Goal: Task Accomplishment & Management: Manage account settings

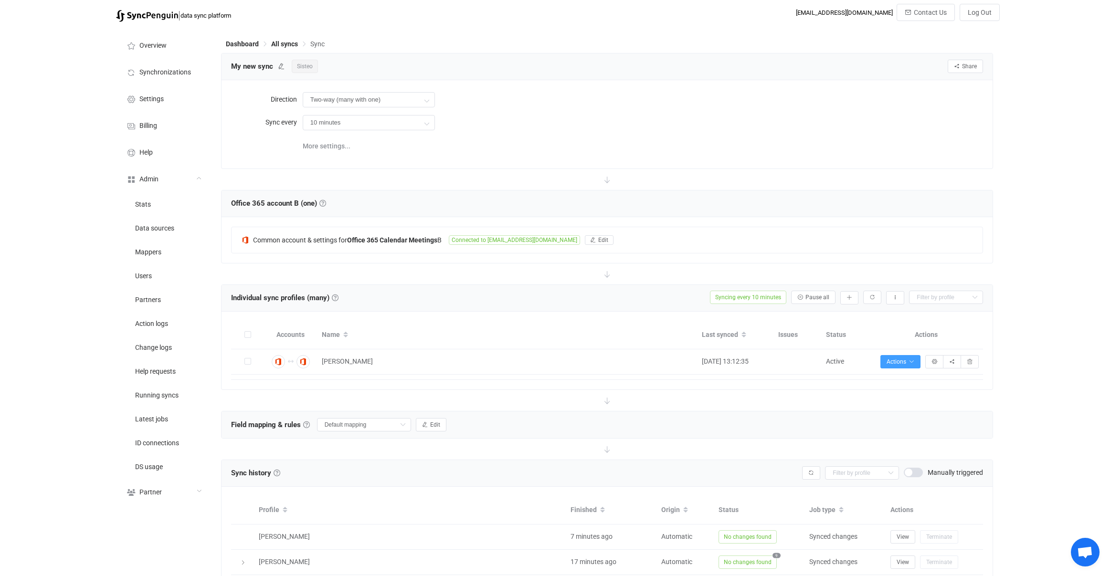
scroll to position [95, 0]
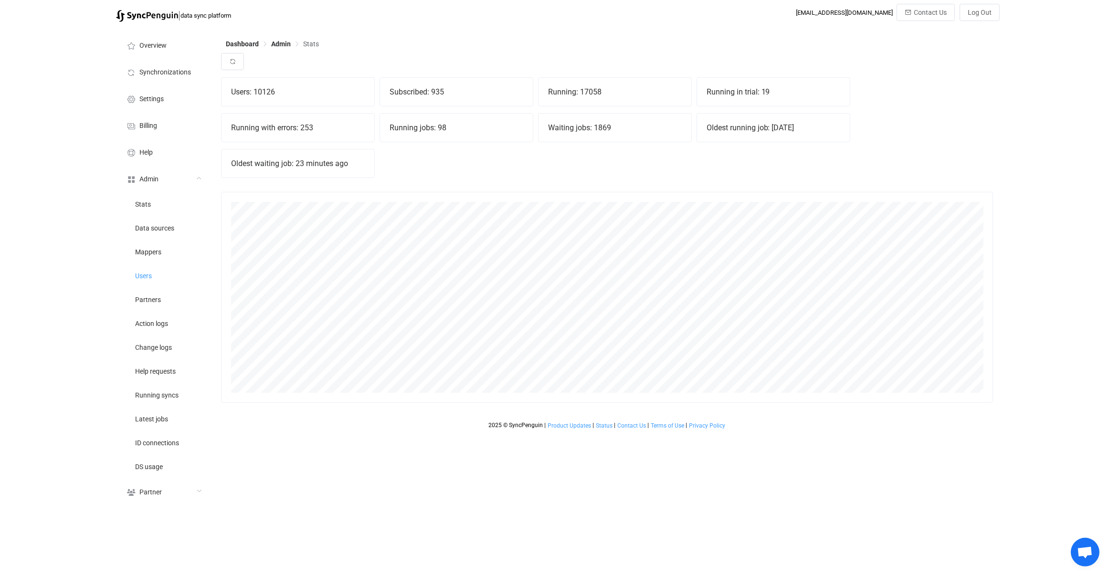
scroll to position [211, 772]
click at [233, 63] on icon "button" at bounding box center [232, 61] width 7 height 7
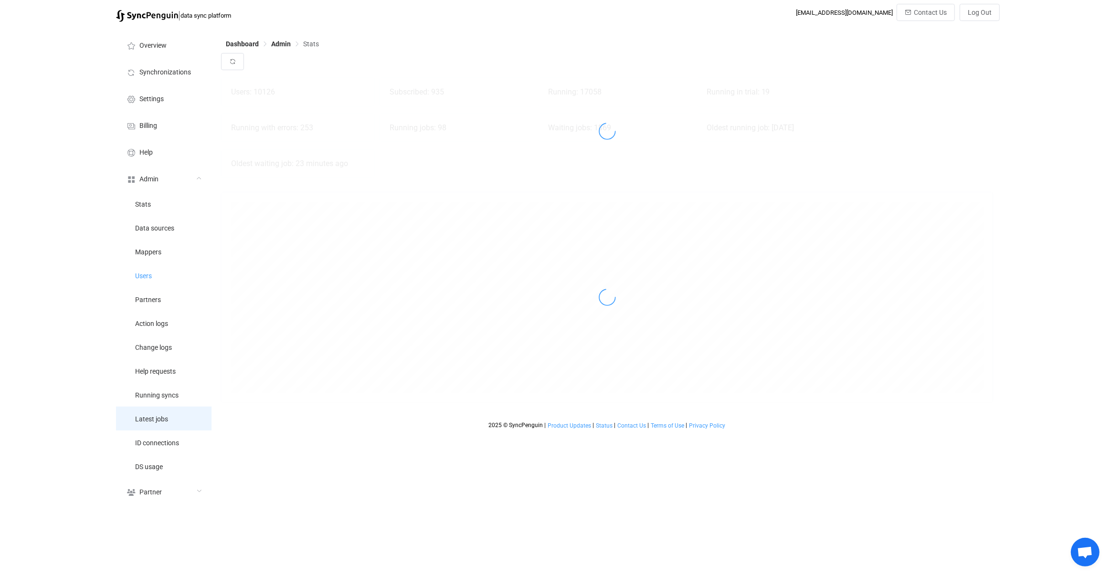
drag, startPoint x: 173, startPoint y: 415, endPoint x: 178, endPoint y: 406, distance: 10.0
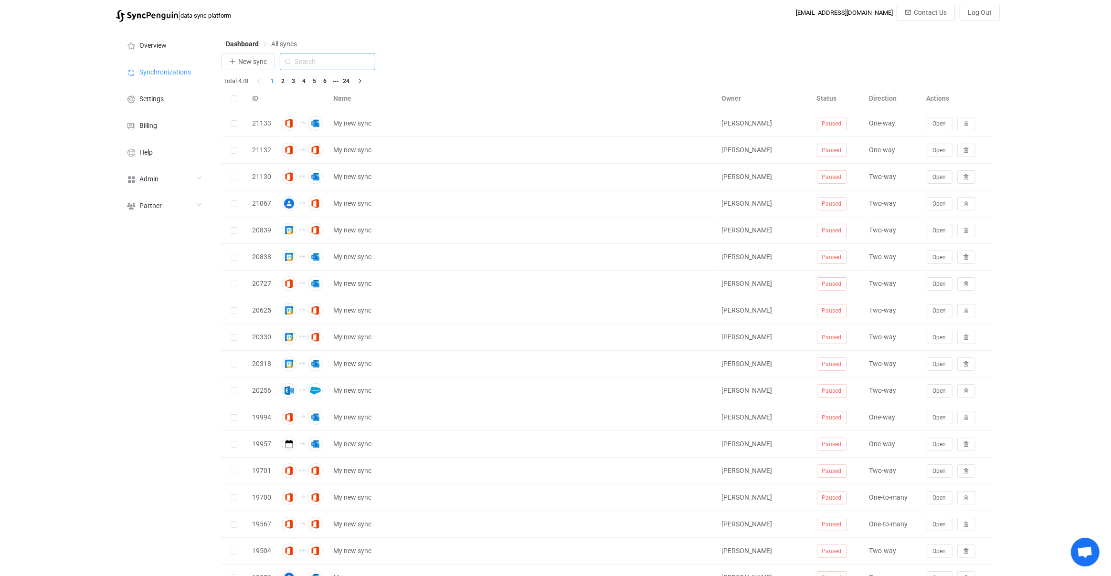
click at [337, 68] on input "text" at bounding box center [327, 61] width 95 height 17
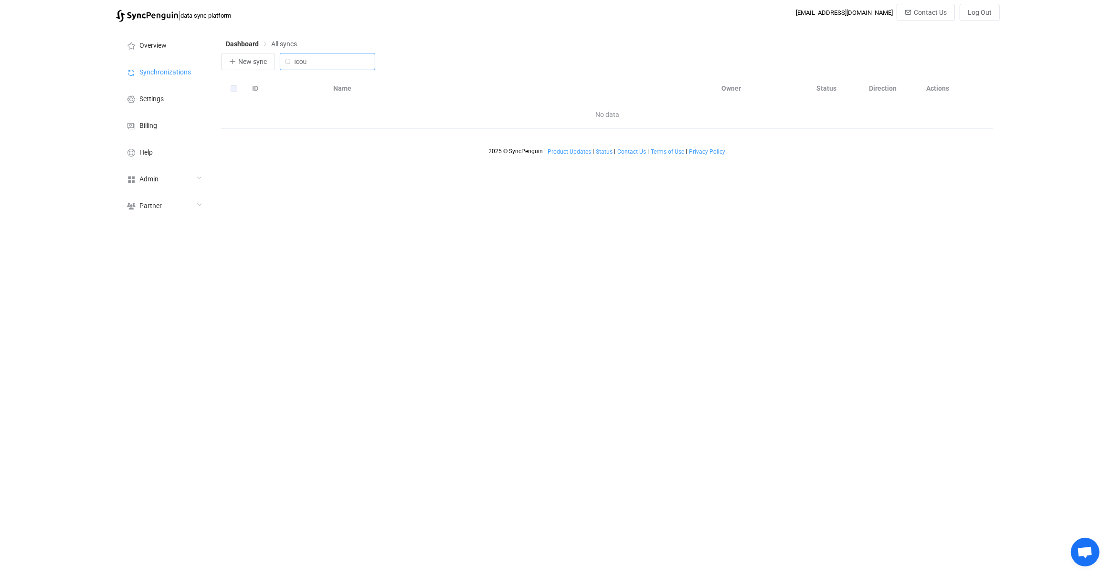
type input "icou"
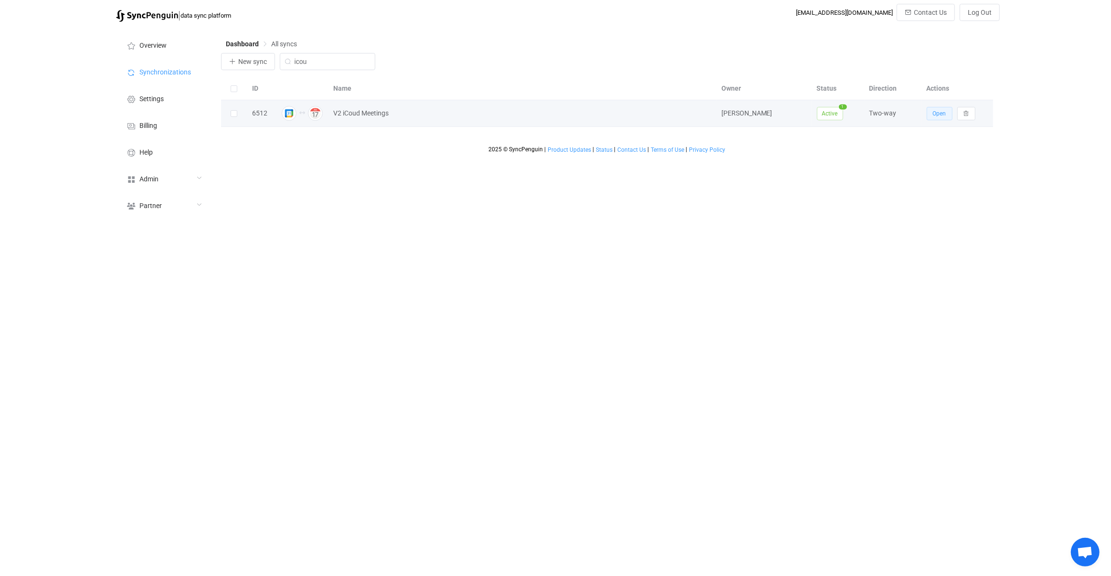
click at [928, 113] on button "Open" at bounding box center [940, 113] width 26 height 13
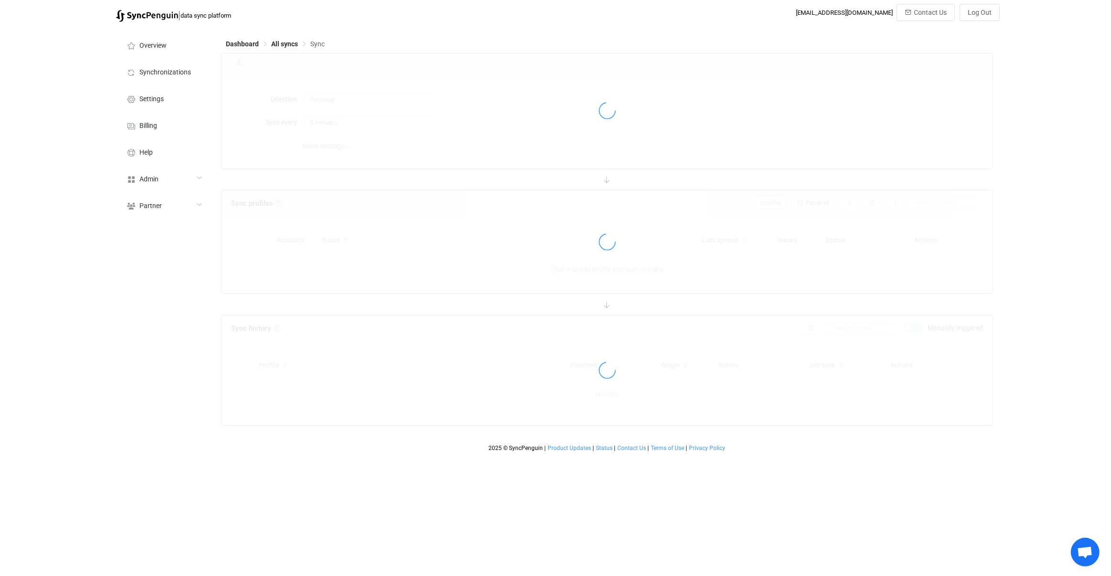
type input "10 minutes"
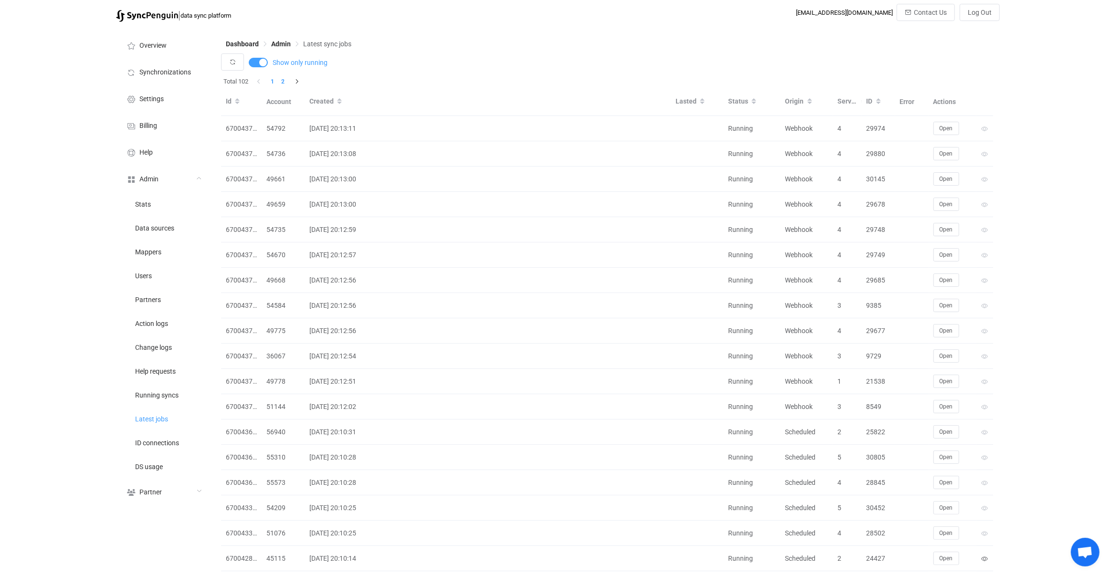
click at [285, 80] on li "2" at bounding box center [283, 81] width 11 height 11
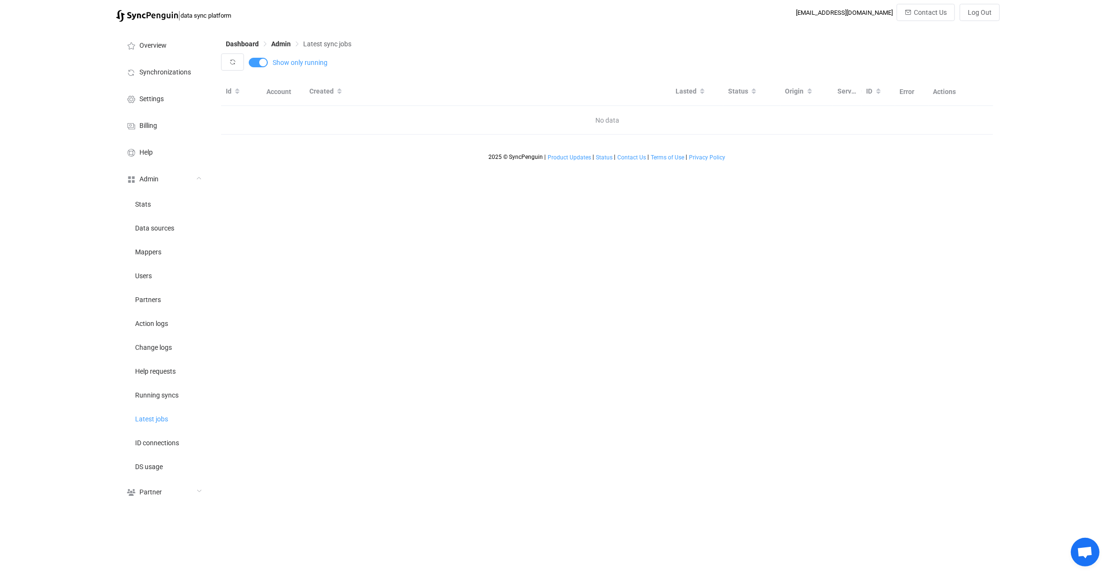
click at [273, 84] on div at bounding box center [607, 106] width 772 height 57
click at [239, 63] on button "button" at bounding box center [232, 61] width 23 height 17
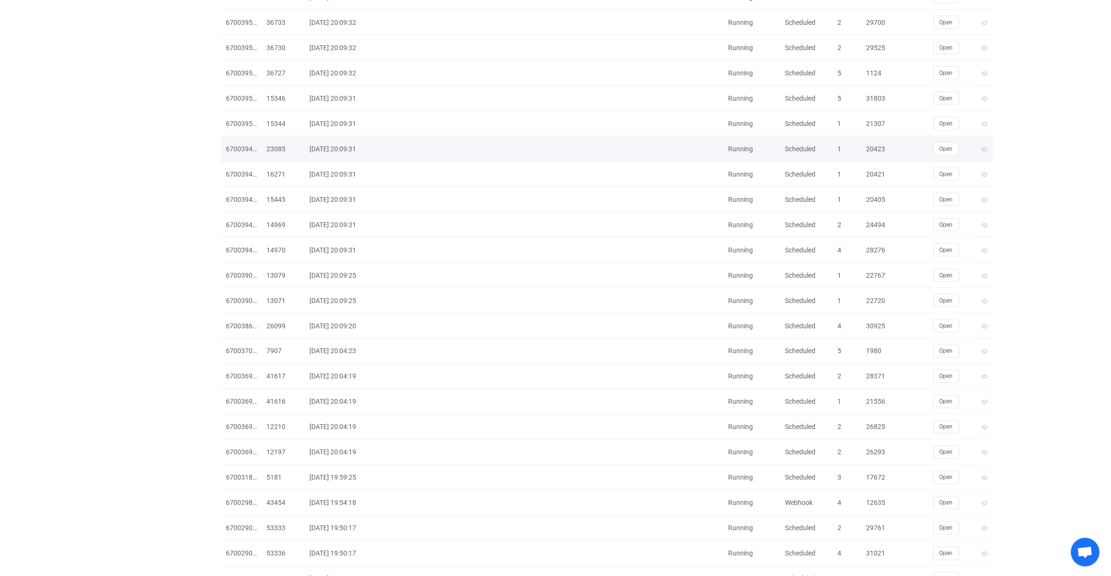
scroll to position [1975, 0]
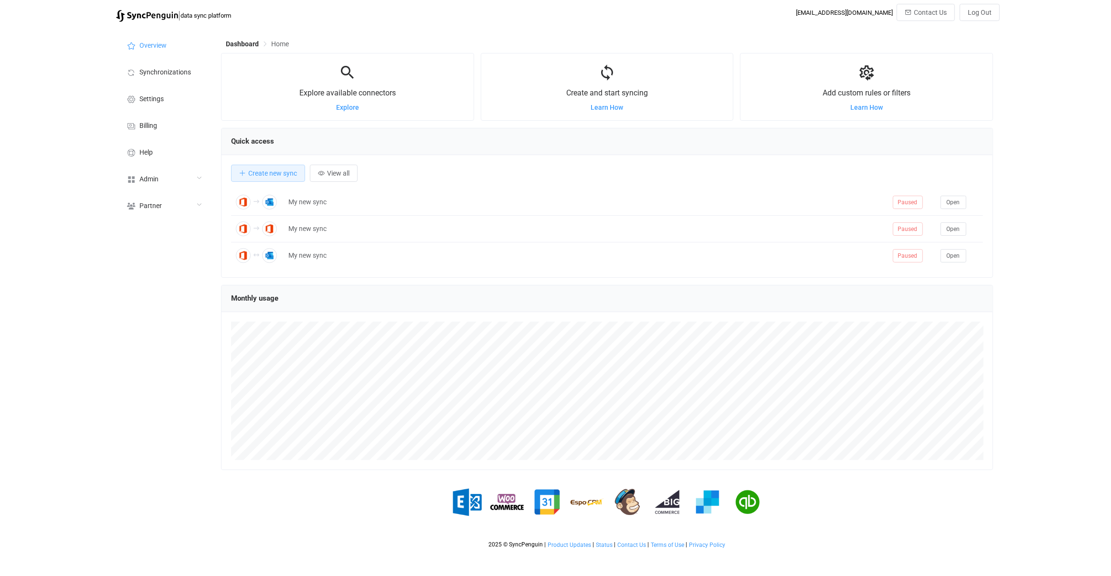
scroll to position [185, 772]
click at [163, 184] on div "Admin" at bounding box center [163, 178] width 95 height 27
click at [178, 273] on li "Users" at bounding box center [163, 276] width 95 height 24
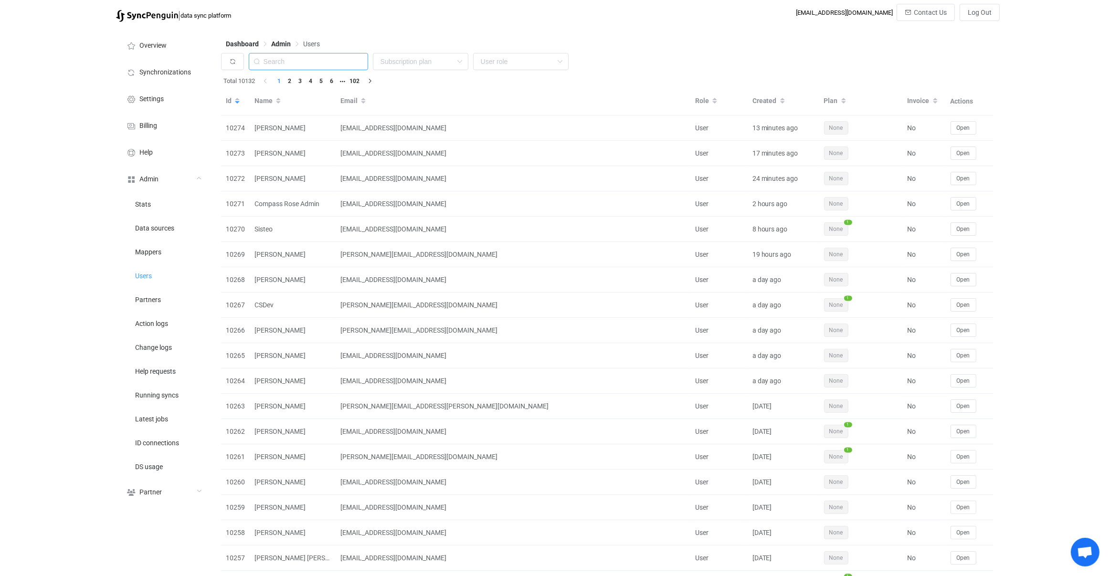
click at [313, 68] on input "text" at bounding box center [308, 61] width 119 height 17
drag, startPoint x: 320, startPoint y: 64, endPoint x: 320, endPoint y: 58, distance: 6.2
click at [320, 64] on input "text" at bounding box center [308, 61] width 119 height 17
paste input "[EMAIL_ADDRESS][DOMAIN_NAME]"
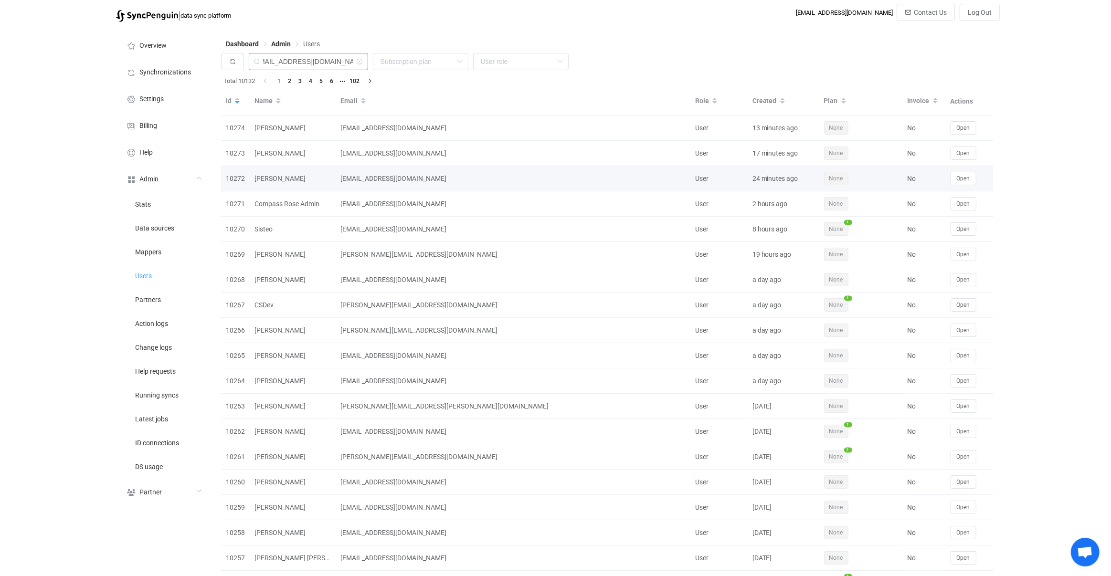
type input "[EMAIL_ADDRESS][DOMAIN_NAME]"
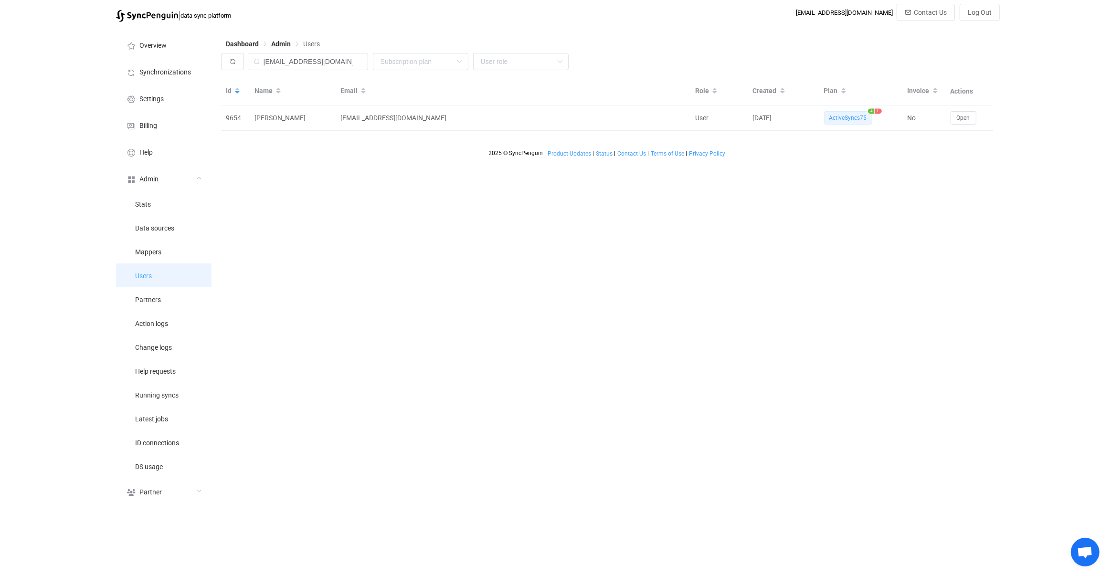
click at [173, 271] on li "Users" at bounding box center [163, 276] width 95 height 24
click at [360, 61] on icon at bounding box center [360, 61] width 12 height 17
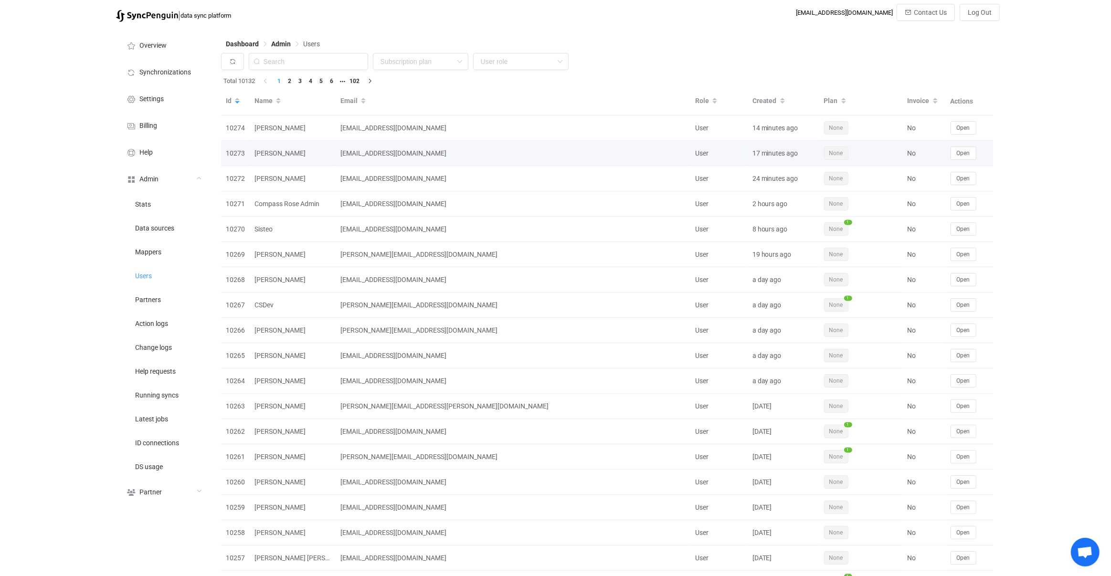
click at [373, 154] on div "[EMAIL_ADDRESS][DOMAIN_NAME]" at bounding box center [513, 153] width 355 height 11
drag, startPoint x: 373, startPoint y: 154, endPoint x: 441, endPoint y: 155, distance: 67.3
click at [441, 155] on div "[EMAIL_ADDRESS][DOMAIN_NAME]" at bounding box center [513, 153] width 355 height 11
click at [441, 155] on div "mperez@vt.edu" at bounding box center [513, 153] width 355 height 11
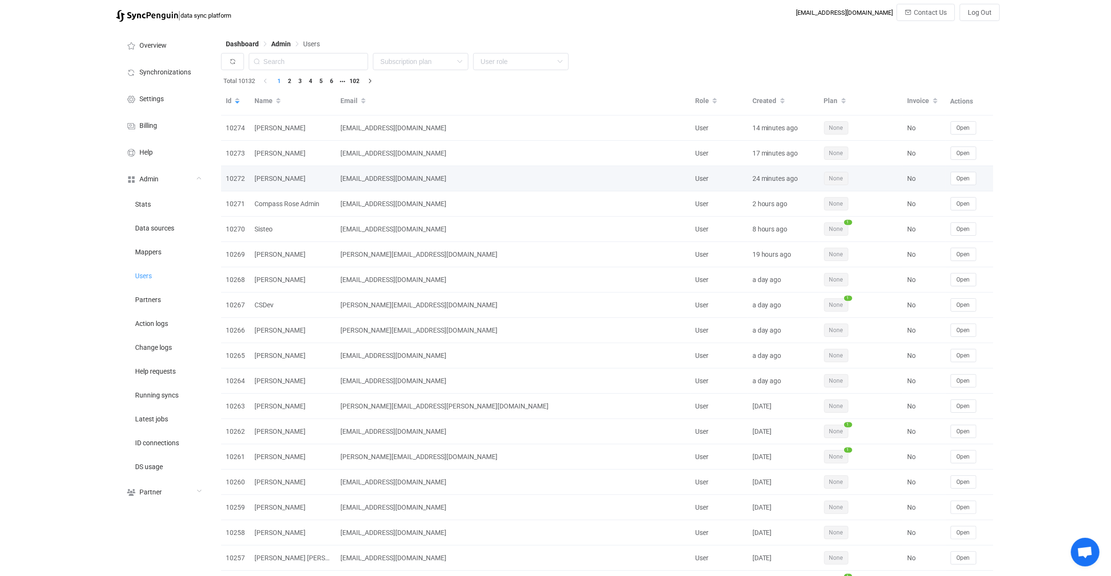
click at [400, 182] on div "[EMAIL_ADDRESS][DOMAIN_NAME]" at bounding box center [513, 178] width 355 height 11
drag, startPoint x: 400, startPoint y: 182, endPoint x: 410, endPoint y: 180, distance: 10.3
click at [407, 181] on div "[EMAIL_ADDRESS][DOMAIN_NAME]" at bounding box center [513, 178] width 355 height 11
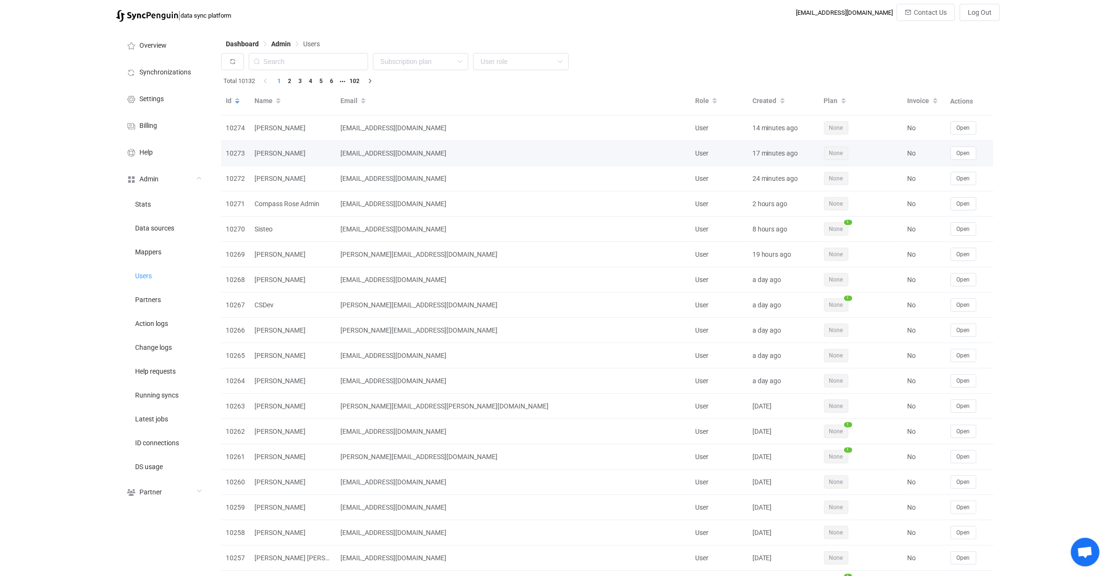
click at [422, 144] on td "[EMAIL_ADDRESS][DOMAIN_NAME]" at bounding box center [513, 153] width 355 height 25
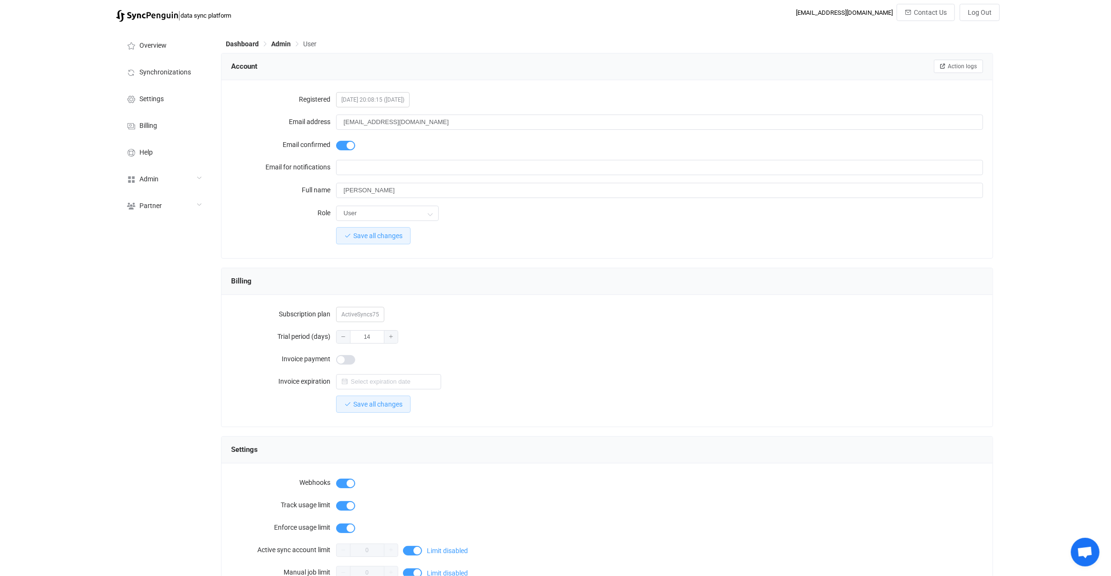
scroll to position [729, 0]
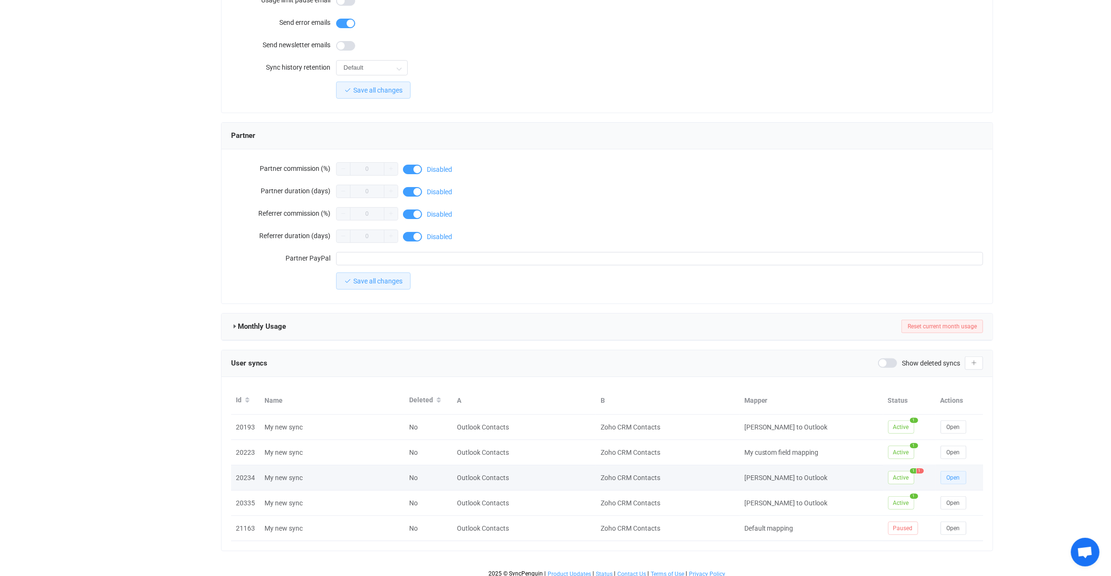
drag, startPoint x: 944, startPoint y: 466, endPoint x: 935, endPoint y: 454, distance: 15.0
click at [944, 471] on button "Open" at bounding box center [953, 477] width 26 height 13
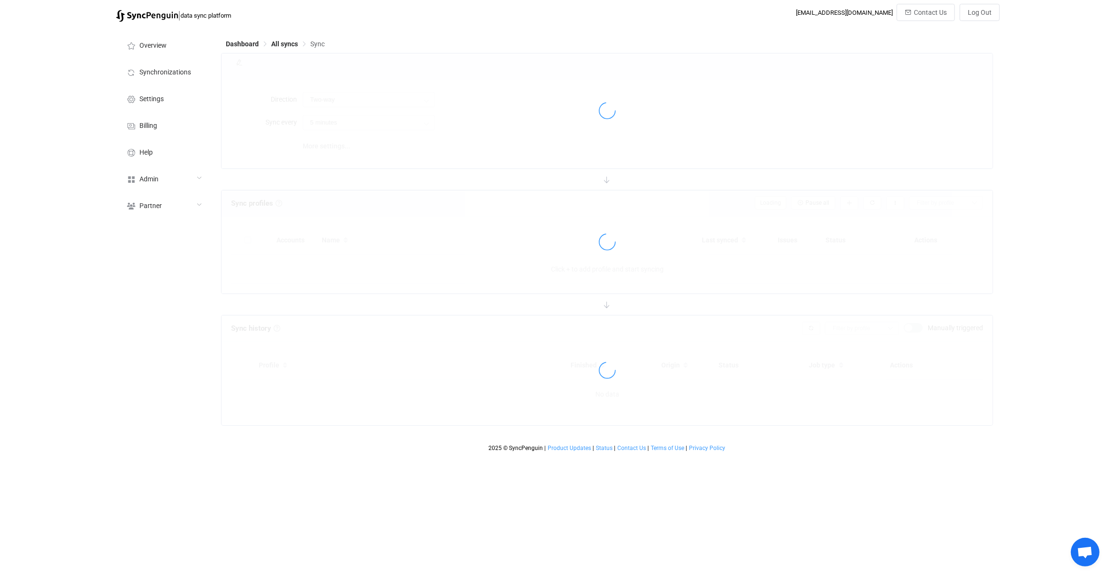
type input "Zoho CRM → Outlook"
type input "10 minutes"
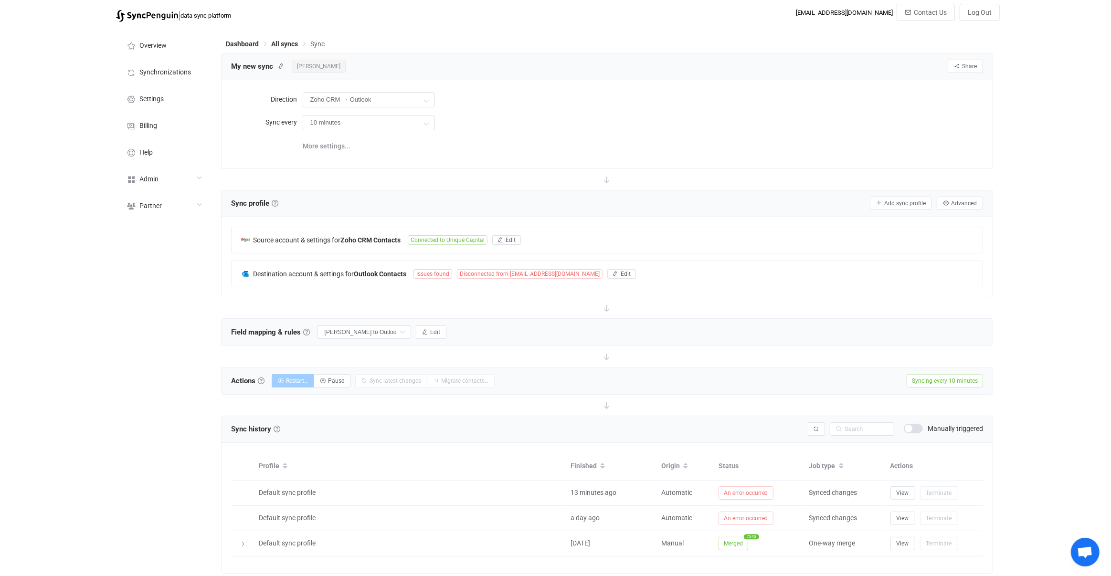
click at [295, 64] on span "[PERSON_NAME]" at bounding box center [319, 66] width 54 height 13
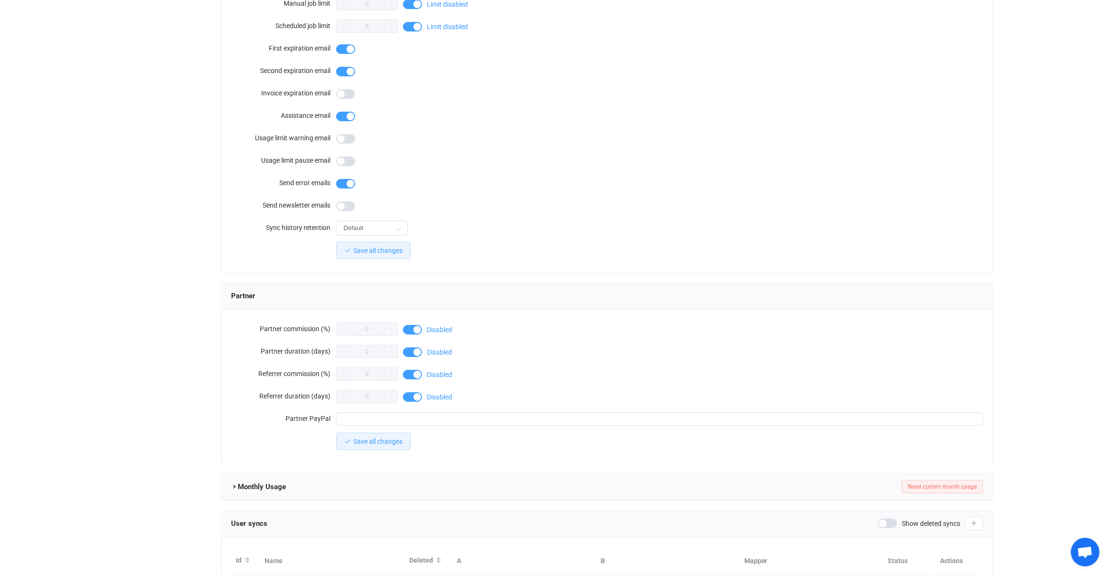
scroll to position [729, 0]
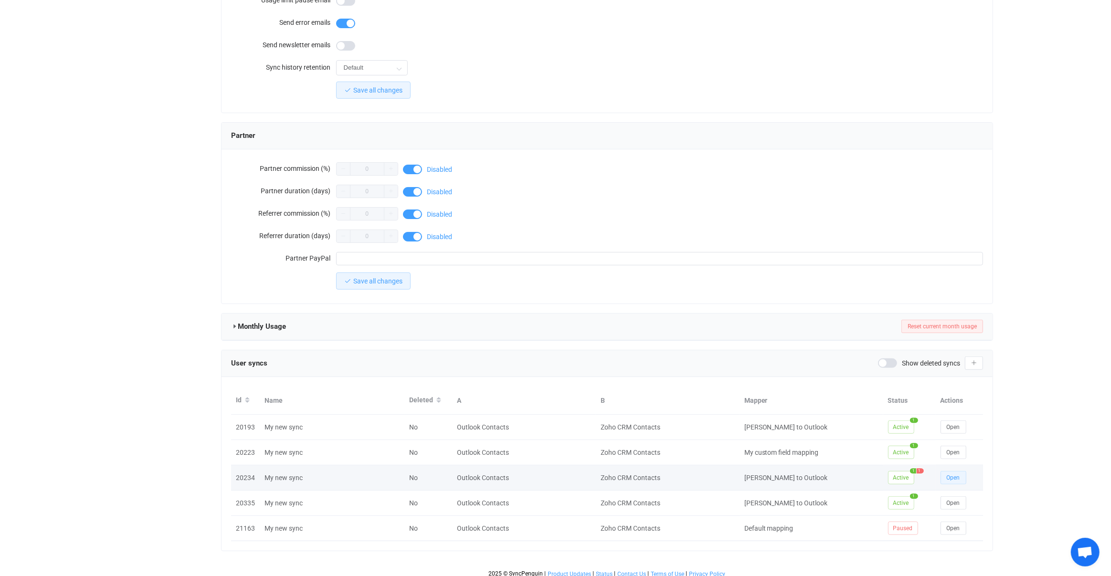
click at [953, 475] on span "Open" at bounding box center [953, 478] width 13 height 7
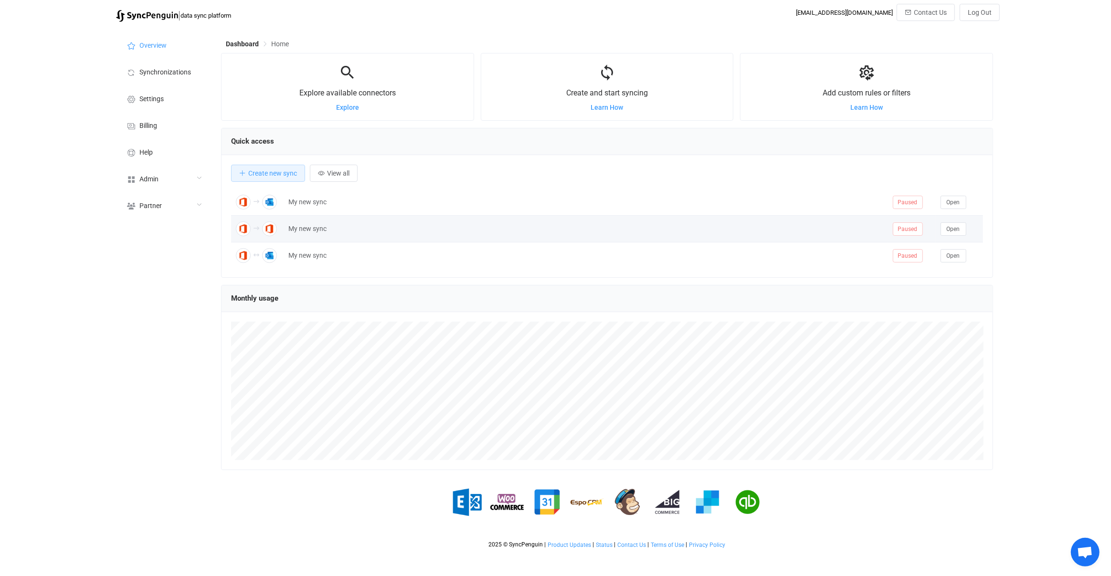
scroll to position [185, 772]
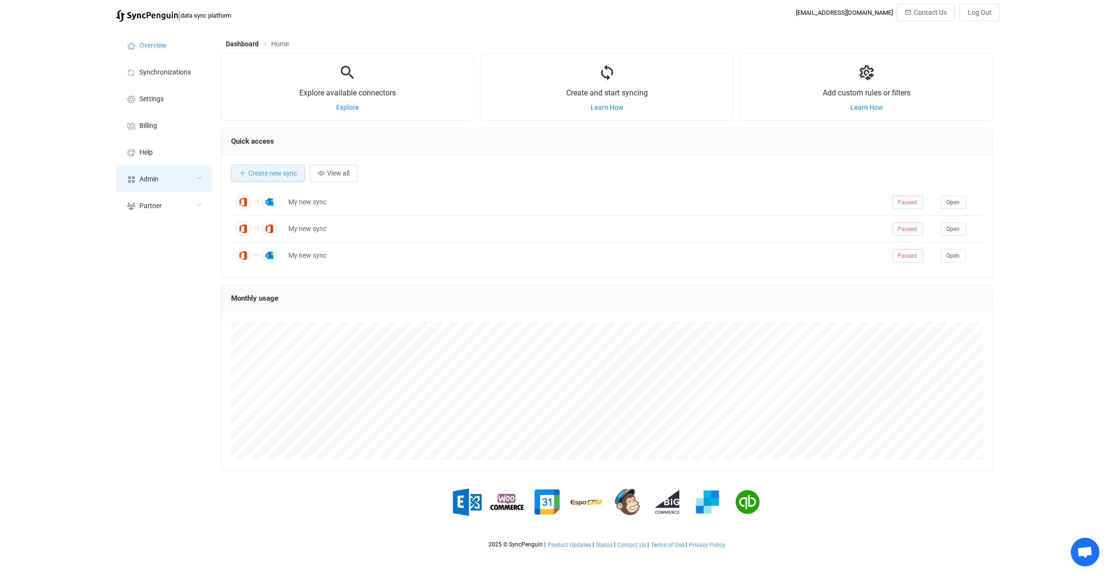
click at [177, 180] on div "Admin" at bounding box center [163, 178] width 95 height 27
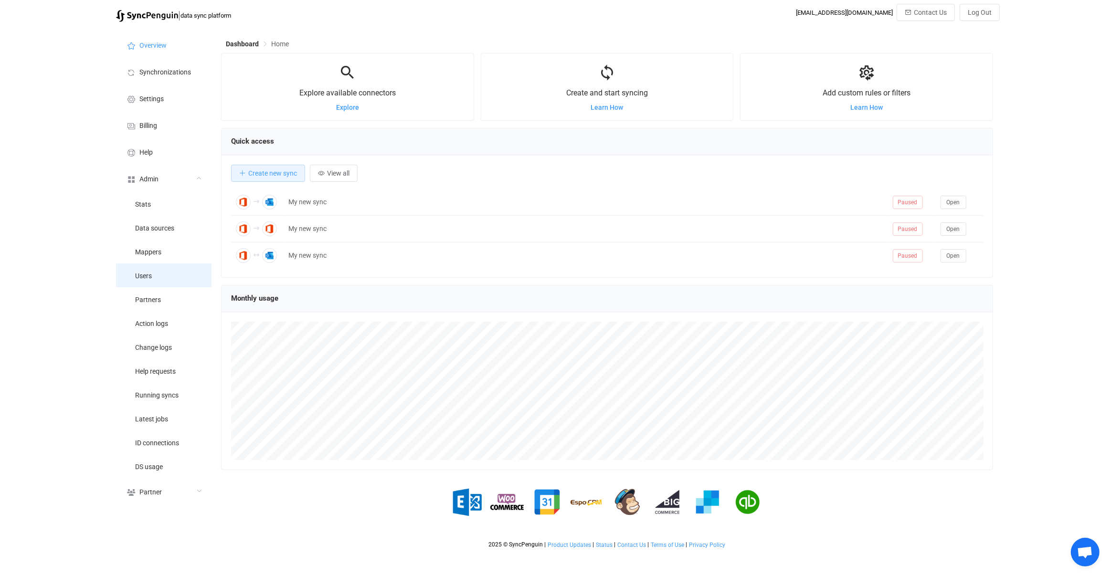
click at [164, 269] on li "Users" at bounding box center [163, 276] width 95 height 24
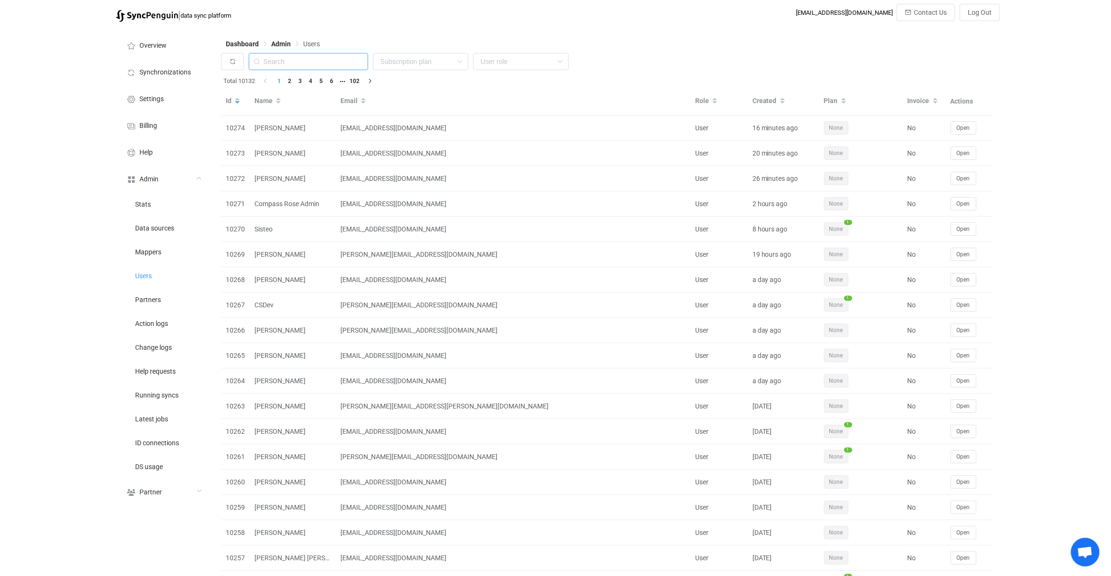
click at [295, 62] on input "text" at bounding box center [308, 61] width 119 height 17
paste input "[EMAIL_ADDRESS][DOMAIN_NAME]"
type input "[EMAIL_ADDRESS][DOMAIN_NAME]"
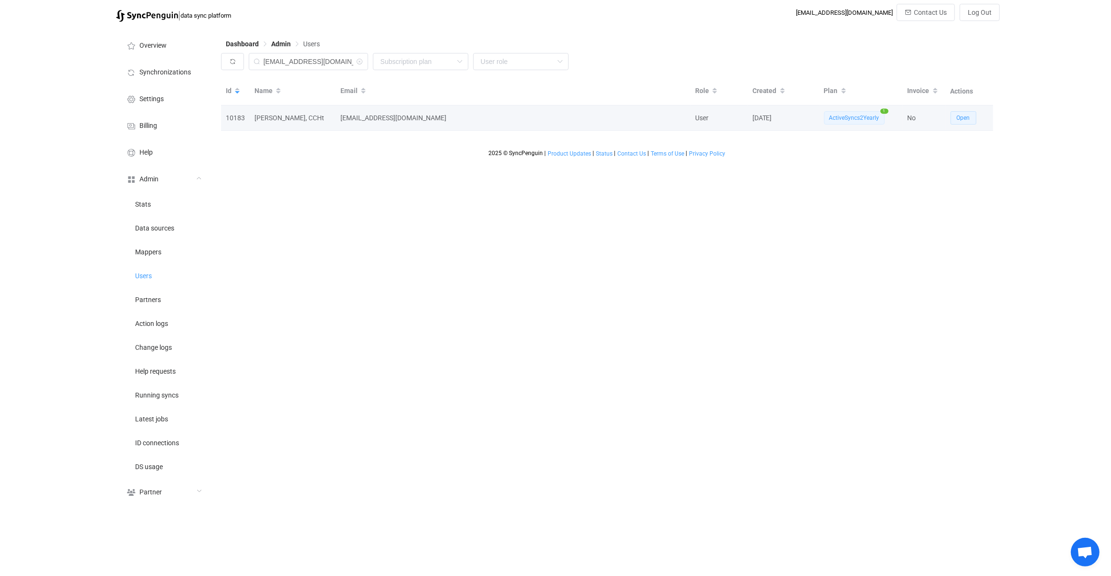
click at [972, 119] on button "Open" at bounding box center [963, 117] width 26 height 13
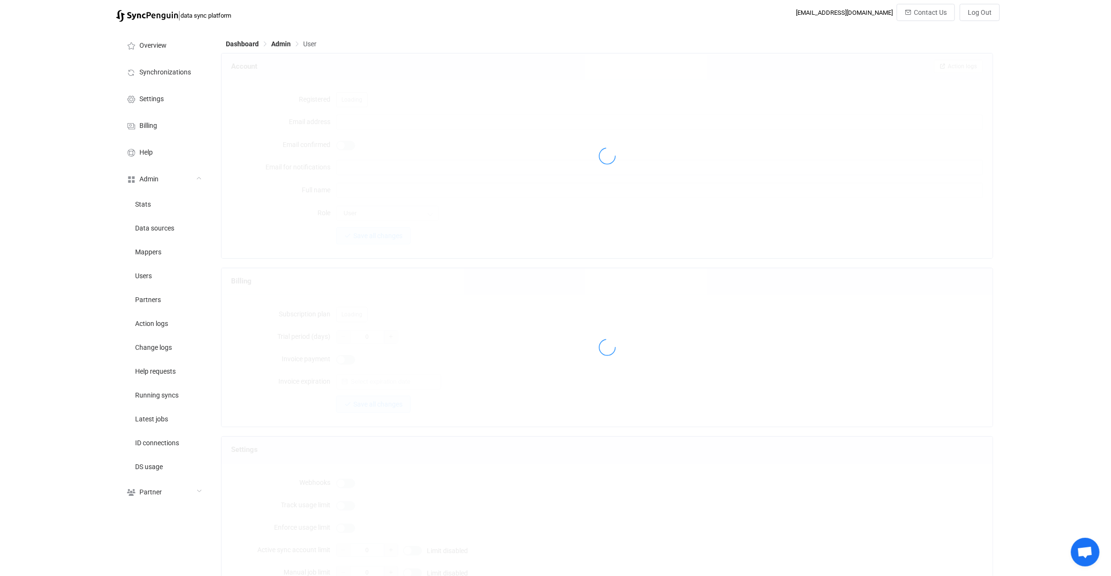
type input "service@theomshoppe.com"
type input "Beth Snyder, CCHt"
type input "14"
type input "14 days"
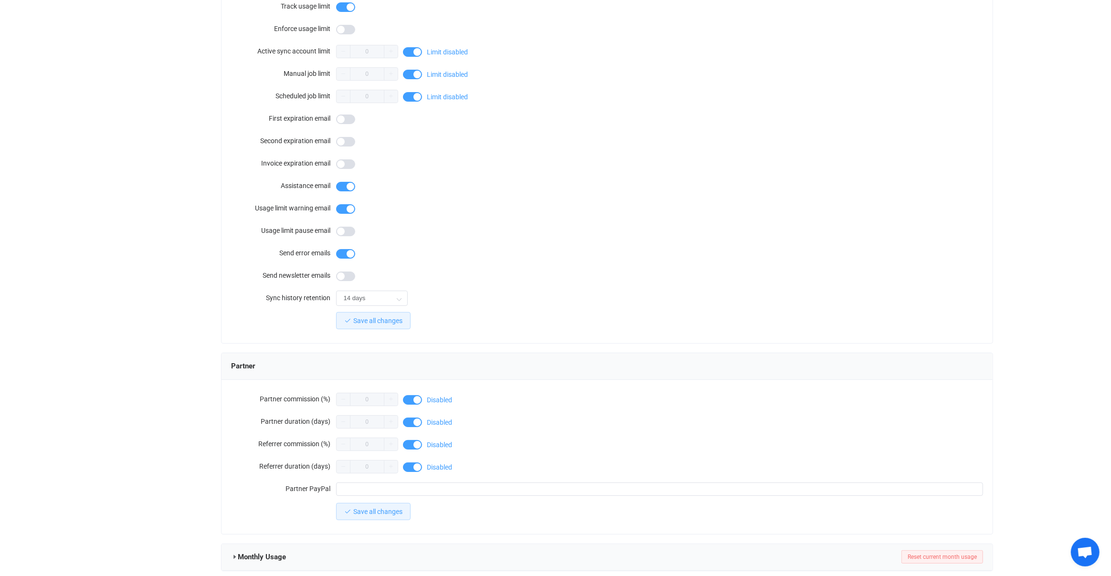
scroll to position [628, 0]
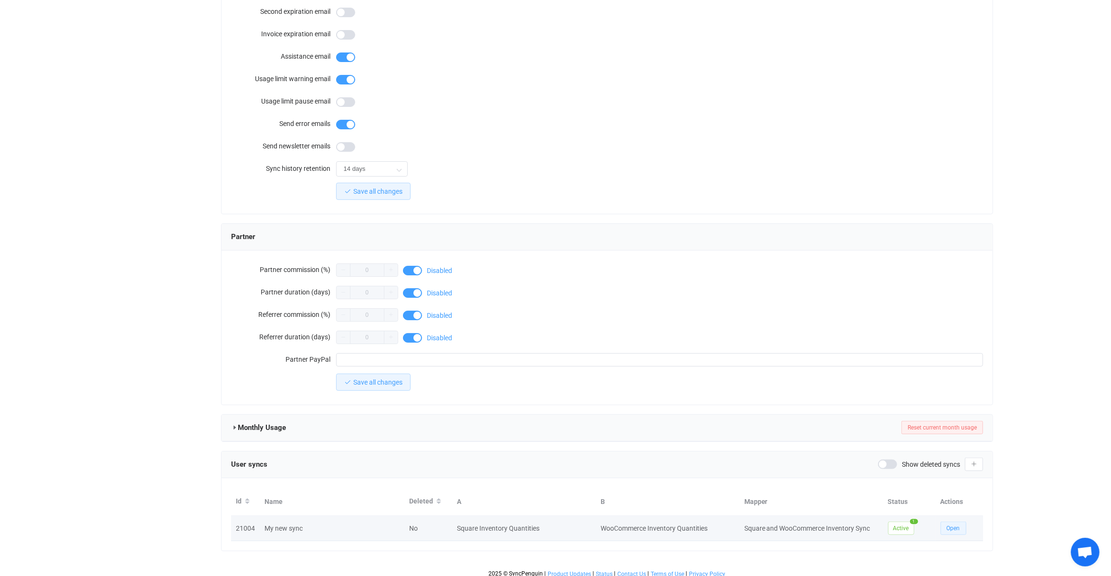
click at [951, 525] on span "Open" at bounding box center [953, 528] width 13 height 7
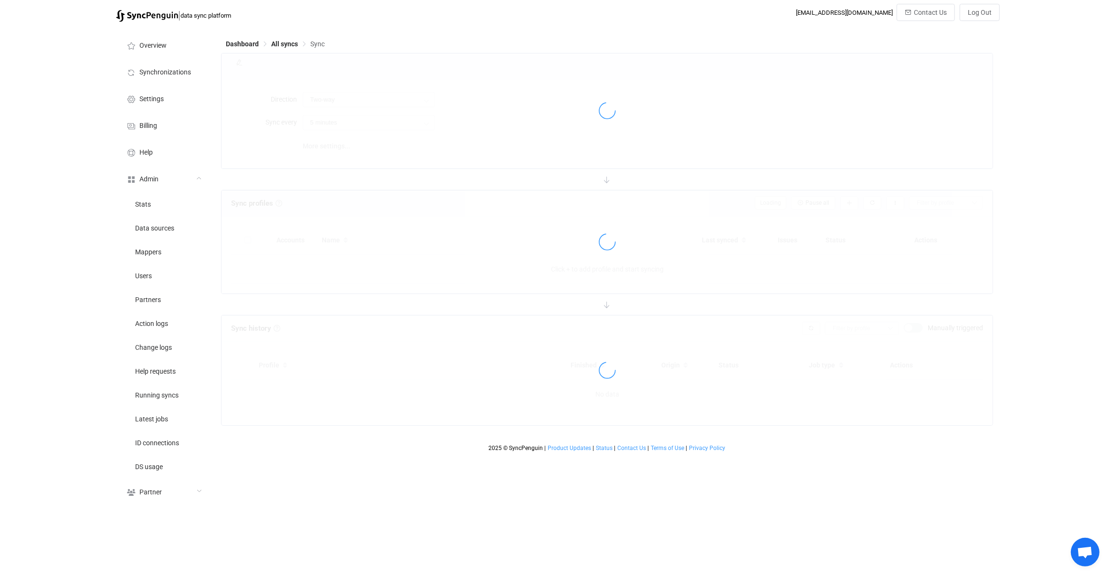
type input "1 hour"
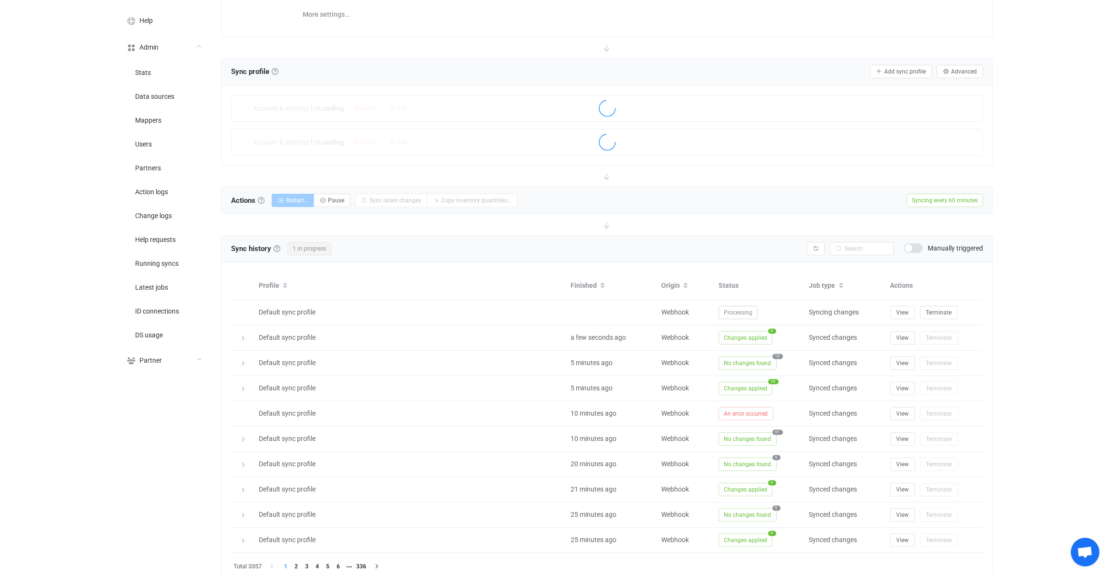
scroll to position [167, 0]
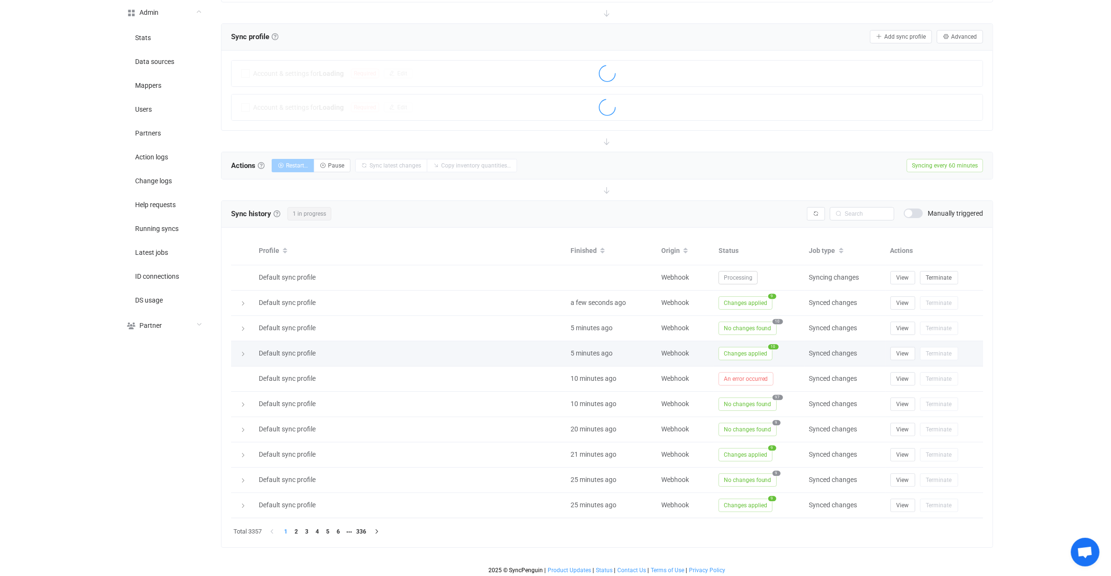
click at [734, 343] on td "Changes applied 10" at bounding box center [759, 353] width 91 height 25
click at [733, 349] on span "Changes applied" at bounding box center [745, 353] width 54 height 13
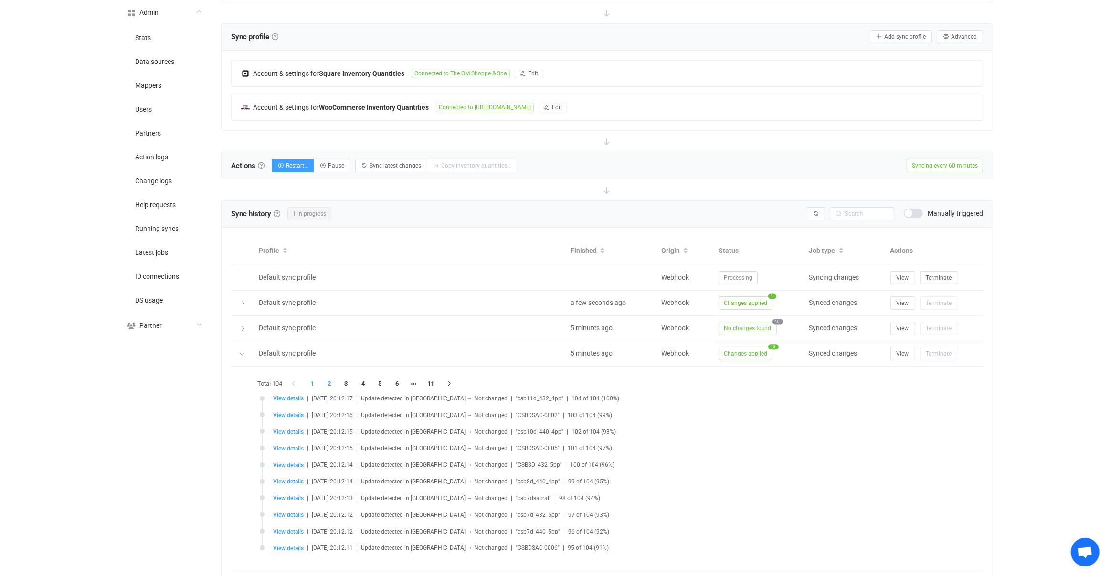
click at [334, 381] on li "2" at bounding box center [329, 383] width 17 height 13
click at [344, 381] on li "3" at bounding box center [346, 383] width 17 height 13
click at [369, 381] on li "4" at bounding box center [363, 383] width 17 height 13
click at [384, 381] on li "5" at bounding box center [379, 383] width 17 height 13
click at [402, 382] on li "6" at bounding box center [397, 383] width 17 height 13
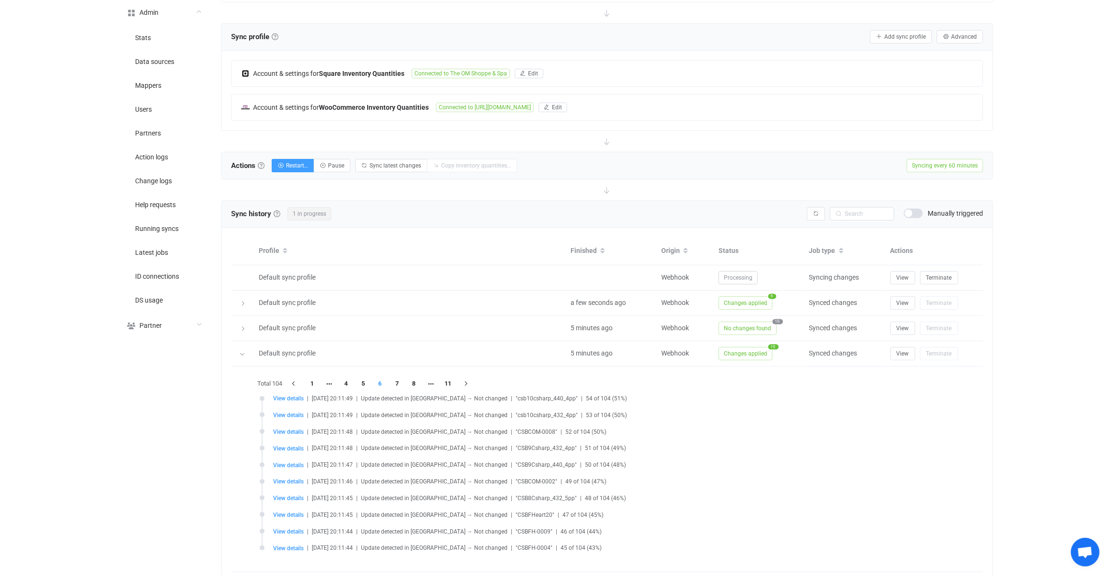
click at [415, 384] on li "8" at bounding box center [413, 383] width 17 height 13
click at [417, 383] on li "10" at bounding box center [413, 383] width 17 height 13
click at [285, 458] on li "View details | 2025-08-27 20:11:24 | Update detected in WooCommerce → Updated i…" at bounding box center [610, 454] width 700 height 17
click at [287, 463] on span "View details" at bounding box center [288, 465] width 31 height 7
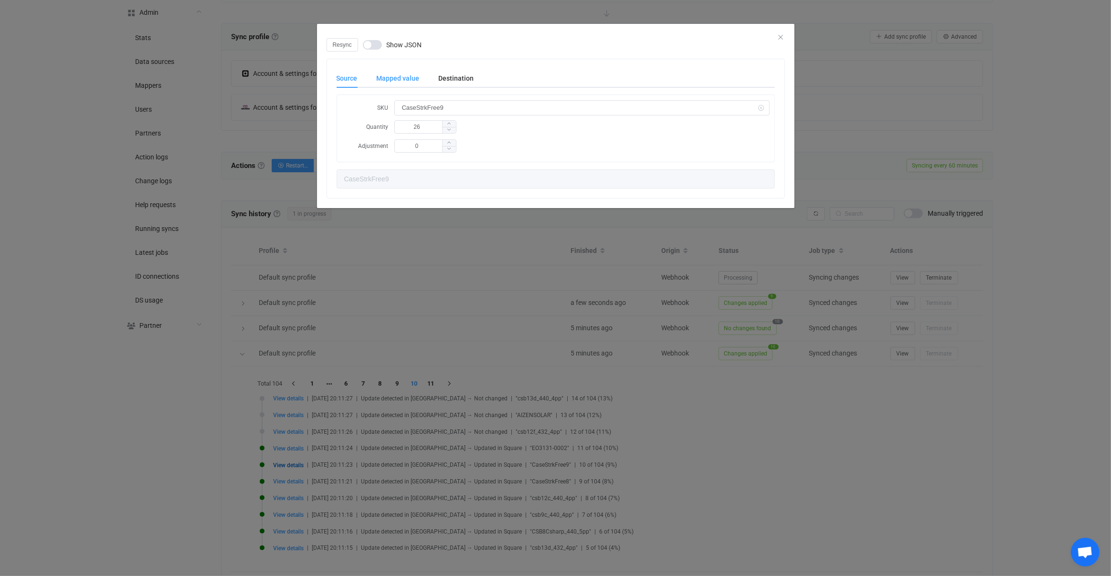
click at [409, 76] on div "Mapped value" at bounding box center [398, 78] width 62 height 19
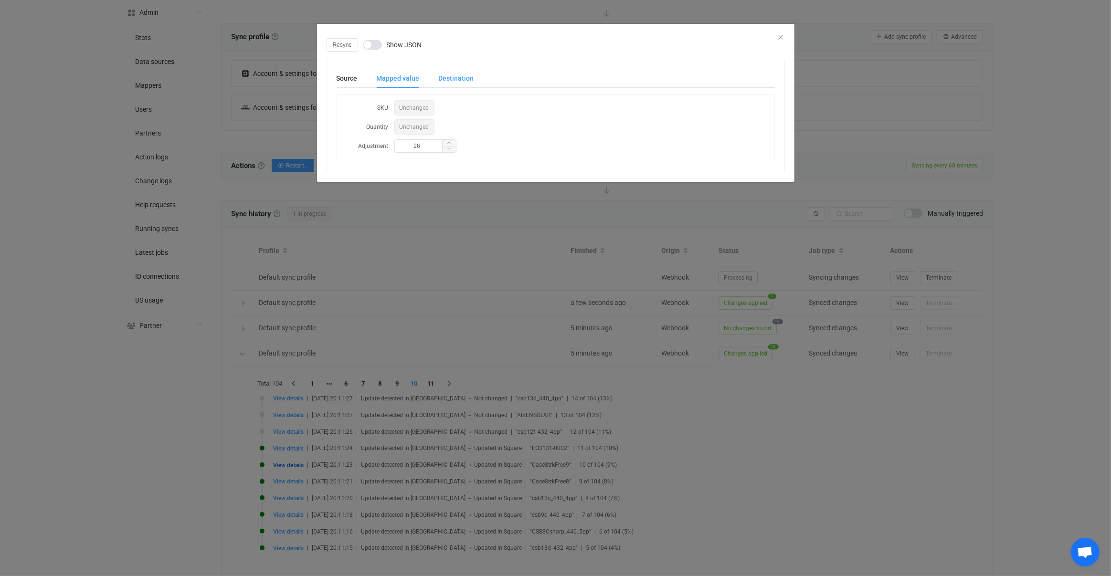
click at [456, 77] on div "Destination" at bounding box center [451, 78] width 45 height 19
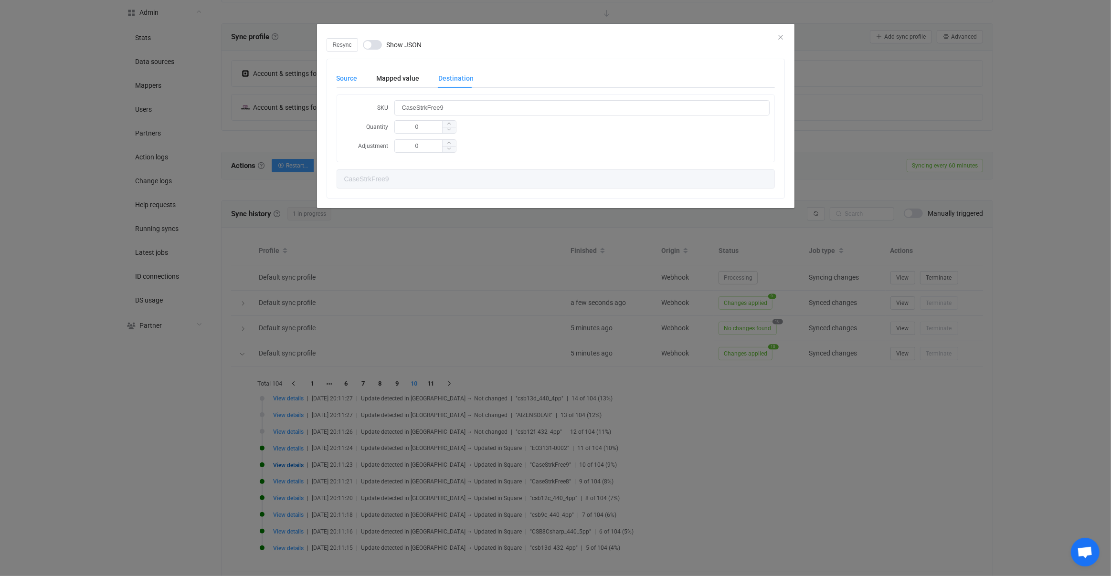
click at [352, 78] on div "Source" at bounding box center [352, 78] width 31 height 19
click at [429, 319] on div "Resync Show JSON Source Mapped value Destination SKU CaseStrkFree9 Quantity 26 …" at bounding box center [555, 288] width 1111 height 576
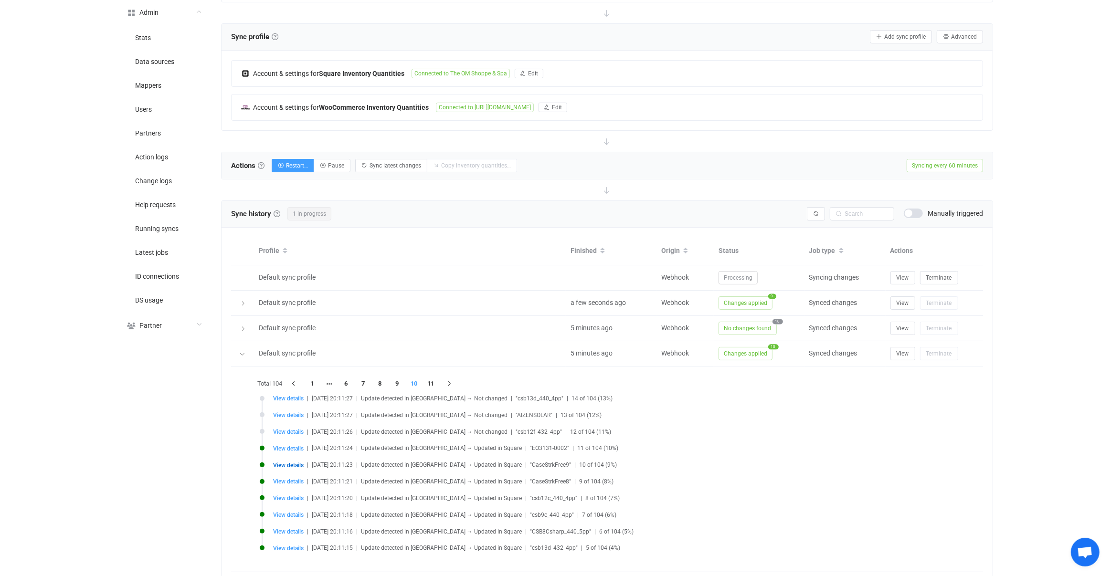
click at [910, 209] on span at bounding box center [913, 214] width 19 height 10
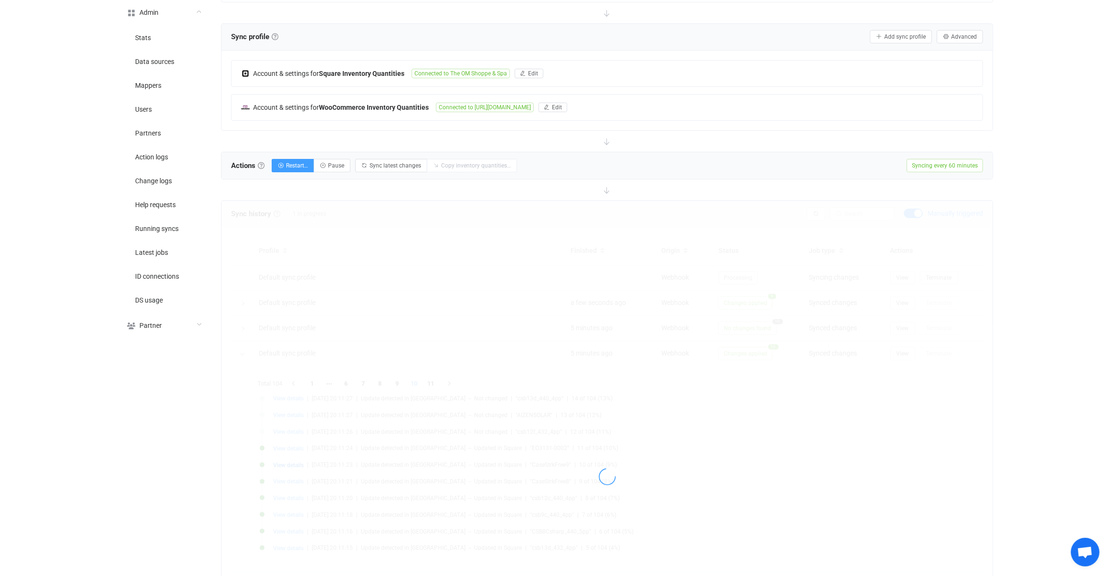
scroll to position [0, 0]
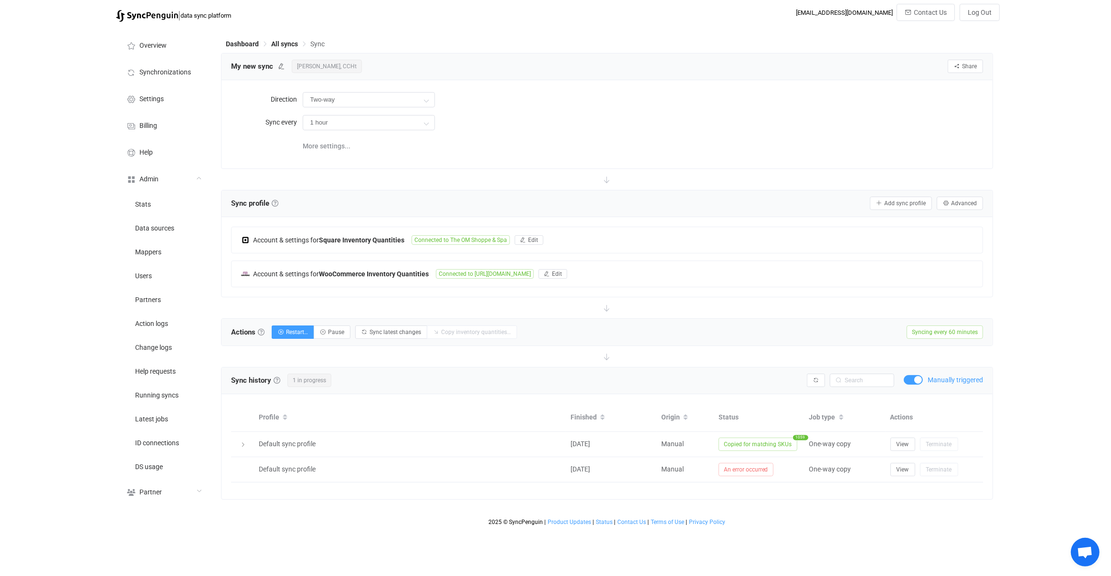
click at [917, 375] on span at bounding box center [913, 380] width 19 height 10
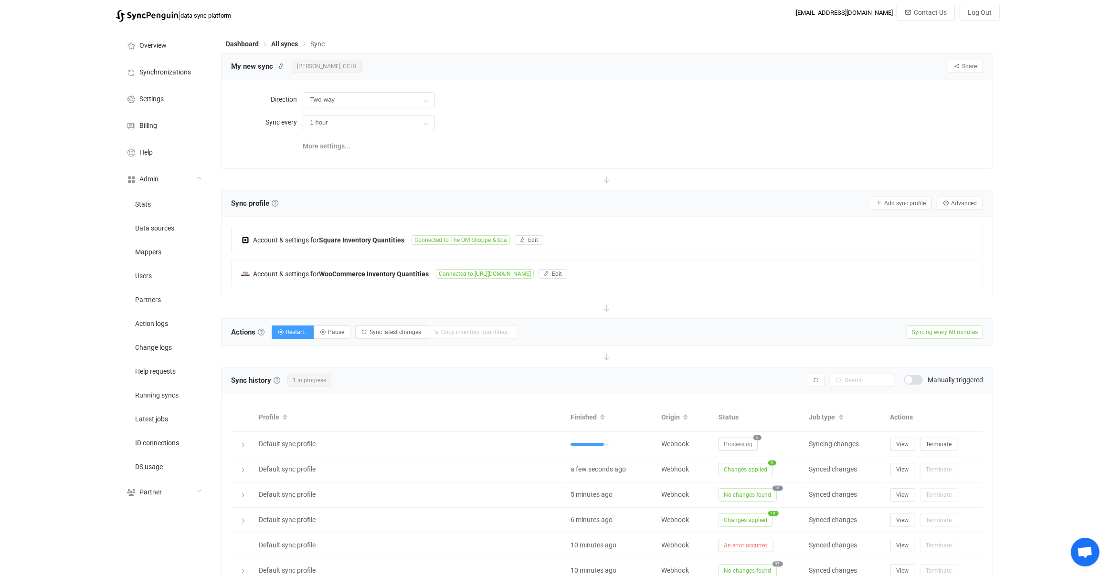
scroll to position [167, 0]
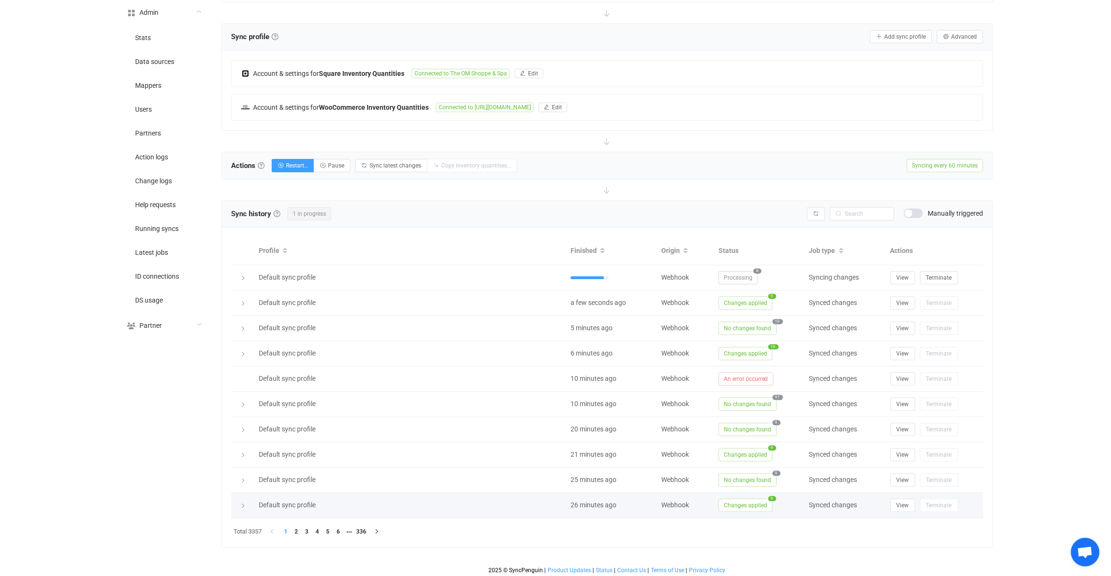
click at [737, 507] on span "Changes applied" at bounding box center [745, 505] width 54 height 13
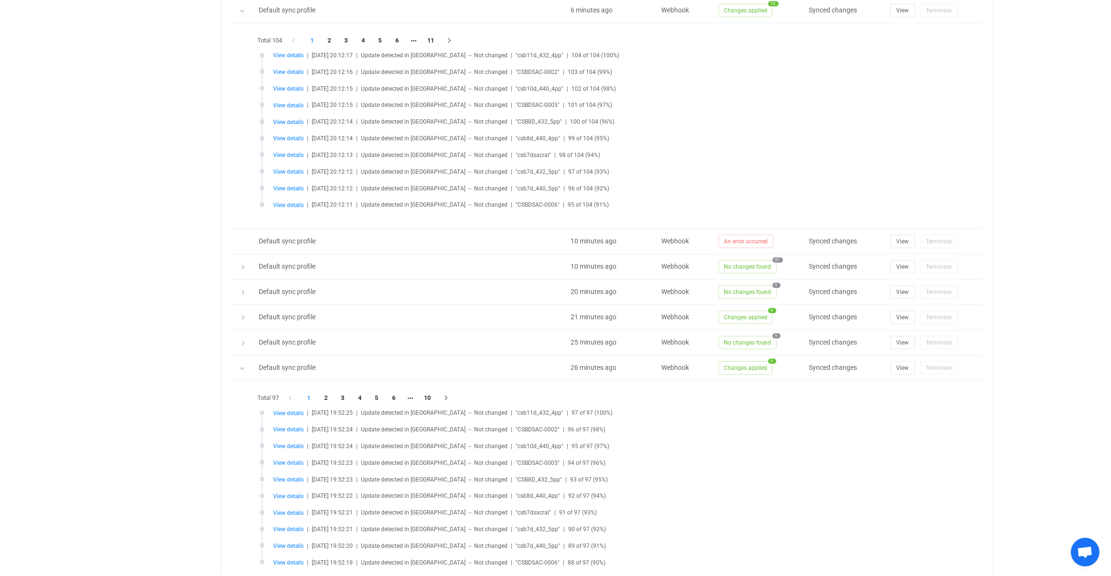
scroll to position [567, 0]
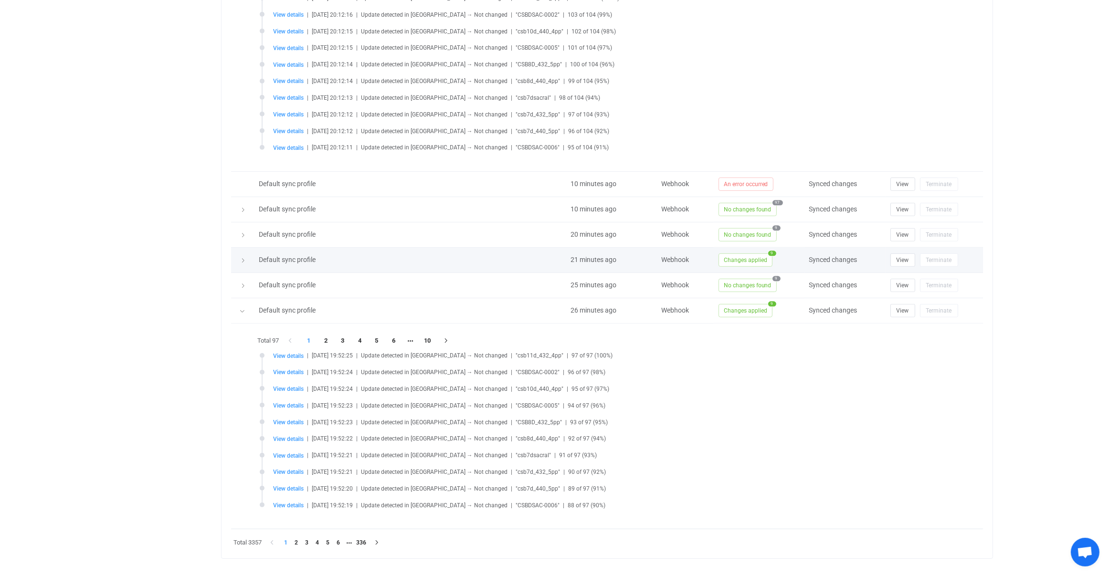
click at [741, 258] on span "Changes applied" at bounding box center [745, 259] width 54 height 13
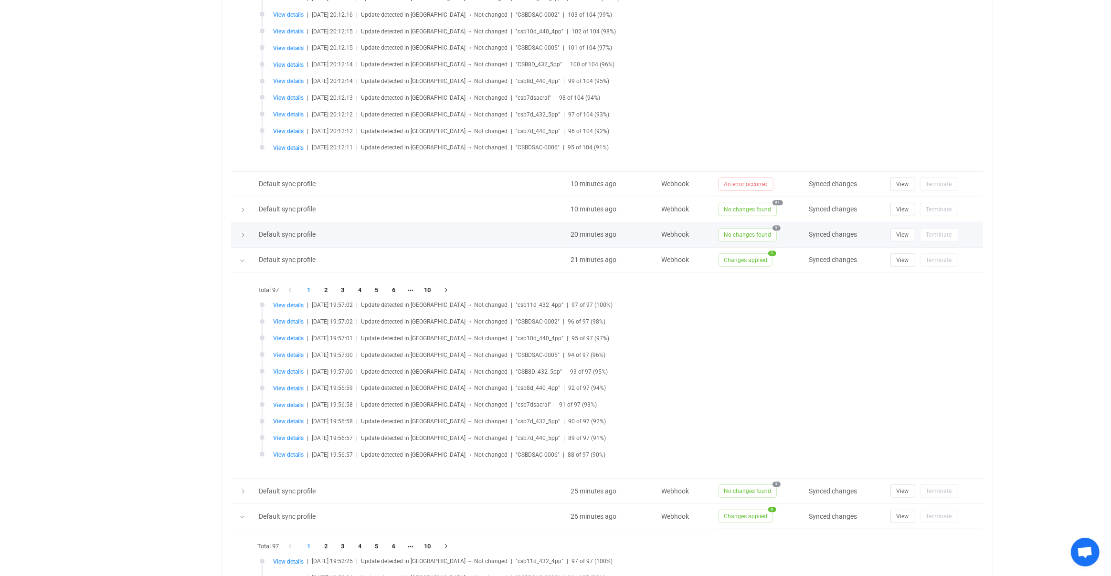
click at [739, 232] on span "No changes found" at bounding box center [747, 234] width 58 height 13
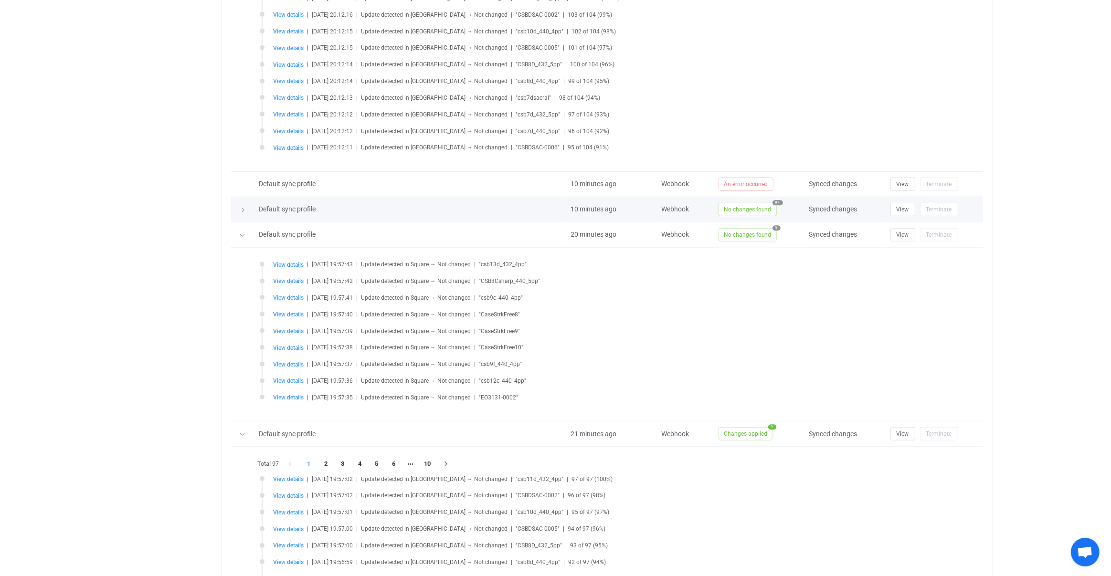
click at [746, 203] on span "No changes found" at bounding box center [747, 209] width 58 height 13
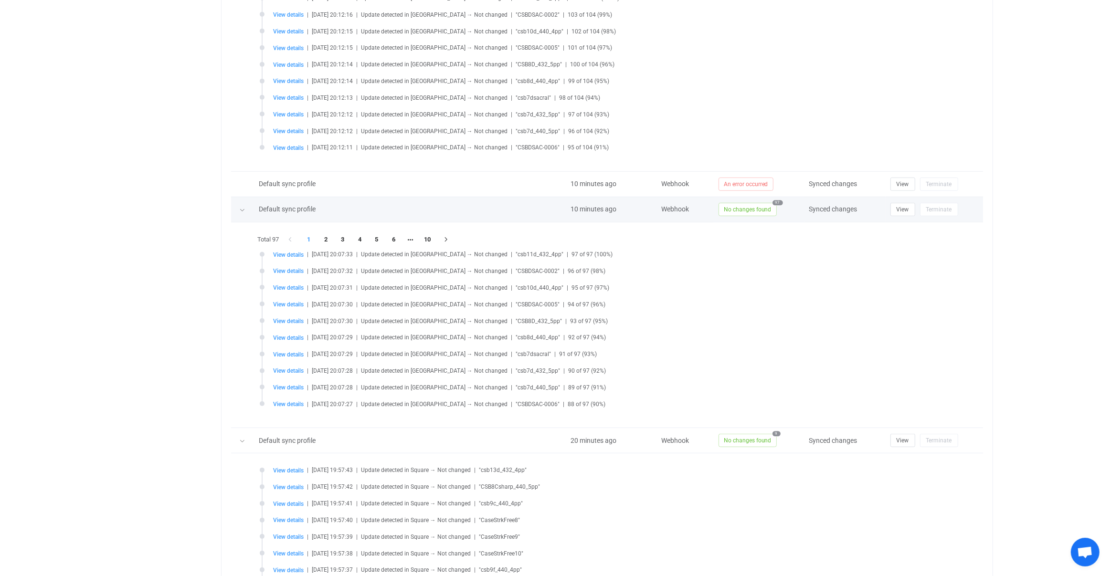
click at [746, 203] on span "No changes found" at bounding box center [747, 209] width 58 height 13
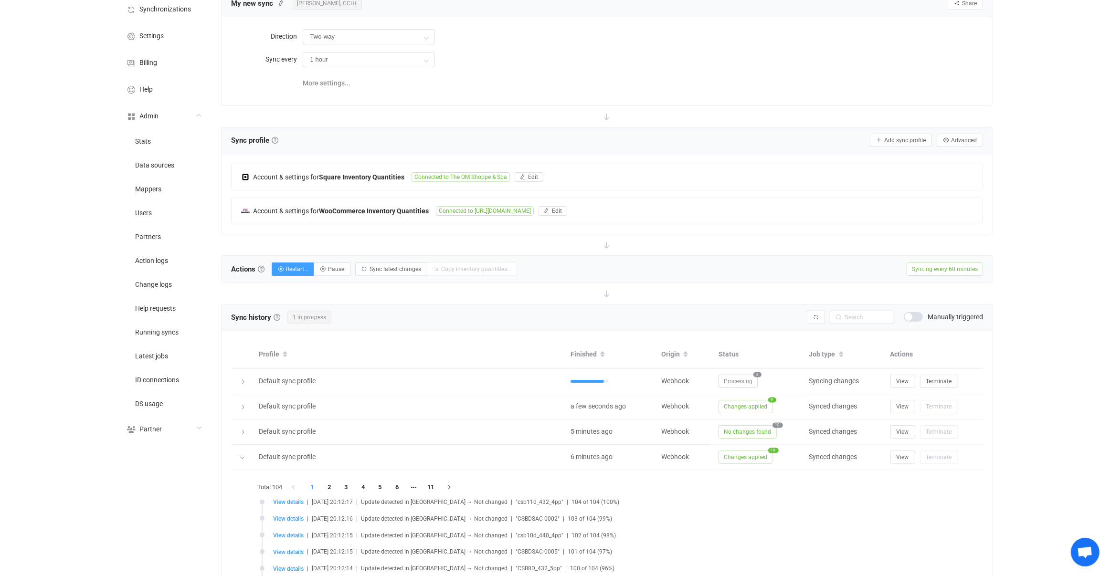
scroll to position [74, 0]
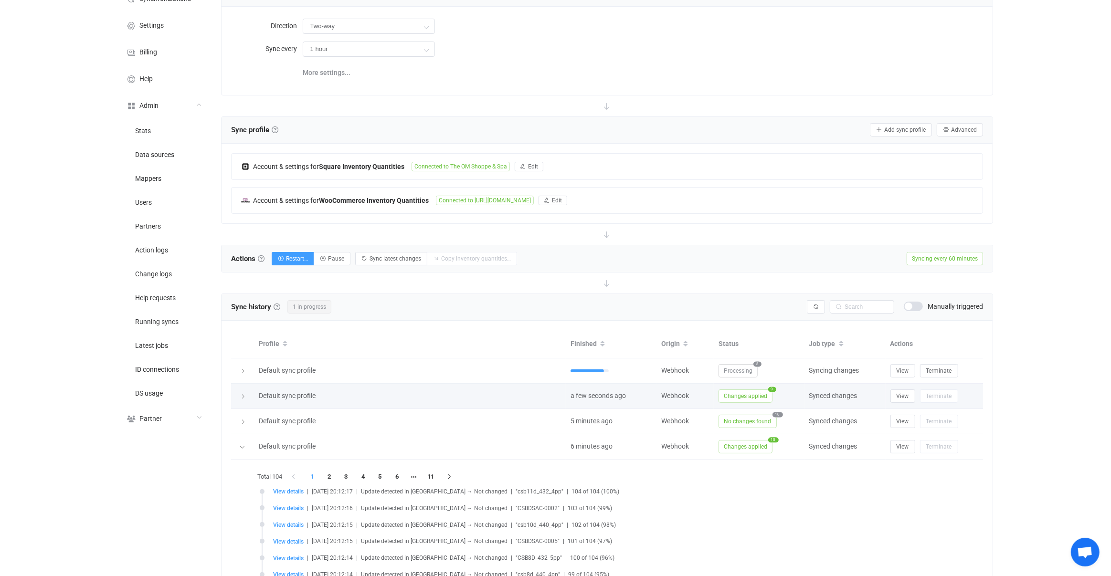
click at [728, 390] on span "Changes applied" at bounding box center [745, 396] width 54 height 13
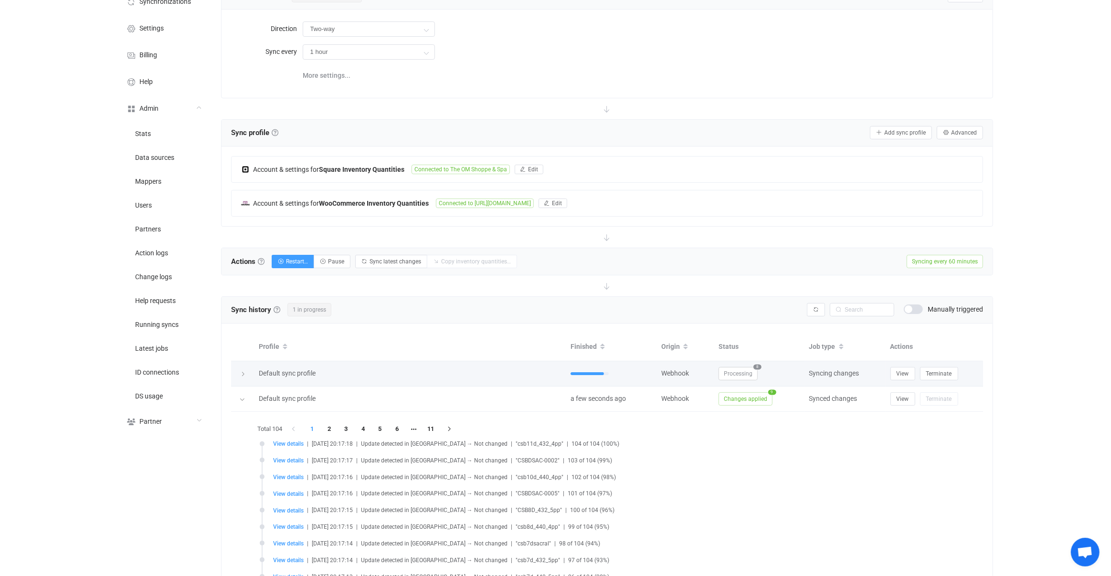
scroll to position [231, 0]
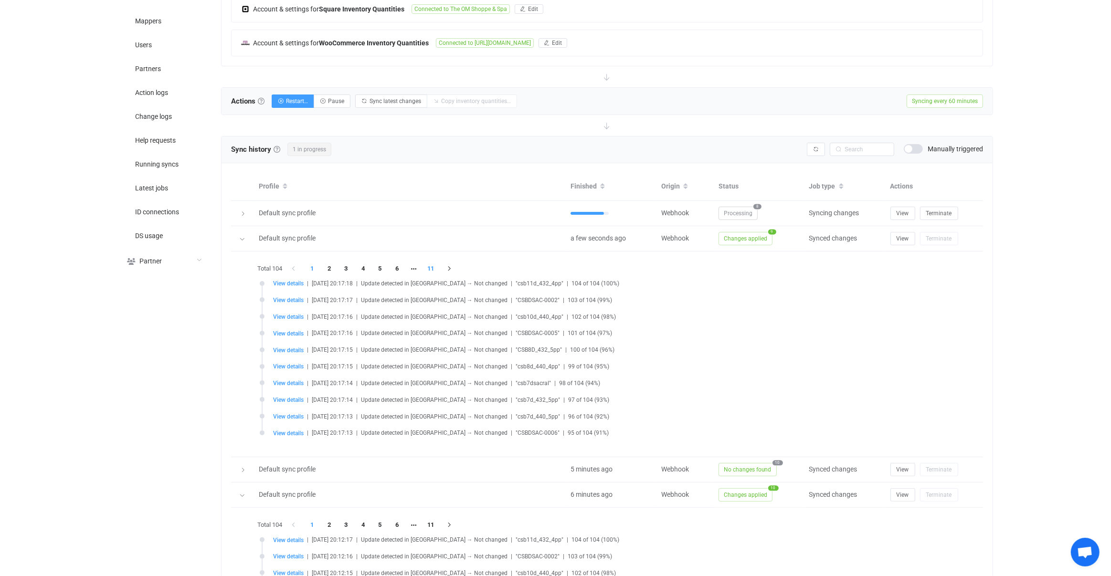
click at [433, 265] on li "11" at bounding box center [430, 268] width 17 height 13
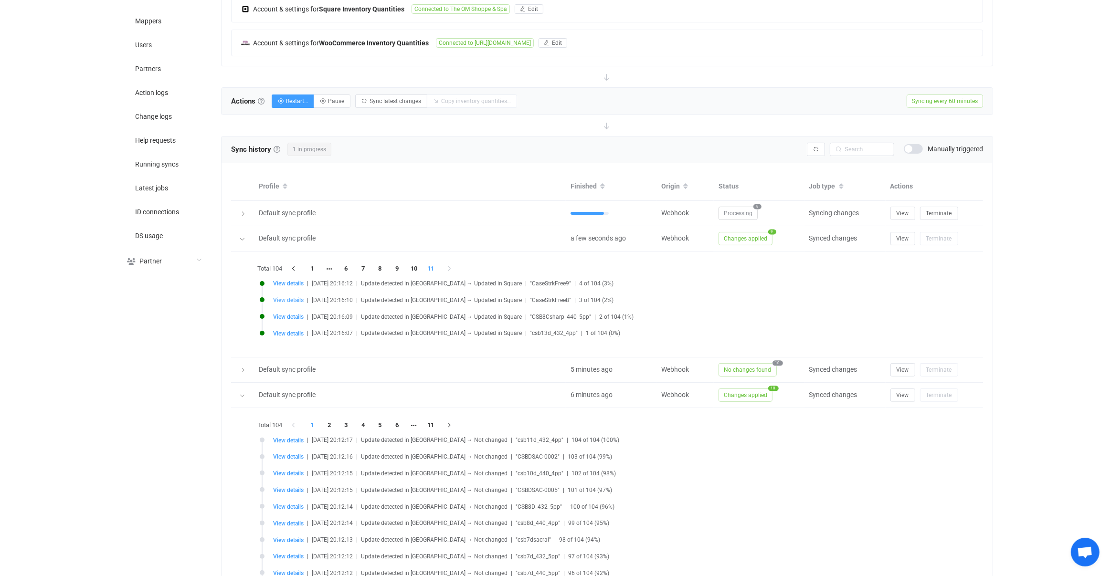
click at [288, 297] on span "View details" at bounding box center [288, 300] width 31 height 7
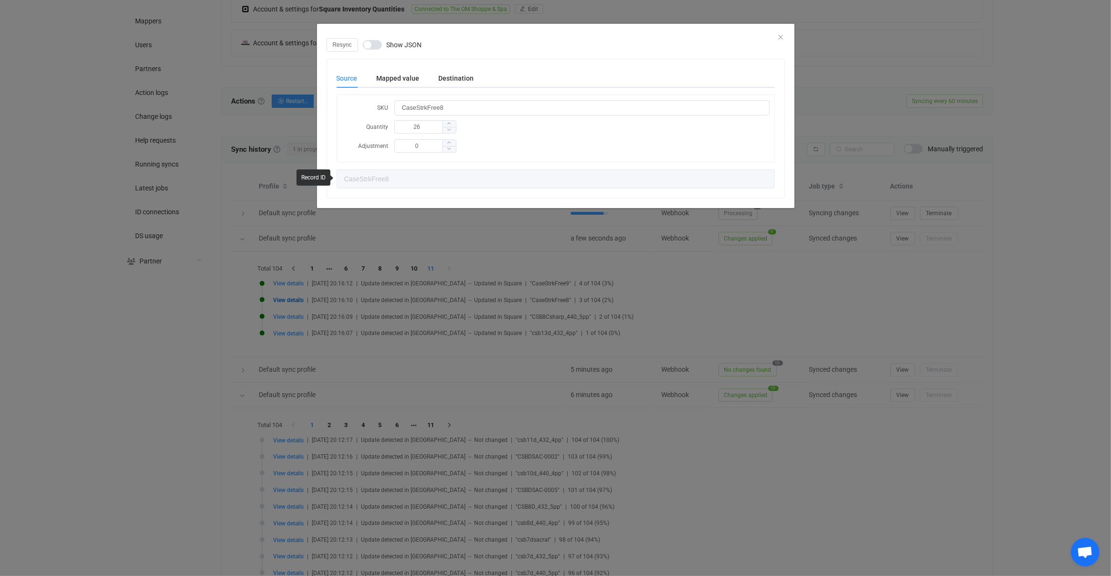
click at [439, 64] on div "Source Mapped value Destination SKU CaseStrkFree8 Quantity 26 Adjustment 0 Case…" at bounding box center [555, 128] width 457 height 139
click at [419, 80] on div "Mapped value" at bounding box center [398, 78] width 62 height 19
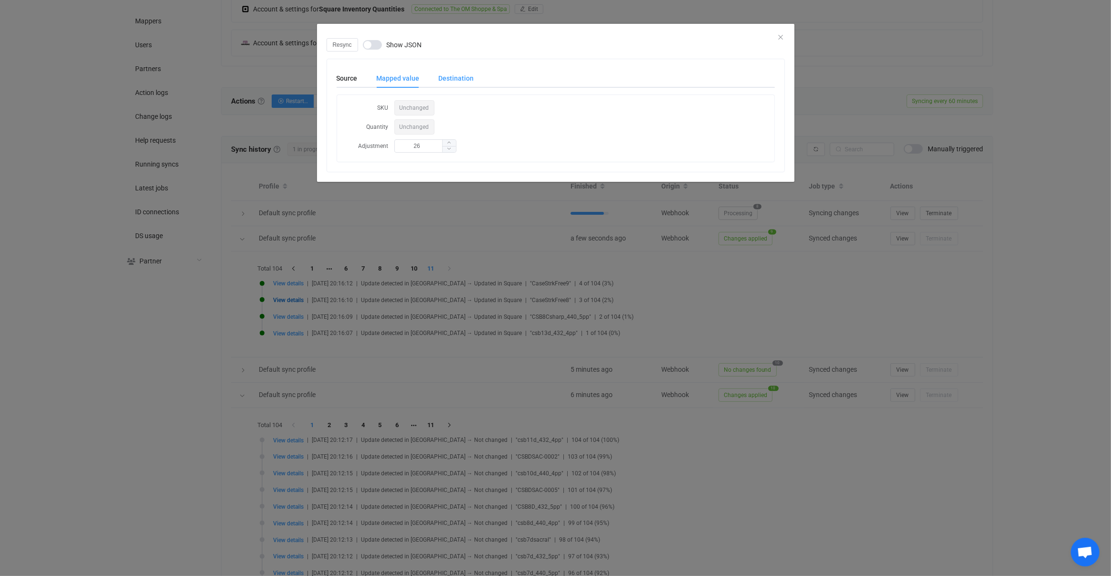
click at [463, 81] on div "Destination" at bounding box center [451, 78] width 45 height 19
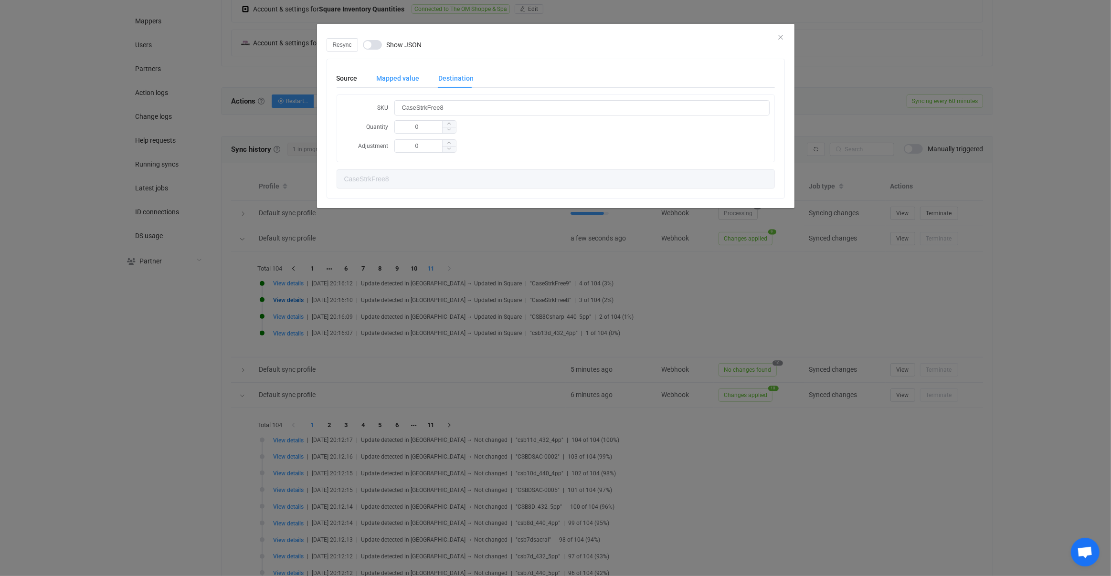
click at [378, 85] on div "Mapped value" at bounding box center [398, 78] width 62 height 19
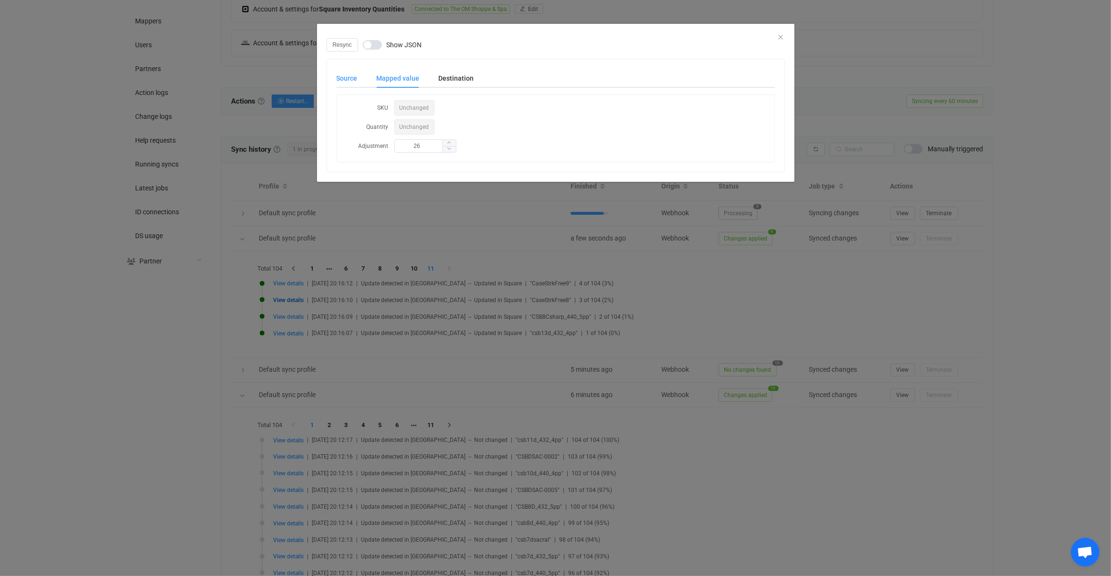
click at [349, 82] on div "Source" at bounding box center [352, 78] width 31 height 19
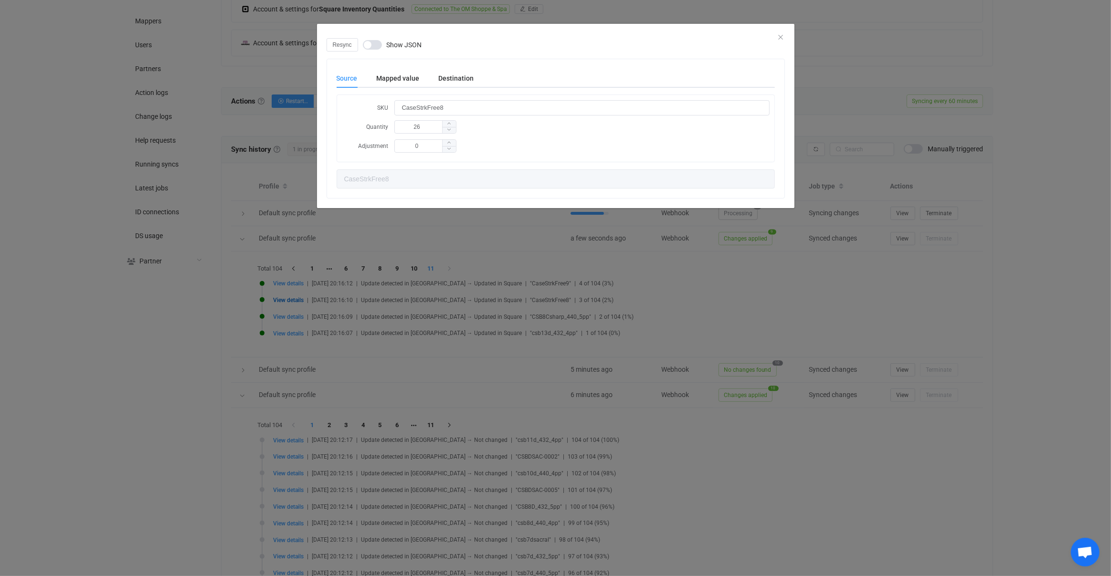
click at [413, 280] on div "Resync Show JSON Source Mapped value Destination SKU CaseStrkFree8 Quantity 26 …" at bounding box center [555, 288] width 1111 height 576
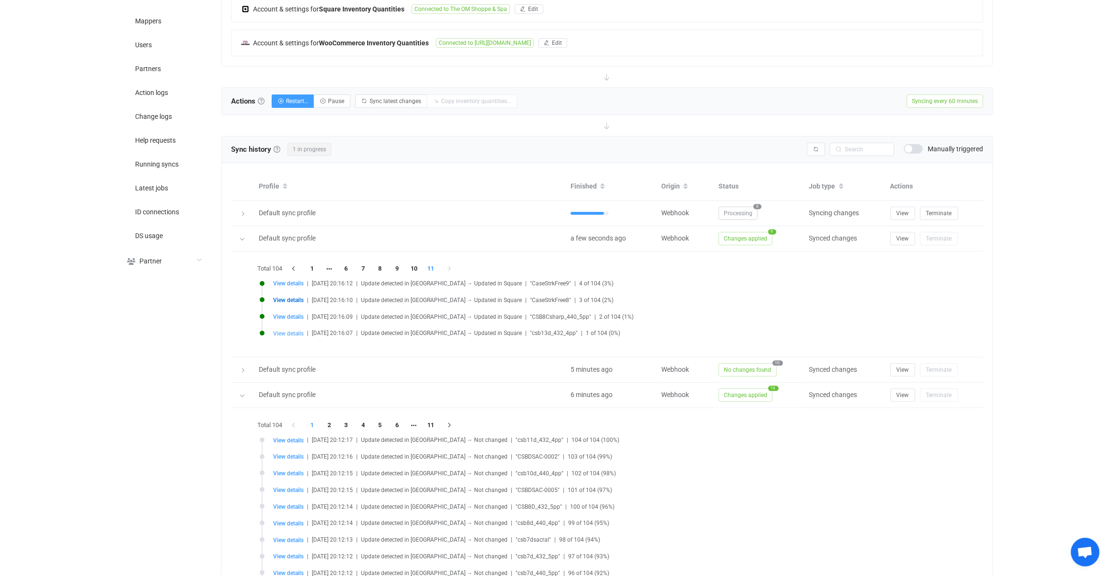
click at [296, 330] on span "View details" at bounding box center [288, 333] width 31 height 7
type input "csb13d_432_4pp"
type input "1"
type input "csb13d_432_4pp"
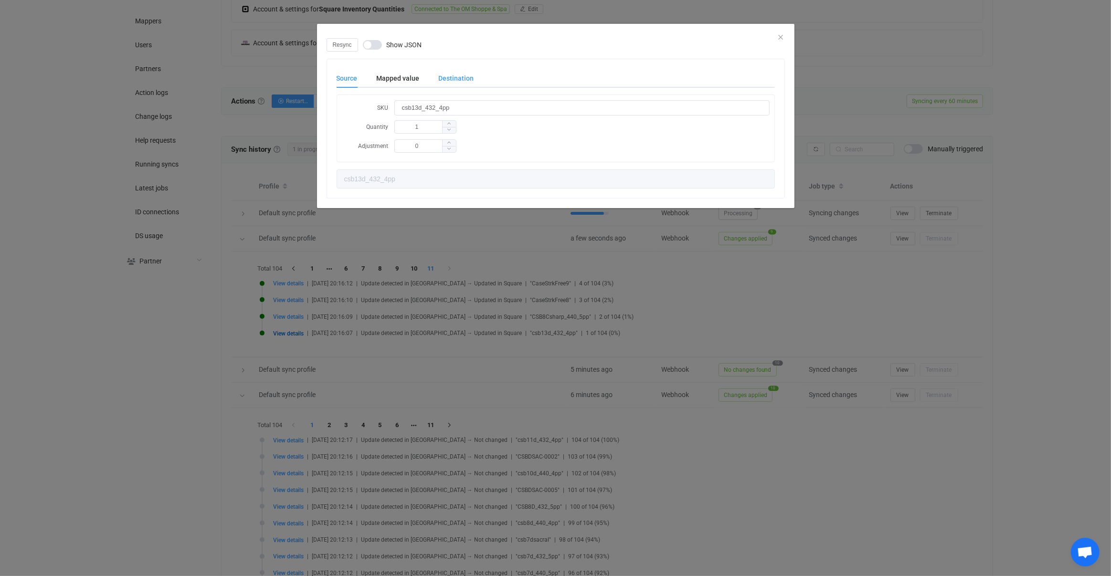
drag, startPoint x: 452, startPoint y: 71, endPoint x: 437, endPoint y: 74, distance: 14.8
click at [452, 71] on div "Destination" at bounding box center [451, 78] width 45 height 19
click at [403, 80] on div "Mapped value" at bounding box center [398, 78] width 62 height 19
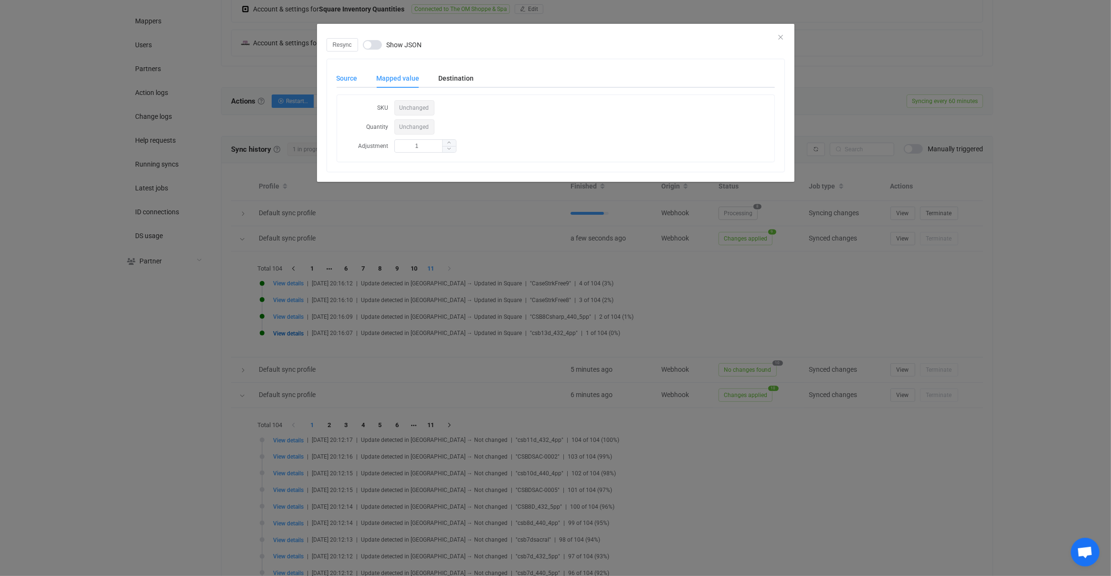
click at [351, 83] on div "Source" at bounding box center [352, 78] width 31 height 19
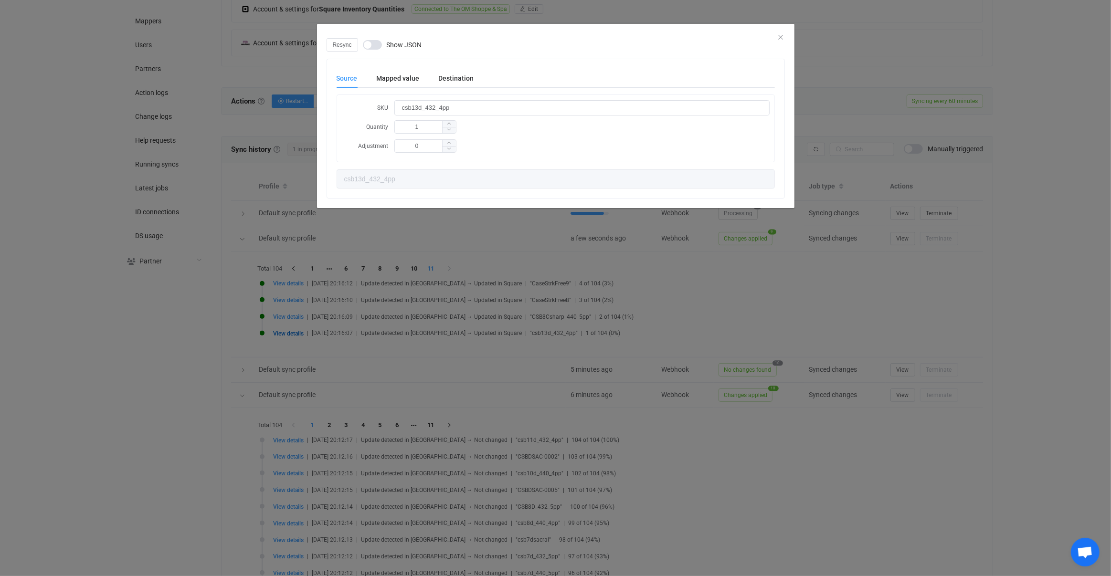
click at [371, 361] on div "Resync Show JSON Source Mapped value Destination SKU csb13d_432_4pp Quantity 1 …" at bounding box center [555, 288] width 1111 height 576
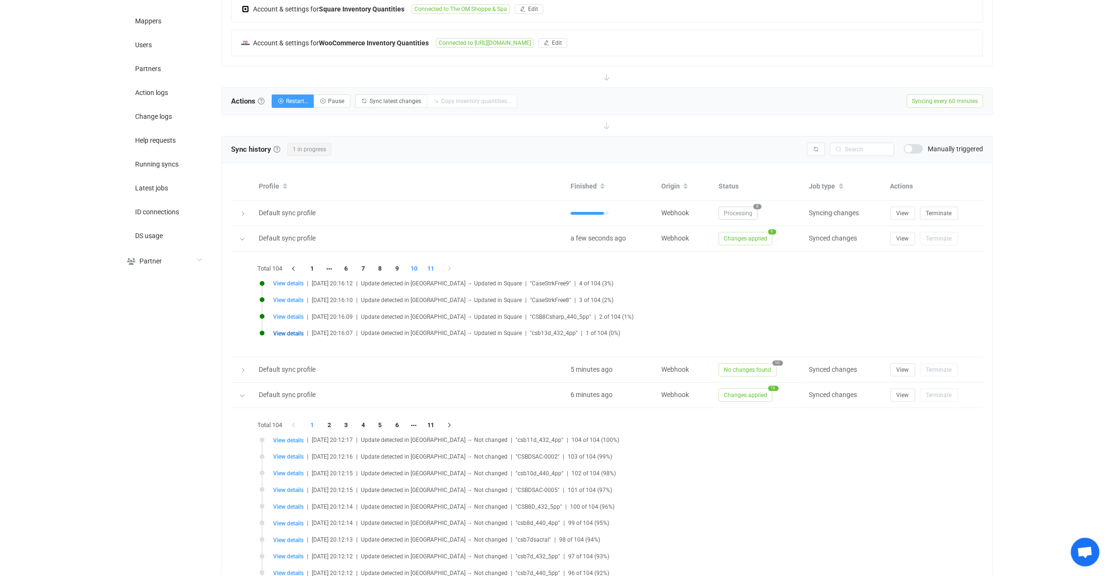
click at [406, 262] on li "10" at bounding box center [413, 268] width 17 height 13
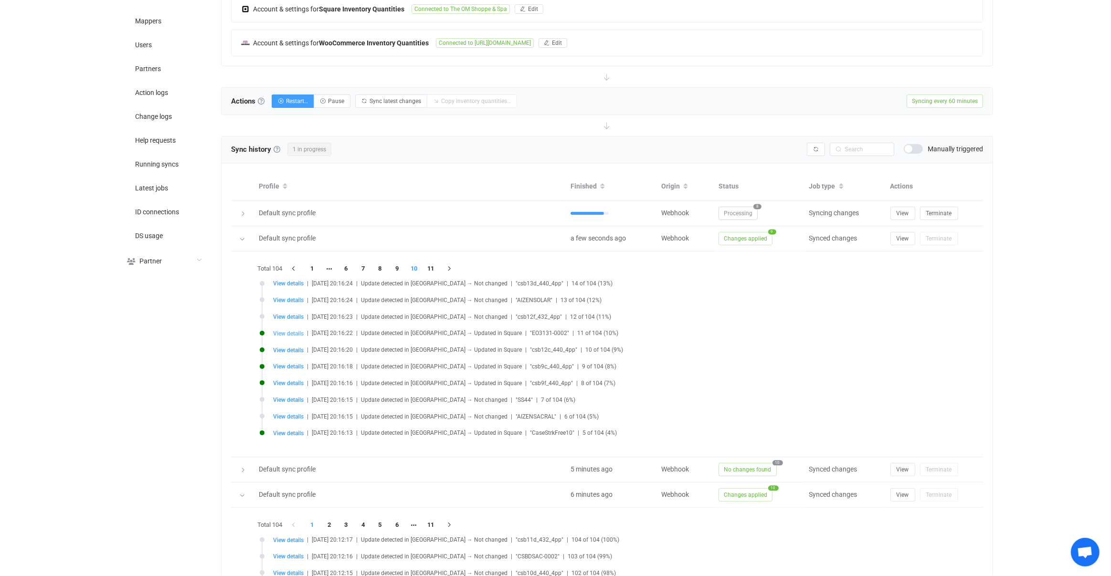
click at [294, 331] on span "View details" at bounding box center [288, 333] width 31 height 7
type input "EO3131-0002"
type input "2"
type input "EO3131-0002"
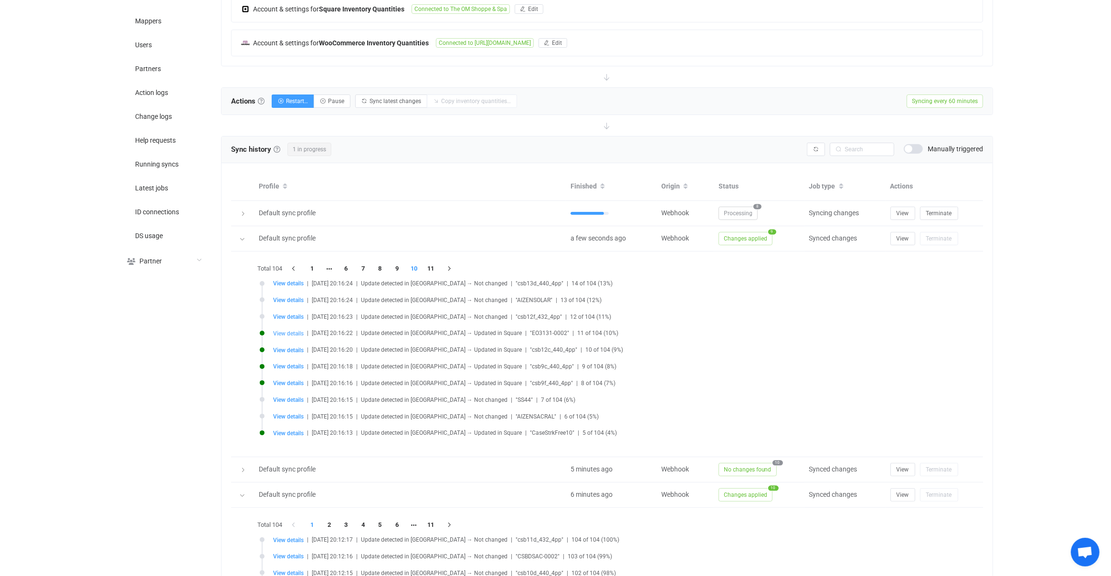
type input "6"
type input "EO3131-0002"
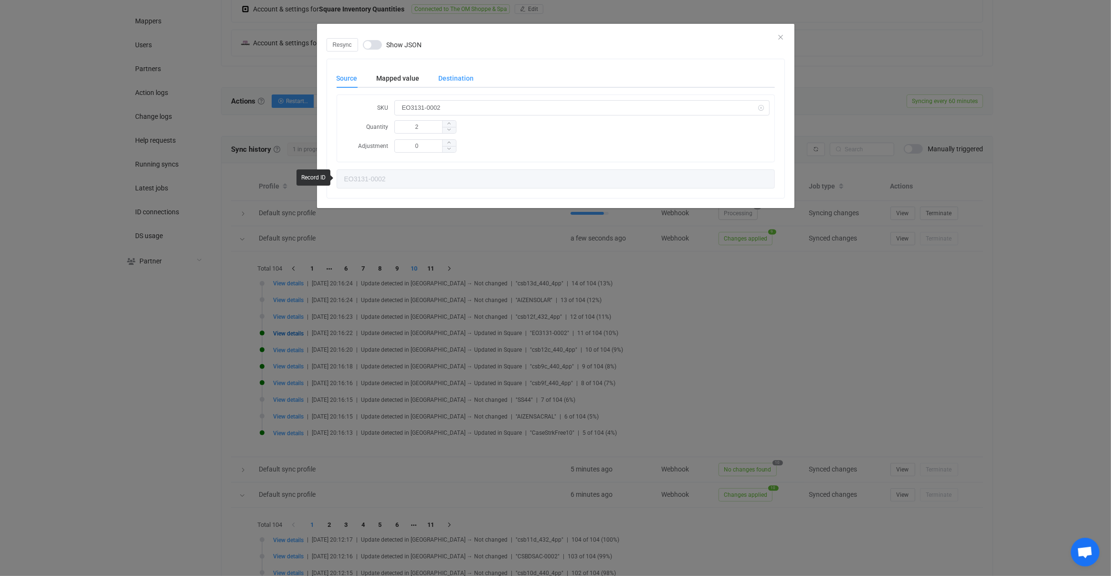
click at [437, 77] on div "Destination" at bounding box center [451, 78] width 45 height 19
click at [381, 81] on div "Mapped value" at bounding box center [398, 78] width 62 height 19
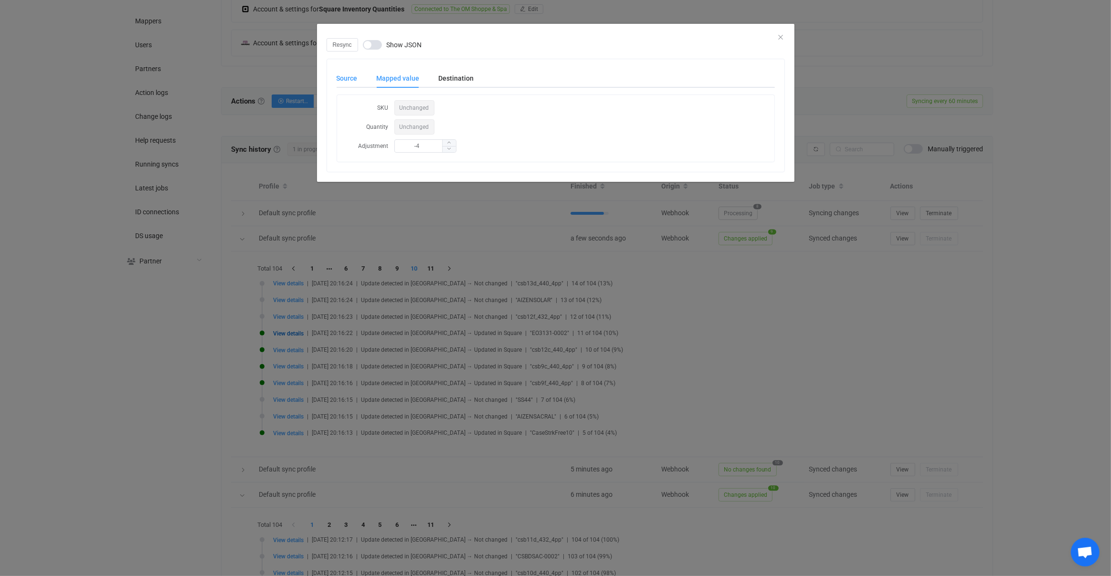
click at [355, 76] on div "Source" at bounding box center [352, 78] width 31 height 19
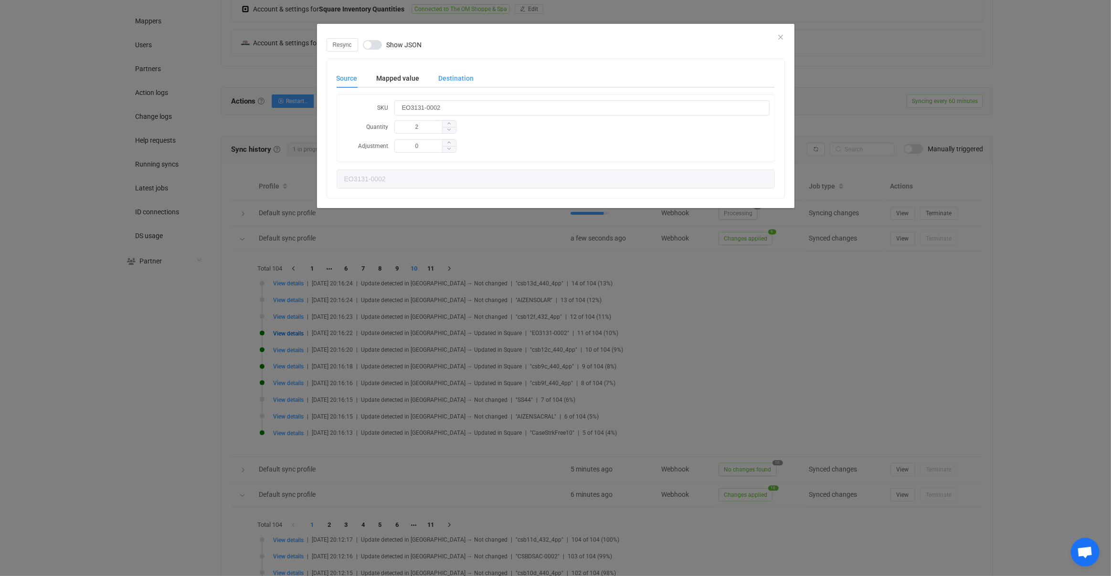
click at [444, 82] on div "Destination" at bounding box center [451, 78] width 45 height 19
click at [478, 339] on div "Resync Show JSON Source Mapped value Destination SKU EO3131-0002 Quantity 2 Adj…" at bounding box center [555, 288] width 1111 height 576
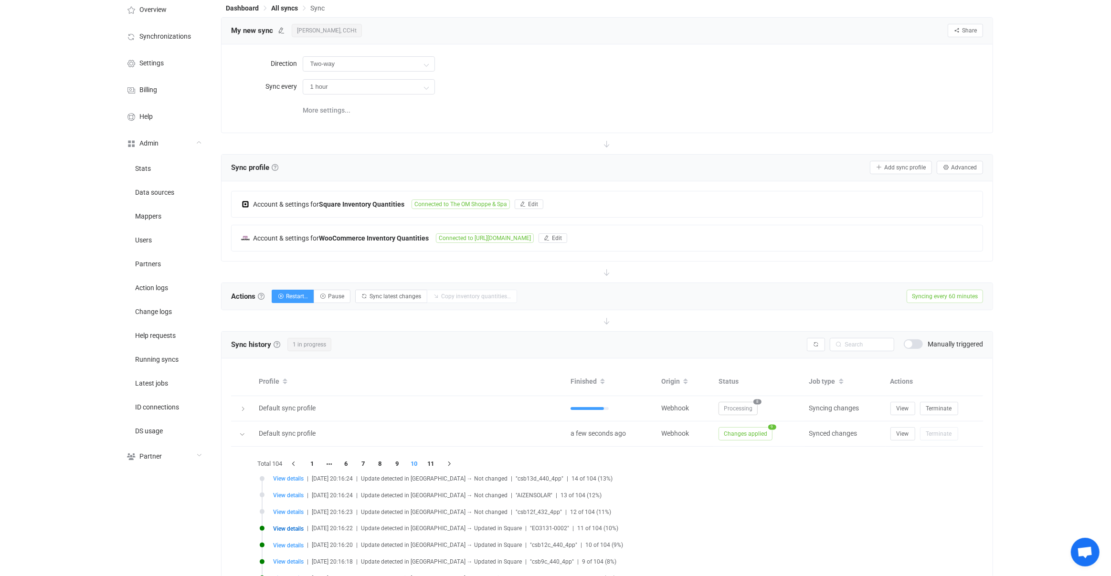
scroll to position [0, 0]
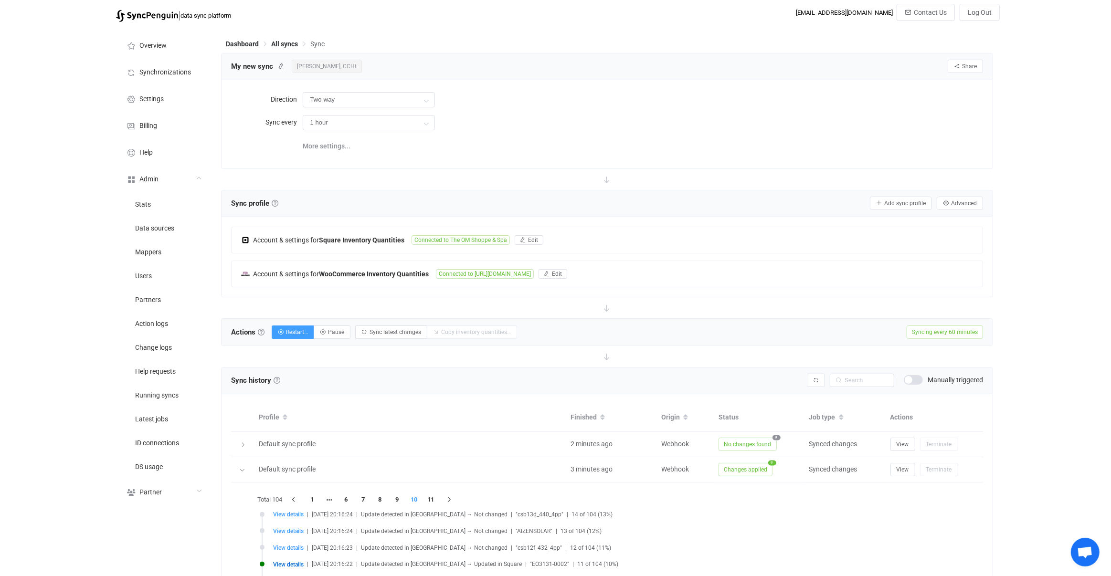
click at [342, 72] on span "Beth Snyder, CCHt" at bounding box center [327, 66] width 70 height 13
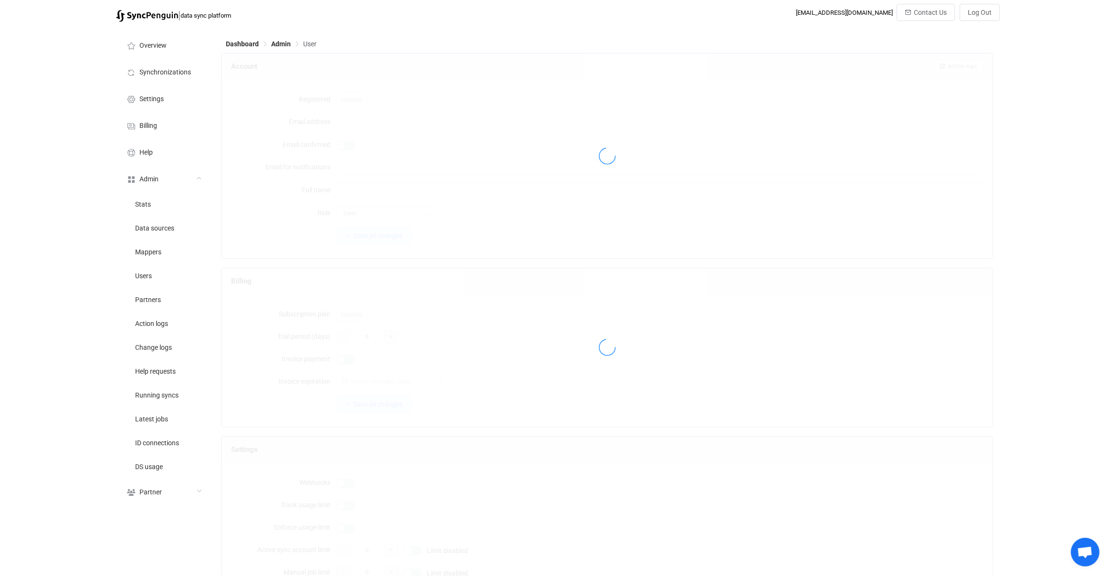
type input "service@theomshoppe.com"
type input "Beth Snyder, CCHt"
type input "14"
type input "14 days"
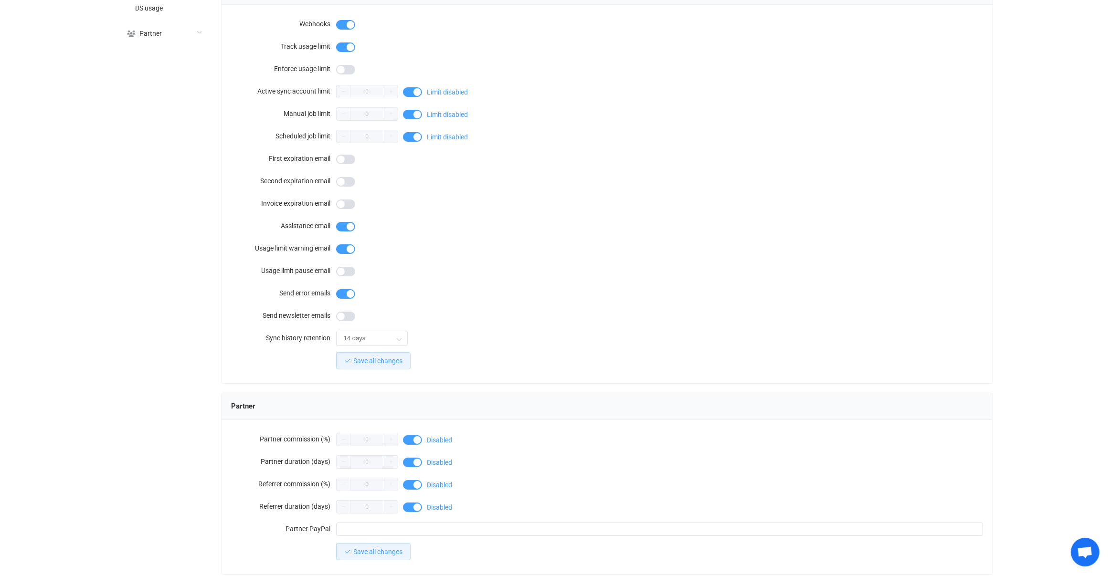
scroll to position [628, 0]
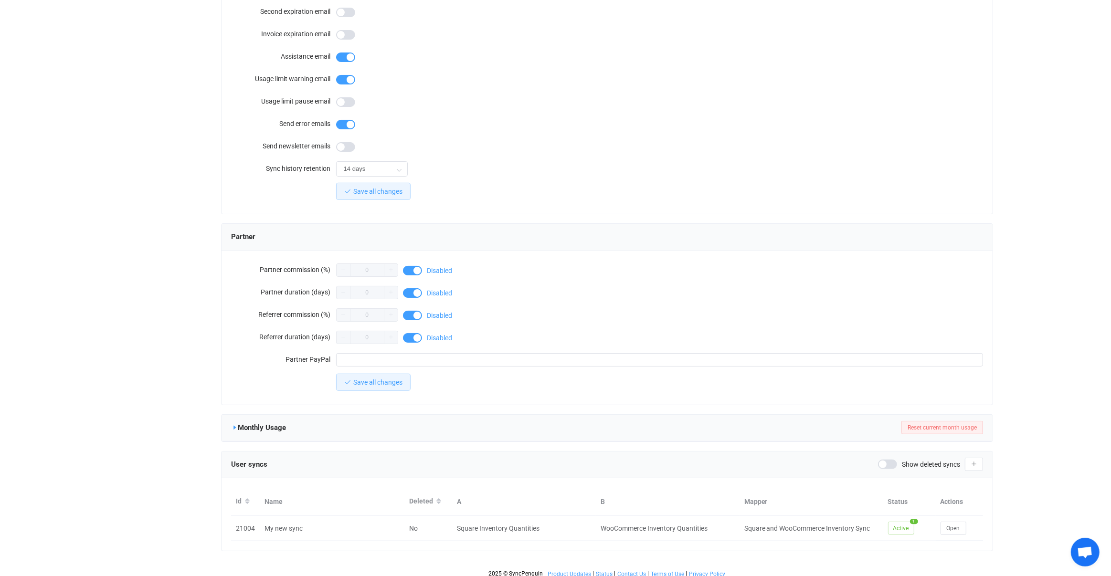
click at [232, 424] on icon at bounding box center [234, 427] width 7 height 7
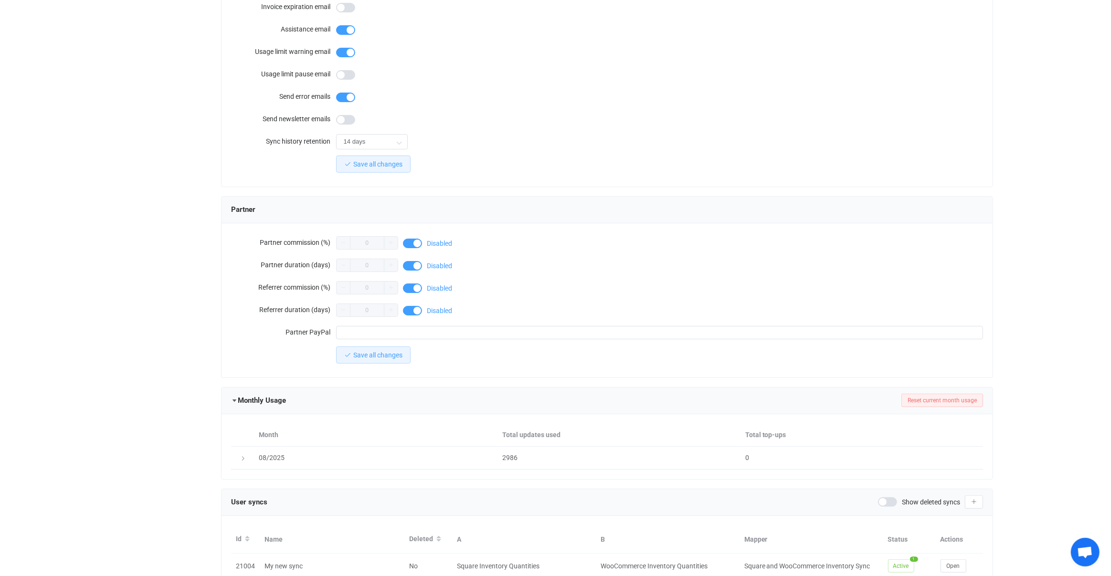
scroll to position [693, 0]
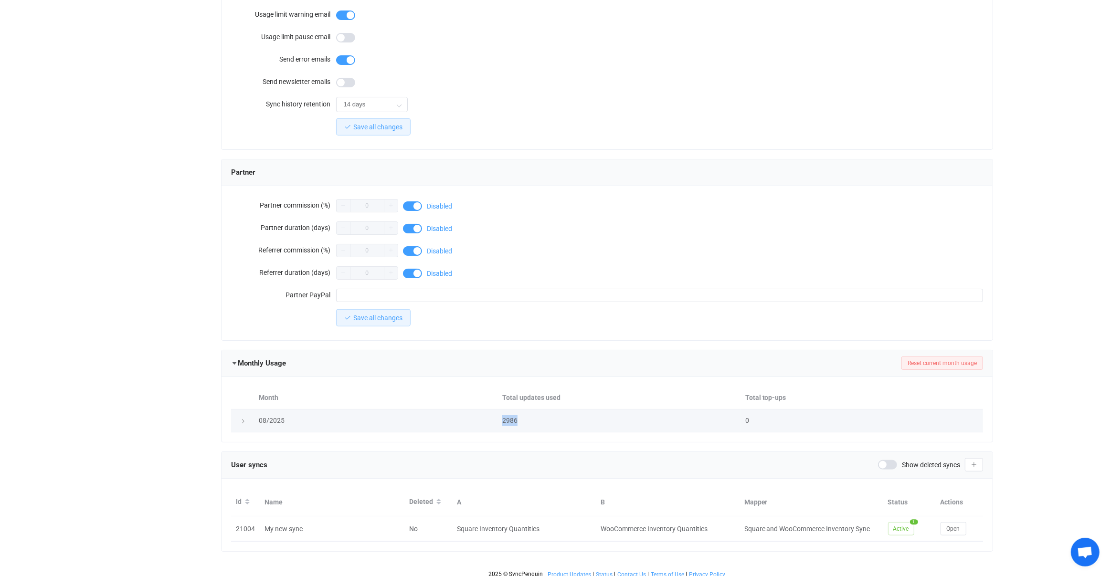
drag, startPoint x: 530, startPoint y: 420, endPoint x: 472, endPoint y: 412, distance: 58.7
click at [472, 412] on tr "08/2025 2986 0" at bounding box center [607, 421] width 752 height 23
click at [472, 415] on div "08/2025" at bounding box center [375, 420] width 243 height 11
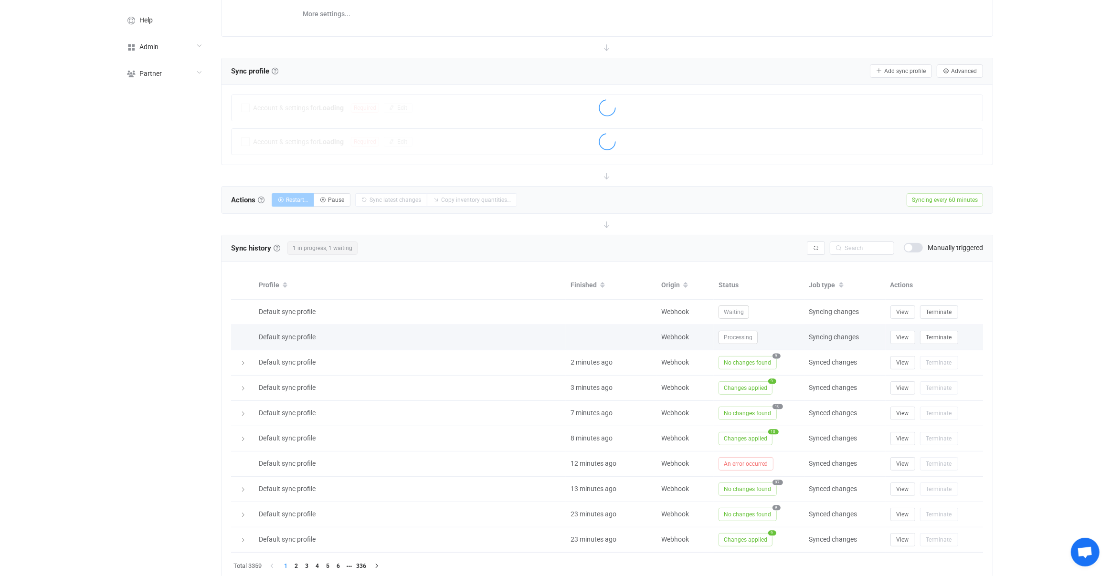
scroll to position [167, 0]
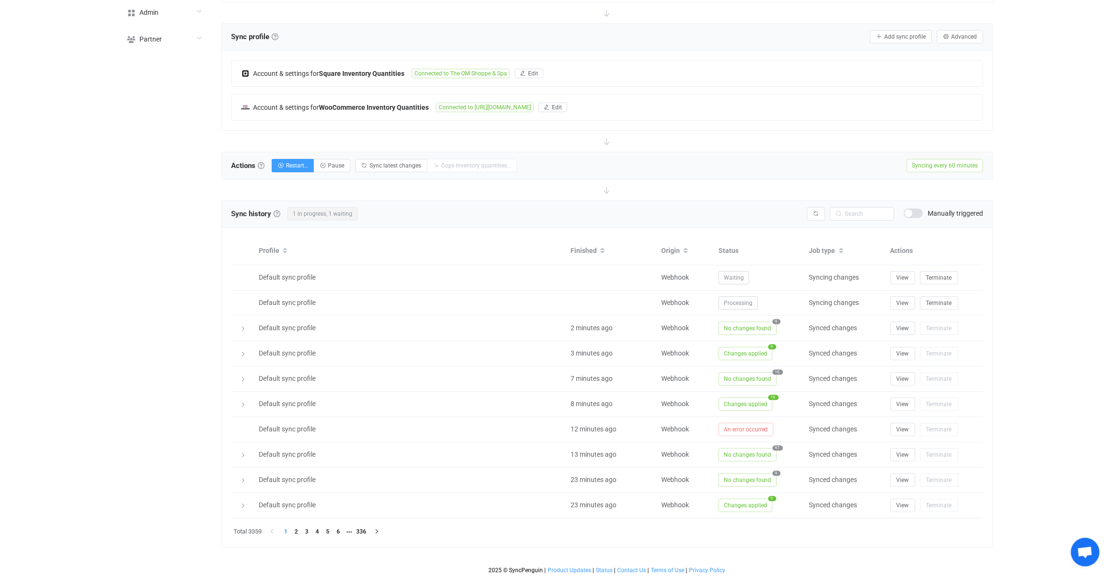
click at [919, 209] on span at bounding box center [913, 214] width 19 height 10
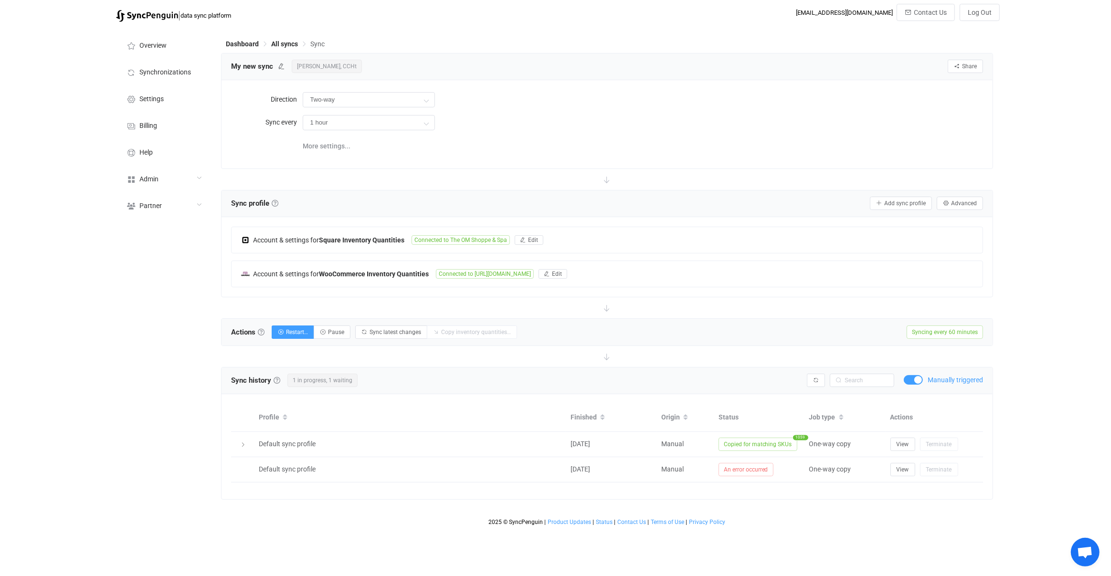
scroll to position [0, 0]
click at [914, 377] on span at bounding box center [913, 380] width 19 height 10
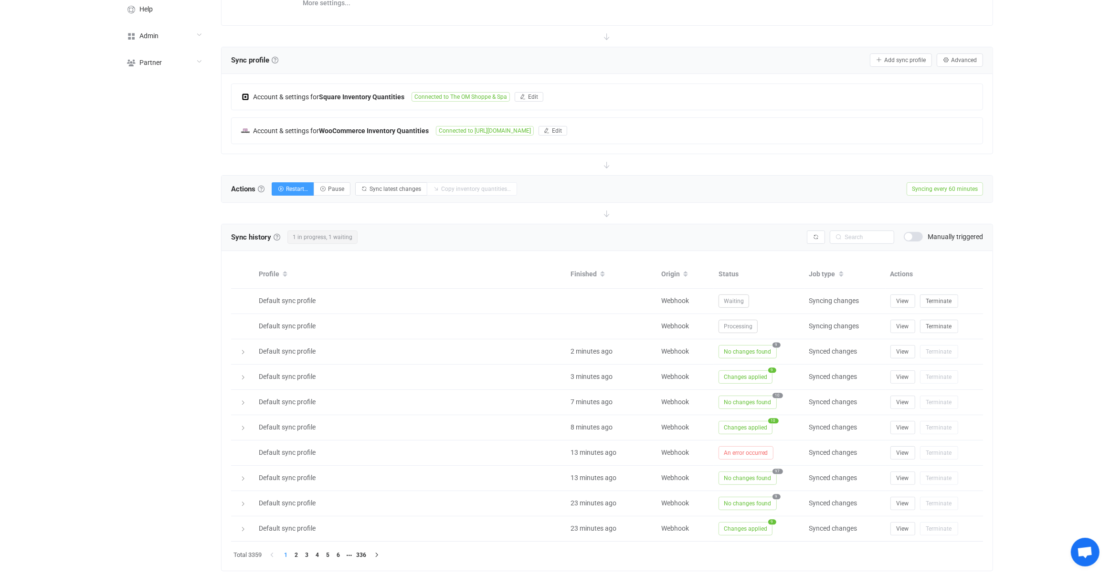
scroll to position [167, 0]
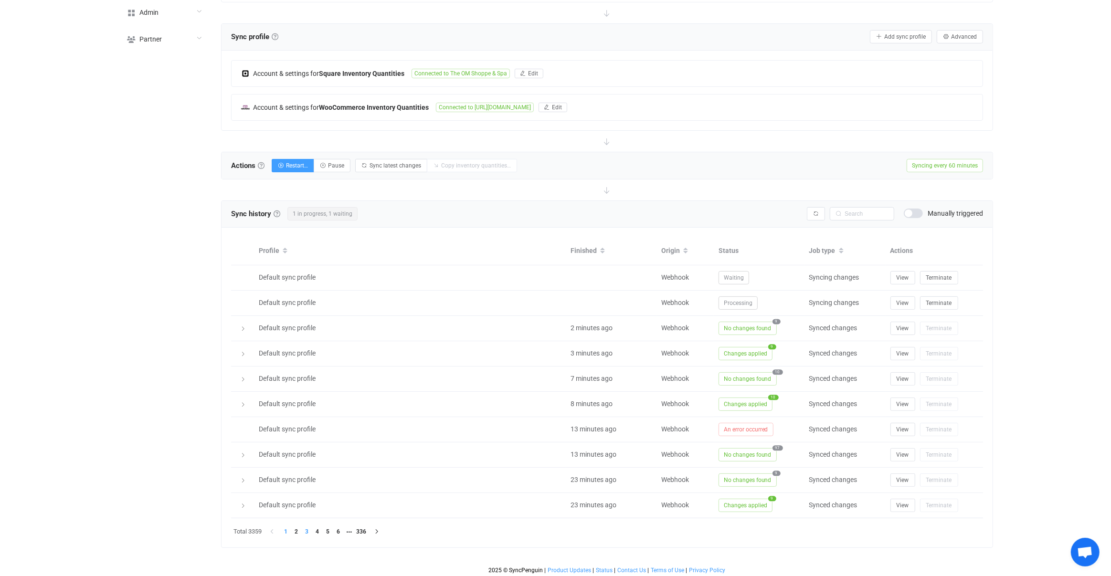
click at [310, 527] on li "3" at bounding box center [307, 532] width 11 height 11
click at [324, 529] on li "5" at bounding box center [328, 532] width 11 height 11
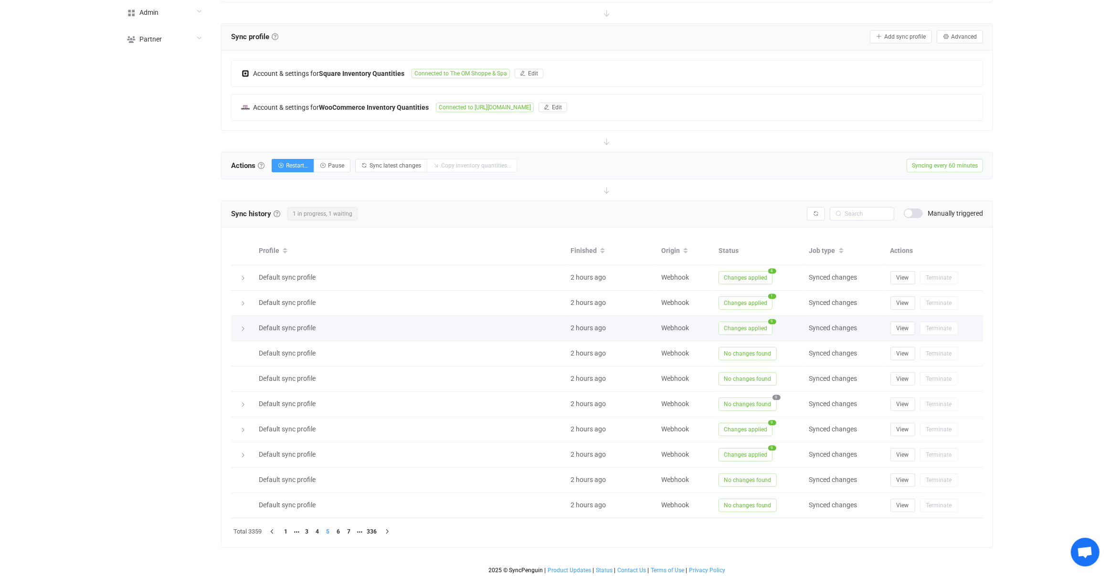
click at [751, 328] on span "Changes applied" at bounding box center [745, 328] width 54 height 13
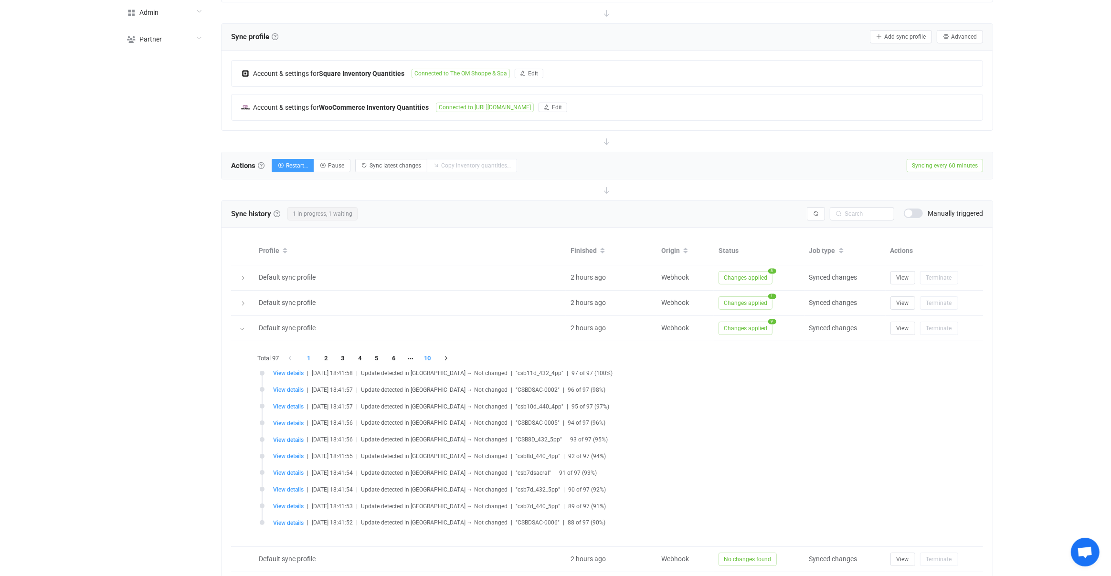
click at [425, 352] on li "10" at bounding box center [427, 358] width 17 height 13
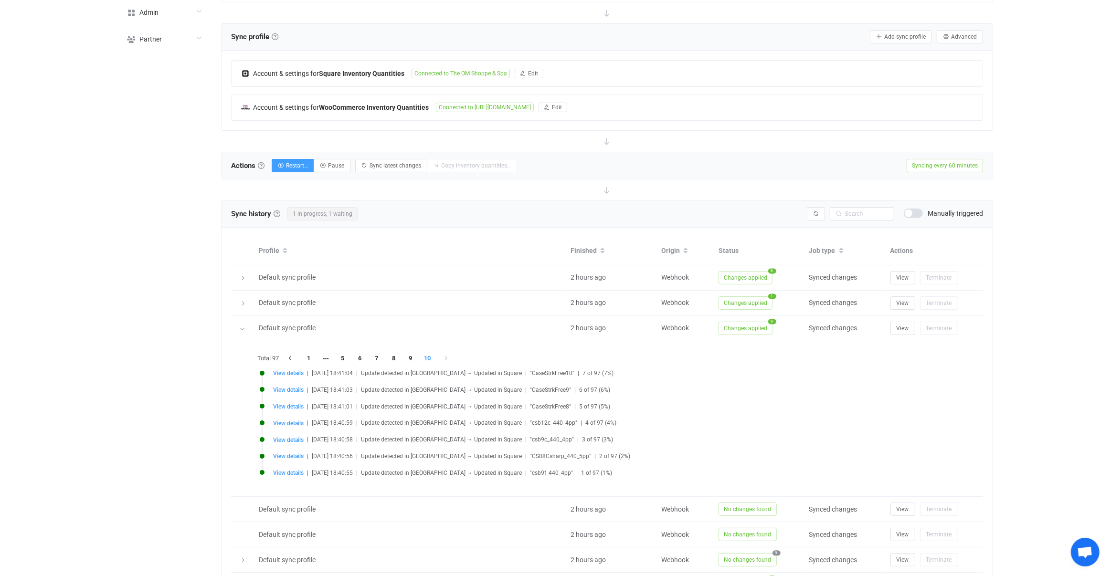
click at [295, 382] on li "View details | 2025-08-27 18:41:04 | Update detected in WooCommerce → Updated i…" at bounding box center [610, 379] width 700 height 17
click at [295, 386] on span "View details" at bounding box center [288, 389] width 31 height 7
click at [295, 388] on span "View details" at bounding box center [288, 390] width 31 height 7
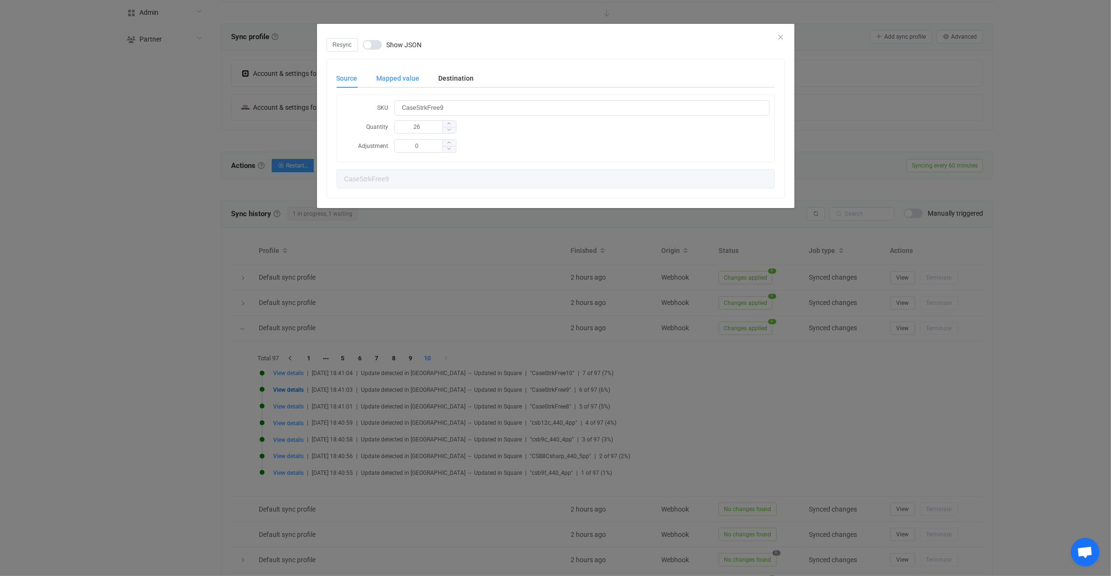
click at [408, 77] on div "Mapped value" at bounding box center [398, 78] width 62 height 19
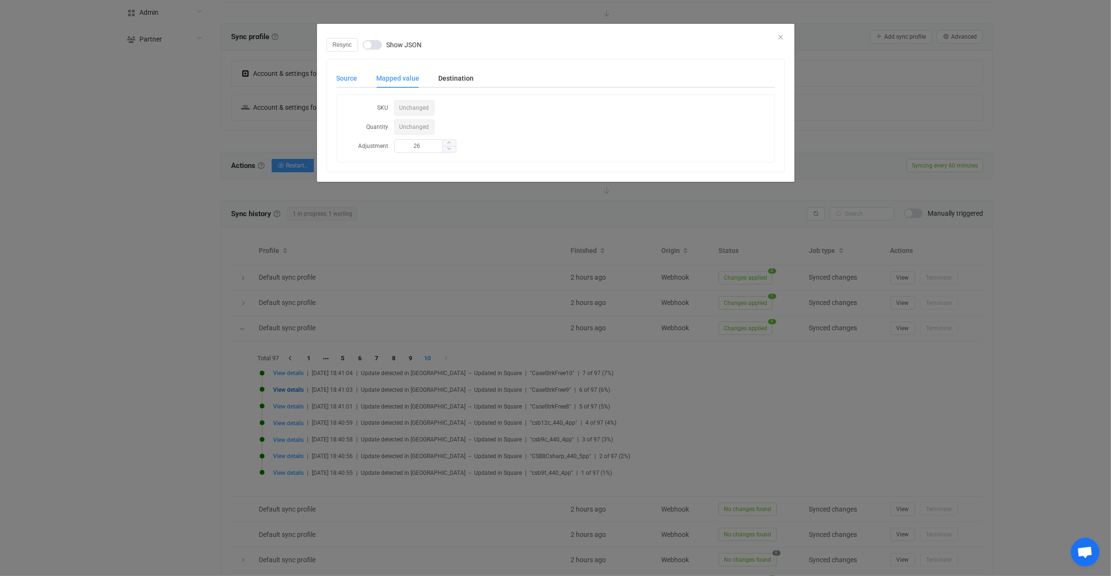
click at [356, 78] on div "Source" at bounding box center [352, 78] width 31 height 19
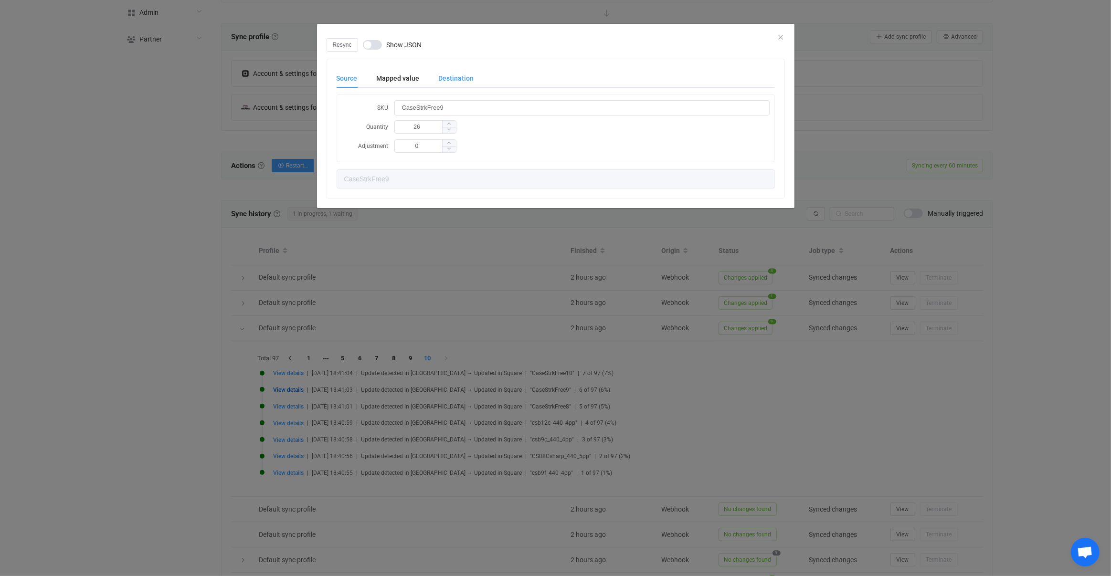
click at [435, 81] on div "Destination" at bounding box center [451, 78] width 45 height 19
click at [356, 82] on div "Source" at bounding box center [352, 78] width 31 height 19
click at [355, 79] on div "Source" at bounding box center [352, 78] width 31 height 19
click at [364, 84] on div "Source" at bounding box center [352, 78] width 31 height 19
click at [402, 82] on div "Mapped value" at bounding box center [398, 78] width 62 height 19
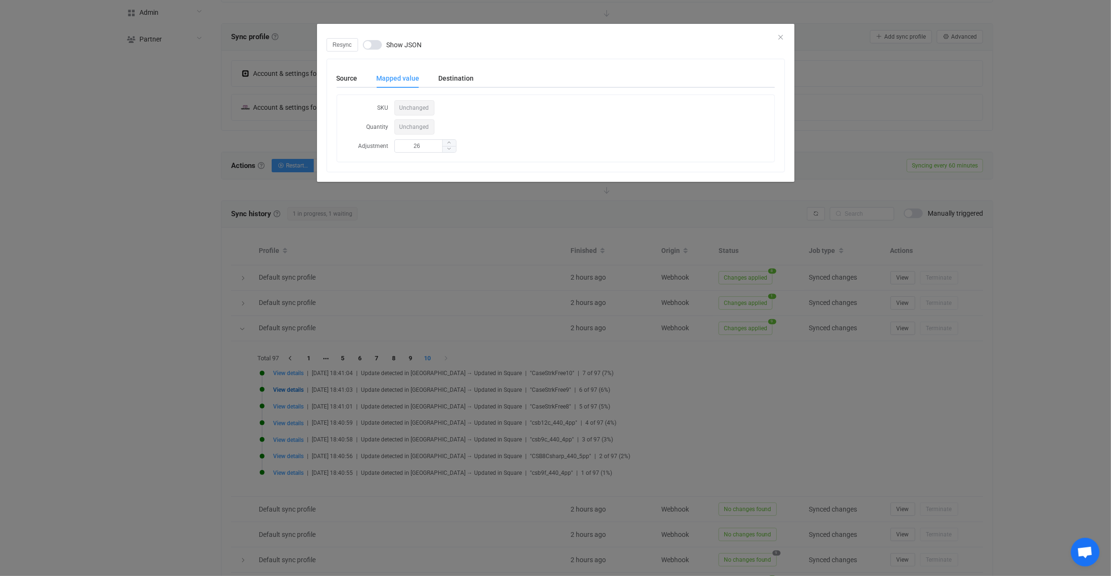
click at [441, 80] on div "Destination" at bounding box center [451, 78] width 45 height 19
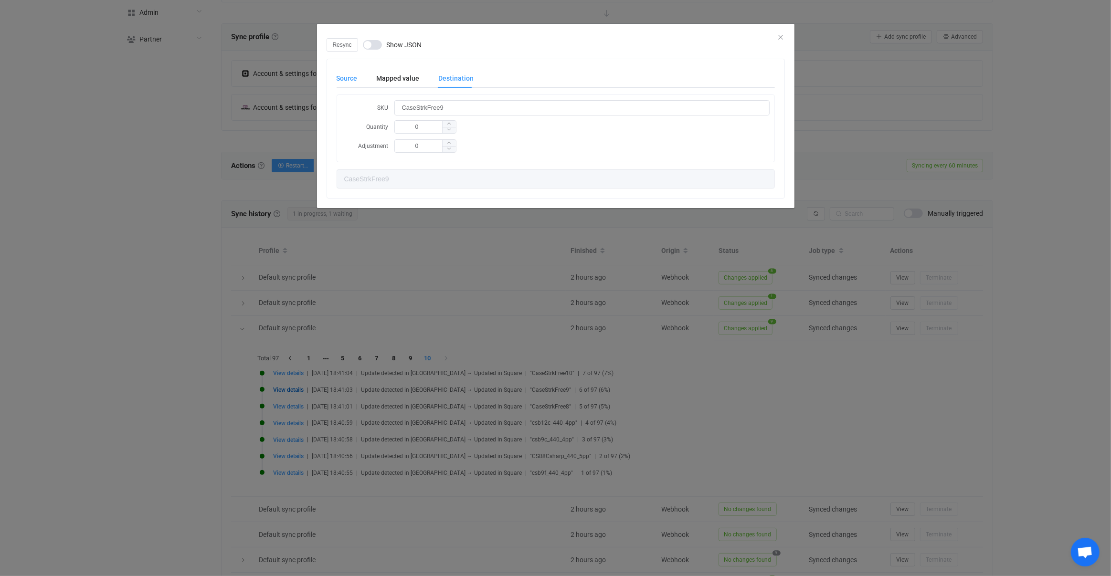
click at [364, 82] on div "Source" at bounding box center [352, 78] width 31 height 19
click at [478, 104] on input "CaseStrkFree9" at bounding box center [581, 107] width 375 height 15
click at [587, 339] on div "Resync Show JSON Source Mapped value Destination SKU CaseStrkFree9 Quantity 26 …" at bounding box center [555, 288] width 1111 height 576
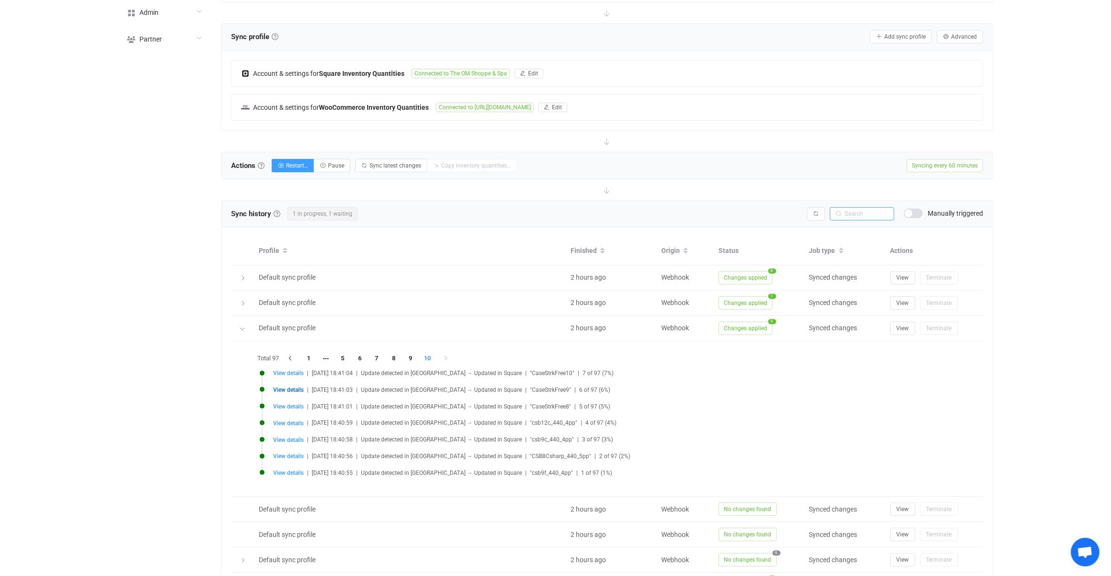
click at [870, 213] on input "text" at bounding box center [862, 213] width 64 height 13
paste input "CaseStrkFree9"
paste input "9"
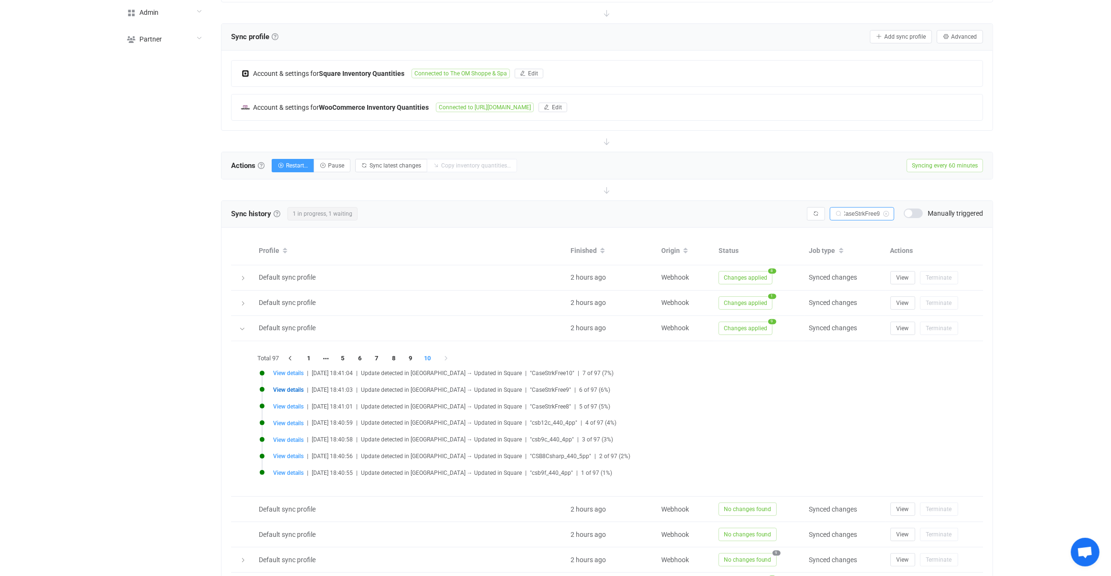
type input "CaseStrkFree9"
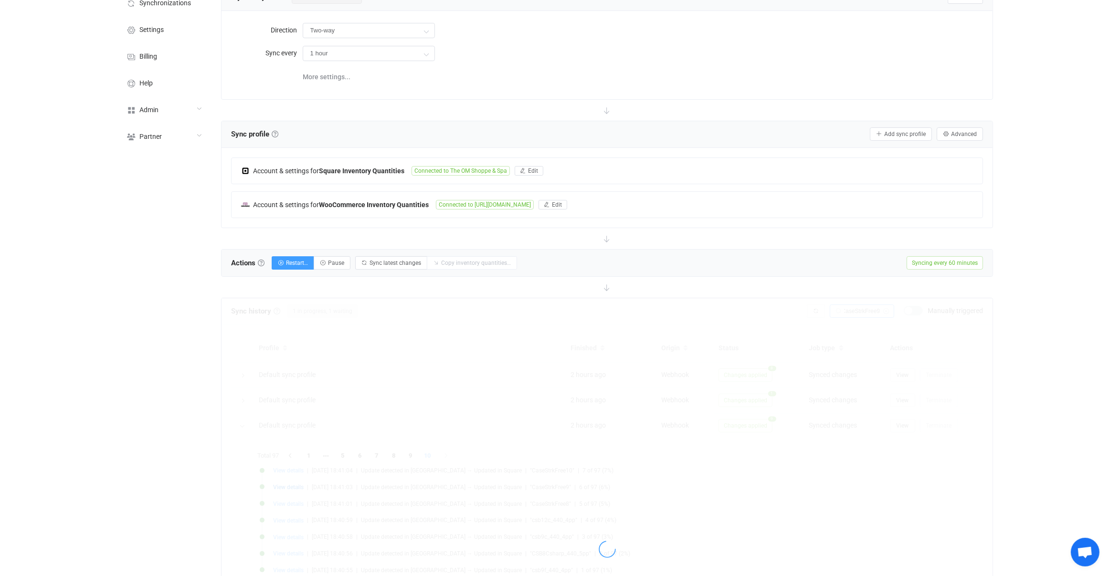
scroll to position [0, 0]
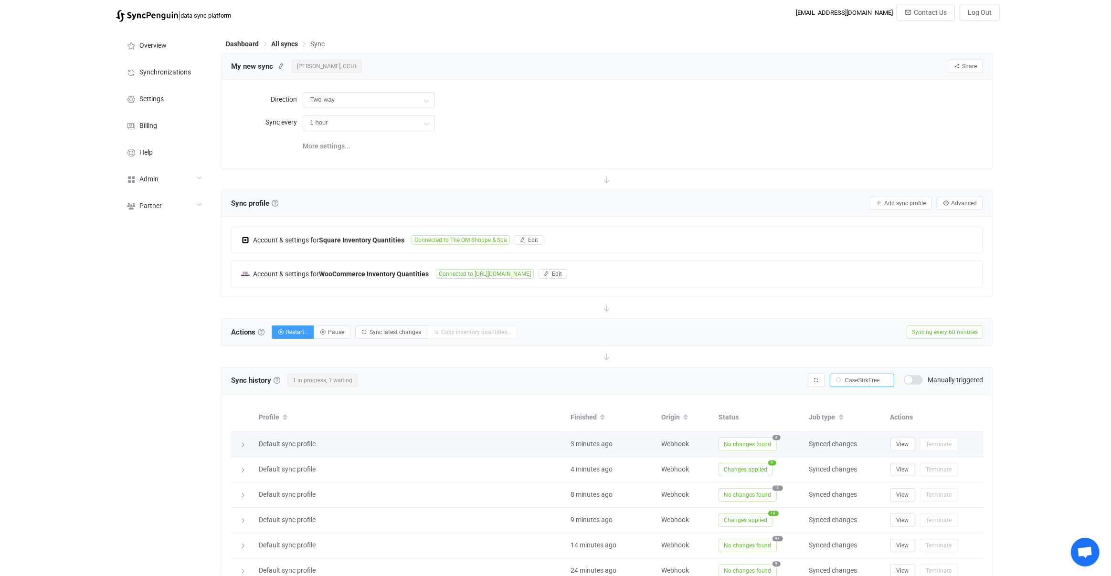
click at [519, 432] on td "Default sync profile" at bounding box center [410, 444] width 312 height 25
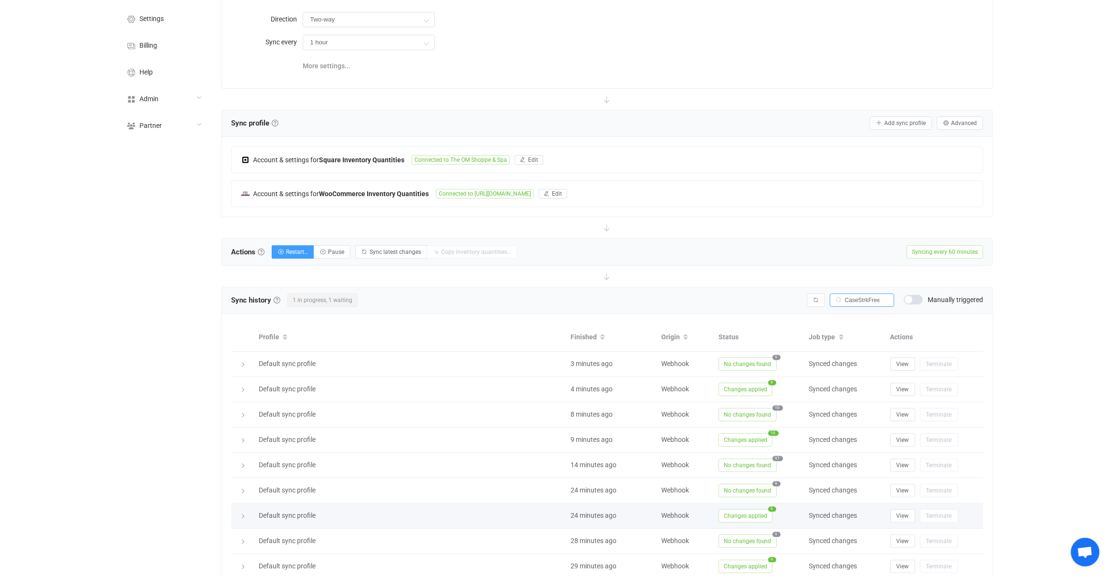
scroll to position [167, 0]
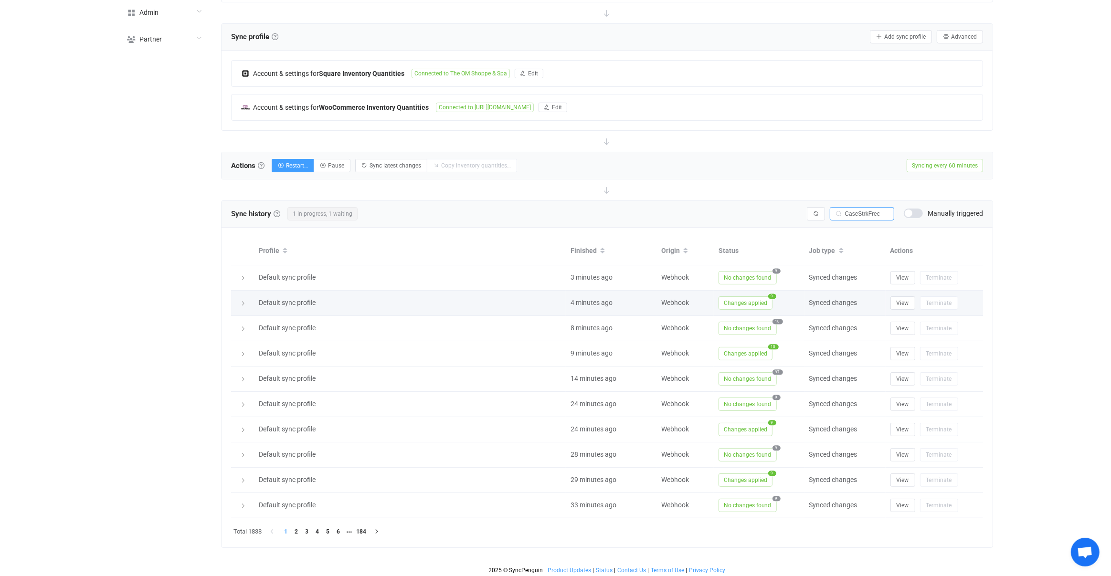
click at [758, 297] on span "Changes applied" at bounding box center [745, 302] width 54 height 13
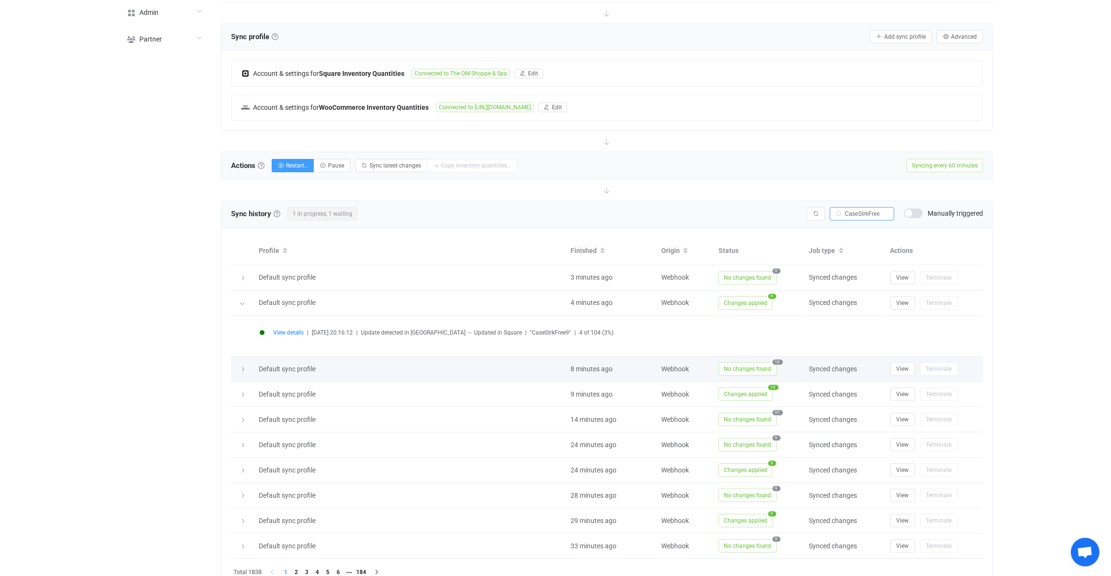
click at [732, 369] on span "No changes found" at bounding box center [747, 368] width 58 height 13
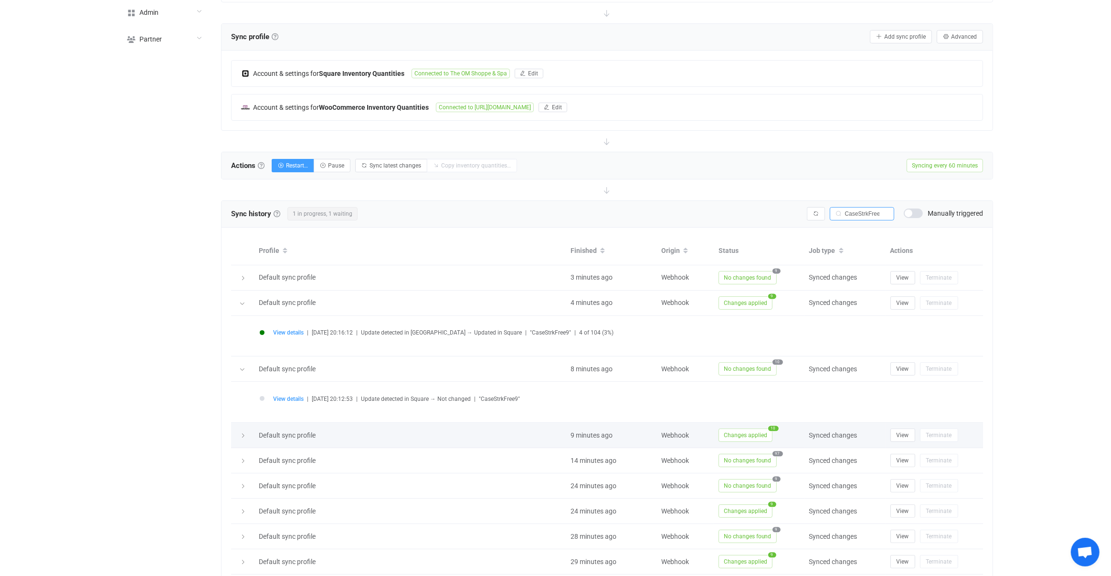
click at [729, 433] on span "Changes applied" at bounding box center [745, 435] width 54 height 13
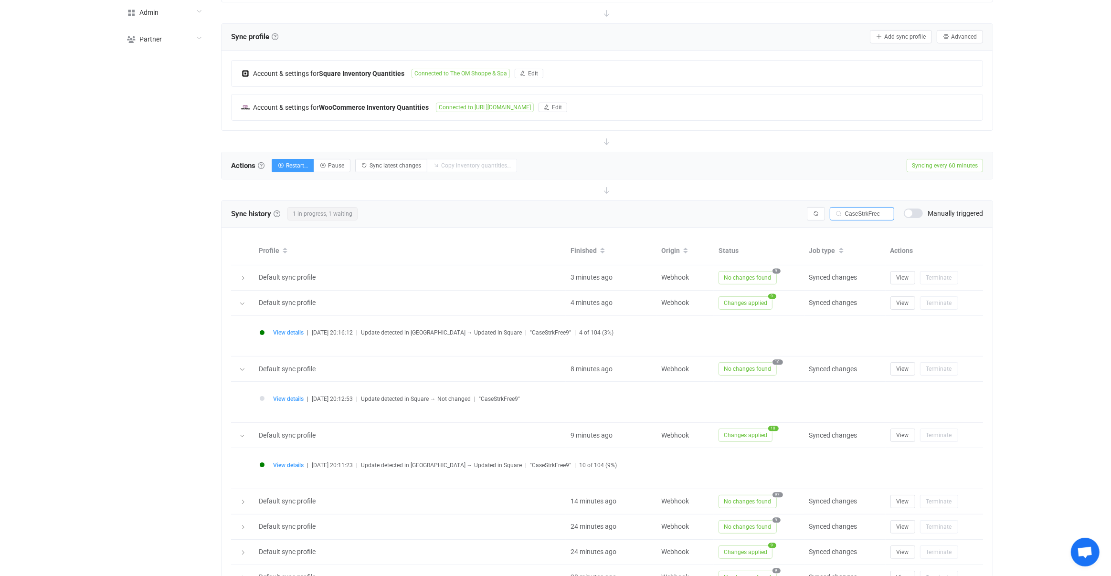
click at [292, 462] on span "View details" at bounding box center [288, 465] width 31 height 7
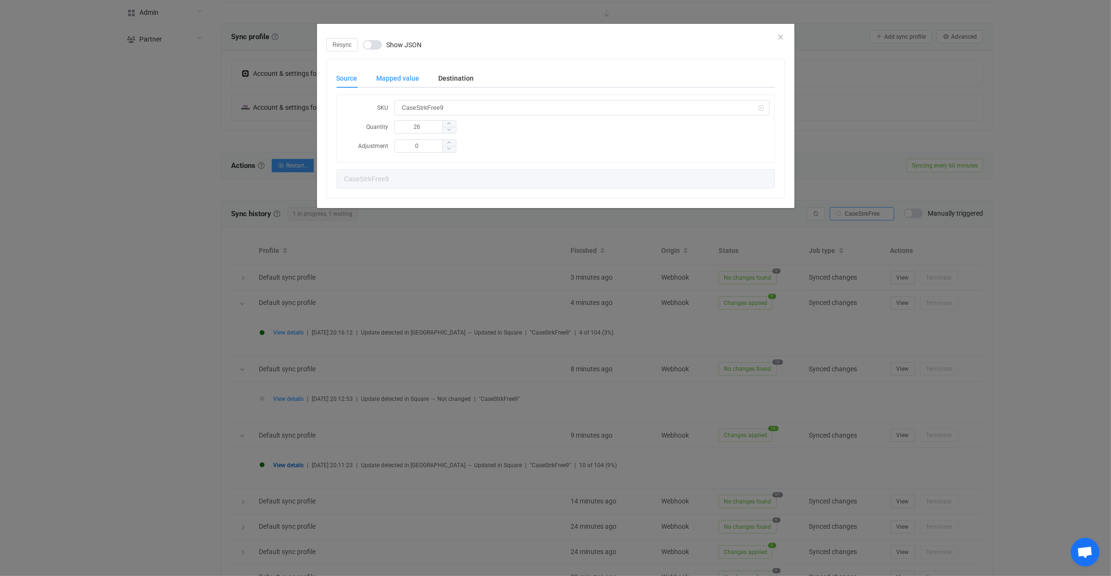
click at [412, 86] on div "Mapped value" at bounding box center [398, 78] width 62 height 19
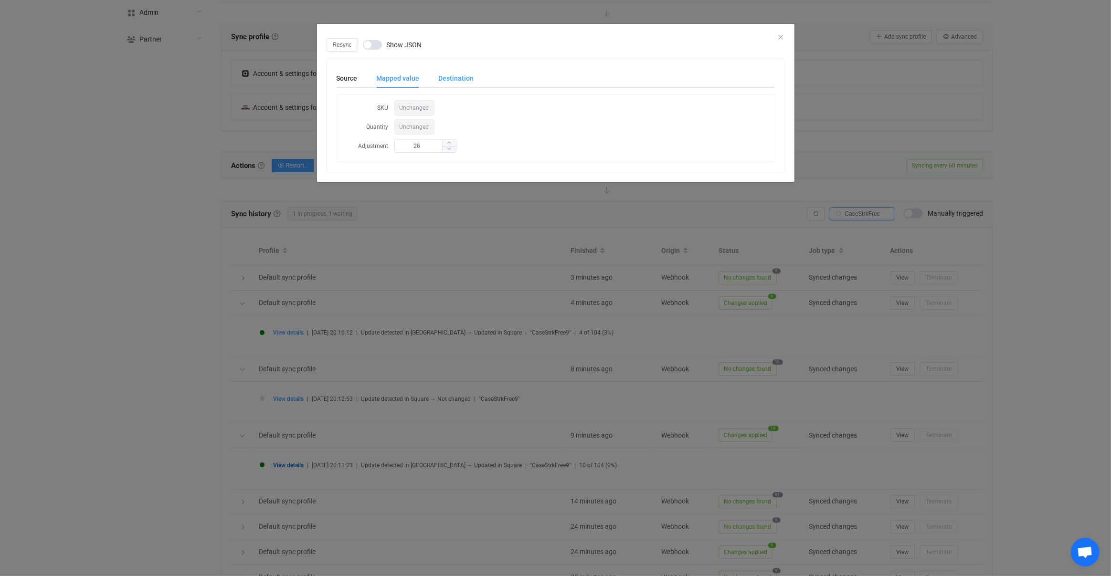
click at [456, 86] on div "Destination" at bounding box center [451, 78] width 45 height 19
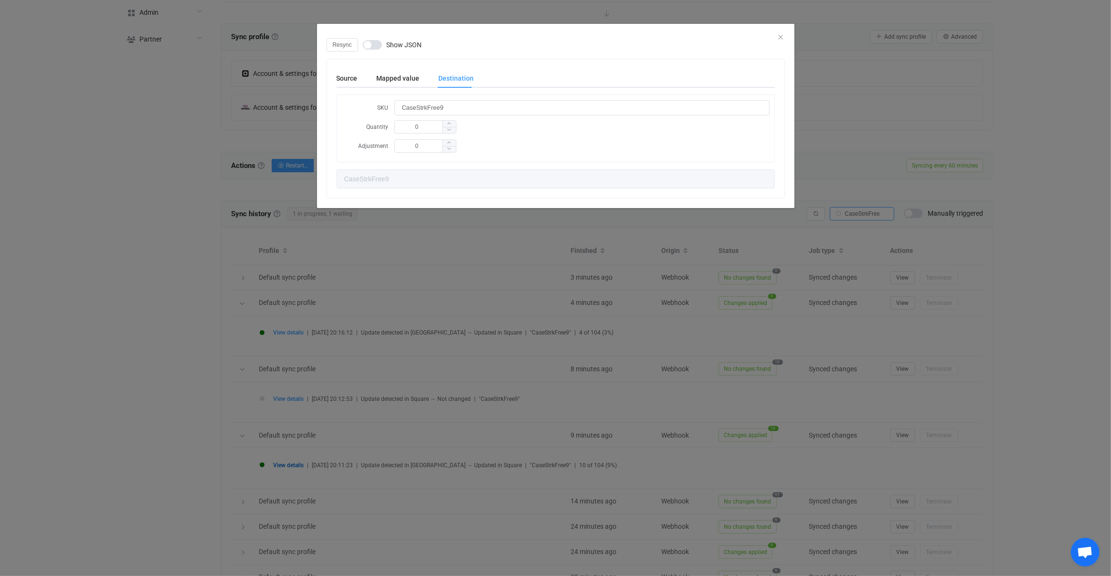
click at [384, 343] on div "Resync Show JSON Source Mapped value Destination SKU CaseStrkFree9 Quantity 26 …" at bounding box center [555, 288] width 1111 height 576
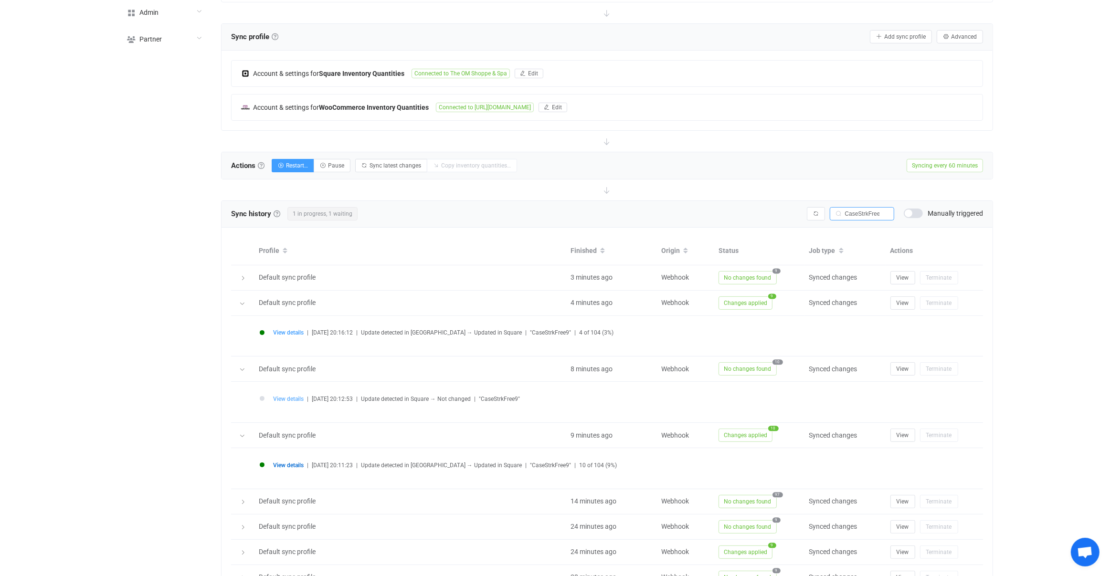
click at [295, 397] on span "View details" at bounding box center [288, 399] width 31 height 7
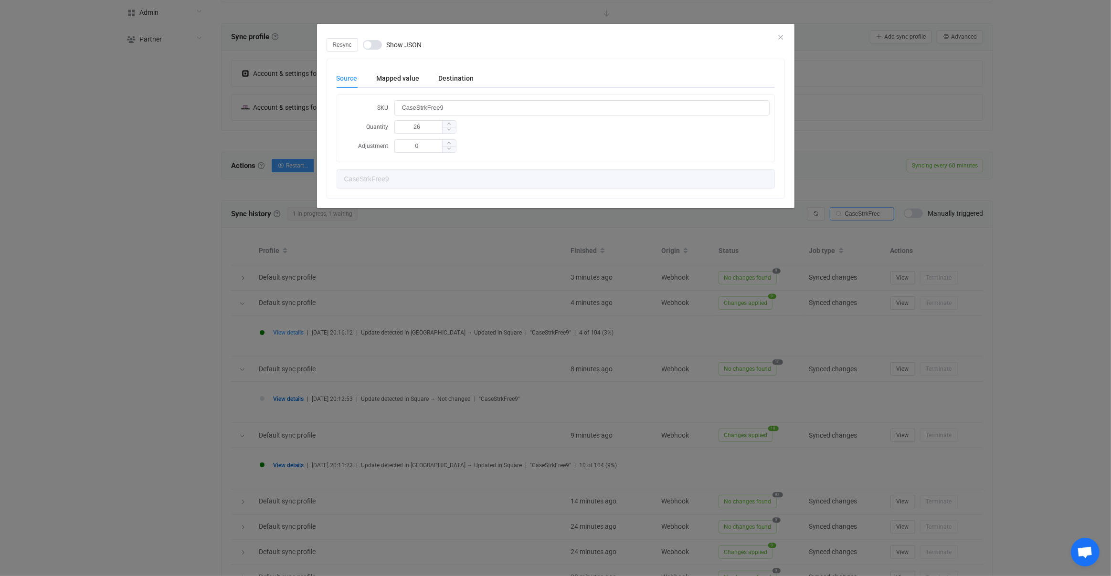
click at [401, 329] on div "Resync Show JSON Source Mapped value Destination SKU CaseStrkFree9 Quantity 26 …" at bounding box center [555, 288] width 1111 height 576
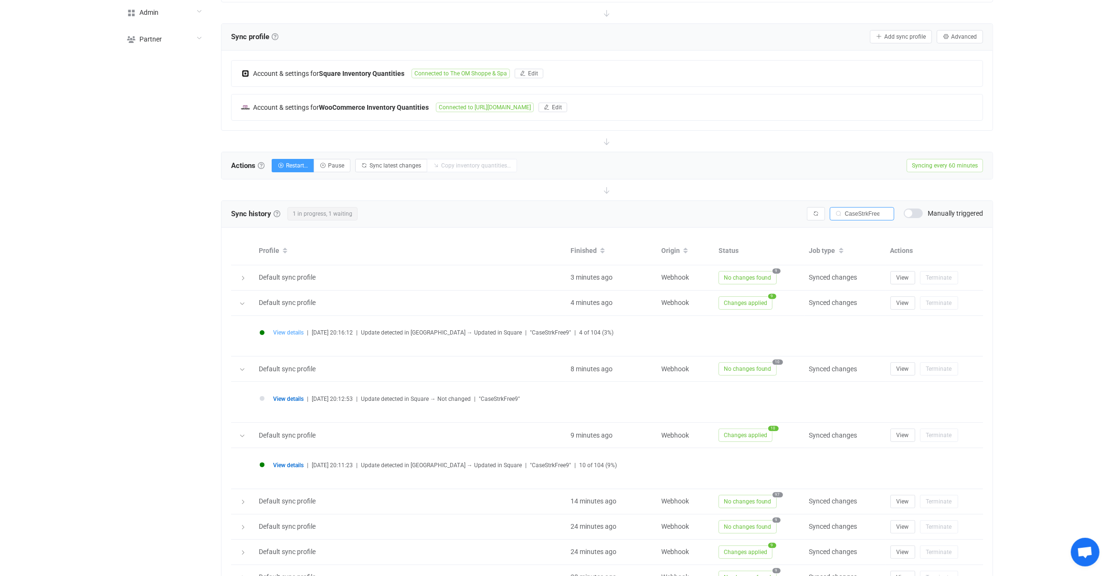
click at [299, 332] on span "View details" at bounding box center [288, 332] width 31 height 7
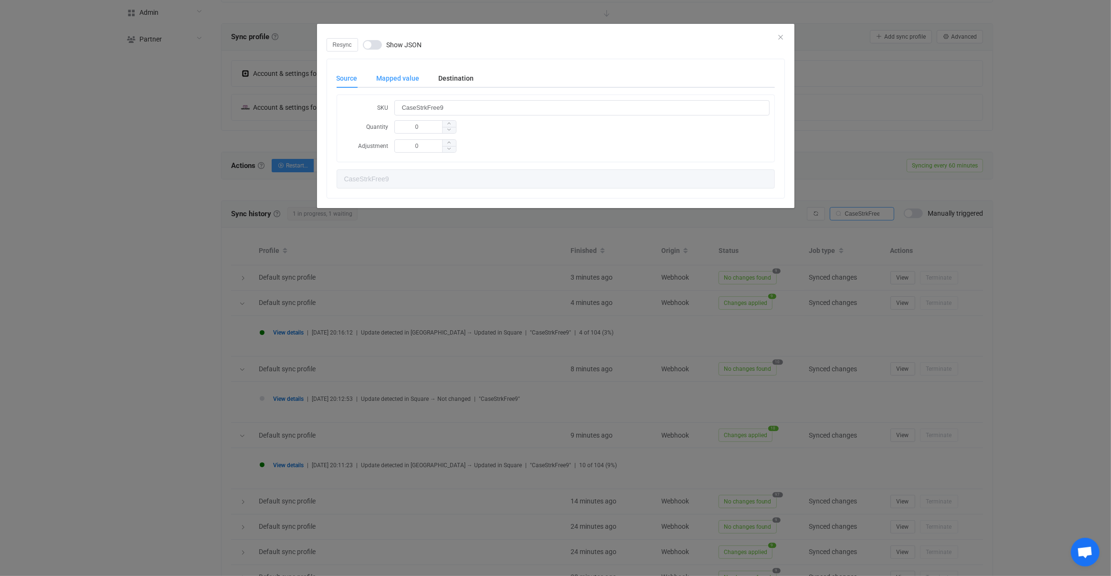
click at [402, 77] on div "Mapped value" at bounding box center [398, 78] width 62 height 19
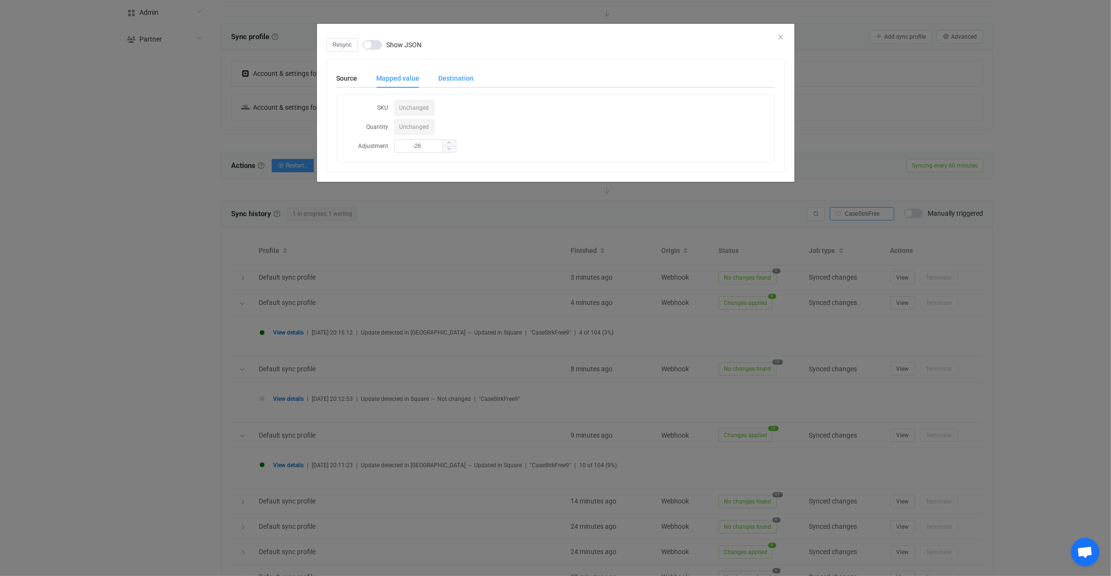
click at [459, 72] on div "Destination" at bounding box center [451, 78] width 45 height 19
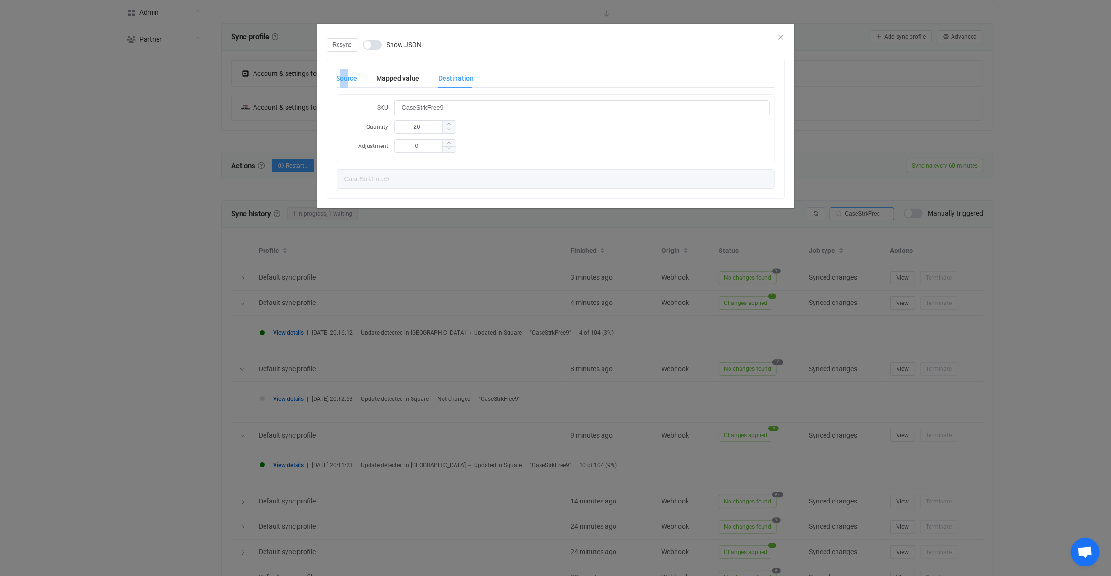
click at [347, 81] on div "Source" at bounding box center [352, 78] width 31 height 19
click at [430, 79] on div "Destination" at bounding box center [451, 78] width 45 height 19
click at [429, 82] on div "Destination" at bounding box center [451, 78] width 45 height 19
click at [376, 85] on div "Mapped value" at bounding box center [398, 78] width 62 height 19
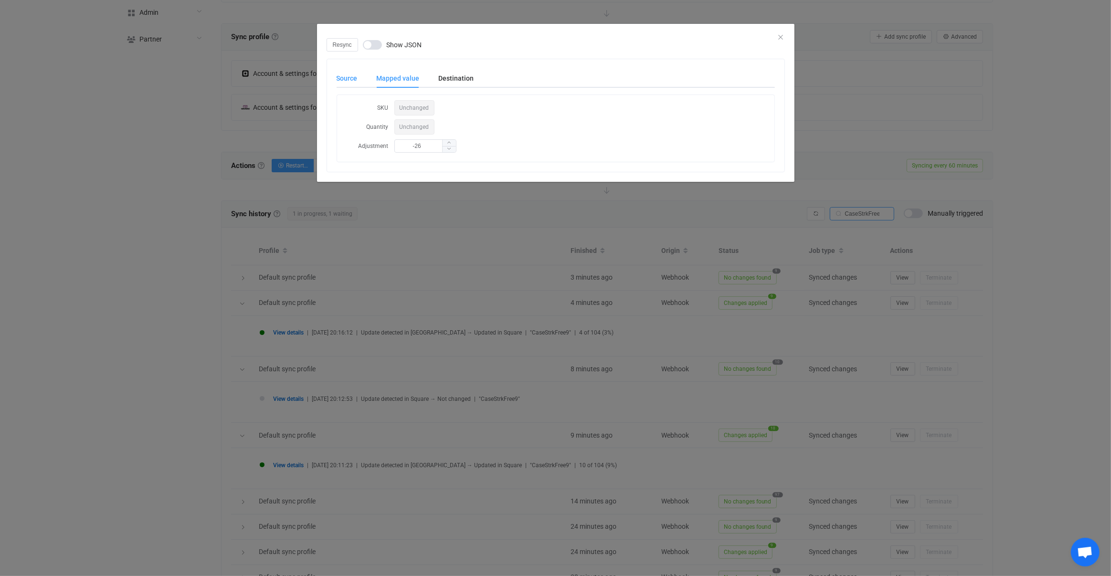
click at [361, 84] on div "Source" at bounding box center [352, 78] width 31 height 19
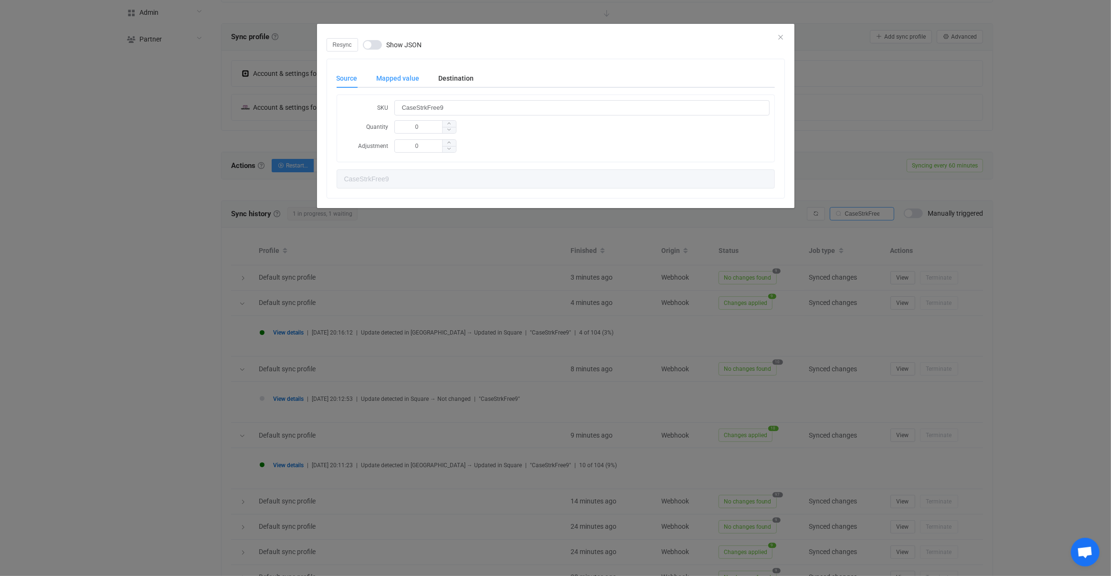
click at [420, 82] on div "Mapped value" at bounding box center [398, 78] width 62 height 19
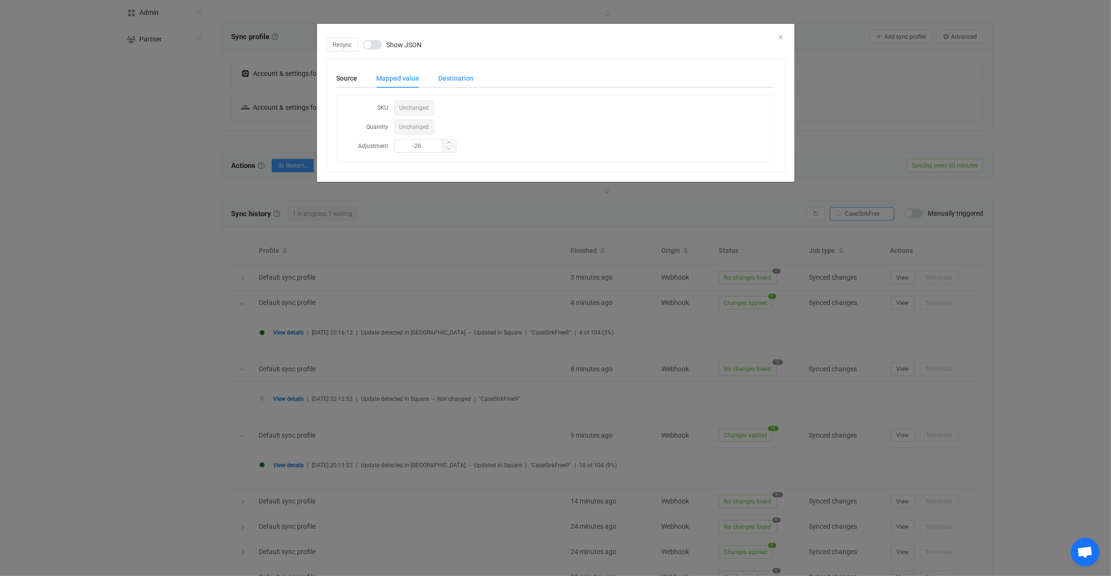
click at [460, 86] on div "Destination" at bounding box center [451, 78] width 45 height 19
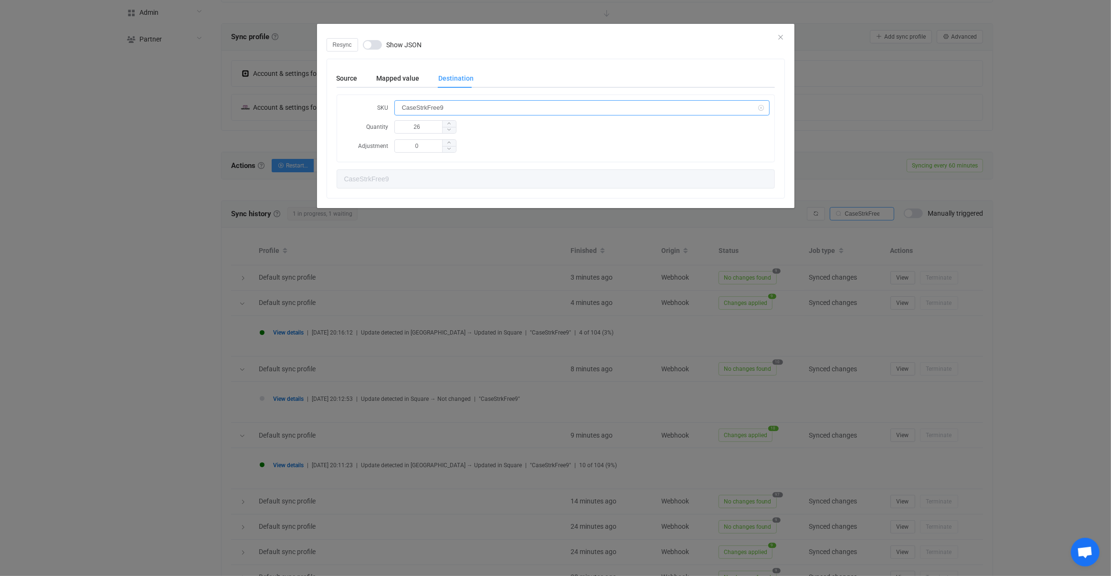
click at [435, 108] on input "CaseStrkFree9" at bounding box center [581, 107] width 375 height 15
click at [509, 367] on div "Resync Show JSON Source Mapped value Destination SKU CaseStrkFree9 Quantity 0 A…" at bounding box center [555, 288] width 1111 height 576
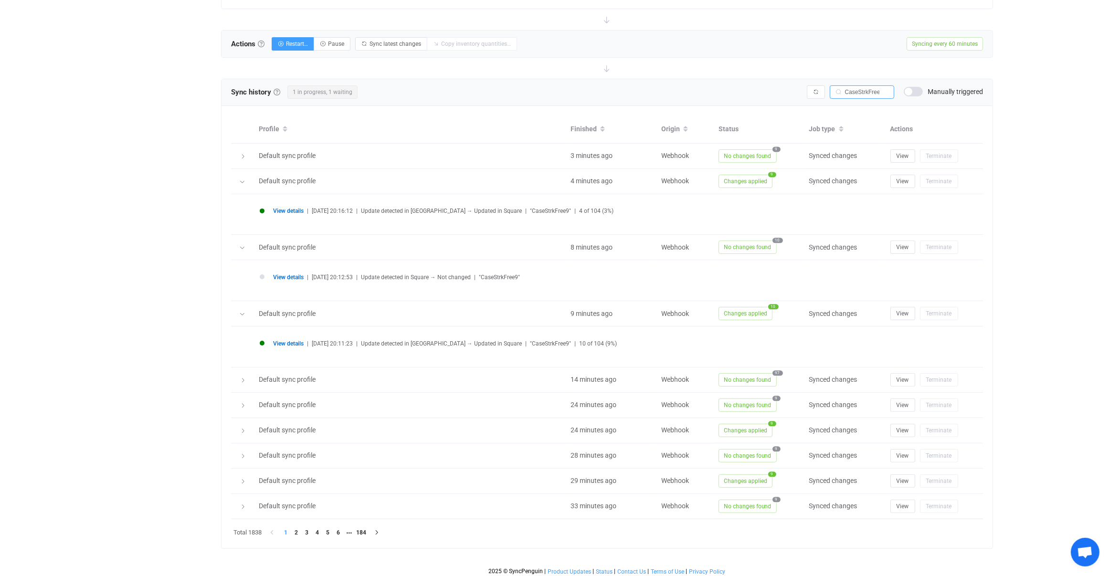
scroll to position [289, 0]
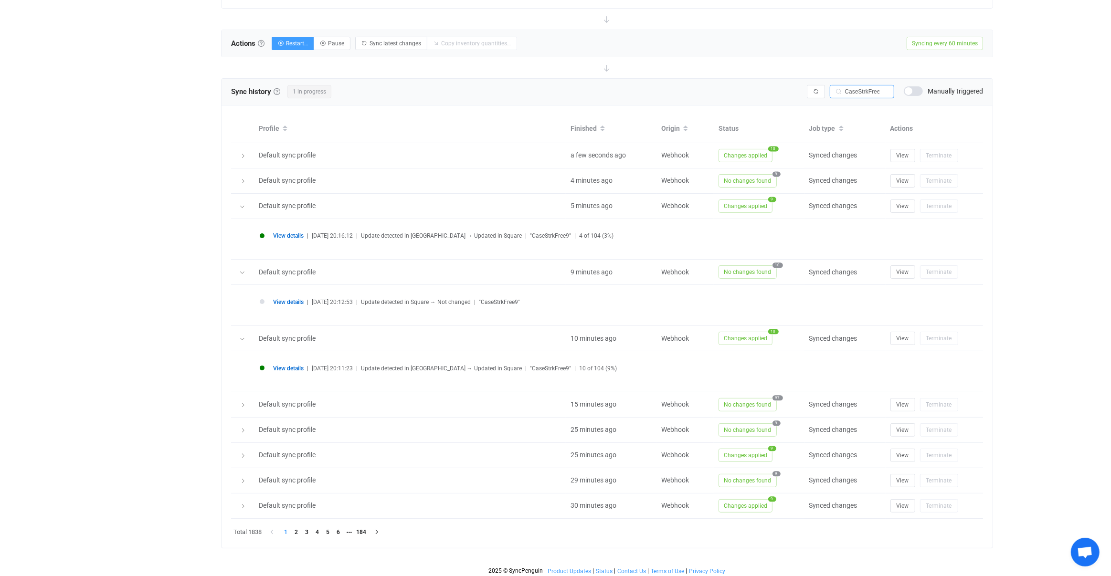
click at [541, 232] on span ""CaseStrkFree9"" at bounding box center [550, 235] width 41 height 7
copy span "CaseStrkFree9"
click at [298, 237] on li "View details | 2025-08-27 20:16:12 | Update detected in WooCommerce → Updated i…" at bounding box center [610, 241] width 700 height 17
click at [293, 237] on li "View details | 2025-08-27 20:16:12 | Update detected in WooCommerce → Updated i…" at bounding box center [610, 241] width 700 height 17
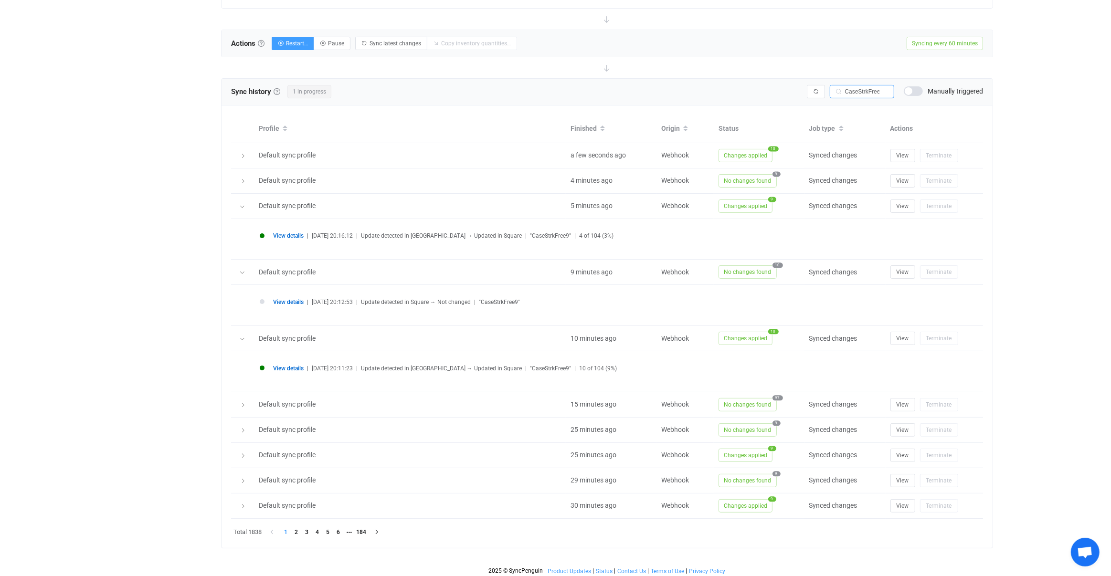
click at [293, 236] on span "View details" at bounding box center [288, 235] width 31 height 7
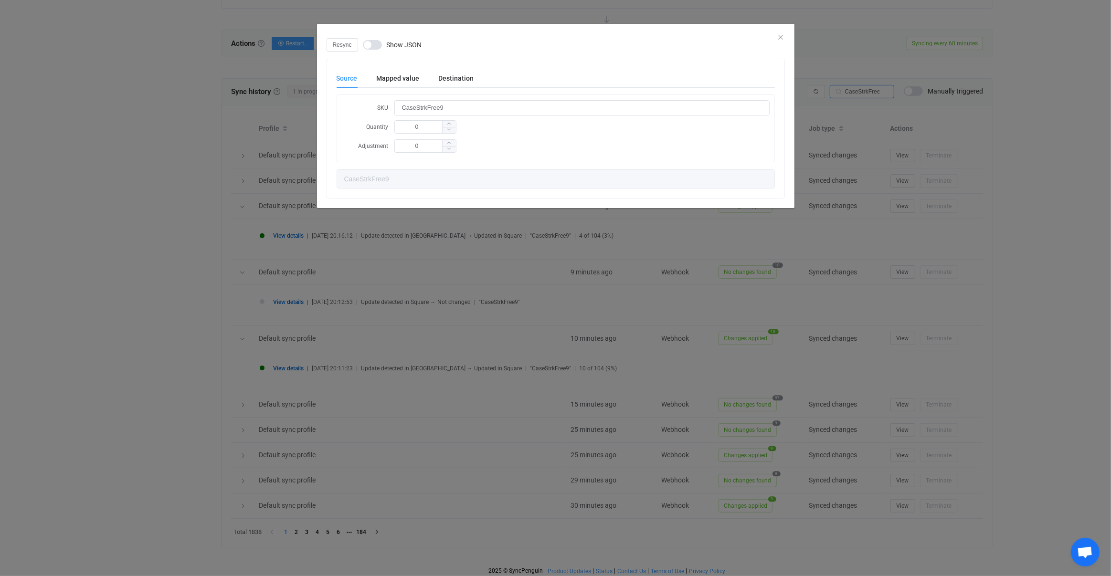
click at [234, 246] on div "Resync Show JSON Source Mapped value Destination SKU CaseStrkFree9 Quantity 0 A…" at bounding box center [555, 288] width 1111 height 576
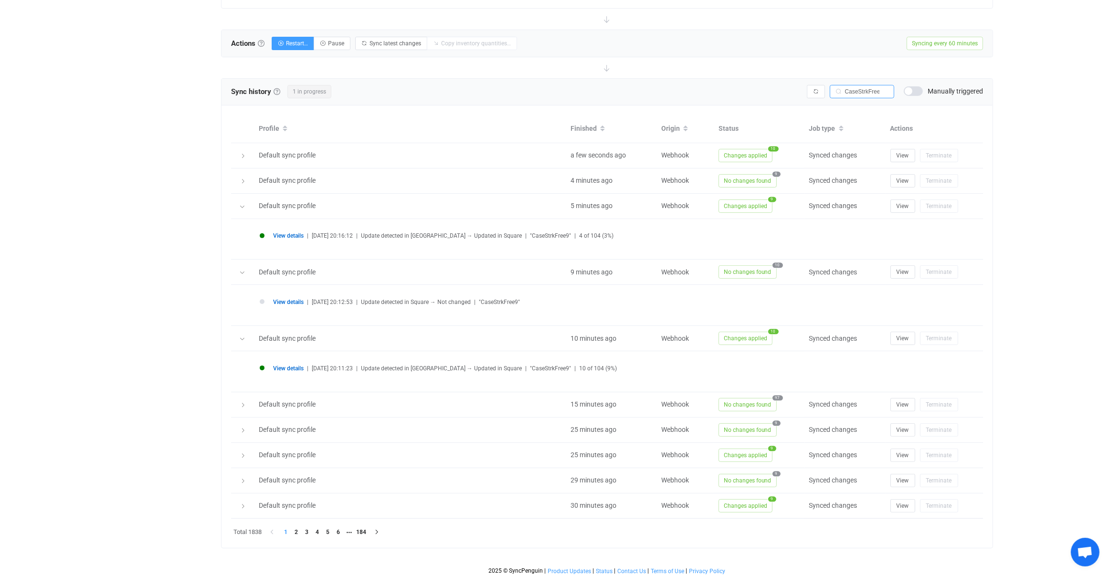
click at [295, 369] on span "View details" at bounding box center [288, 368] width 31 height 7
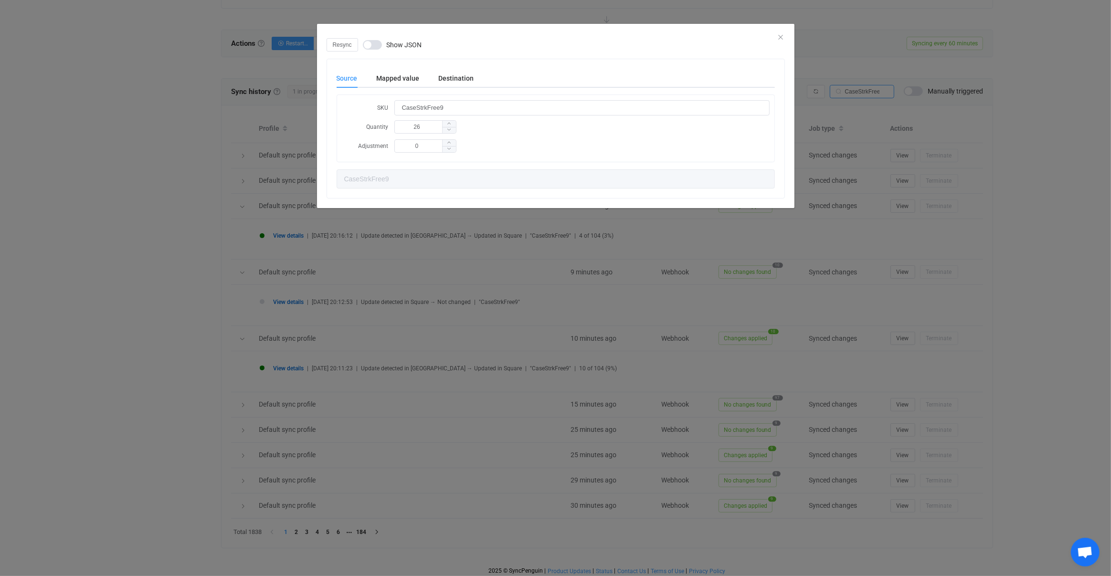
click at [206, 354] on div "Resync Show JSON Source Mapped value Destination SKU CaseStrkFree9 Quantity 26 …" at bounding box center [555, 288] width 1111 height 576
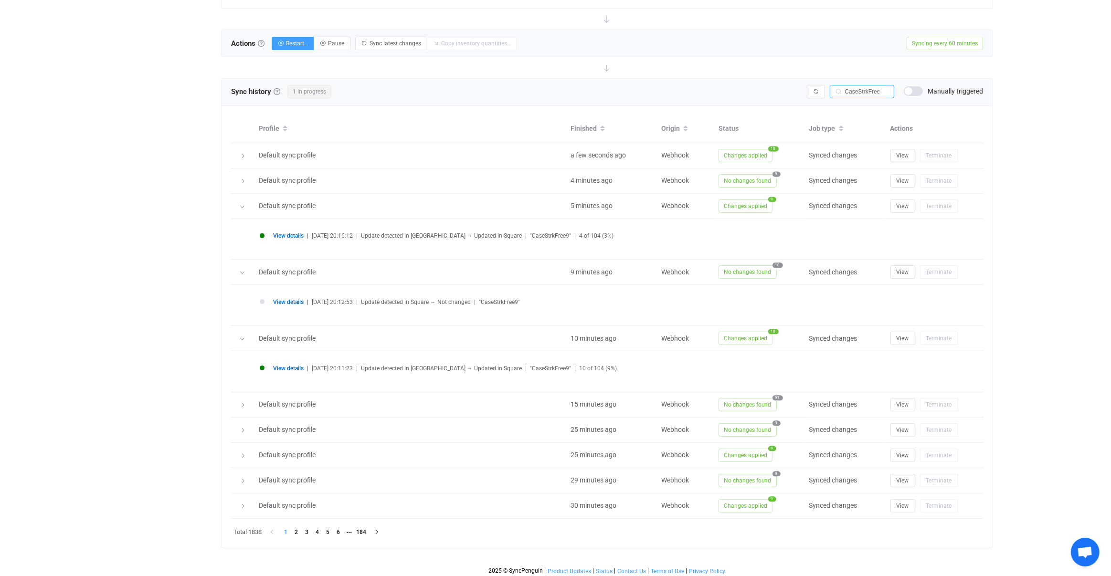
click at [293, 301] on span "View details" at bounding box center [288, 302] width 31 height 7
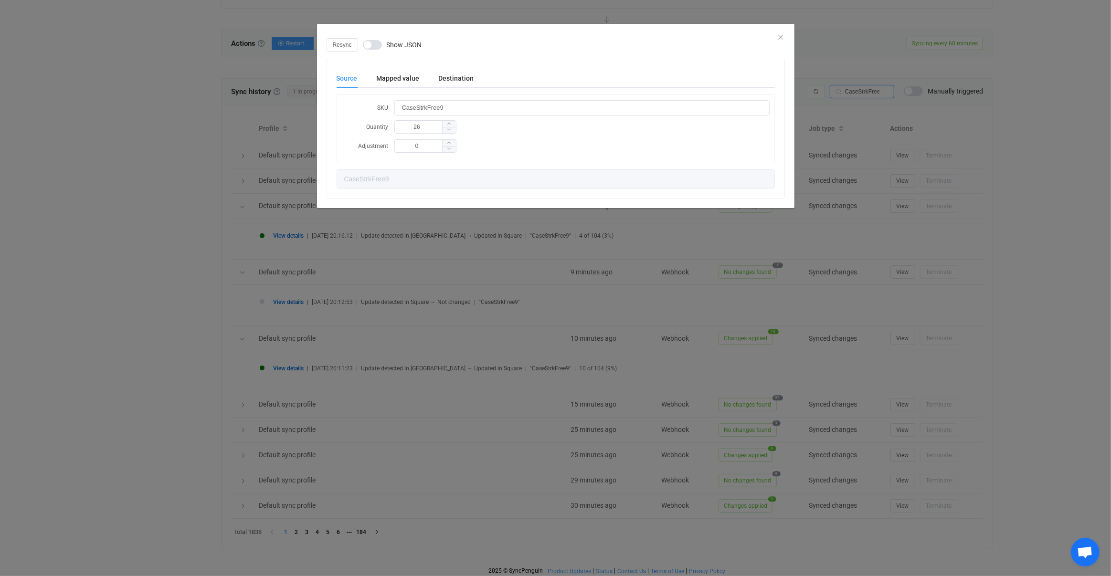
click at [401, 340] on div "Resync Show JSON Source Mapped value Destination SKU CaseStrkFree9 Quantity 26 …" at bounding box center [555, 288] width 1111 height 576
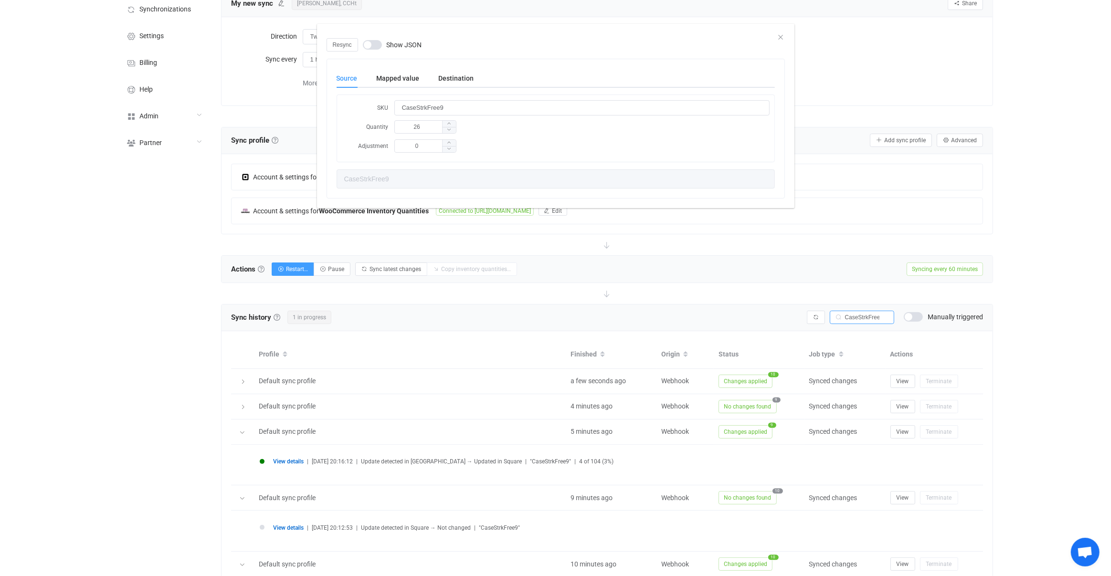
scroll to position [0, 0]
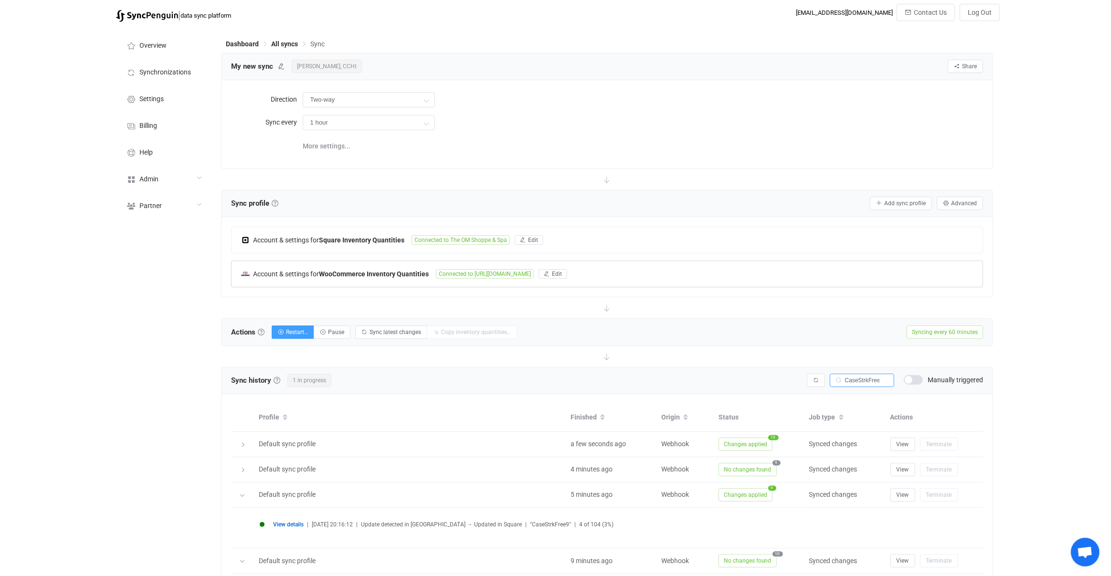
click at [435, 270] on div "Account & settings for WooCommerce Inventory Quantities" at bounding box center [338, 273] width 195 height 9
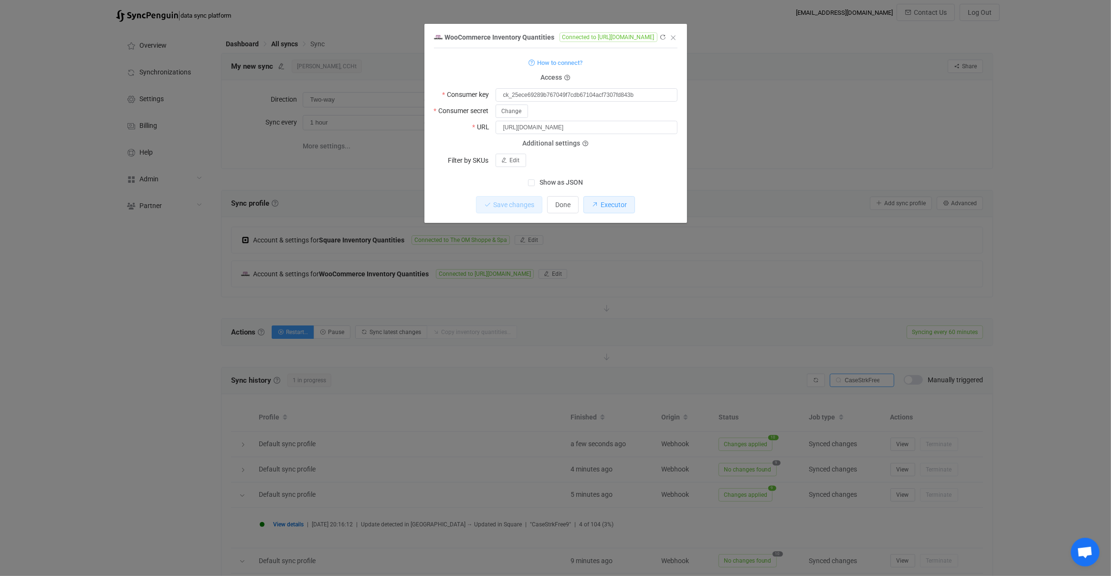
click at [604, 201] on span "Executor" at bounding box center [614, 205] width 26 height 8
click at [442, 277] on div "WooCommerce Inventory Quantities Connected to https://www.theomshoppe.com/ 1 { …" at bounding box center [555, 288] width 1111 height 576
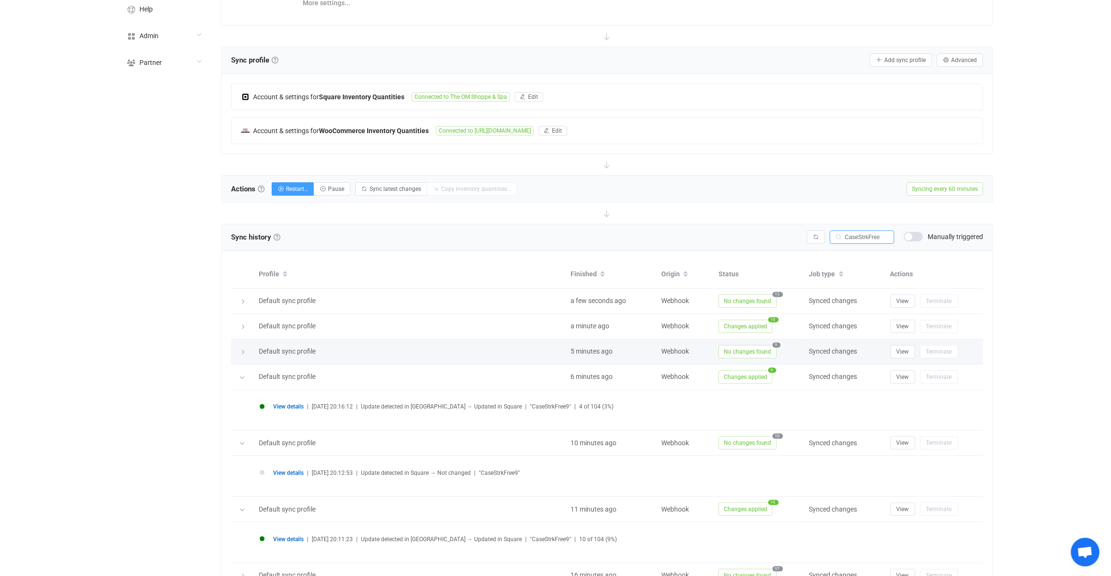
scroll to position [289, 0]
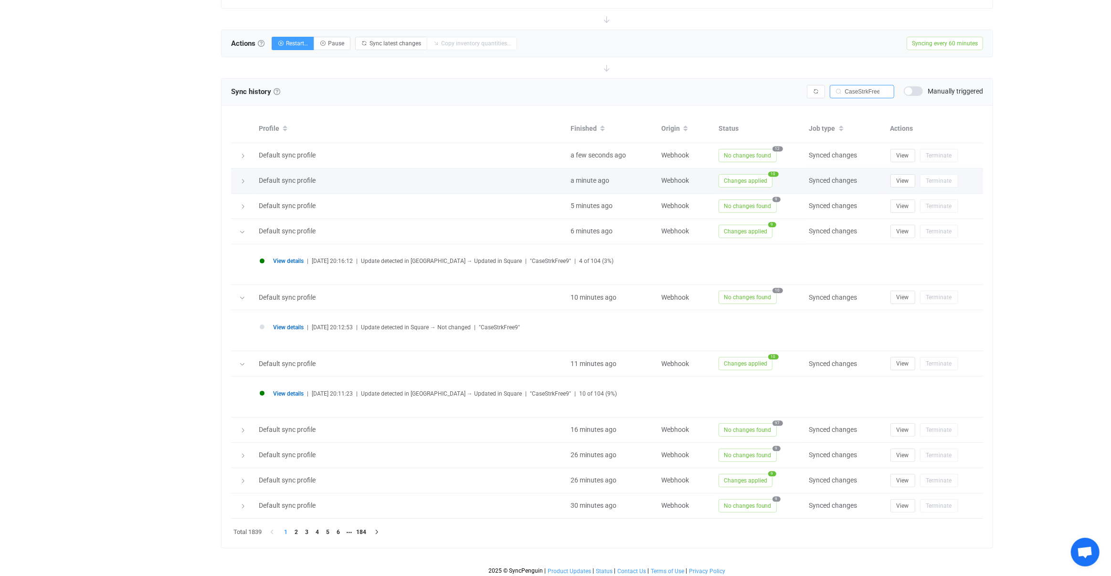
click at [738, 174] on span "Changes applied" at bounding box center [745, 180] width 54 height 13
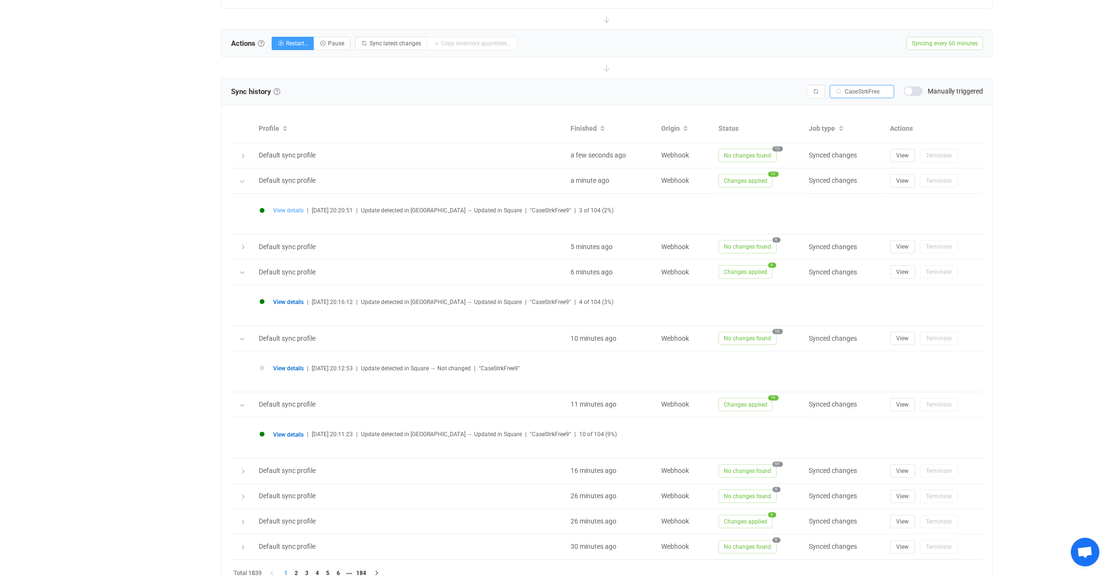
click at [293, 209] on span "View details" at bounding box center [288, 210] width 31 height 7
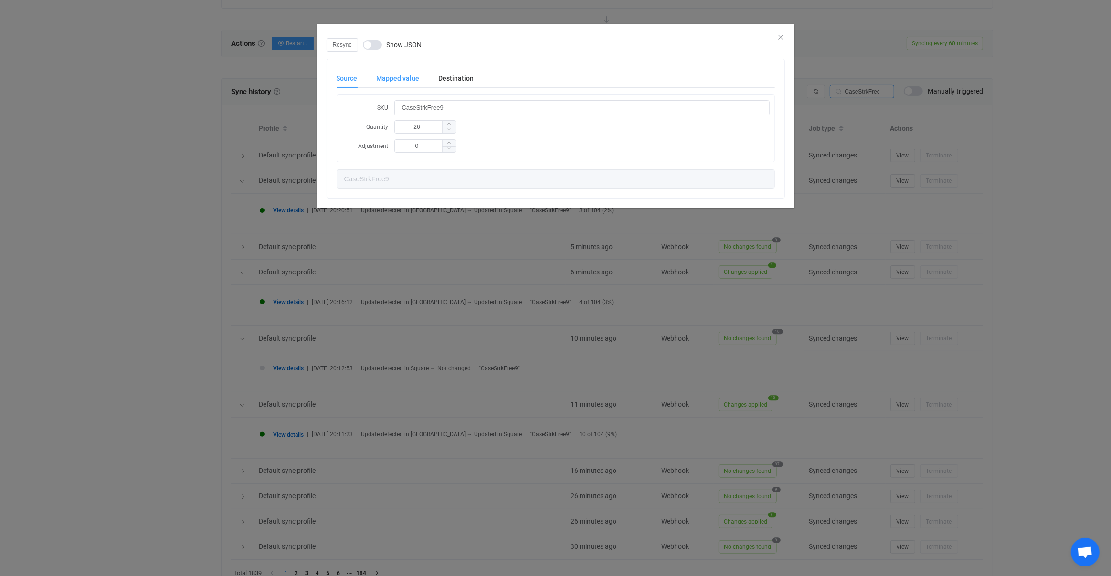
click at [390, 86] on div "Mapped value" at bounding box center [398, 78] width 62 height 19
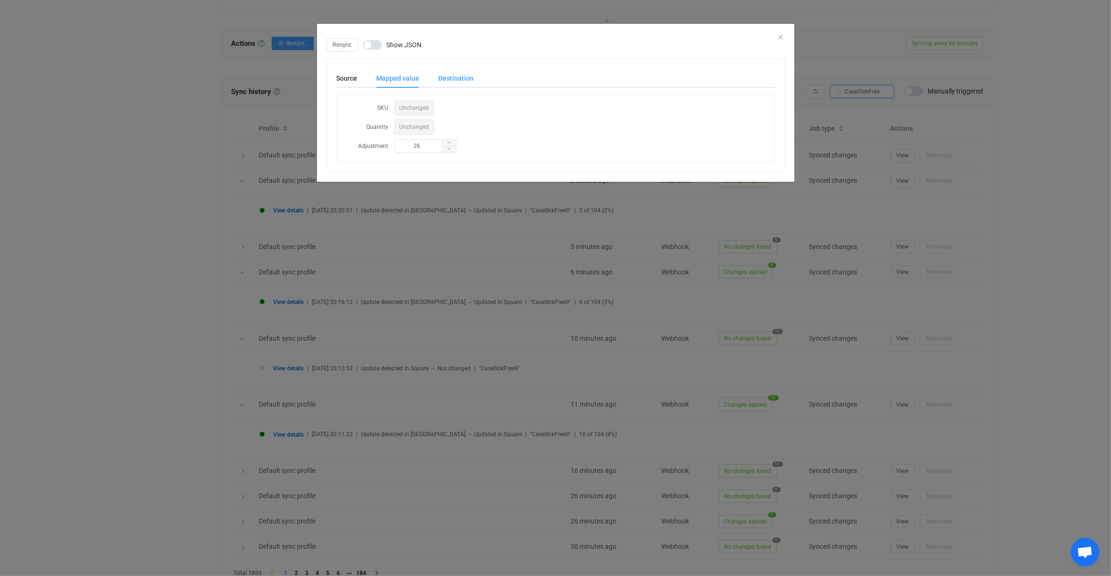
click at [462, 87] on div "Destination" at bounding box center [451, 78] width 45 height 19
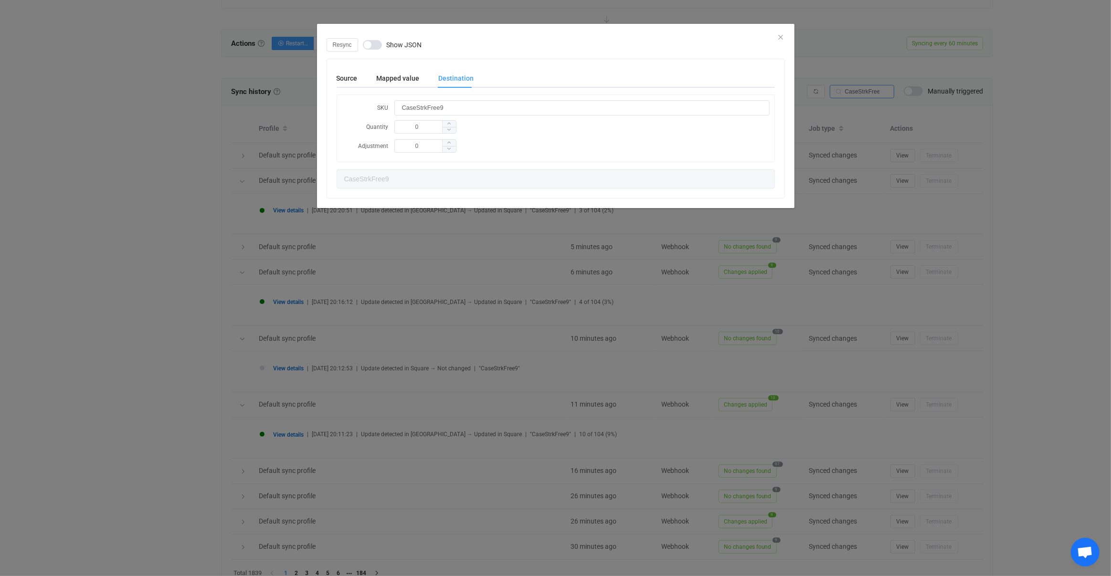
click at [380, 283] on div "Resync Show JSON Source Mapped value Destination SKU CaseStrkFree9 Quantity 26 …" at bounding box center [555, 288] width 1111 height 576
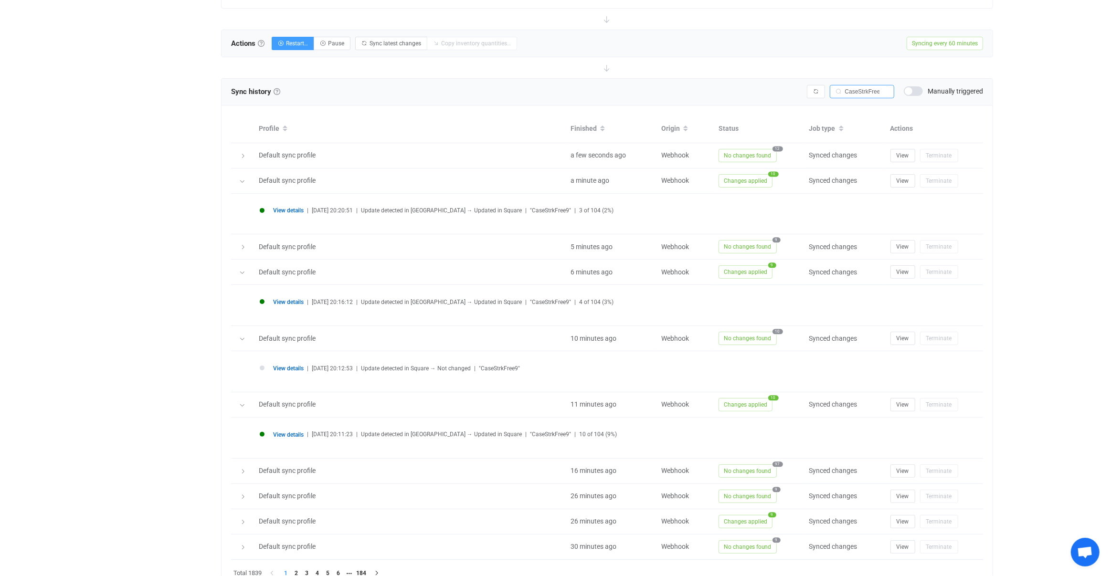
click at [296, 295] on div "View details | 2025-08-27 20:16:12 | Update detected in WooCommerce → Updated i…" at bounding box center [607, 305] width 705 height 21
click at [281, 298] on span "View details" at bounding box center [288, 301] width 31 height 7
click at [282, 299] on span "View details" at bounding box center [288, 302] width 31 height 7
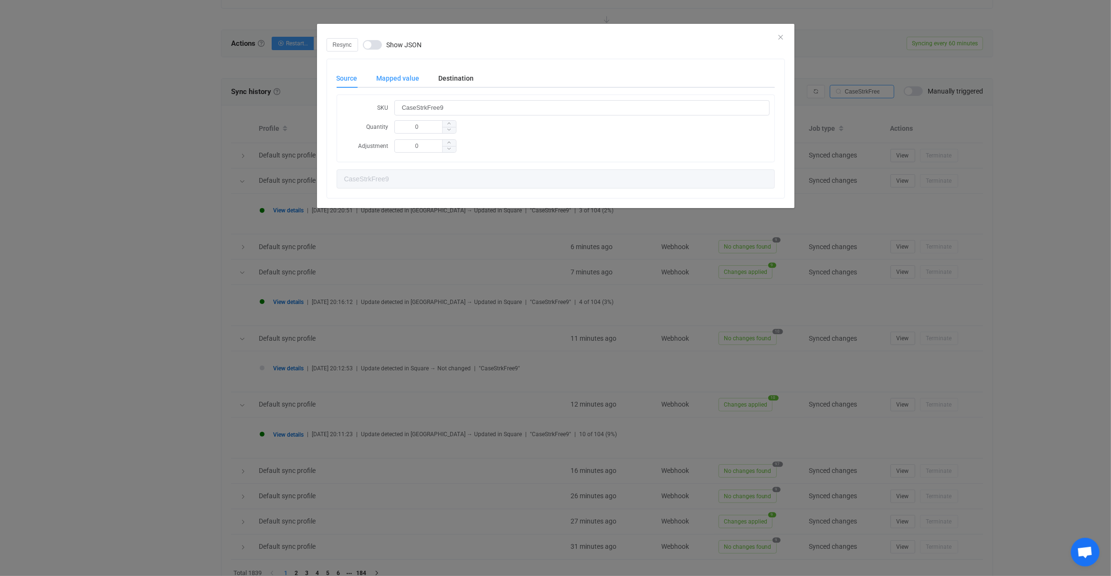
click at [409, 75] on div "Mapped value" at bounding box center [398, 78] width 62 height 19
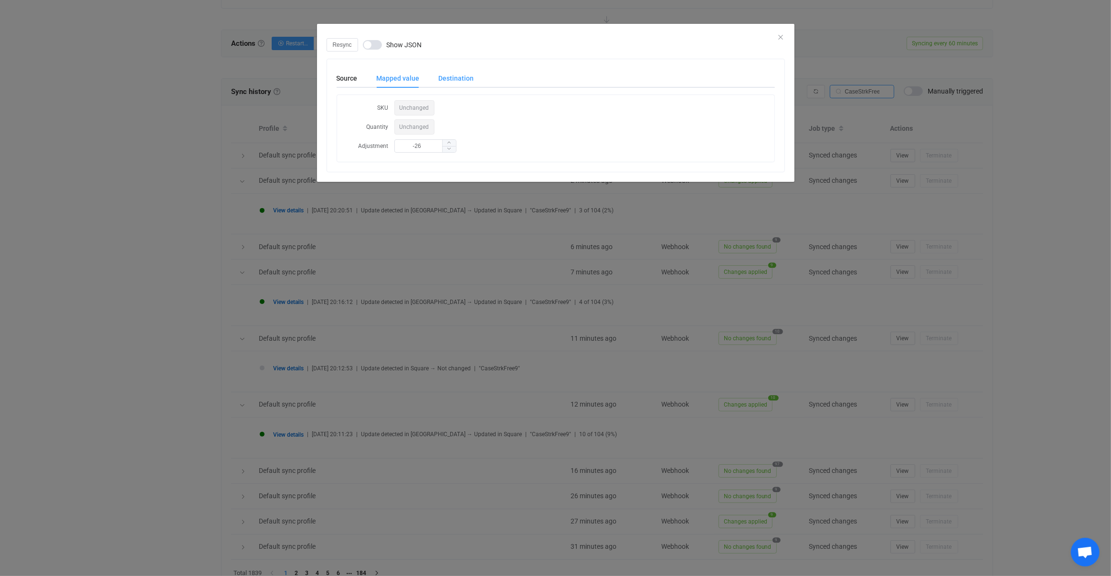
click at [454, 75] on div "Destination" at bounding box center [451, 78] width 45 height 19
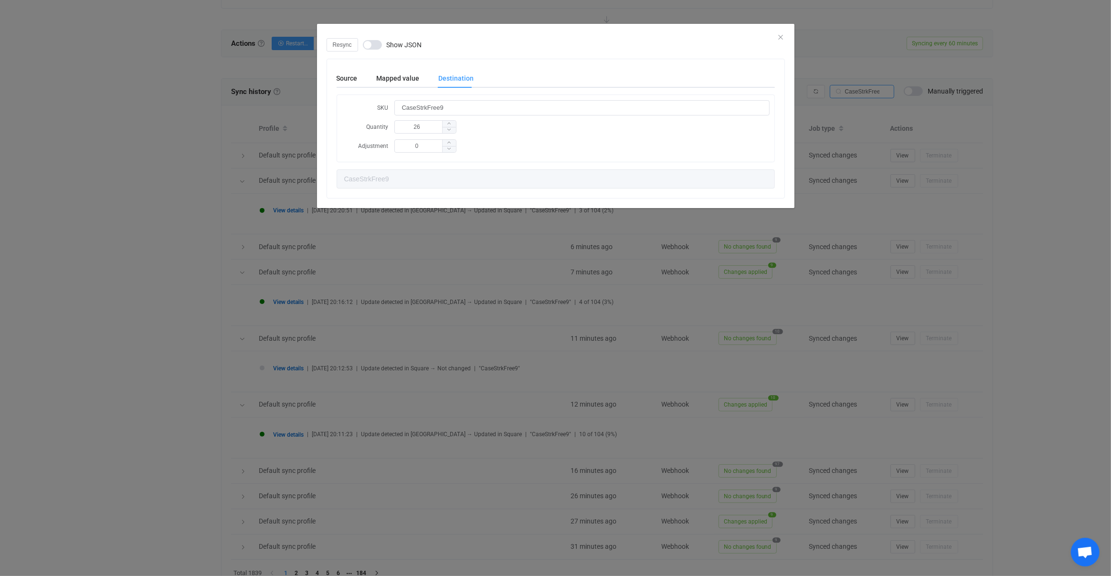
click at [373, 288] on div "Resync Show JSON Source Mapped value Destination SKU CaseStrkFree9 Quantity 0 A…" at bounding box center [555, 288] width 1111 height 576
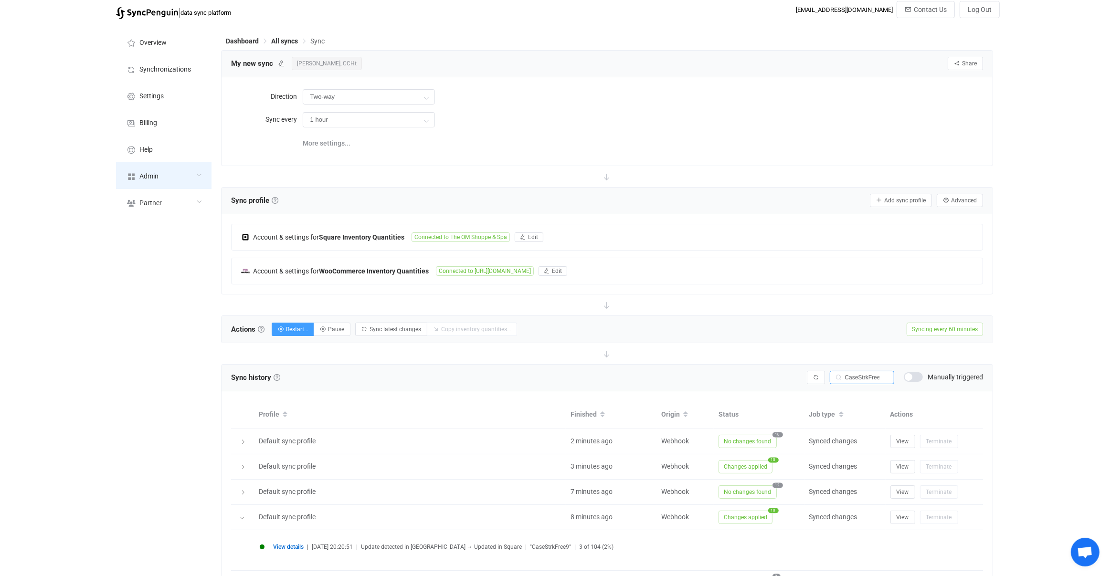
scroll to position [0, 0]
click at [178, 182] on div "Admin" at bounding box center [163, 178] width 95 height 27
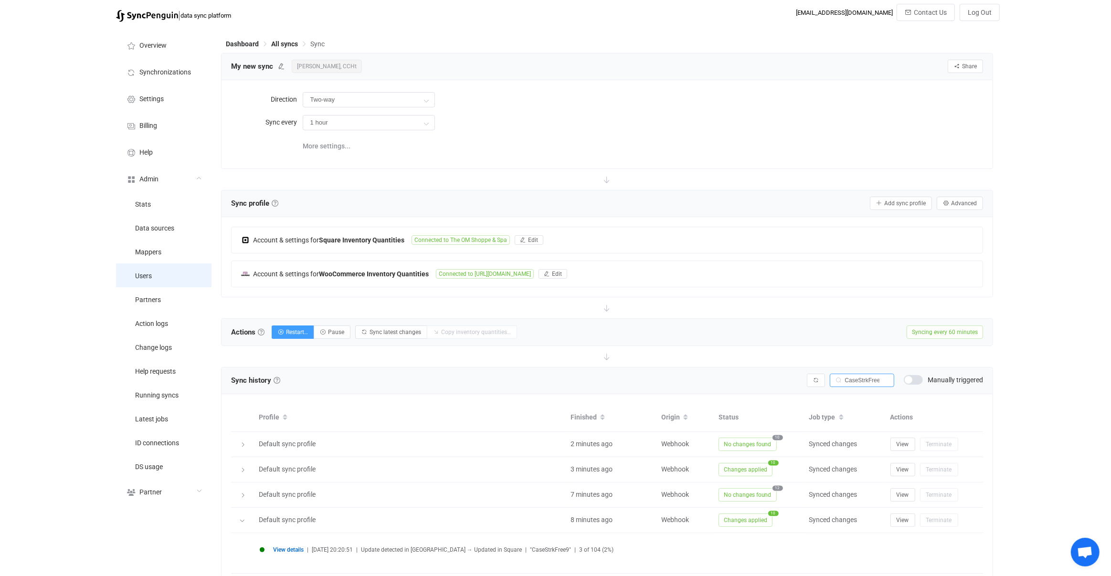
click at [181, 278] on li "Users" at bounding box center [163, 276] width 95 height 24
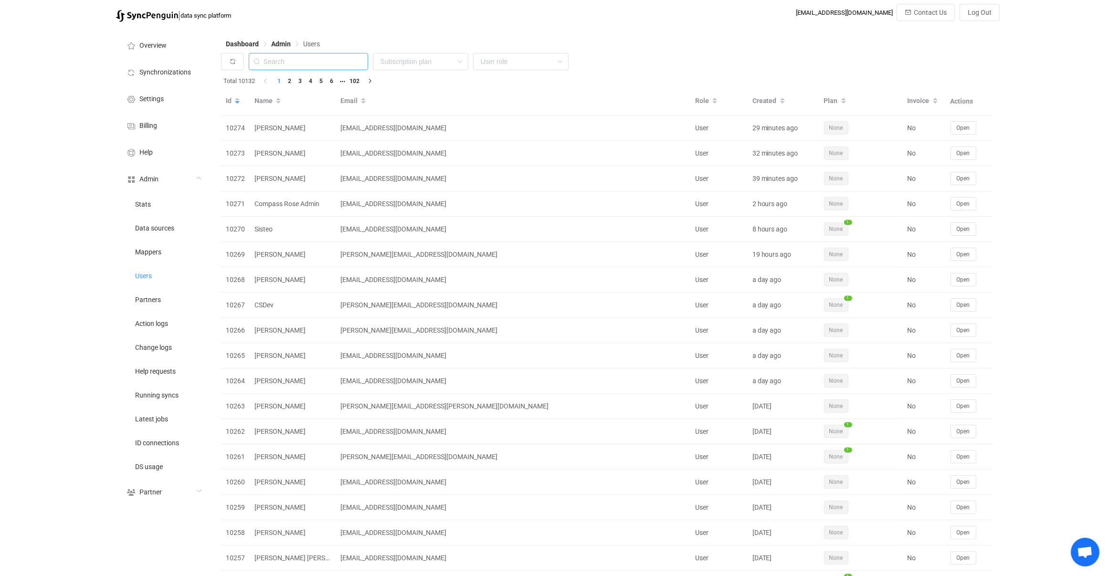
click at [336, 69] on input "text" at bounding box center [308, 61] width 119 height 17
click at [335, 67] on input "text" at bounding box center [308, 61] width 119 height 17
paste input "jardon@amatoramx.com"
type input "jardon@amatoramx.com"
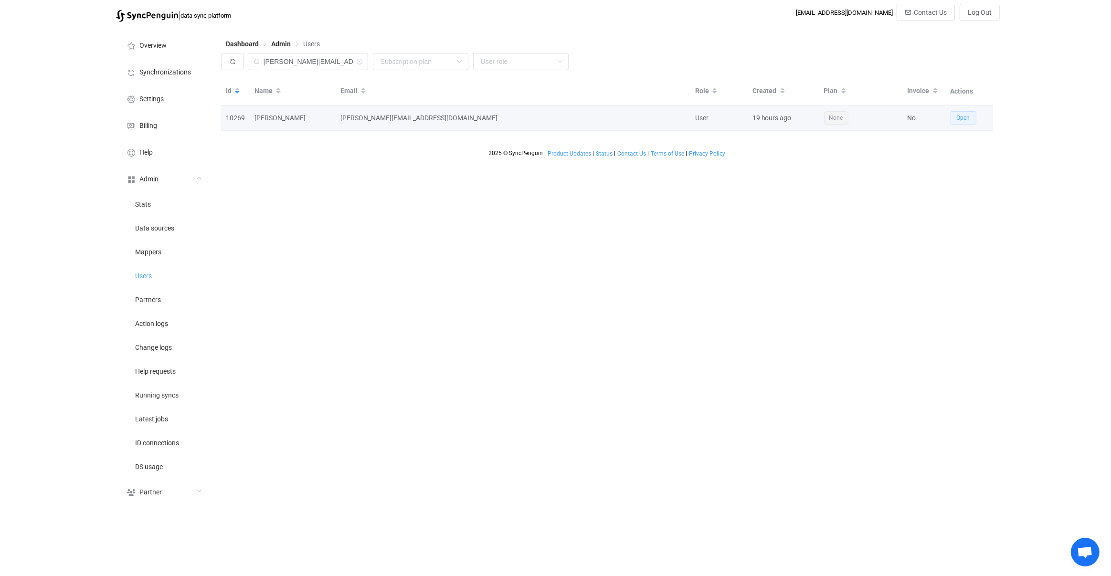
click at [968, 124] on button "Open" at bounding box center [963, 117] width 26 height 13
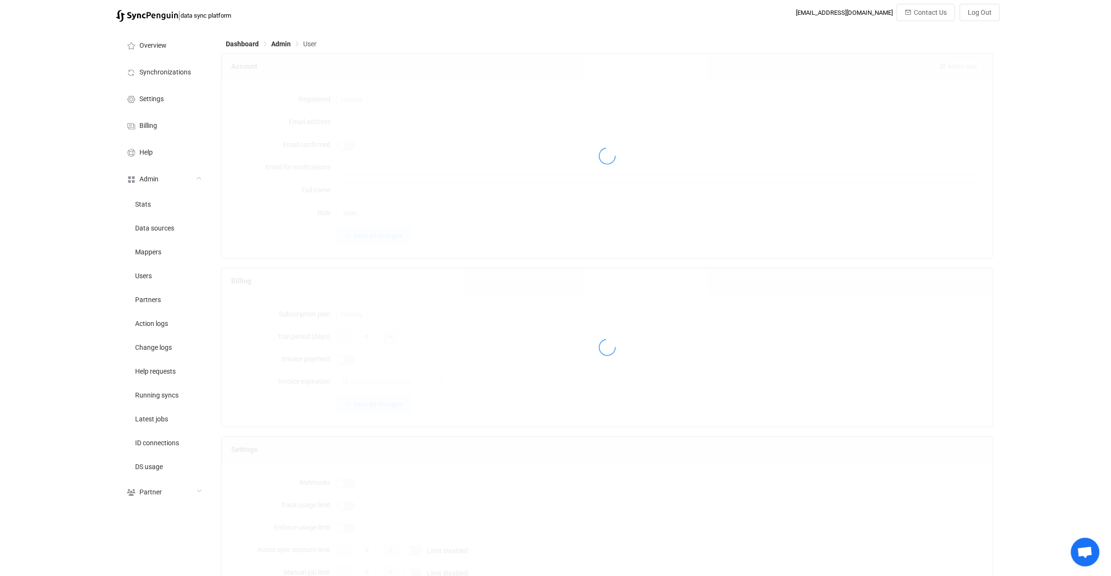
type input "jardon@amatoramx.com"
type input "Javier jardon"
type input "14"
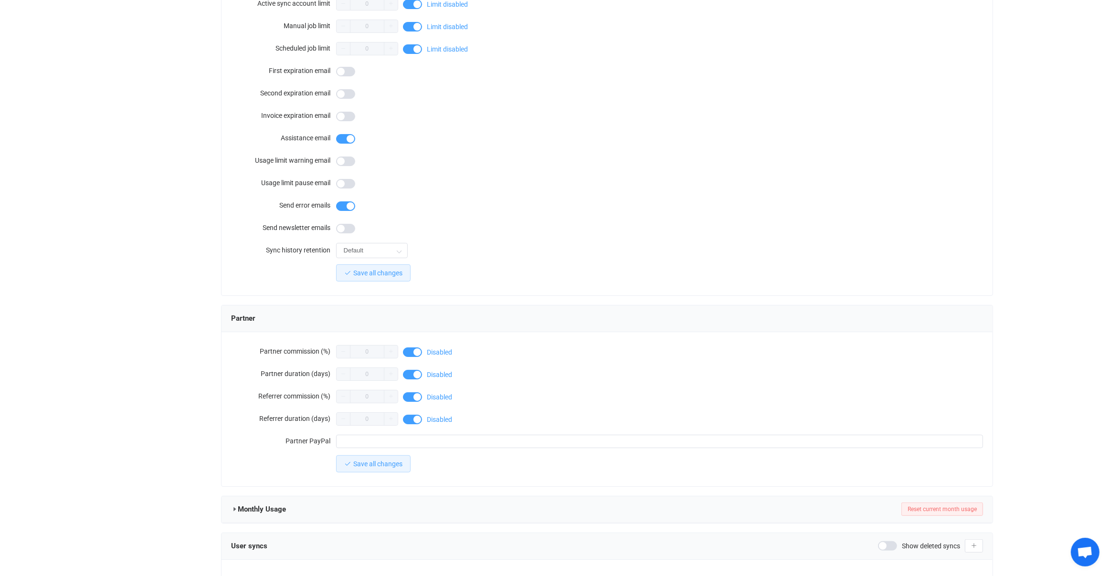
scroll to position [632, 0]
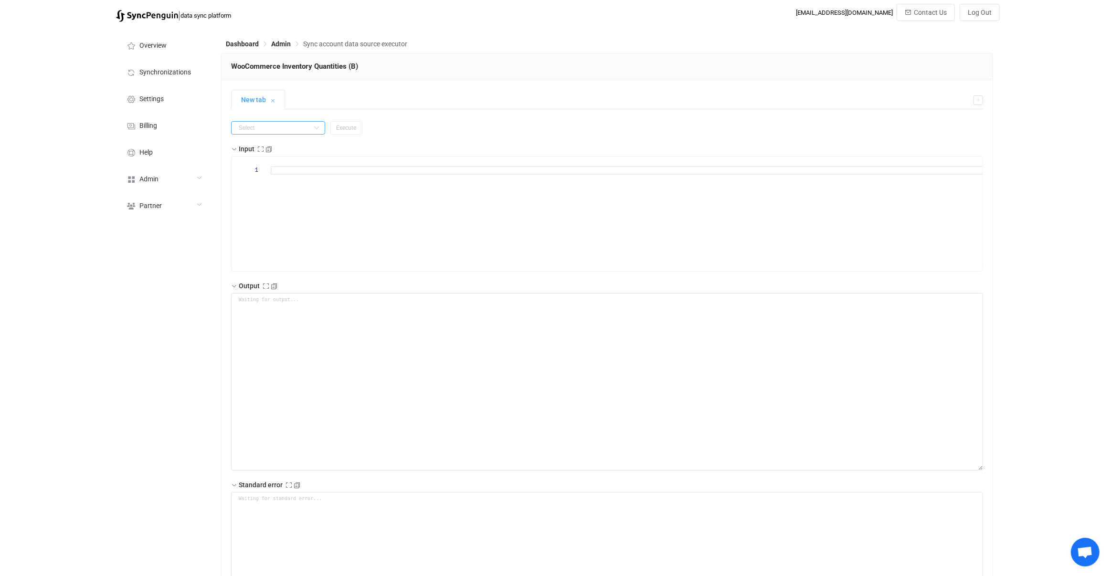
click at [290, 124] on input "text" at bounding box center [278, 127] width 94 height 13
click at [265, 211] on li "get" at bounding box center [274, 216] width 84 height 16
type input "get"
paste textarea "CaseStrkFree9"
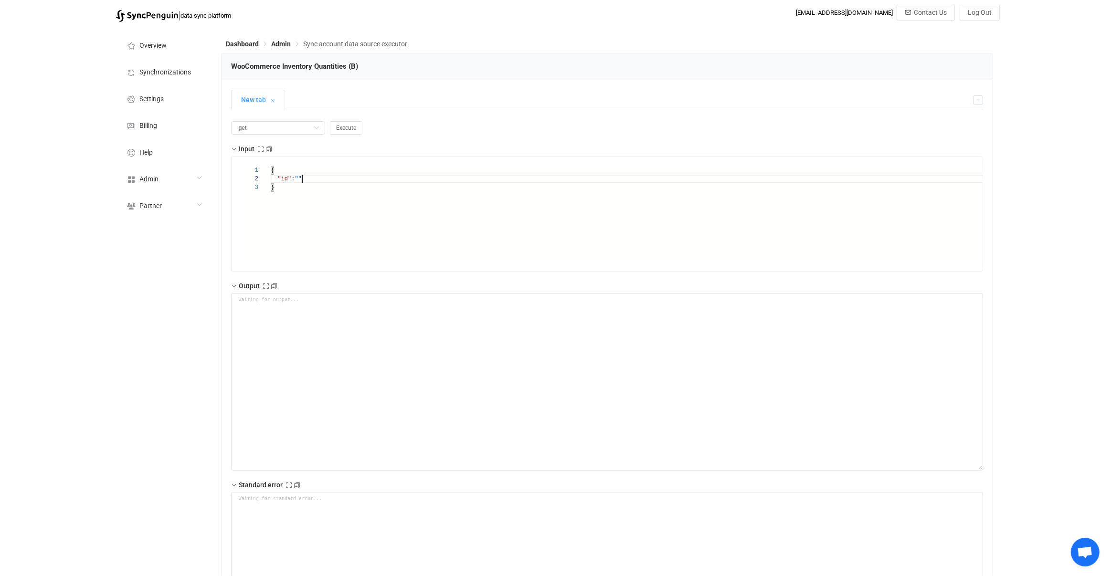
type textarea "{ "id": "CaseStrkFree9" }"
click at [337, 127] on span "Execute" at bounding box center [346, 128] width 20 height 7
type textarea "{ "statusCode": 200, "output": { "value": { "sku": "CaseStrkFree9", "quantity":…"
type textarea "Output saved to the file"
click at [325, 381] on textarea "{ "statusCode": 200, "output": { "value": { "sku": "CaseStrkFree9", "quantity":…" at bounding box center [607, 382] width 752 height 178
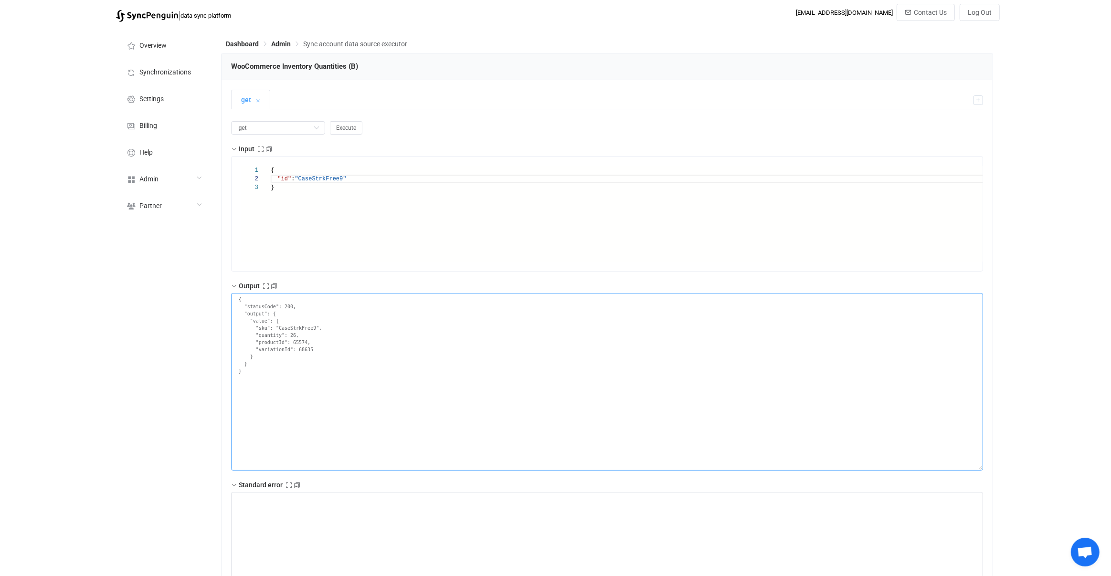
click at [300, 334] on textarea "{ "statusCode": 200, "output": { "value": { "sku": "CaseStrkFree9", "quantity":…" at bounding box center [607, 382] width 752 height 178
click at [297, 334] on textarea "{ "statusCode": 200, "output": { "value": { "sku": "CaseStrkFree9", "quantity":…" at bounding box center [607, 382] width 752 height 178
click at [347, 338] on textarea "{ "statusCode": 200, "output": { "value": { "sku": "CaseStrkFree9", "quantity":…" at bounding box center [607, 382] width 752 height 178
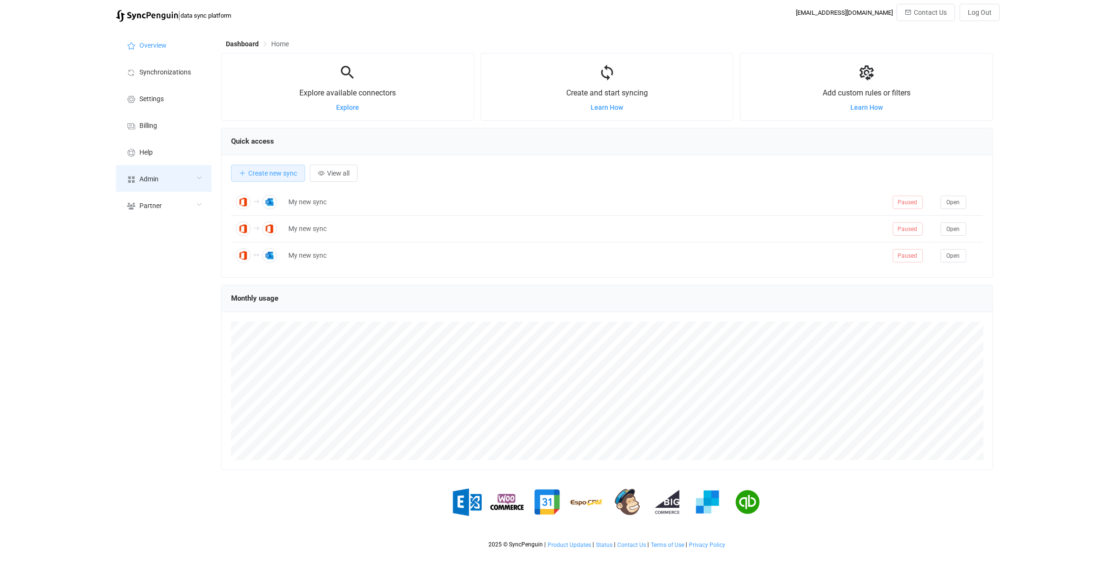
scroll to position [185, 772]
click at [172, 189] on div "Admin" at bounding box center [163, 178] width 95 height 27
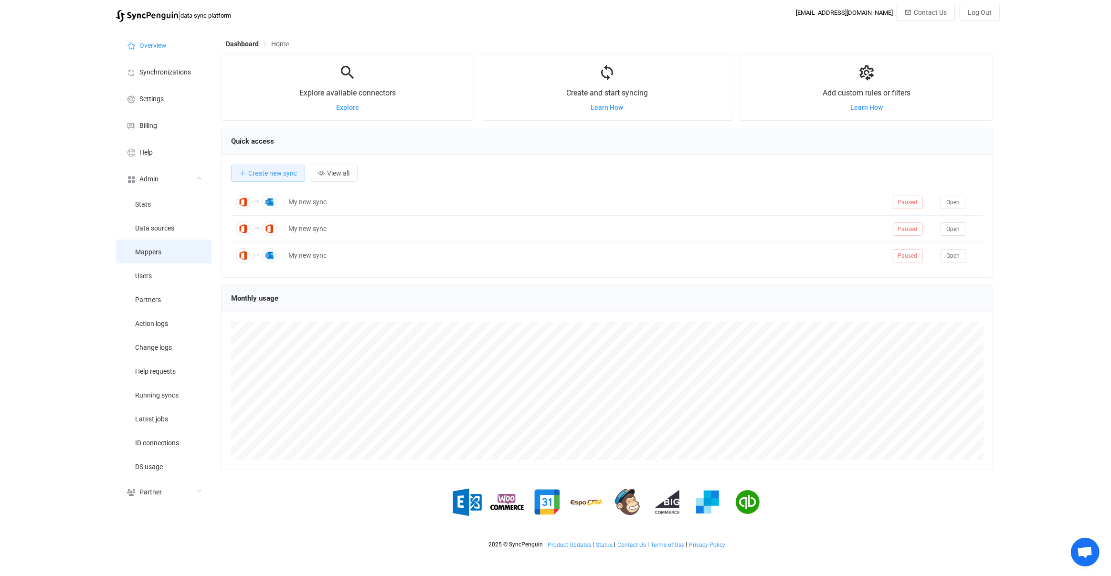
click at [152, 261] on li "Mappers" at bounding box center [163, 252] width 95 height 24
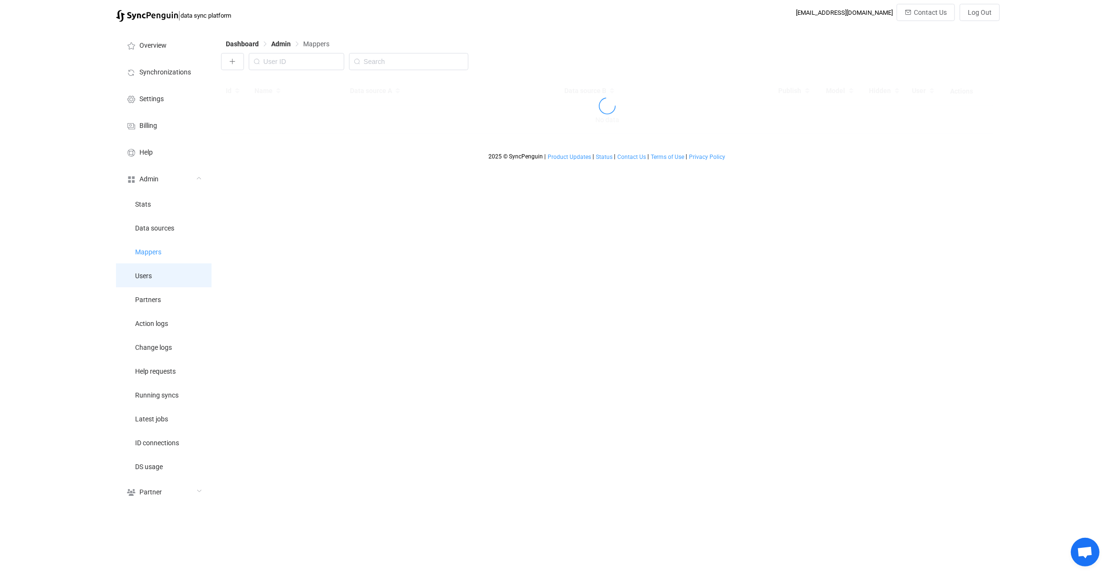
click at [154, 268] on li "Users" at bounding box center [163, 276] width 95 height 24
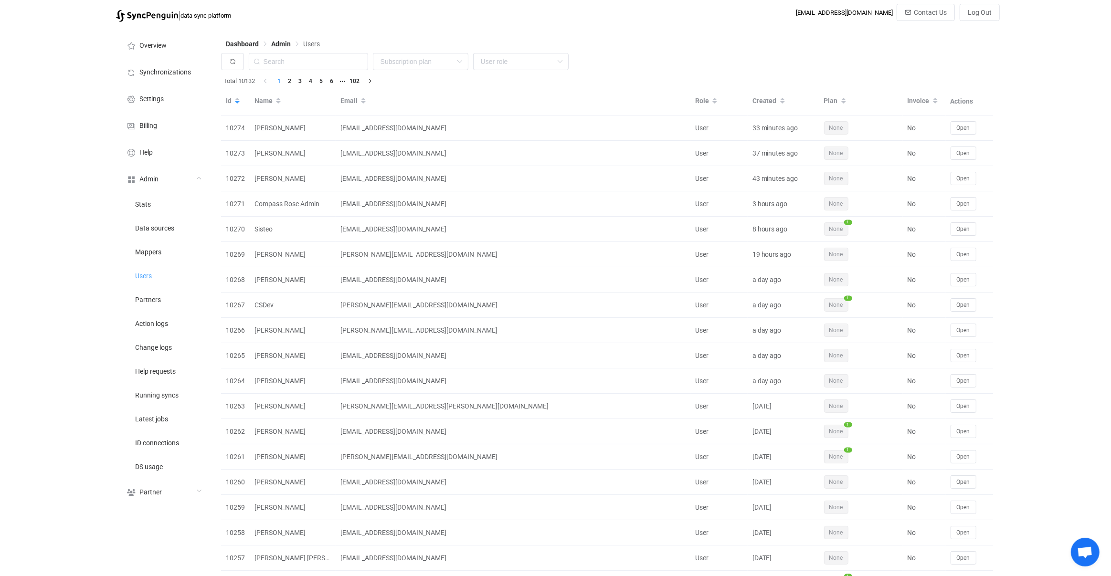
click at [334, 74] on div "None Single SingleYearly SinglePlus SinglePlusYearly Team TeamYearly TeamPlus T…" at bounding box center [607, 64] width 772 height 22
click at [339, 43] on div "Dashboard Admin Users" at bounding box center [607, 46] width 772 height 14
click at [339, 50] on div "Dashboard Admin Users" at bounding box center [607, 46] width 772 height 14
click at [339, 66] on input "text" at bounding box center [308, 61] width 119 height 17
paste input "[PERSON_NAME][EMAIL_ADDRESS][PERSON_NAME][DOMAIN_NAME]"
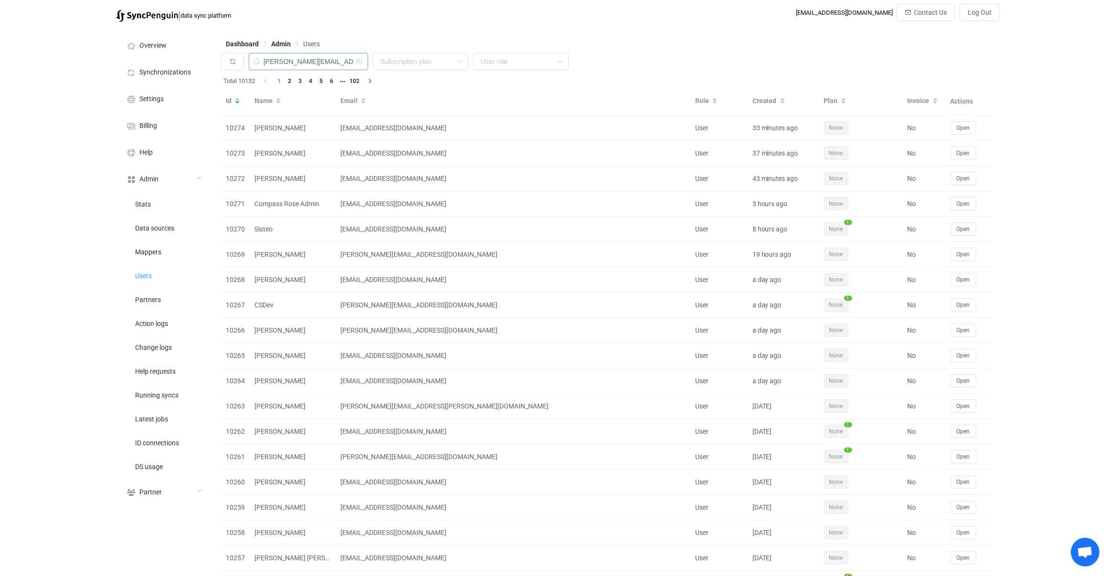
type input "[PERSON_NAME][EMAIL_ADDRESS][PERSON_NAME][DOMAIN_NAME]"
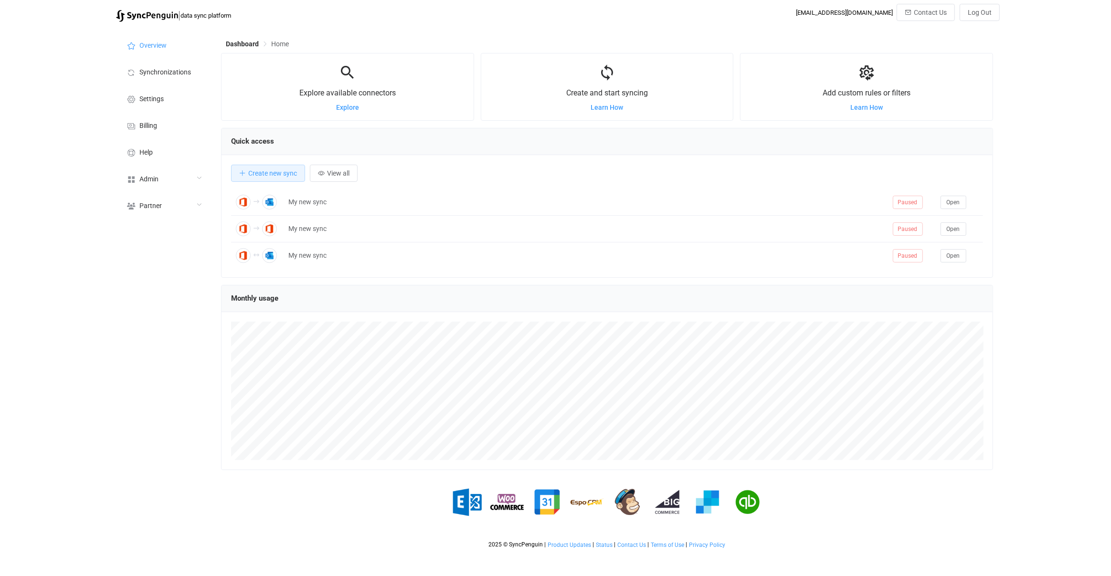
scroll to position [185, 772]
click at [181, 184] on div "Admin" at bounding box center [163, 178] width 95 height 27
click at [176, 284] on li "Users" at bounding box center [163, 276] width 95 height 24
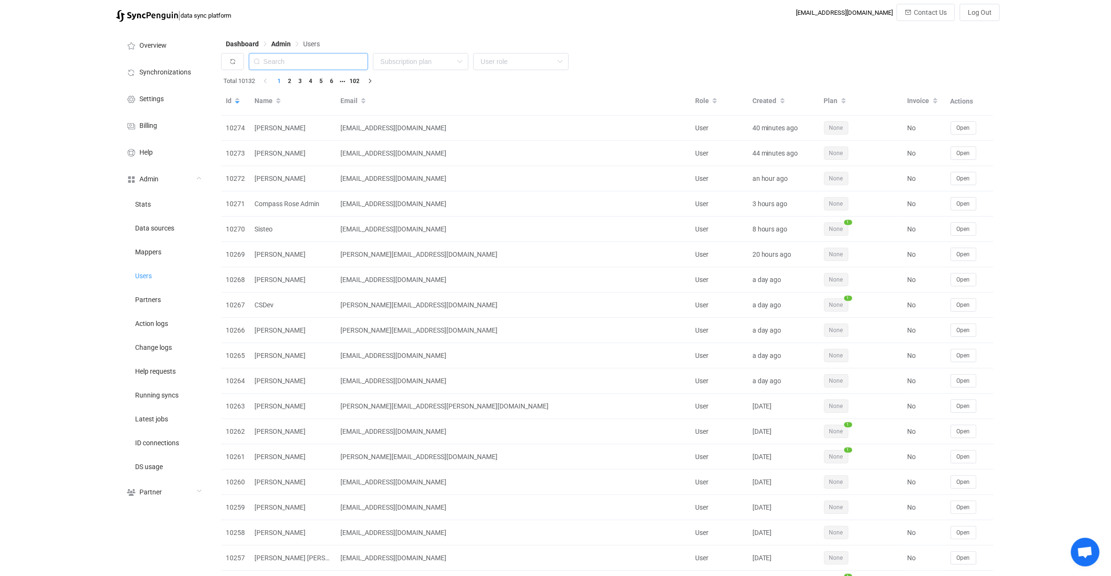
click at [315, 61] on input "text" at bounding box center [308, 61] width 119 height 17
paste input "patrick@landoleary.com"
type input "patrick@landoleary.com"
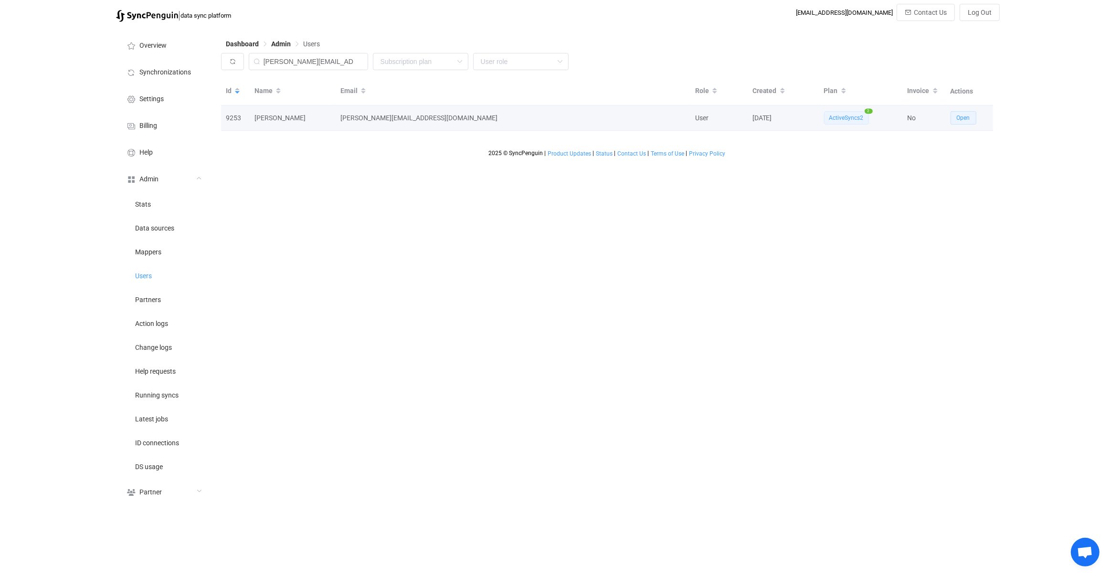
click at [959, 119] on span "Open" at bounding box center [963, 118] width 13 height 7
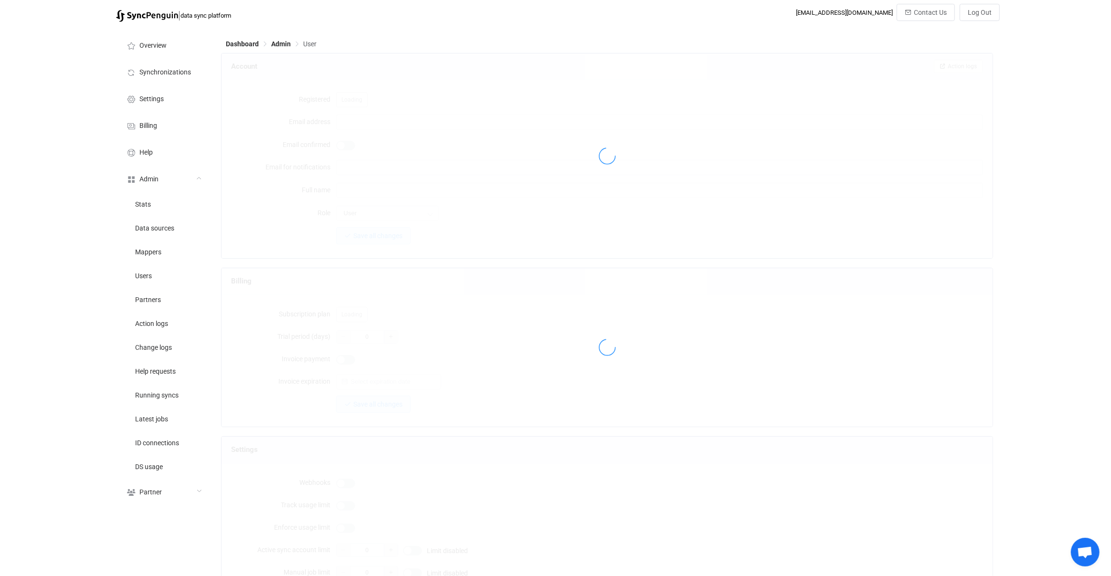
type input "patrick@landoleary.com"
type input "Patrick OLeary"
type input "14"
type input "14 days"
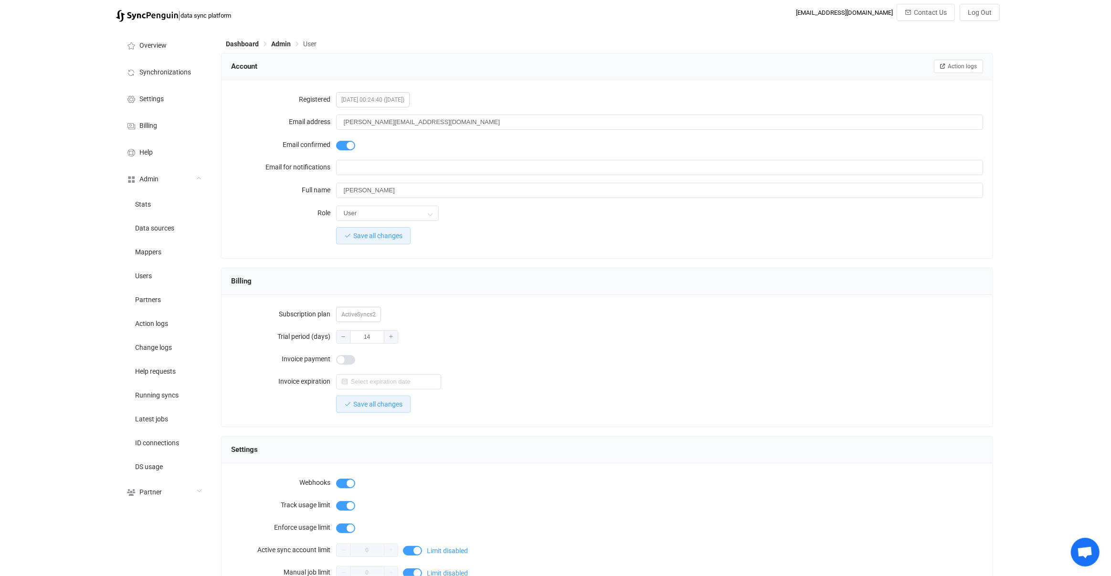
scroll to position [654, 0]
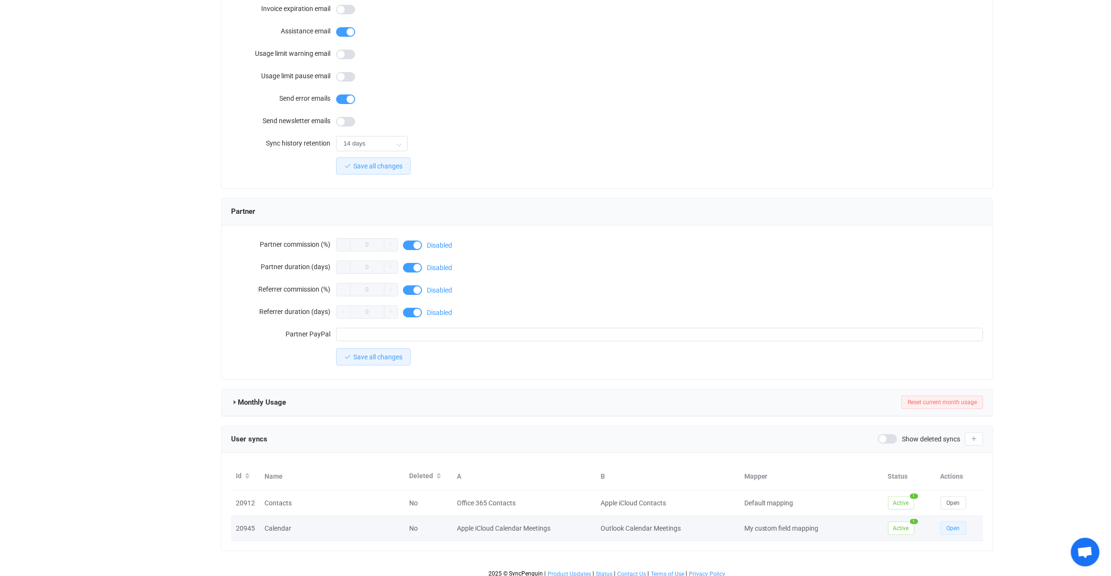
click at [947, 525] on span "Open" at bounding box center [953, 528] width 13 height 7
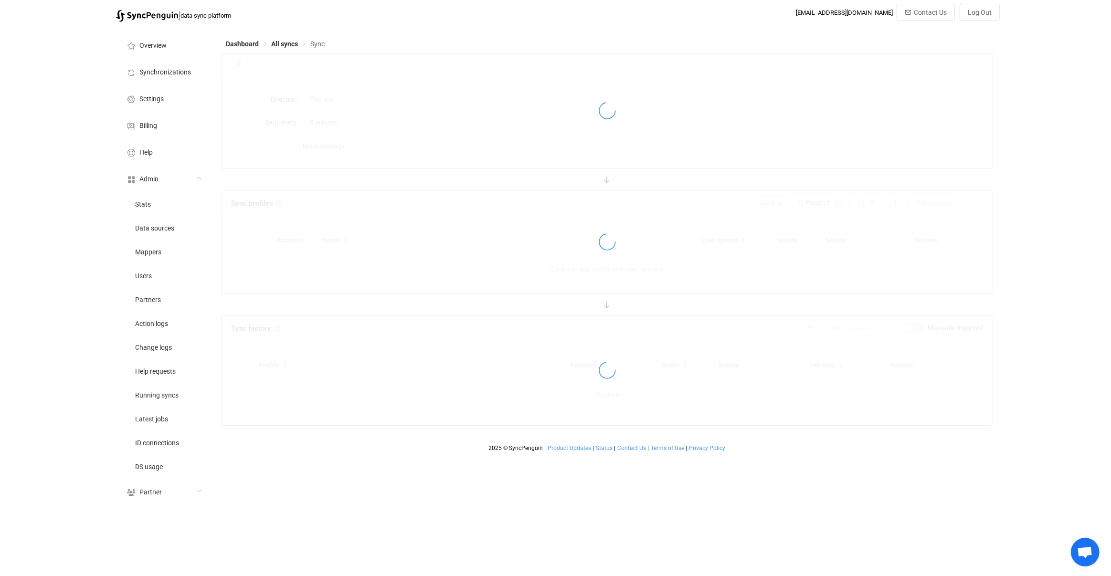
type input "10 minutes"
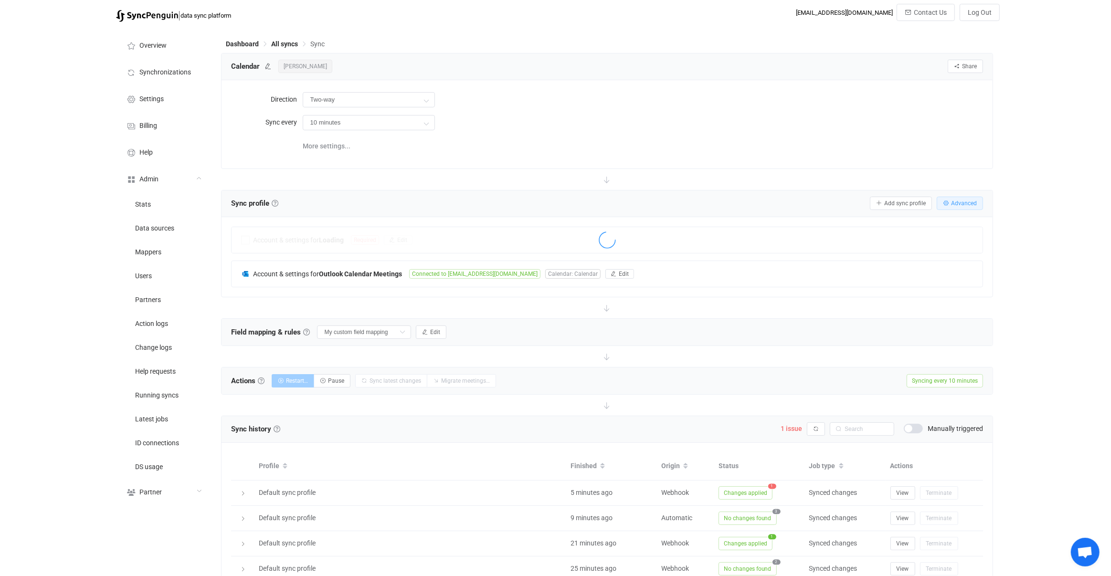
click at [957, 201] on span "Advanced" at bounding box center [964, 203] width 26 height 7
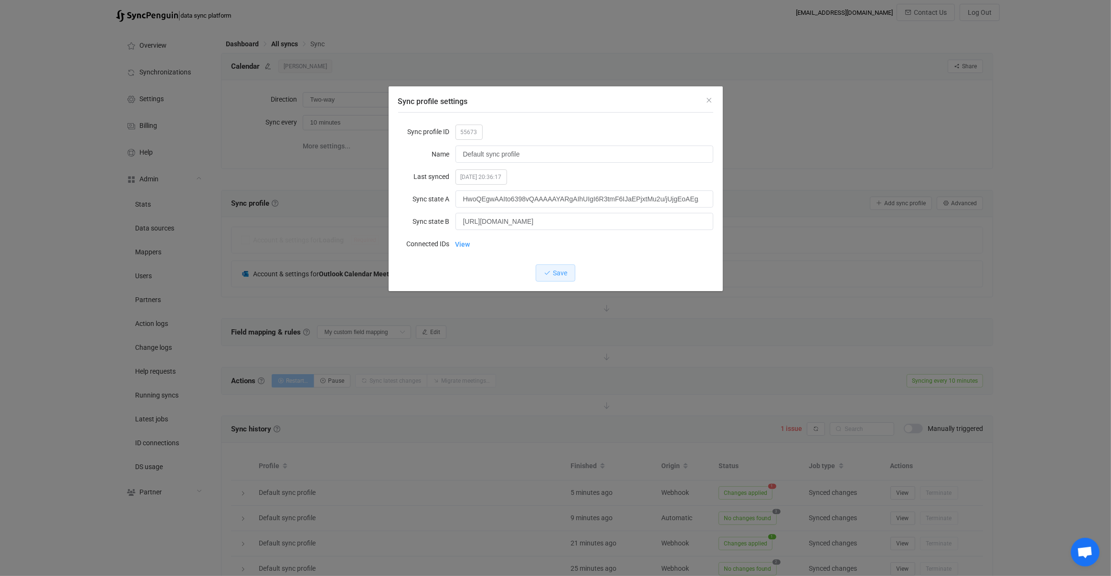
click at [462, 132] on span "55673" at bounding box center [468, 132] width 27 height 15
copy span "55673"
click at [577, 528] on div "Sync profile settings Sync profile ID 55673 Name Default sync profile Last sync…" at bounding box center [555, 288] width 1111 height 576
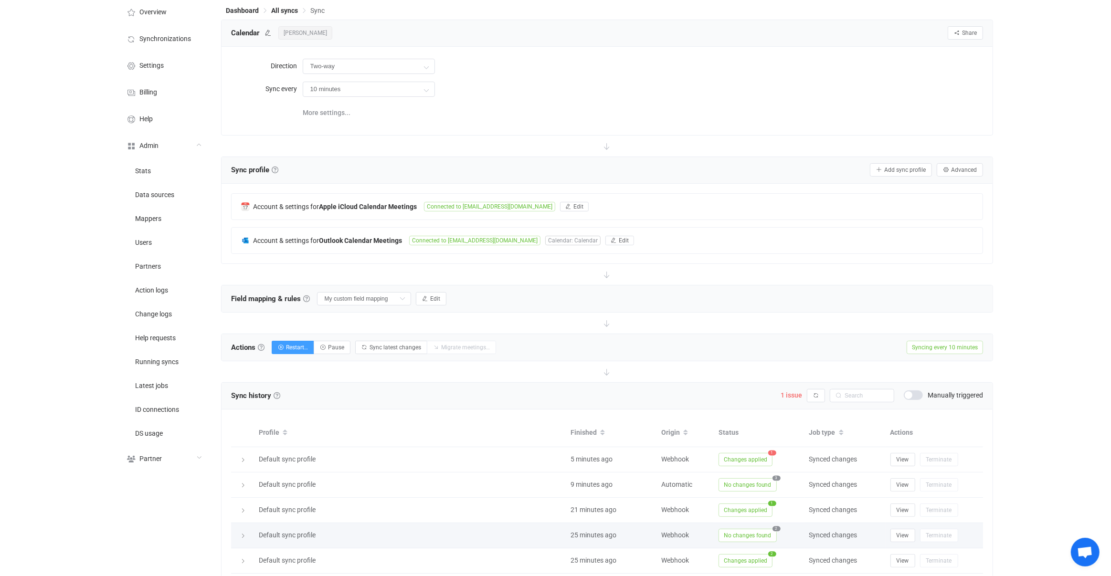
scroll to position [37, 0]
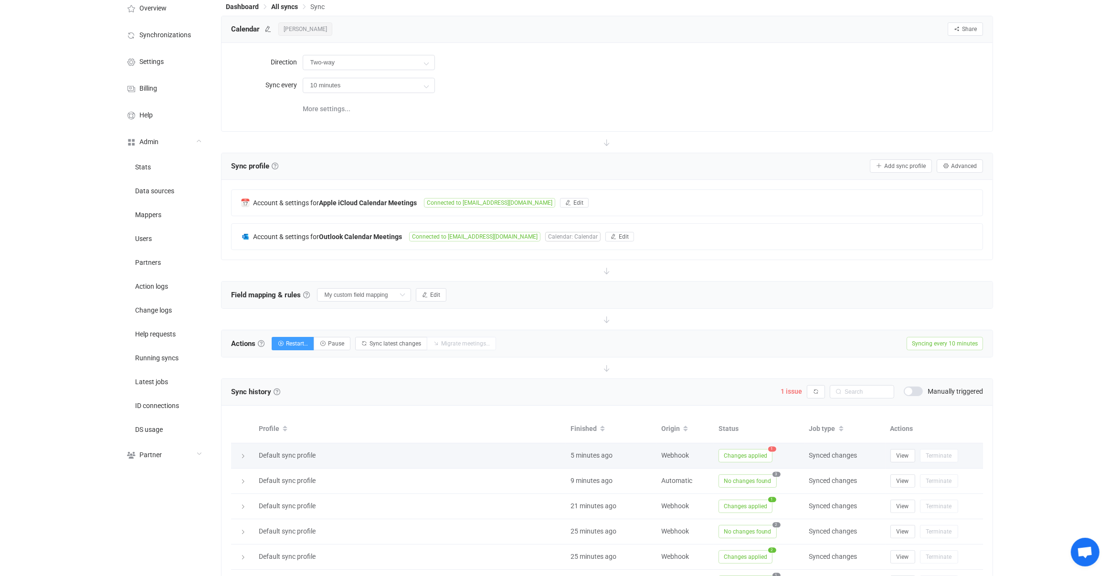
click at [755, 457] on span "Changes applied" at bounding box center [745, 455] width 54 height 13
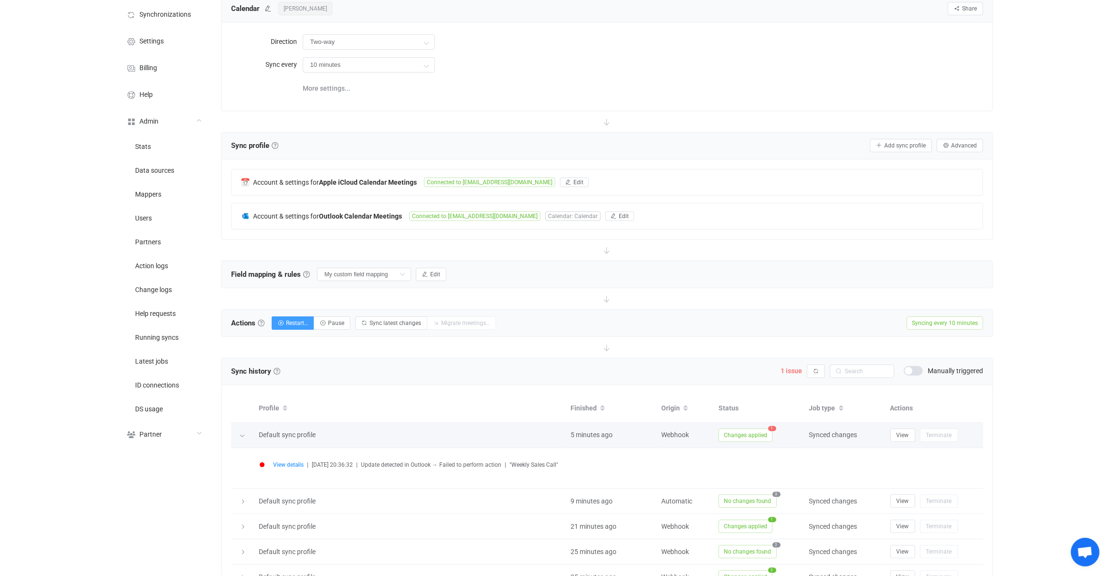
scroll to position [58, 0]
click at [295, 462] on span "View details" at bounding box center [288, 464] width 31 height 7
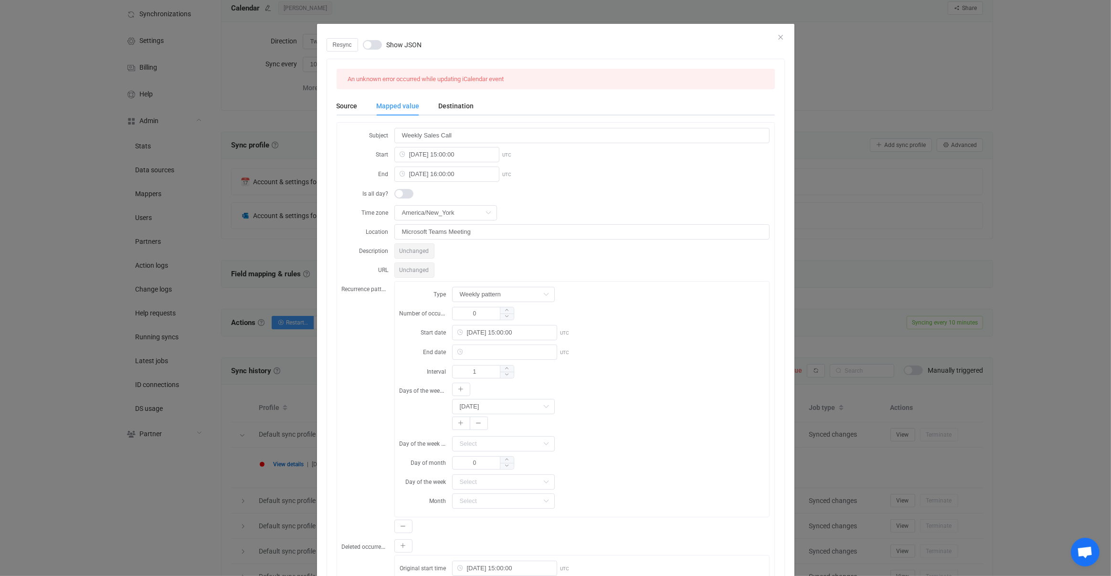
scroll to position [66, 0]
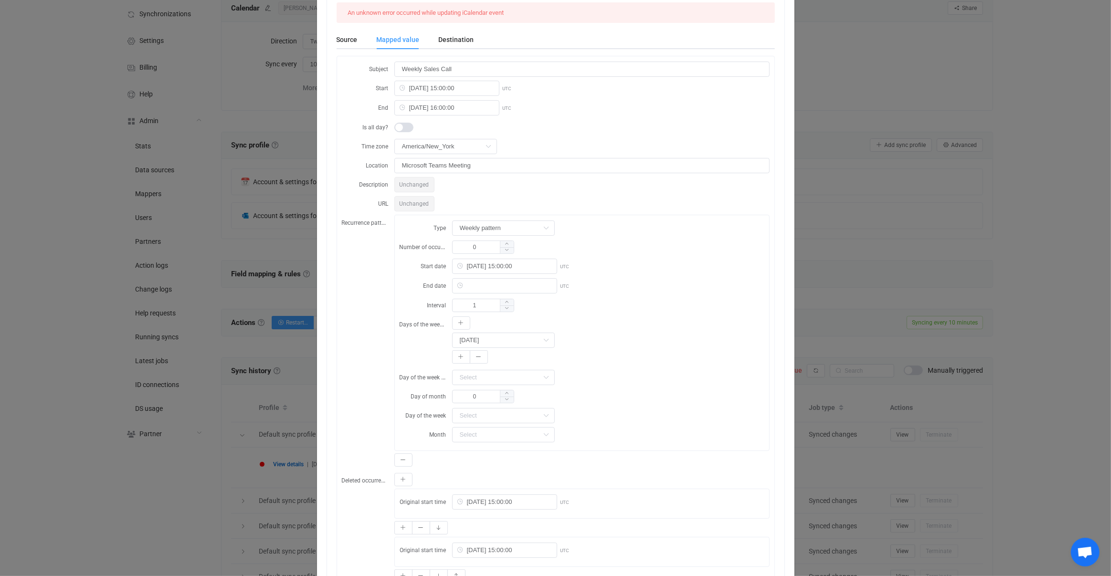
click at [251, 398] on div "Resync Show JSON An unknown error occurred while updating iCalendar event Sourc…" at bounding box center [555, 288] width 1111 height 576
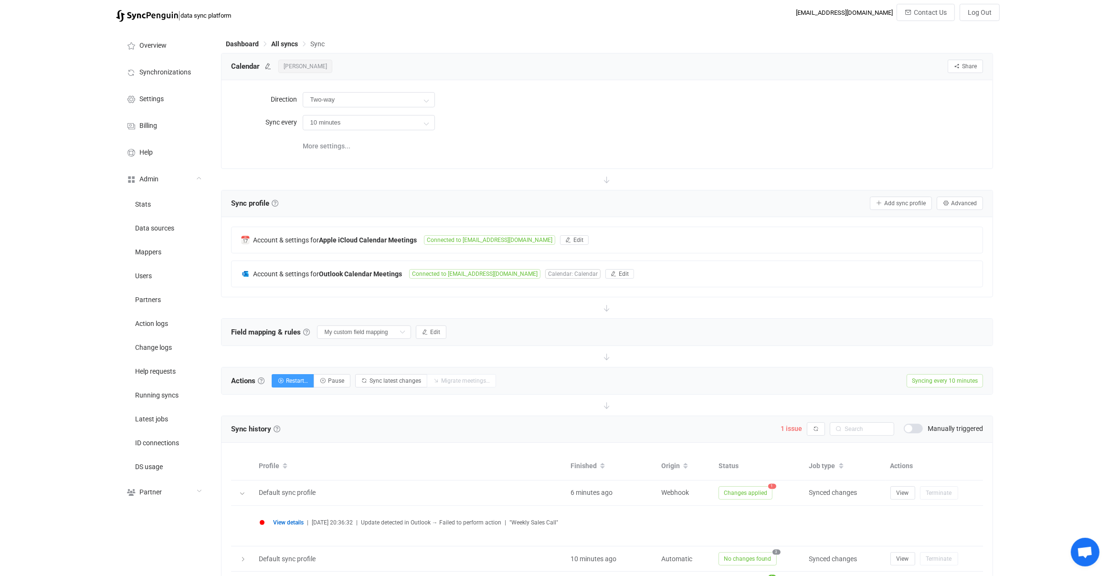
scroll to position [20, 0]
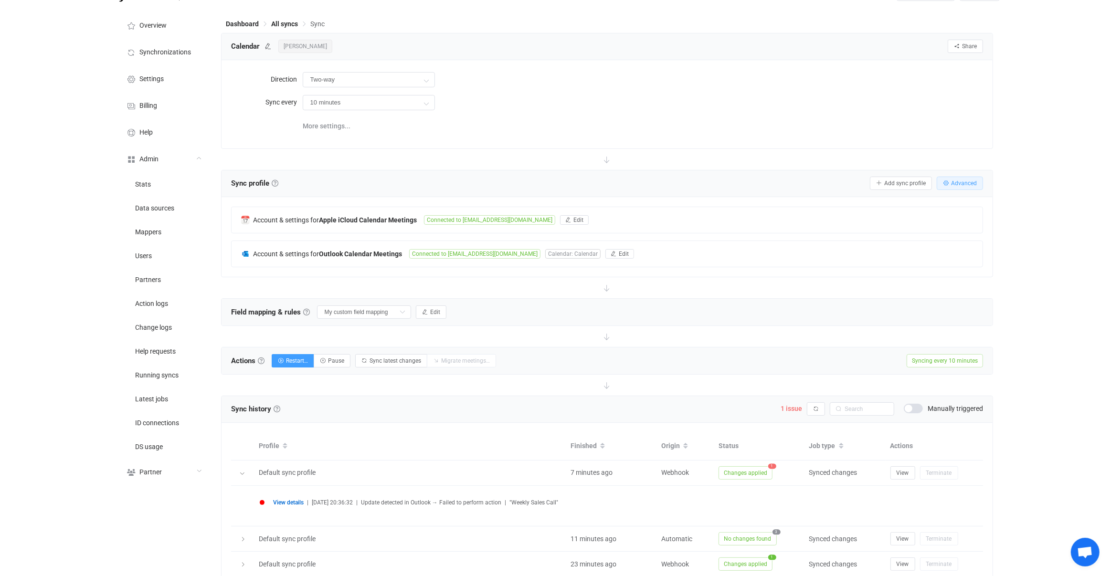
click at [960, 180] on span "Advanced" at bounding box center [964, 183] width 26 height 7
click at [0, 0] on div "Sync profile settings Sync profile ID 55673 Name Default sync profile Last sync…" at bounding box center [0, 0] width 0 height 0
drag, startPoint x: 943, startPoint y: 183, endPoint x: 950, endPoint y: 182, distance: 7.2
click at [943, 184] on button "Advanced" at bounding box center [960, 183] width 46 height 13
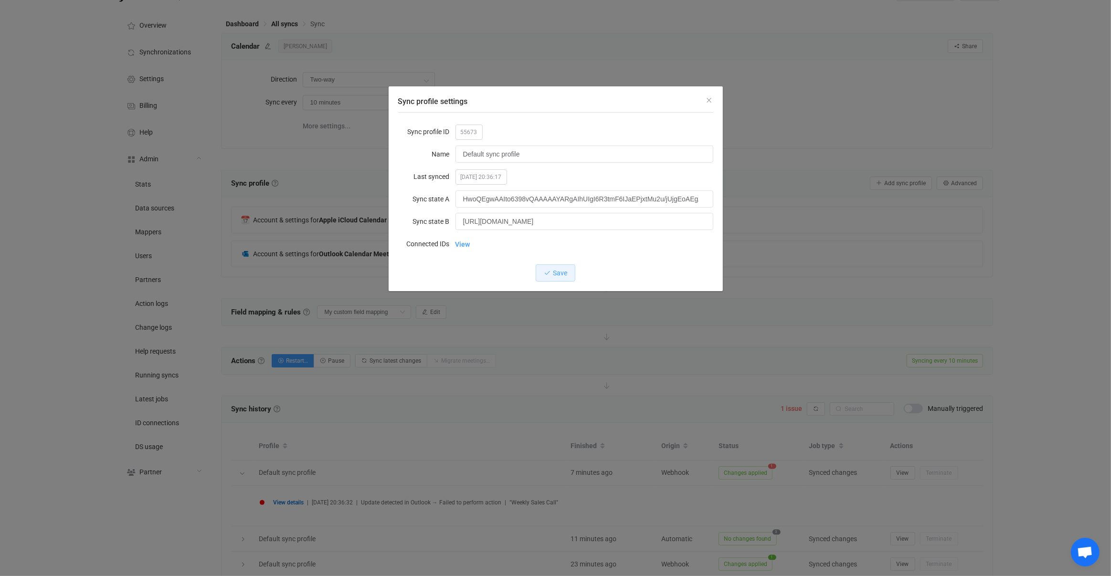
click at [470, 131] on span "55673" at bounding box center [468, 132] width 27 height 15
copy span "55673"
click at [678, 504] on div "Sync profile settings Sync profile ID 55673 Name Default sync profile Last sync…" at bounding box center [555, 288] width 1111 height 576
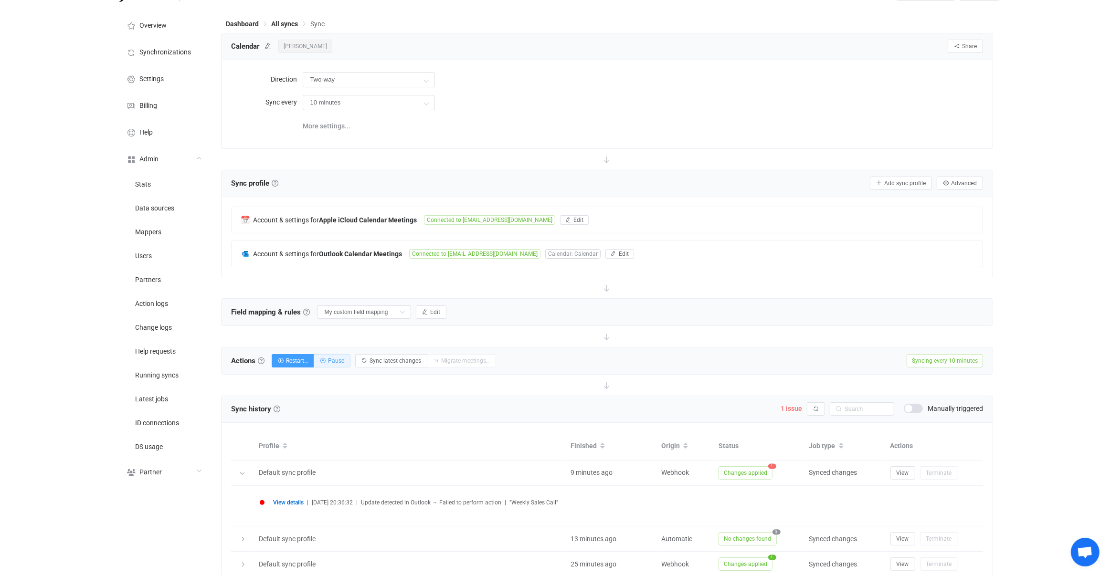
click at [328, 359] on button "Pause" at bounding box center [332, 360] width 37 height 13
click at [602, 363] on div "Actions Actions To start syncing, click the Start syncing button. You'll be pro…" at bounding box center [607, 361] width 771 height 27
click at [818, 406] on icon "button" at bounding box center [816, 409] width 6 height 6
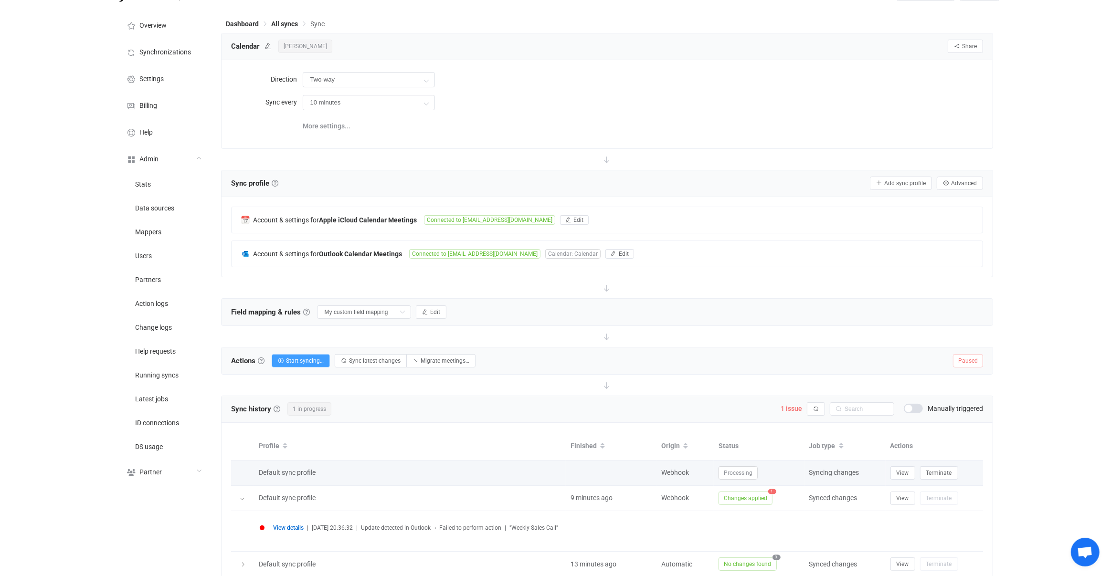
click at [948, 462] on td "View Terminate" at bounding box center [935, 473] width 98 height 25
click at [941, 476] on button "Terminate" at bounding box center [939, 472] width 38 height 13
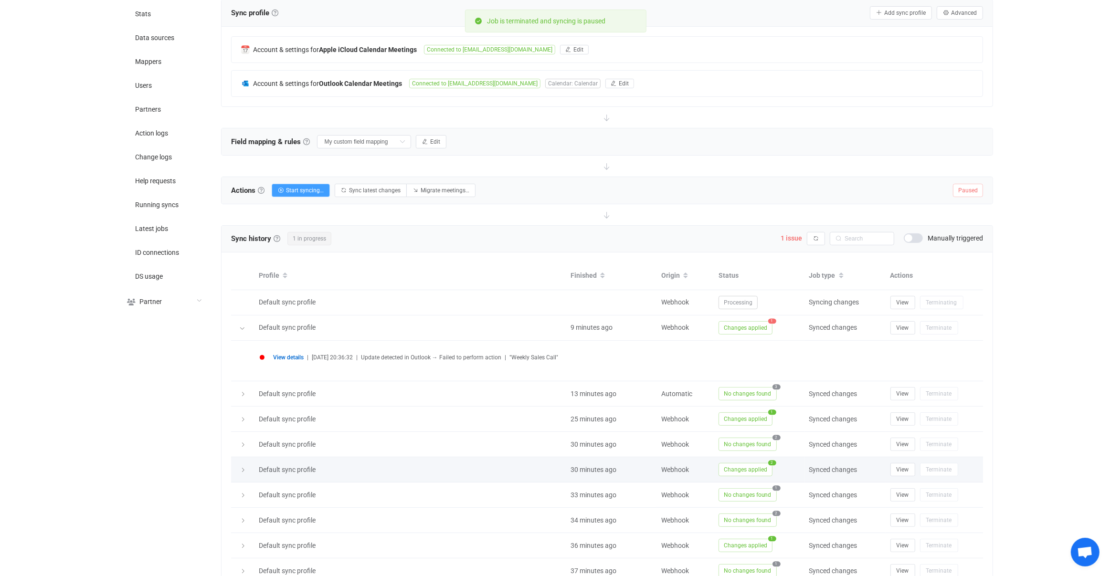
scroll to position [256, 0]
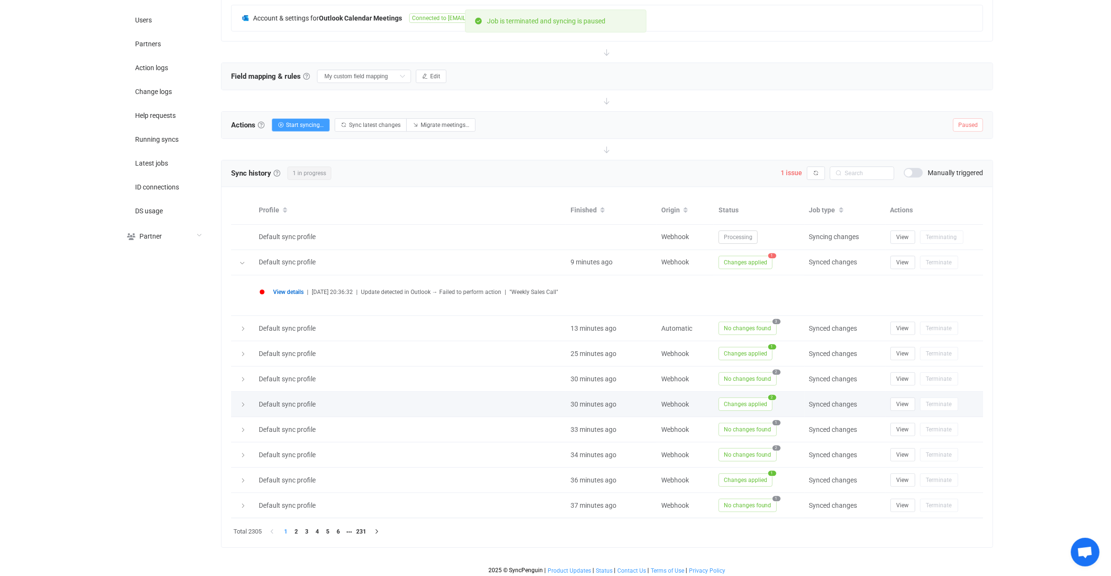
click at [732, 404] on span "Changes applied" at bounding box center [745, 404] width 54 height 13
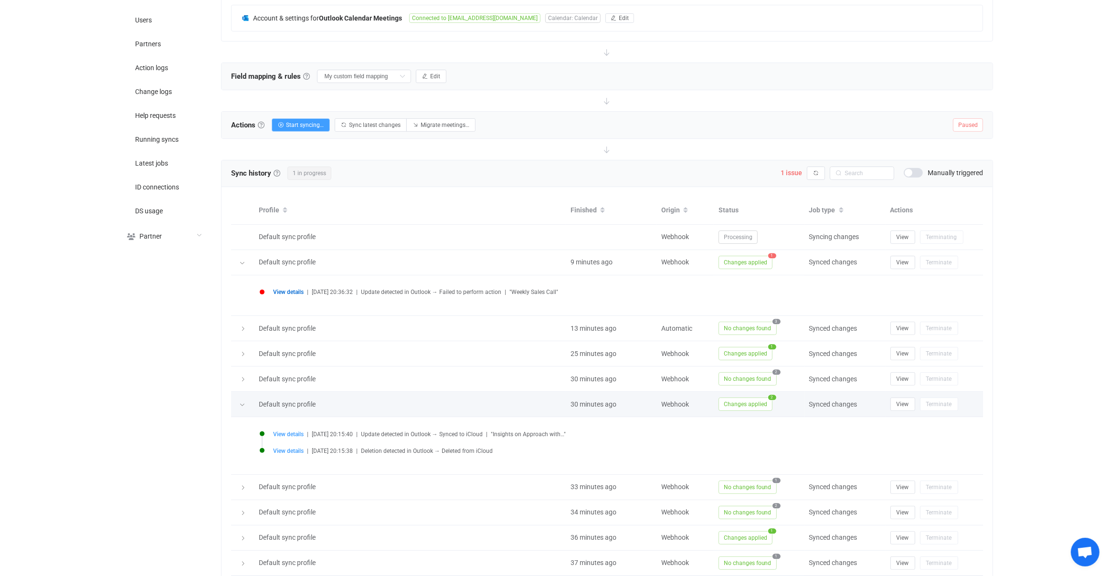
click at [732, 403] on span "Changes applied" at bounding box center [745, 404] width 54 height 13
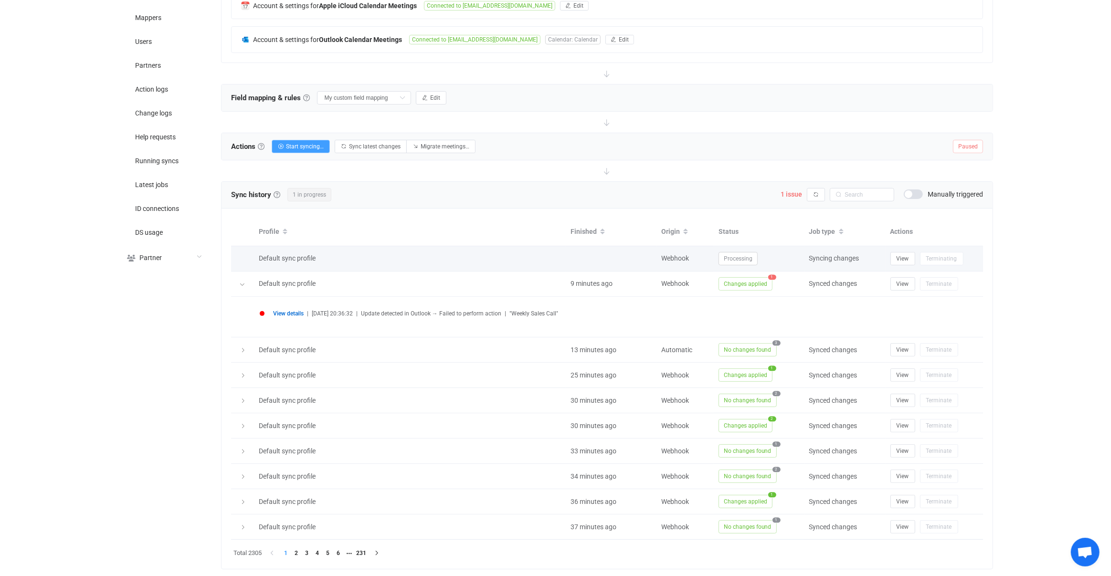
scroll to position [234, 0]
click at [817, 194] on icon "button" at bounding box center [816, 195] width 6 height 6
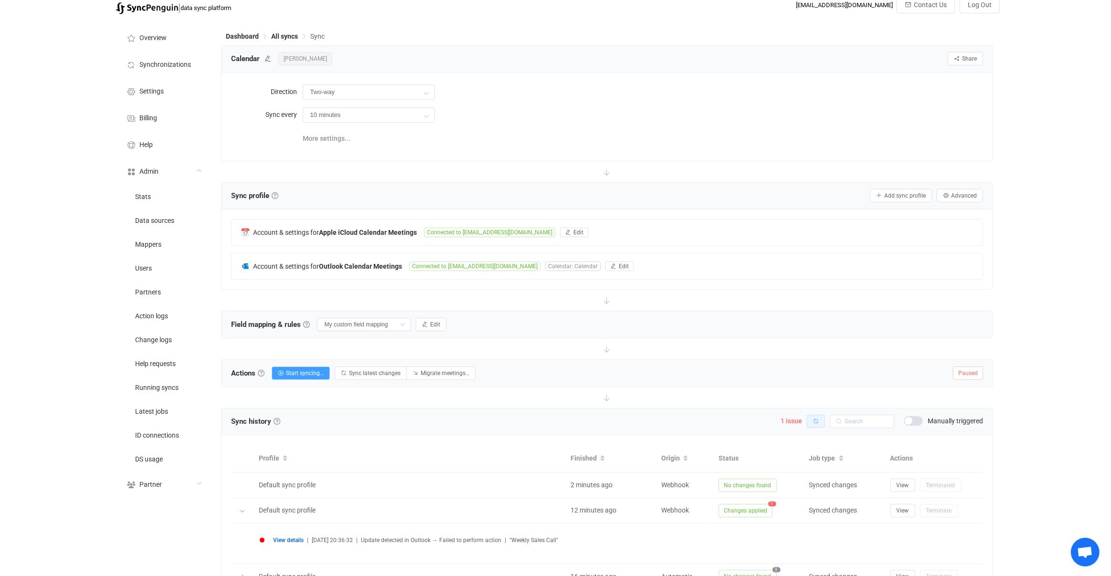
scroll to position [2, 0]
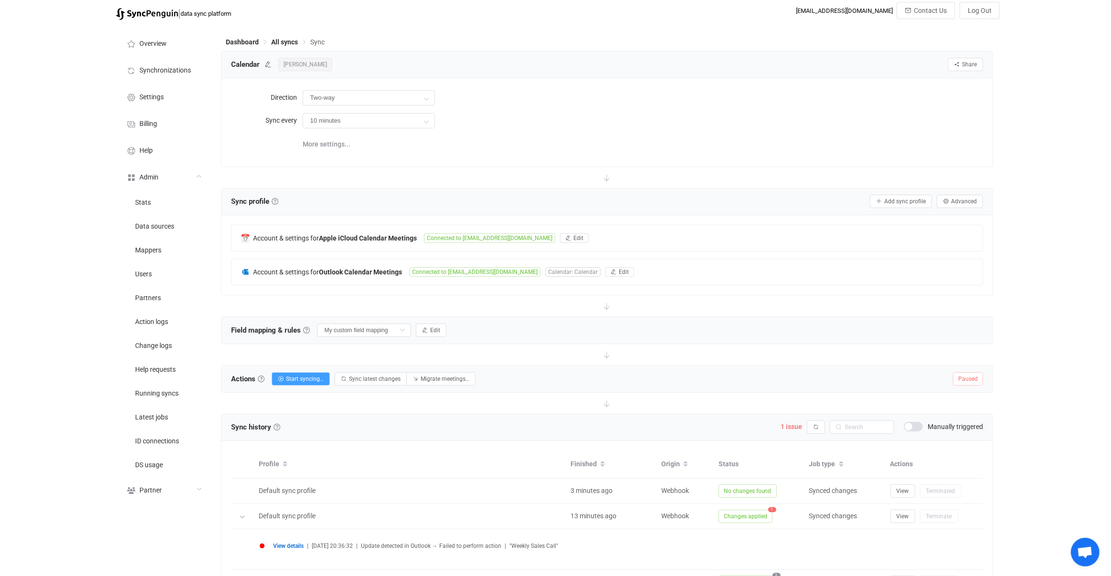
click at [438, 269] on span "Connected to poleary@connorsgroup.co" at bounding box center [474, 272] width 131 height 10
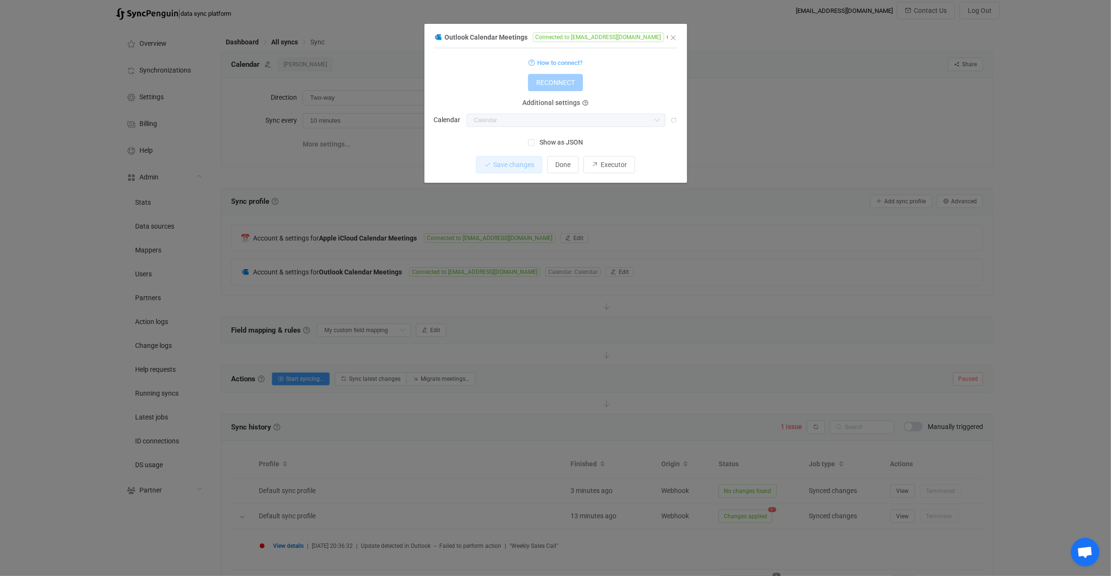
click at [611, 173] on div "Save changes Done Executor" at bounding box center [555, 164] width 243 height 17
click at [615, 157] on button "Executor" at bounding box center [609, 164] width 52 height 17
click at [723, 253] on div "Outlook Calendar Meetings Connected to poleary@connorsgroup.co 1 { { "connectio…" at bounding box center [555, 288] width 1111 height 576
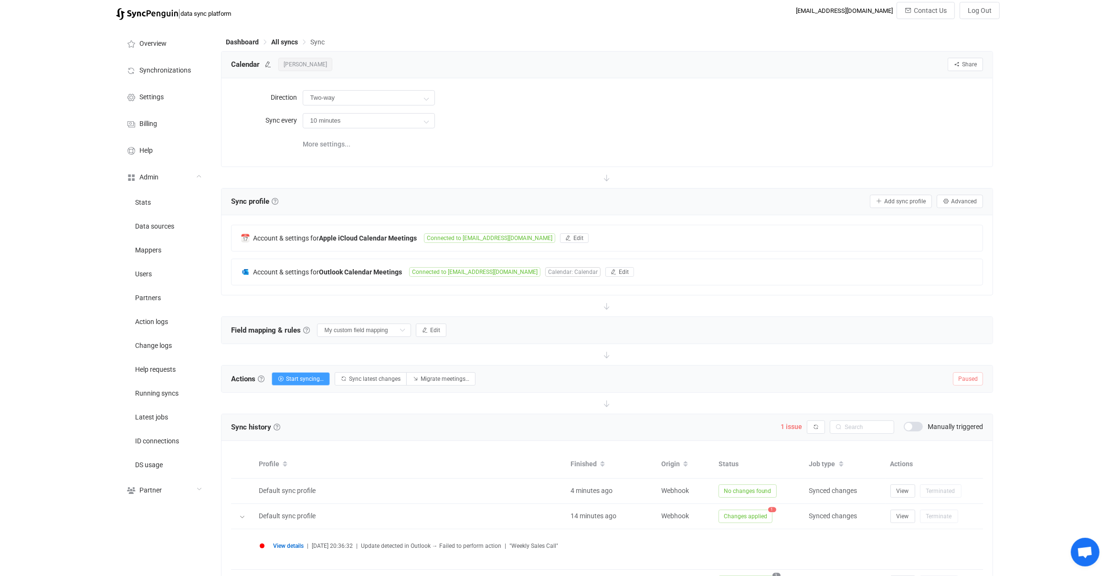
click at [808, 414] on div "Sync history History Sync history All sync executions are recorded in the sync …" at bounding box center [607, 427] width 771 height 27
click at [812, 421] on button "button" at bounding box center [816, 427] width 18 height 13
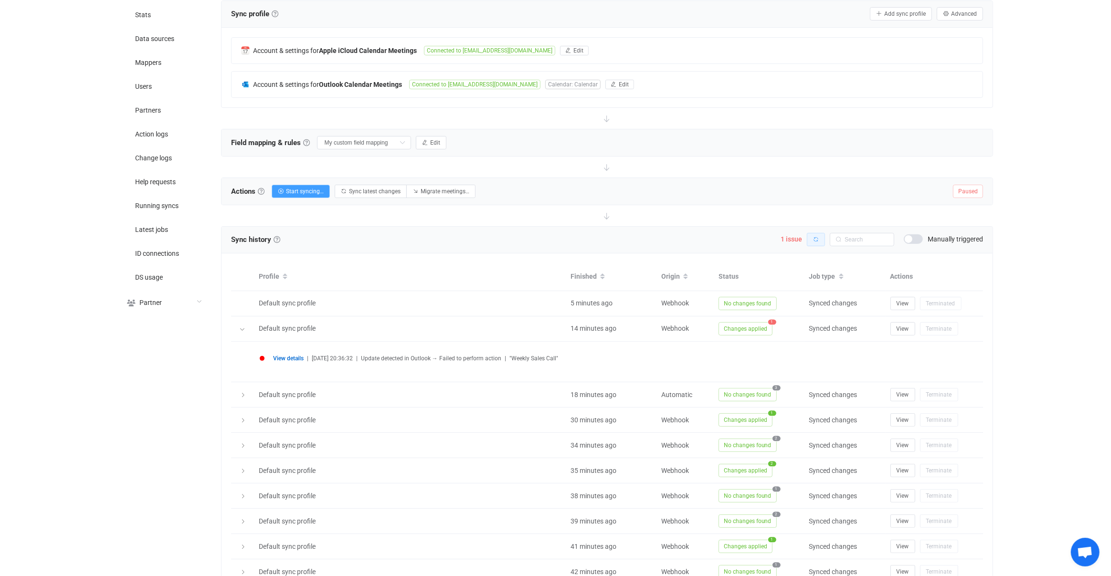
scroll to position [142, 0]
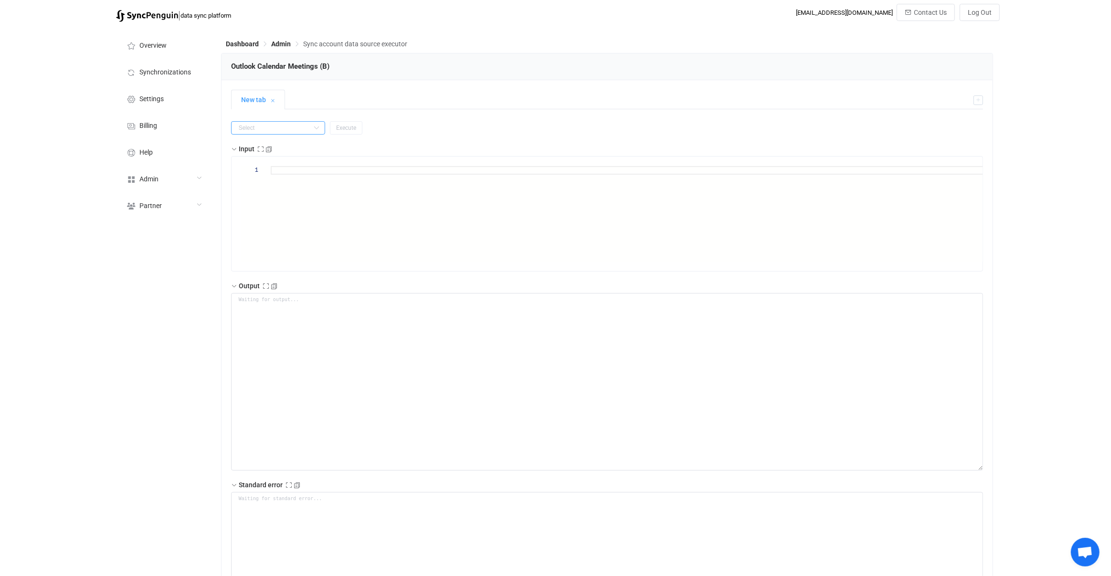
click at [276, 126] on input "text" at bounding box center [278, 127] width 94 height 13
click at [275, 257] on li "delete" at bounding box center [274, 259] width 84 height 16
type input "delete"
click at [300, 177] on span """" at bounding box center [298, 179] width 7 height 7
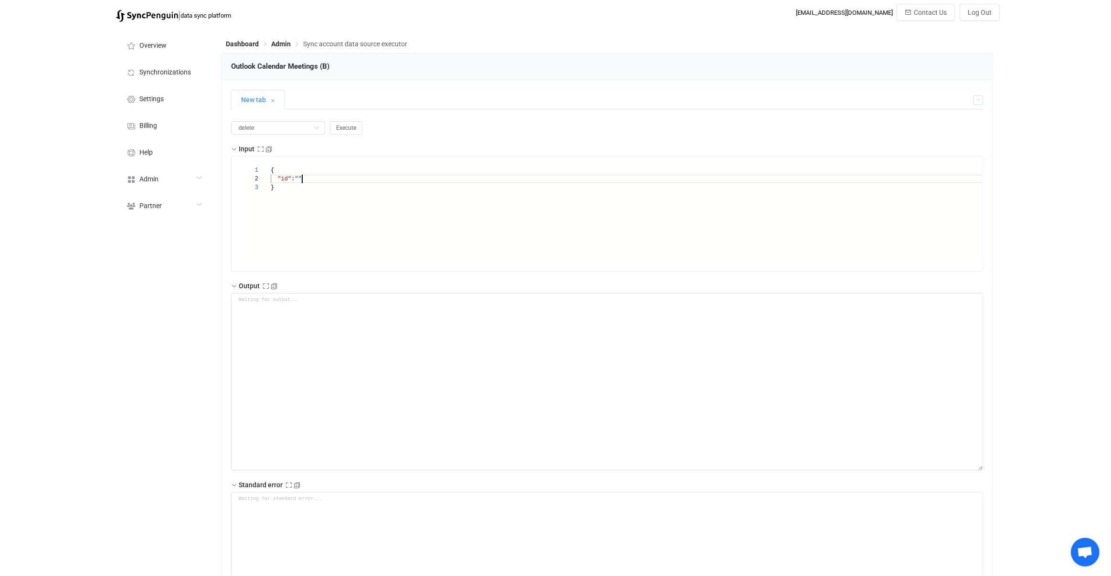
scroll to position [0, 0]
paste textarea "AQMkAGJmZGViMDE2LTE2YWItNDI3NC05YjRiLWQ0MWYyMDJjZjUyOABGAAADBs9Iu-4rHk2xw-MeeW3…"
type textarea "{ "id": "AQMkAGJmZGViMDE2LTE2YWItNDI3NC05YjRiLWQ0MWYyMDJjZjUyOABGAAADBs9Iu-4rHk…"
click at [365, 201] on div "{ "id" : "AQMkAGJmZGViMDE2LTE2YWItNDI3NC05YjRiLWQ0MWYyMDJjZ jUyOABGAAADBs9Iu-4r…" at bounding box center [641, 222] width 741 height 113
click at [344, 123] on button "Execute" at bounding box center [346, 127] width 32 height 13
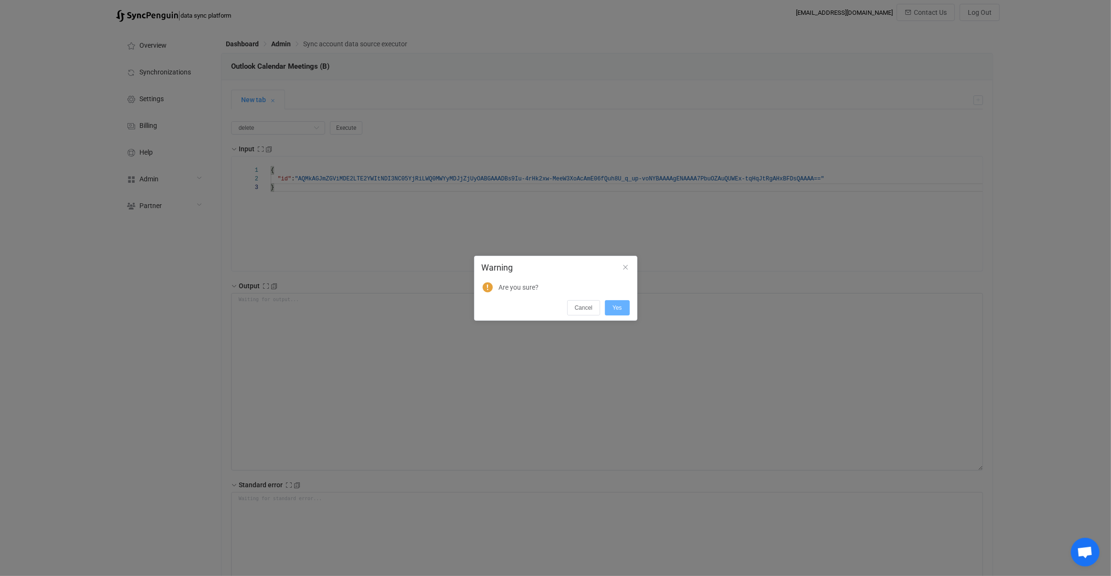
click at [612, 304] on button "Yes" at bounding box center [617, 307] width 25 height 15
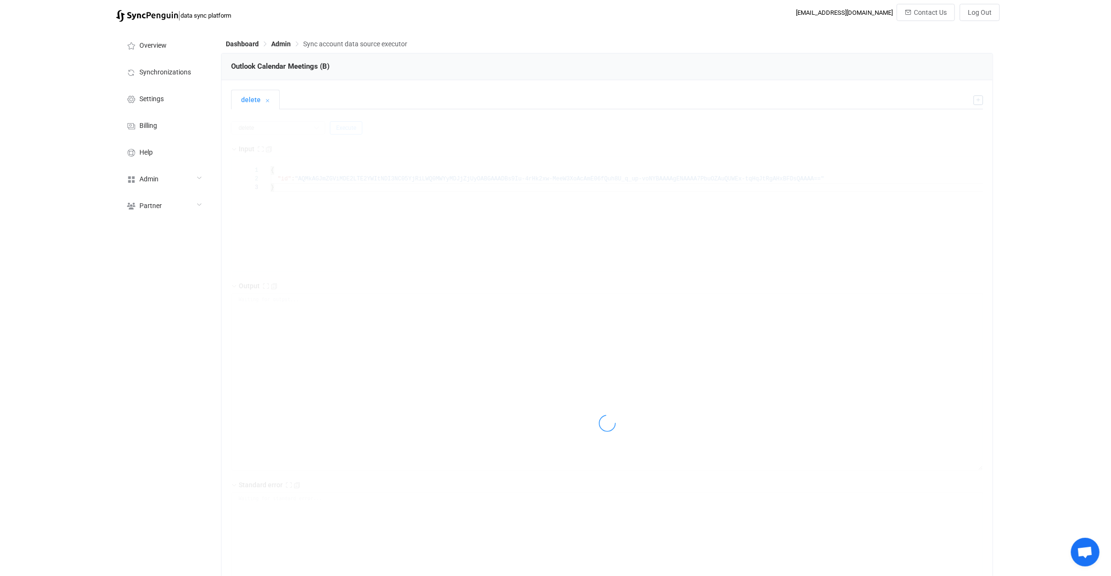
type textarea "{ "patchAccountData": { "$clientId": "c8d10d3c-0f1e-4ebd-a0a7-6226e6a52821", "$…"
type textarea "Output saved to the file"
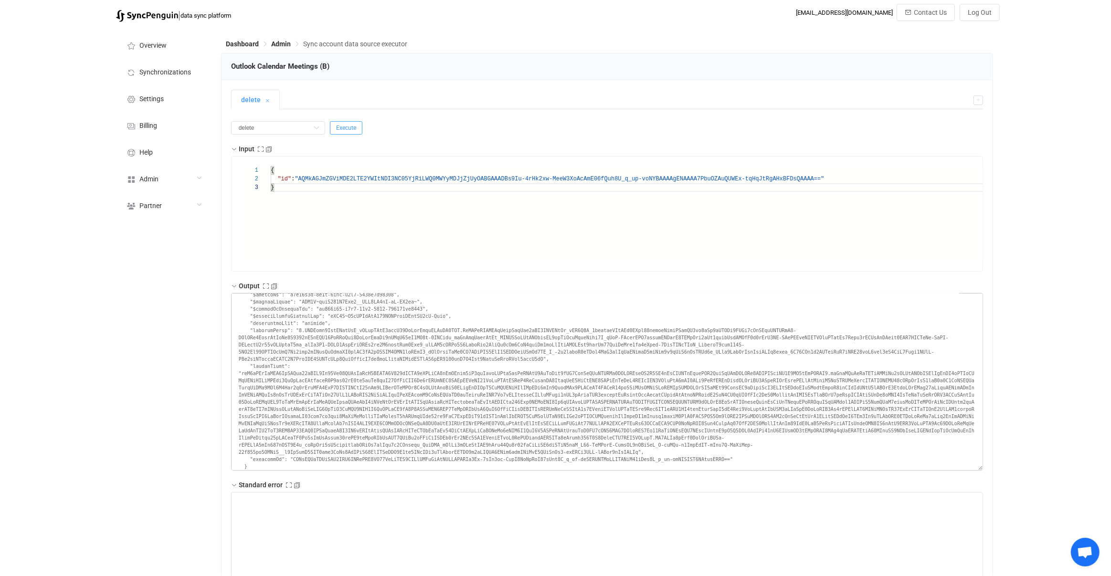
scroll to position [29, 0]
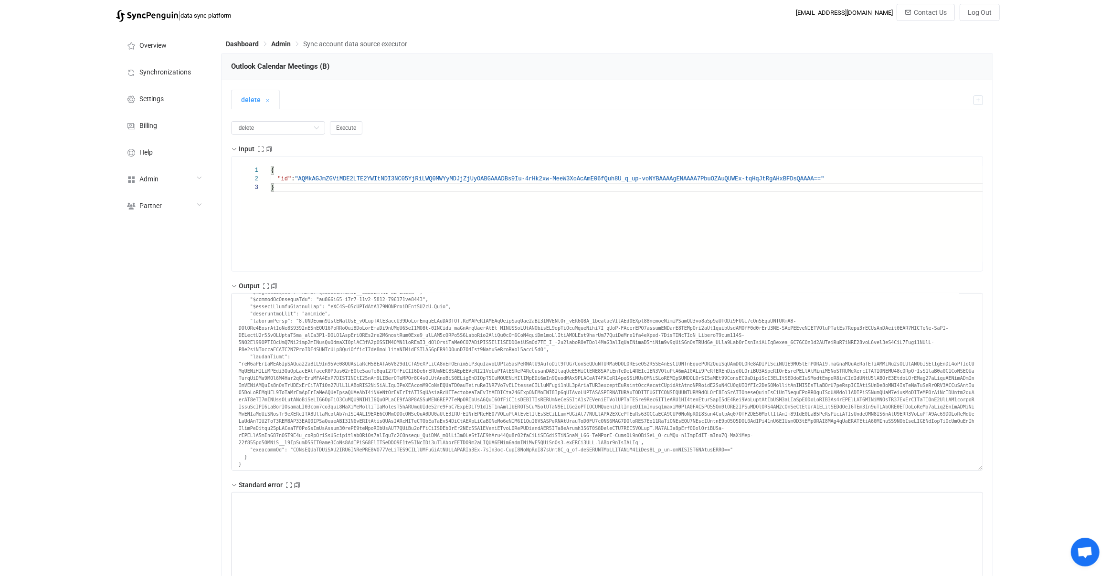
click at [304, 177] on span ""AQMkAGJmZGViMDE2LTE2YWItNDI3NC05YjRiLWQ0MWYyMDJjZ" at bounding box center [381, 179] width 172 height 7
paste textarea "vnFnUw"
click at [338, 210] on div "{ "id" : "AQMkAGJmZGViMDE2LTE2YWItNDI3NC05YjRiLWQ0MWYyMDJjZ jUyOABGAAADBs9Iu-4r…" at bounding box center [641, 222] width 741 height 113
click at [342, 119] on div "delete Execute Input 1 2 3 { "id" : "AQMkAGJmZGViMDE2LTE2YWItNDI3NC05YjRiLWQ0MW…" at bounding box center [607, 420] width 752 height 609
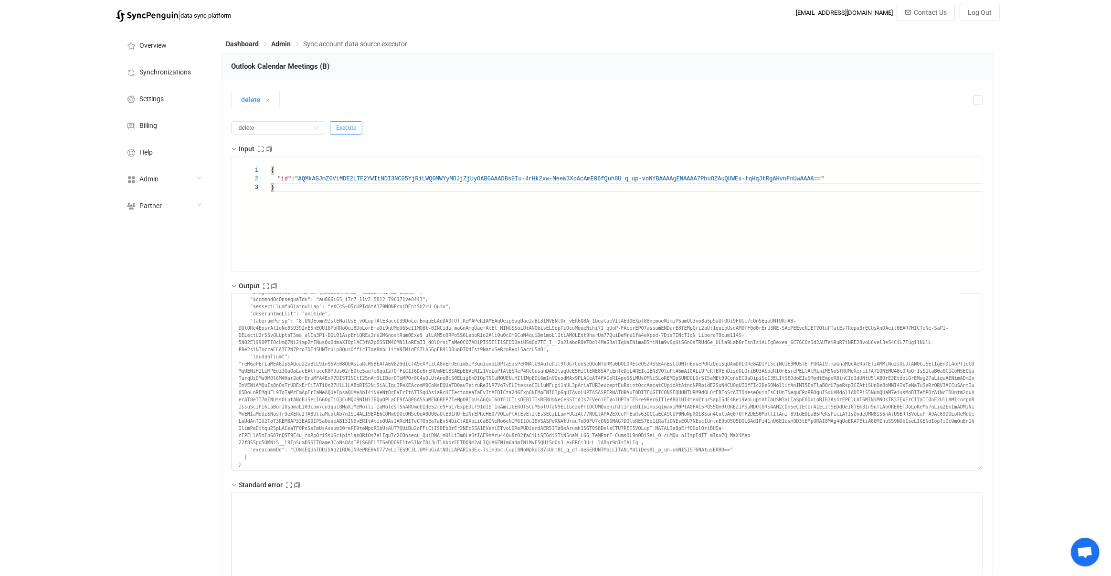
click at [344, 124] on button "Execute" at bounding box center [346, 127] width 32 height 13
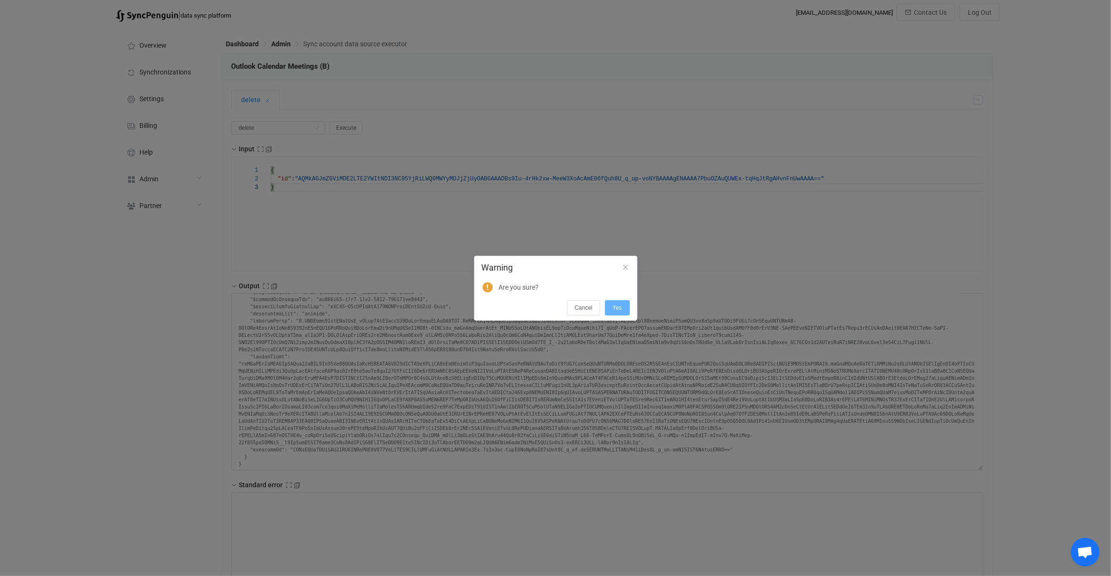
click at [616, 303] on button "Yes" at bounding box center [617, 307] width 25 height 15
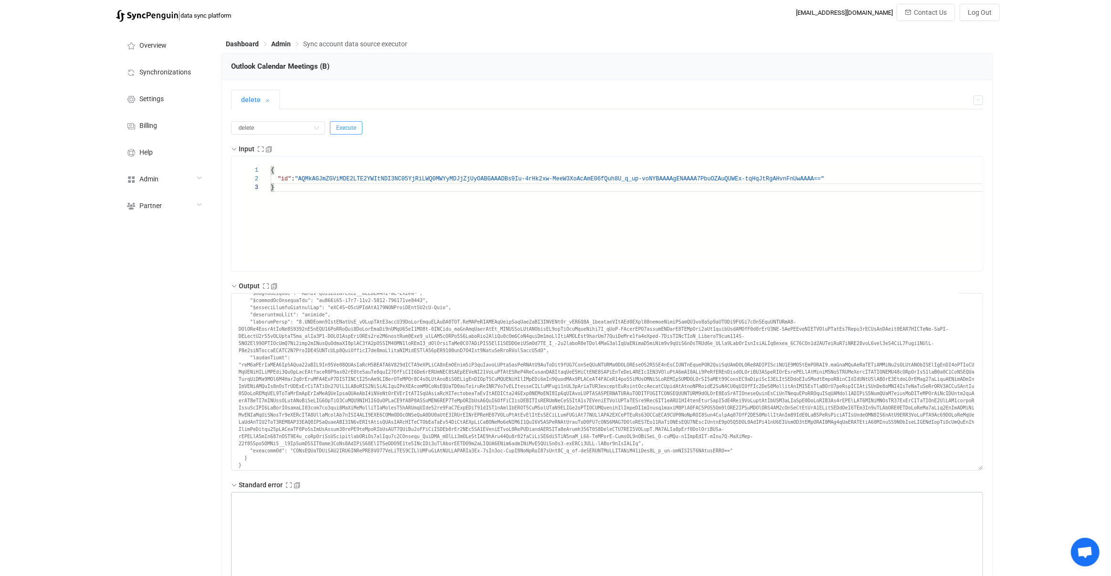
scroll to position [29, 0]
click at [303, 178] on span ""AQMkAGJmZGViMDE2LTE2YWItNDI3NC05YjRiLWQ0MWYyMDJjZ" at bounding box center [381, 179] width 172 height 7
paste textarea "uemJFg"
click at [332, 133] on button "Execute" at bounding box center [346, 127] width 32 height 13
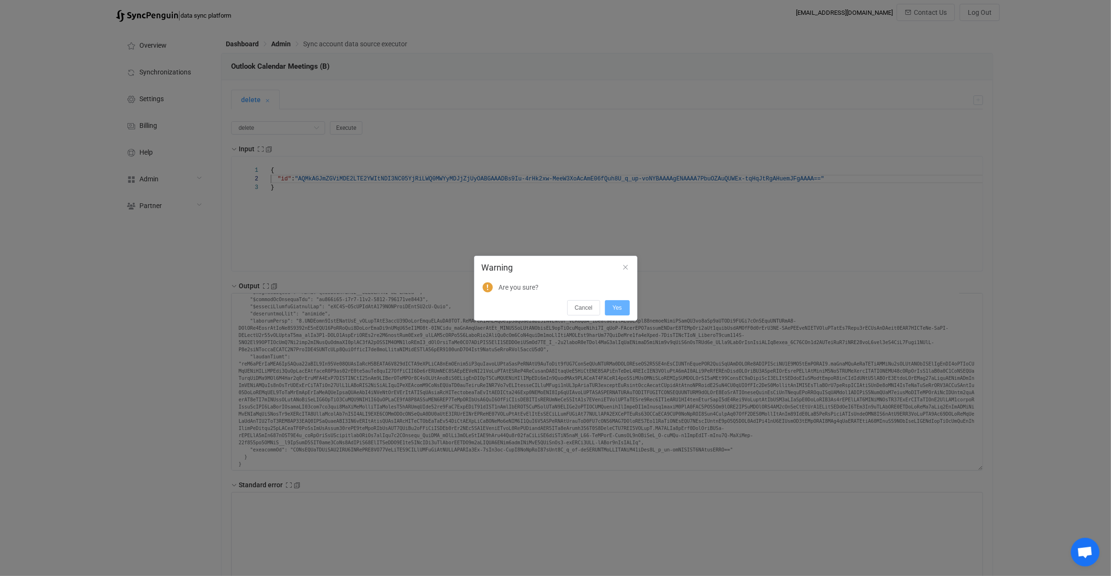
click at [627, 308] on button "Yes" at bounding box center [617, 307] width 25 height 15
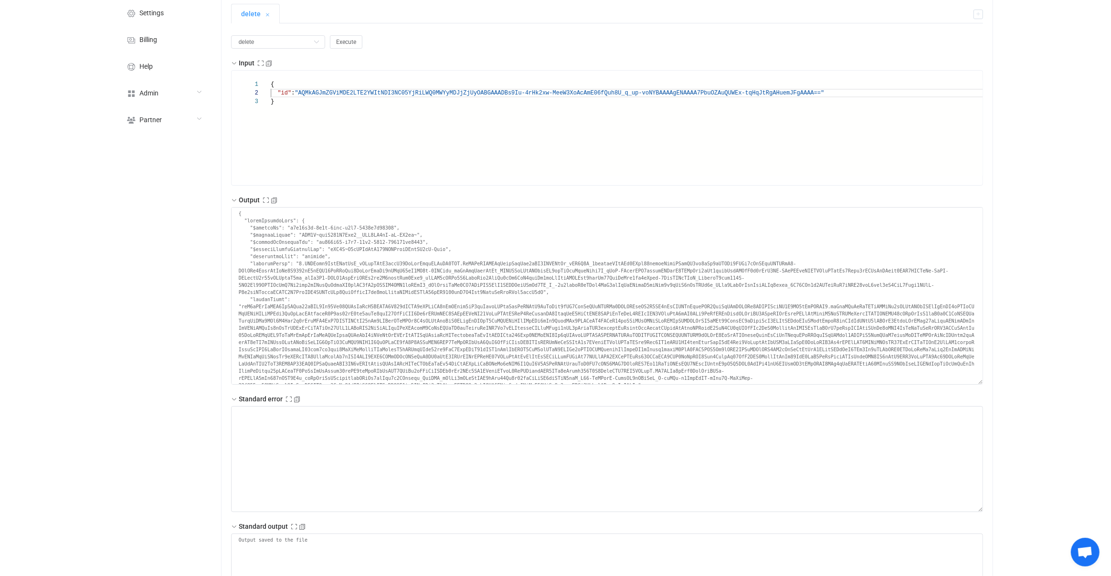
click at [300, 94] on span ""AQMkAGJmZGViMDE2LTE2YWItNDI3NC05YjRiLWQ0MWYyMDJjZ" at bounding box center [381, 93] width 172 height 7
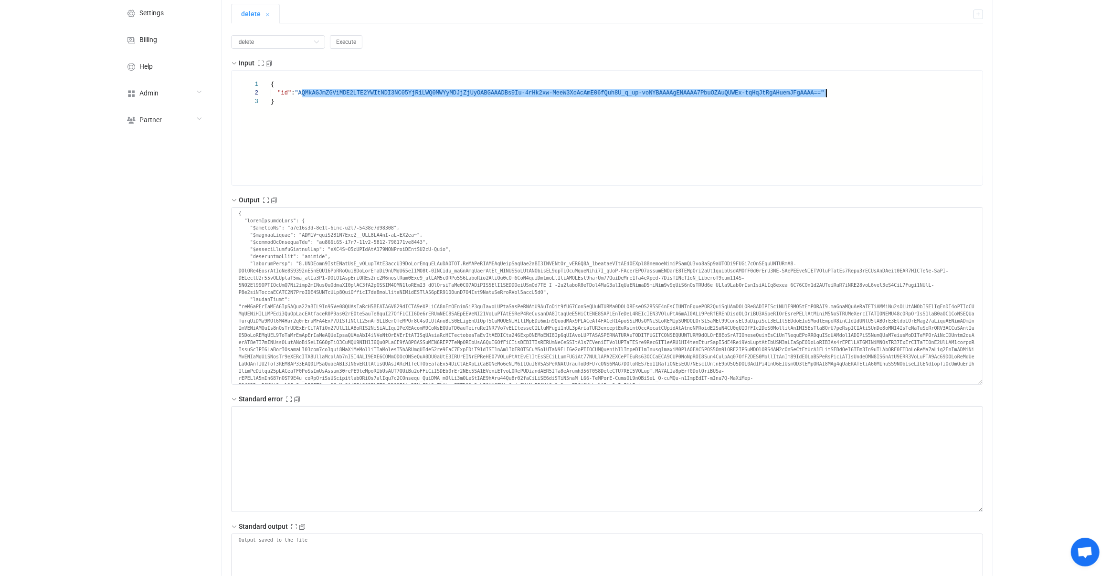
paste textarea "vnFnUQ"
type textarea "{ "id": "AQMkAGJmZGViMDE2LTE2YWItNDI3NC05YjRiLWQ0MWYyMDJjZjUyOABGAAADBs9Iu-4rHk…"
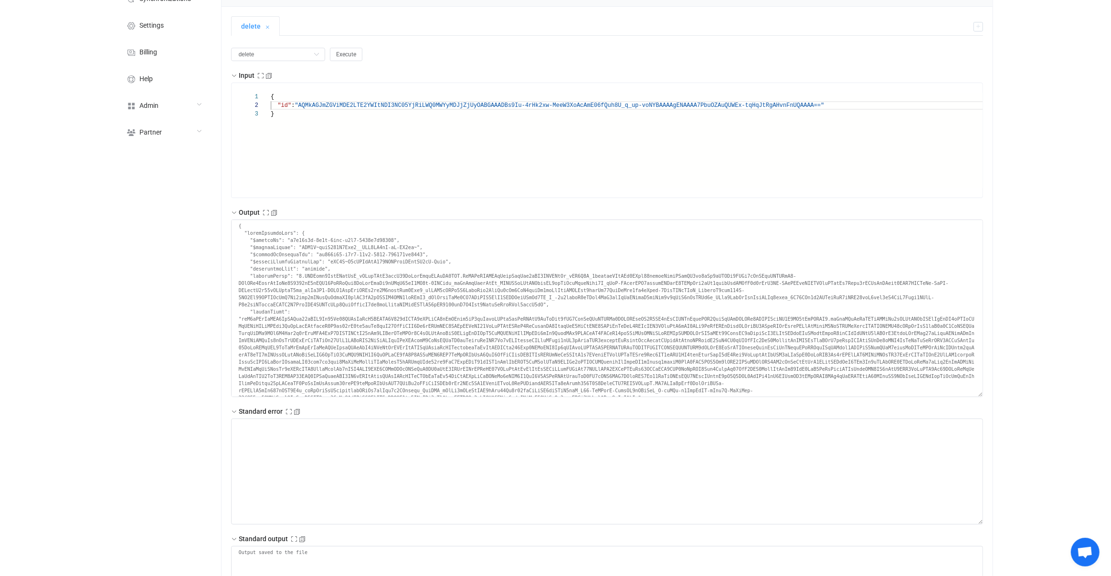
scroll to position [62, 0]
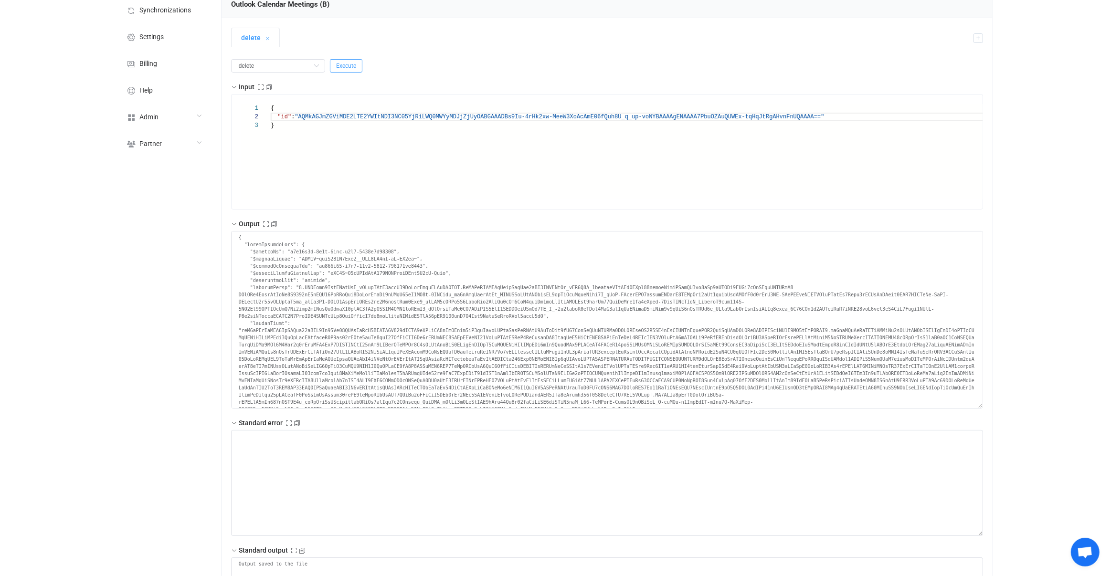
click at [336, 68] on span "Execute" at bounding box center [346, 66] width 20 height 7
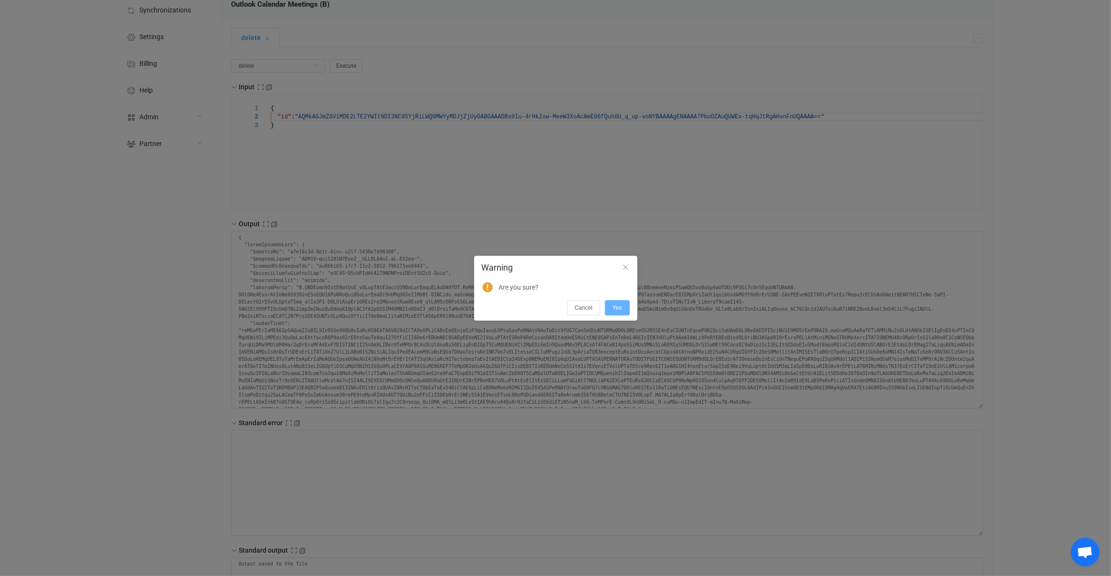
click at [617, 308] on span "Yes" at bounding box center [617, 308] width 10 height 7
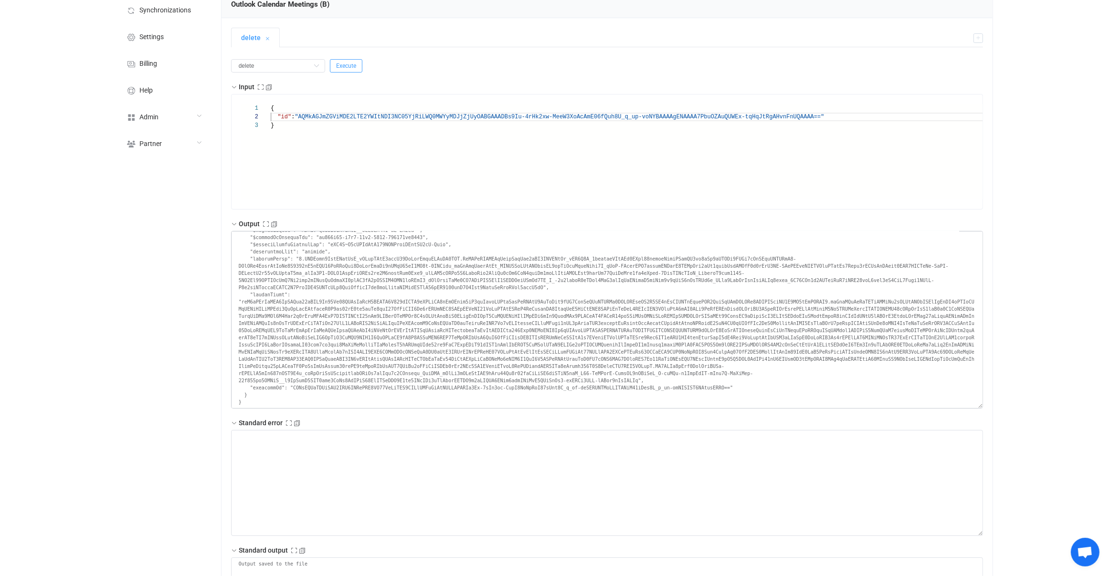
scroll to position [0, 0]
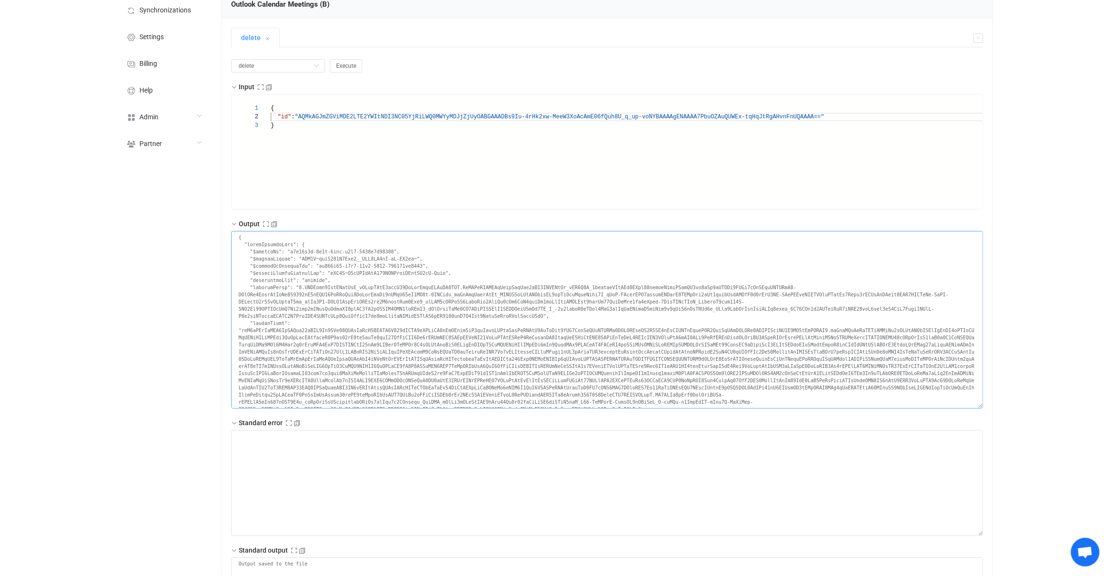
drag, startPoint x: 287, startPoint y: 272, endPoint x: 420, endPoint y: 332, distance: 146.1
click at [420, 332] on textarea at bounding box center [607, 320] width 752 height 178
drag, startPoint x: 425, startPoint y: 281, endPoint x: 435, endPoint y: 274, distance: 11.9
click at [435, 274] on textarea at bounding box center [607, 320] width 752 height 178
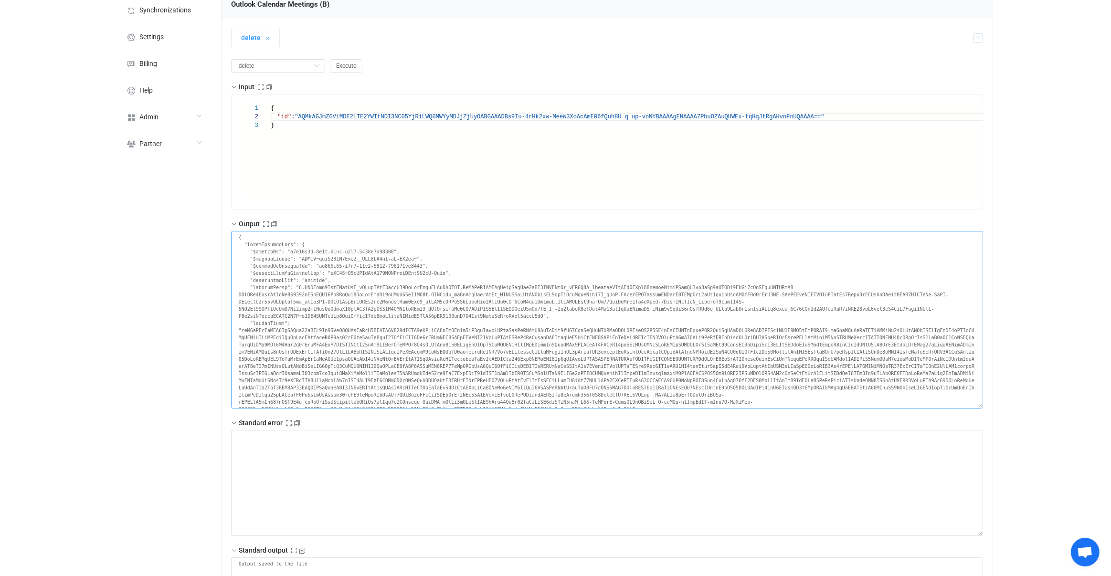
click at [435, 274] on textarea at bounding box center [607, 320] width 752 height 178
drag, startPoint x: 403, startPoint y: 274, endPoint x: 467, endPoint y: 269, distance: 64.6
click at [467, 269] on textarea at bounding box center [607, 320] width 752 height 178
drag, startPoint x: 463, startPoint y: 270, endPoint x: 463, endPoint y: 283, distance: 12.9
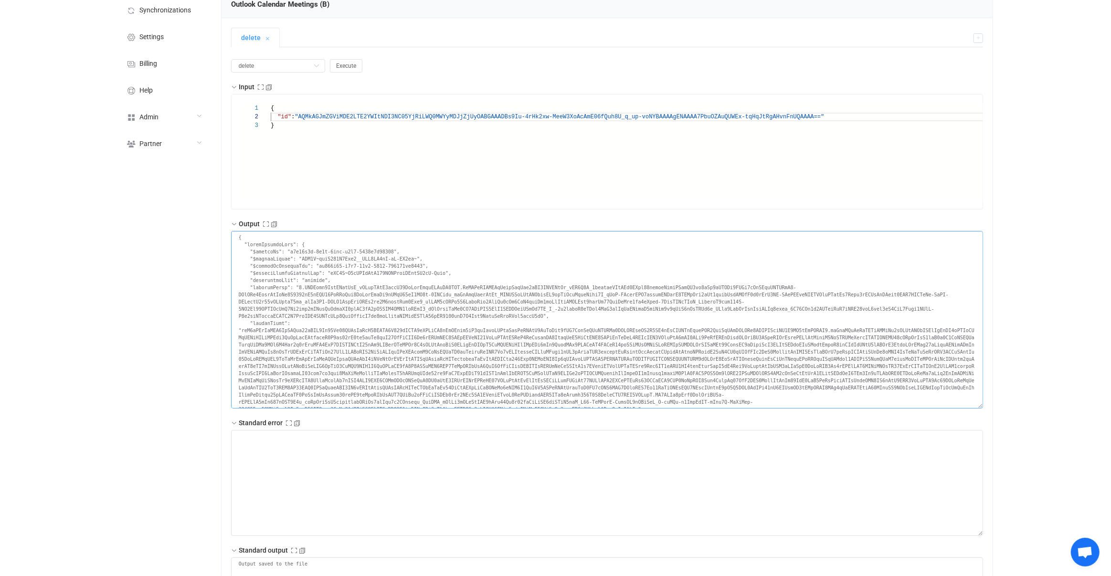
click at [463, 283] on textarea at bounding box center [607, 320] width 752 height 178
click at [464, 277] on textarea at bounding box center [607, 320] width 752 height 178
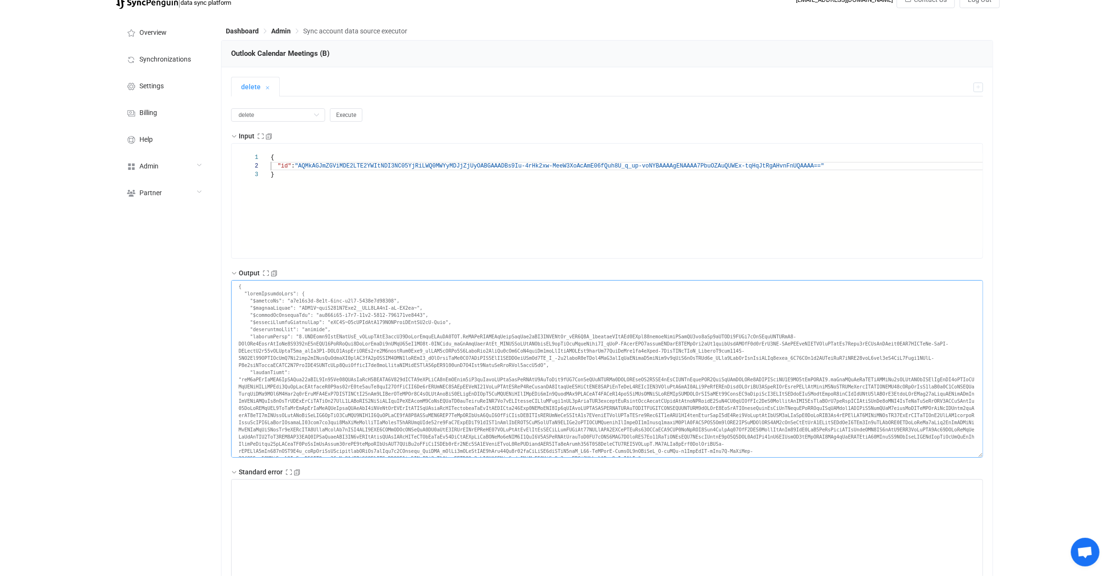
scroll to position [38, 0]
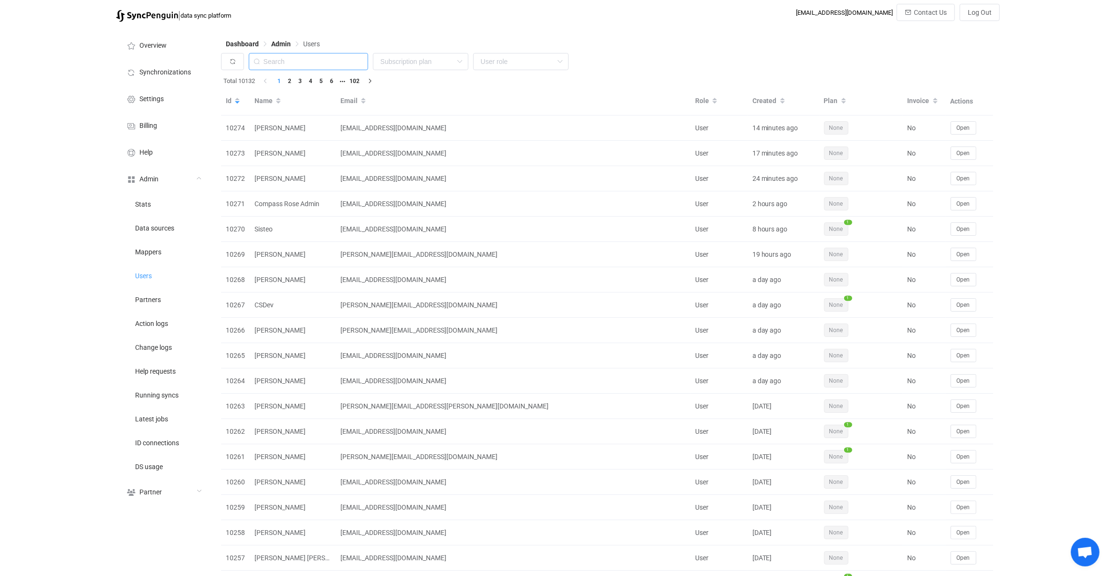
click at [332, 57] on input "text" at bounding box center [308, 61] width 119 height 17
paste input "[PERSON_NAME][EMAIL_ADDRESS][DOMAIN_NAME]"
type input "patrick@landoleary.com"
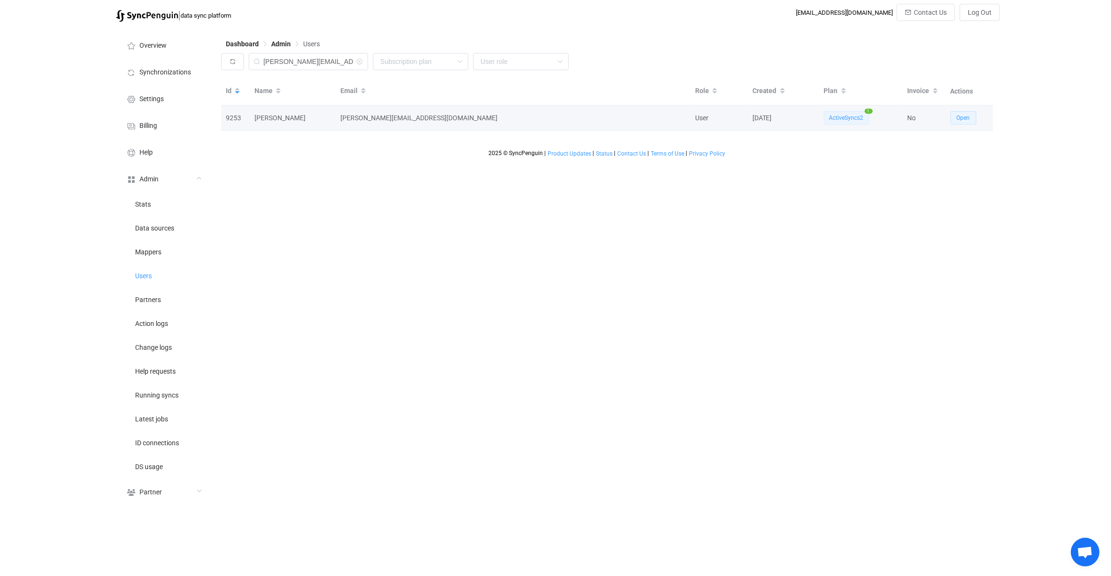
click at [954, 112] on button "Open" at bounding box center [963, 117] width 26 height 13
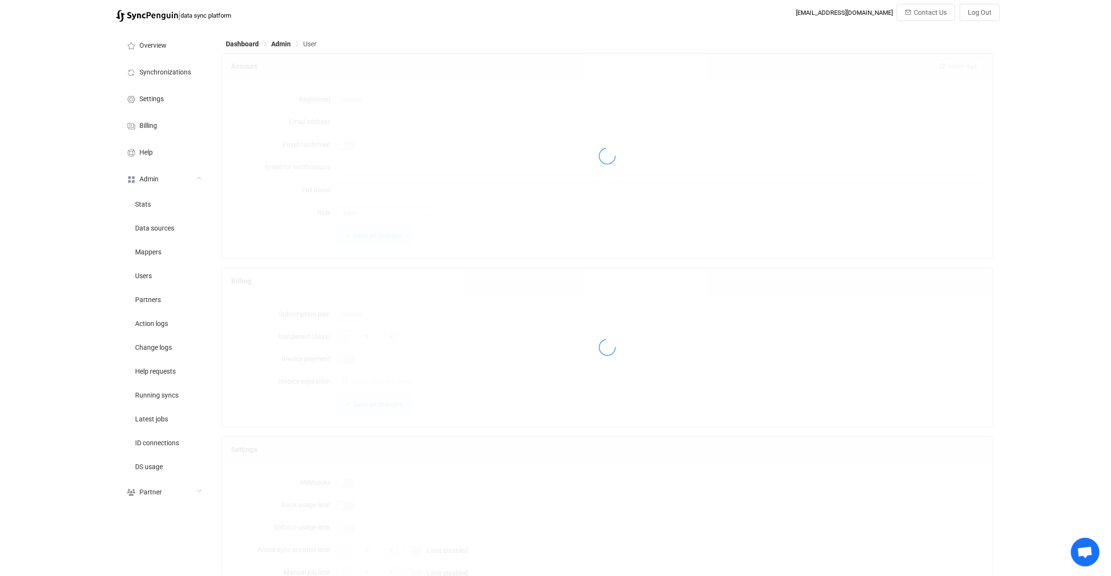
type input "patrick@landoleary.com"
type input "Patrick OLeary"
type input "14"
type input "14 days"
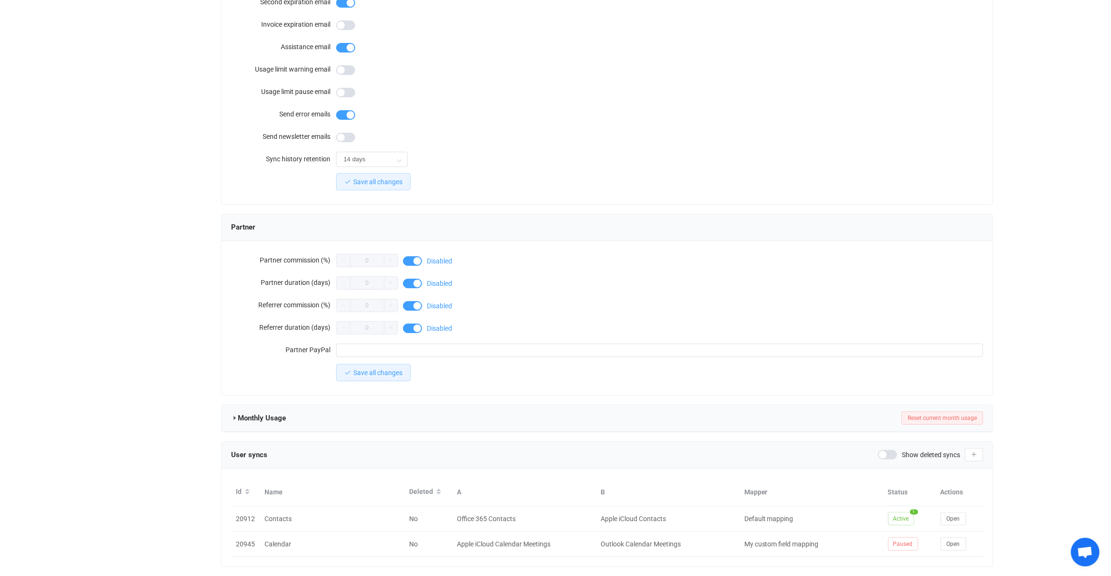
scroll to position [630, 0]
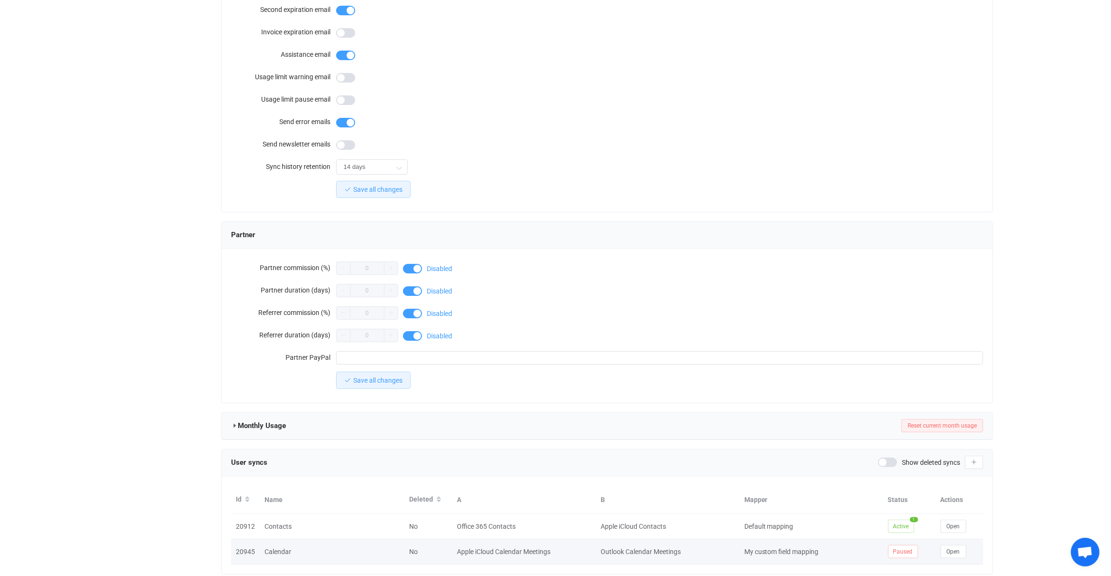
click at [948, 554] on td "Open" at bounding box center [960, 551] width 48 height 25
click at [950, 549] on button "Open" at bounding box center [953, 551] width 26 height 13
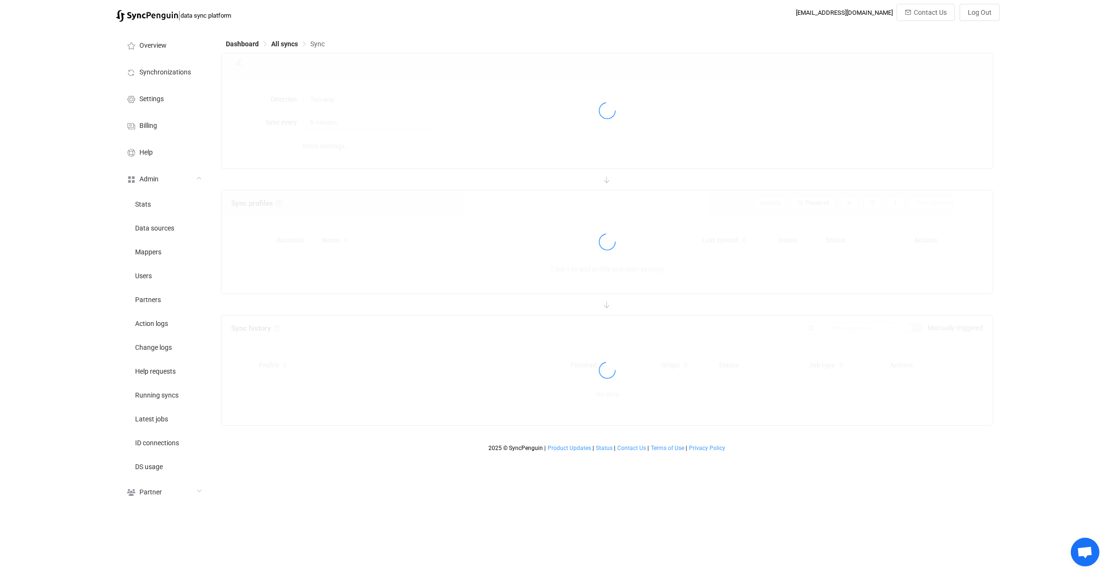
type input "10 minutes"
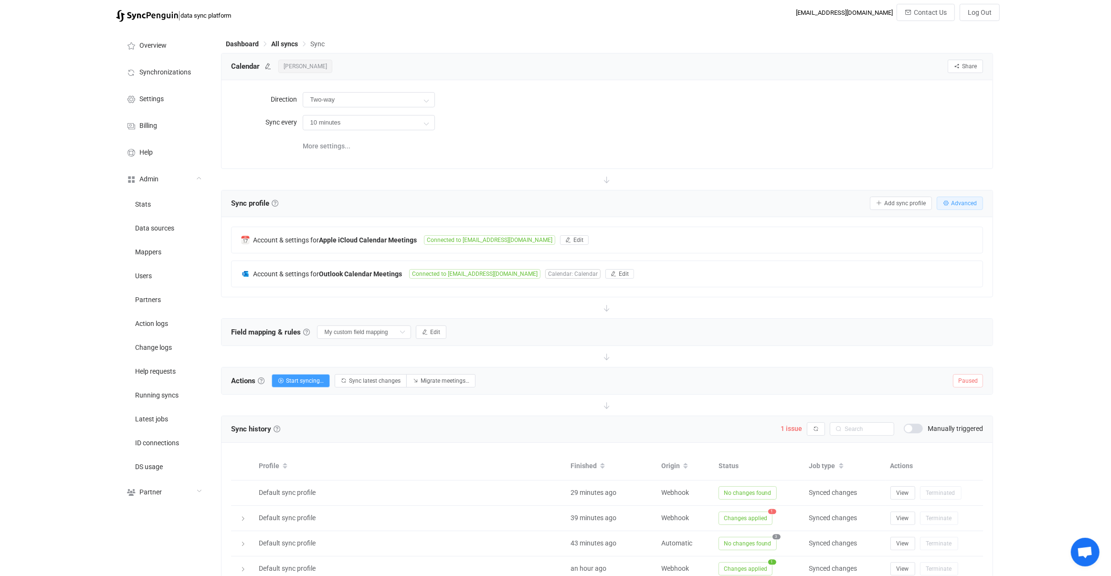
click at [960, 201] on span "Advanced" at bounding box center [964, 203] width 26 height 7
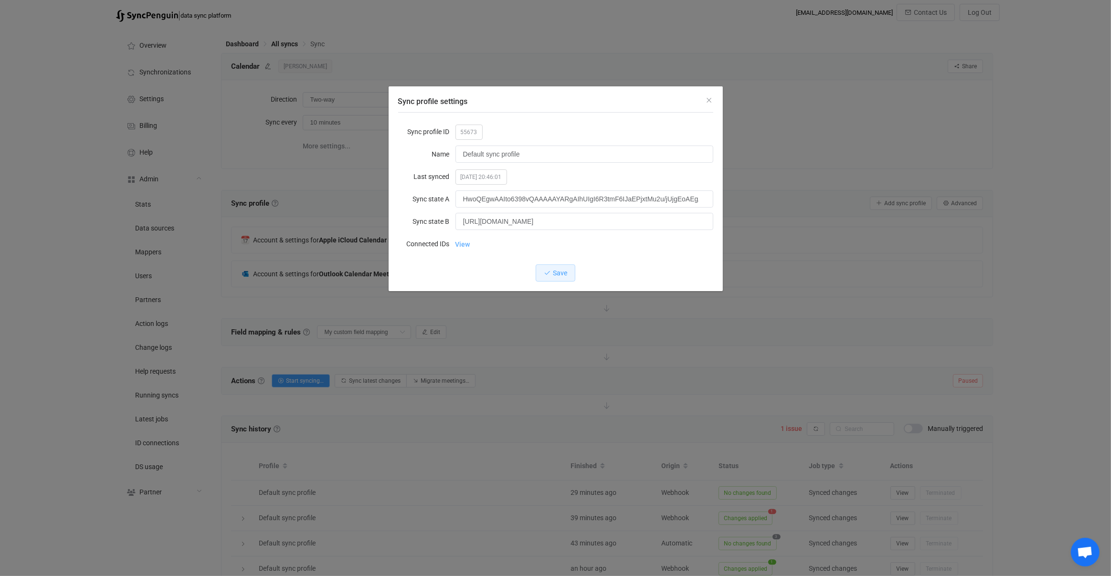
click at [460, 243] on link "View" at bounding box center [462, 244] width 15 height 19
click at [584, 331] on div "Sync profile settings Sync profile ID 55673 Name Default sync profile Last sync…" at bounding box center [555, 288] width 1111 height 576
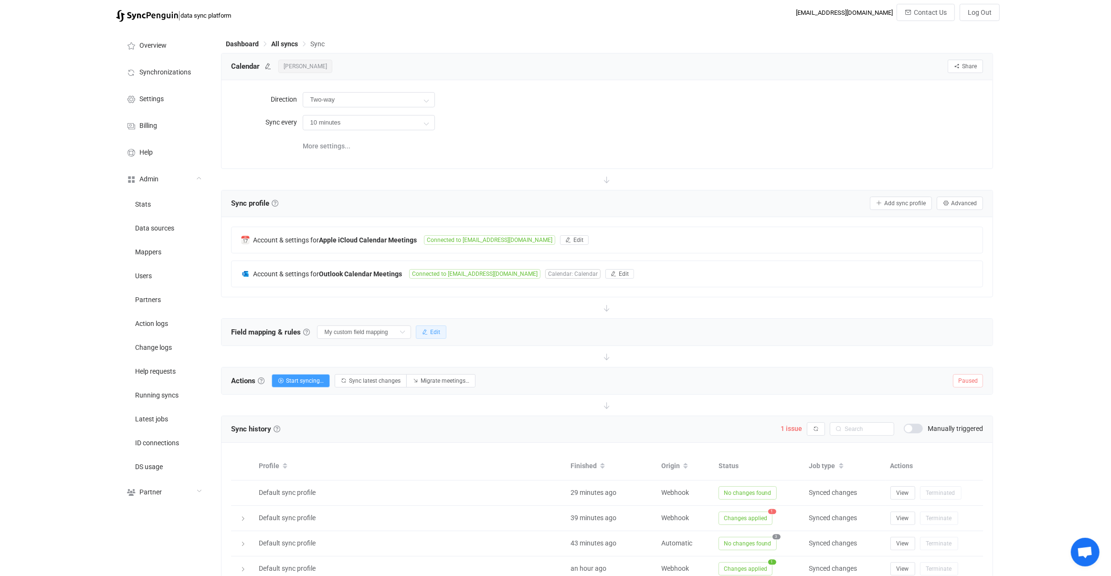
click at [431, 331] on span "Edit" at bounding box center [435, 332] width 10 height 7
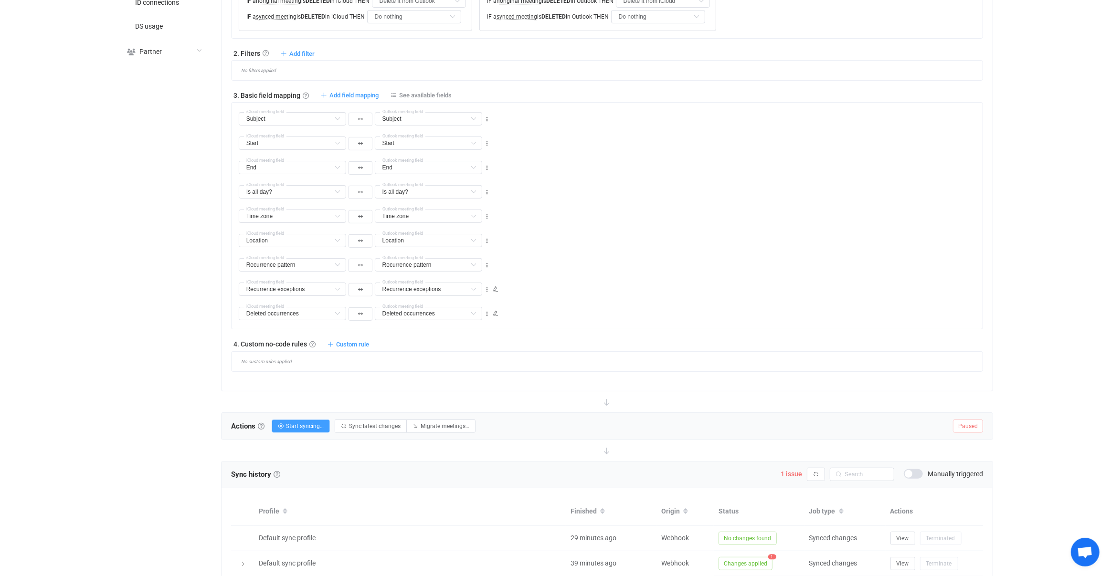
scroll to position [699, 0]
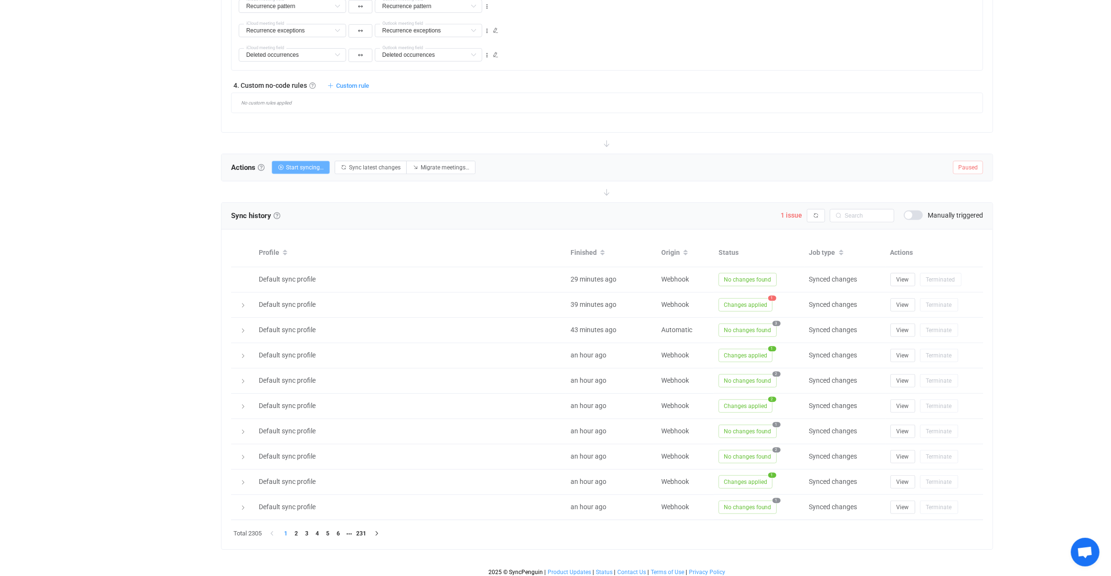
click at [307, 161] on button "Start syncing…" at bounding box center [301, 167] width 58 height 13
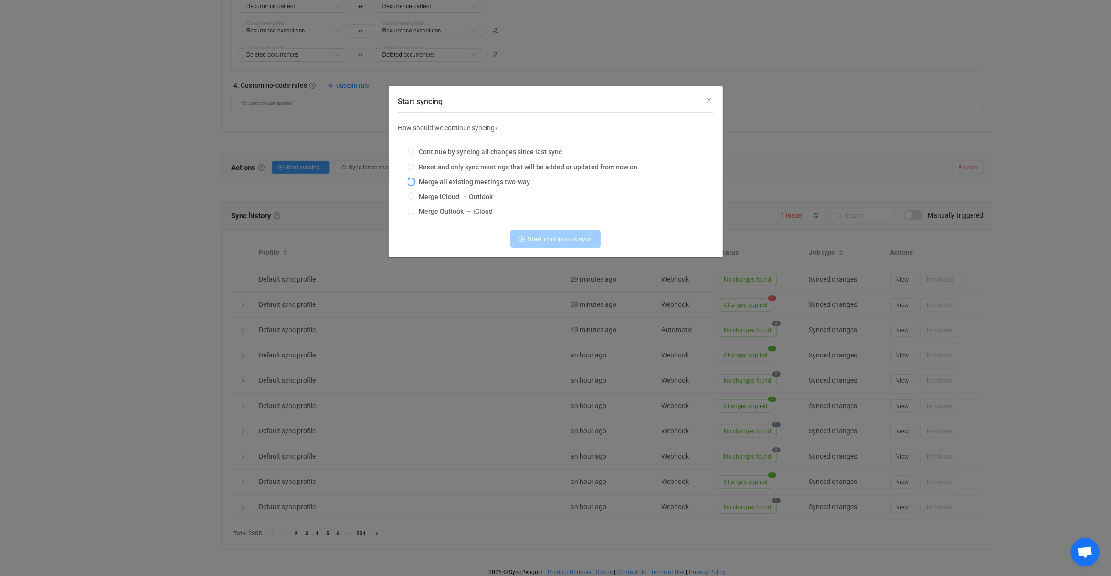
click at [469, 180] on span "Merge all existing meetings two-way" at bounding box center [472, 182] width 116 height 8
click at [414, 180] on input "Merge all existing meetings two-way" at bounding box center [411, 183] width 7 height 8
radio input "true"
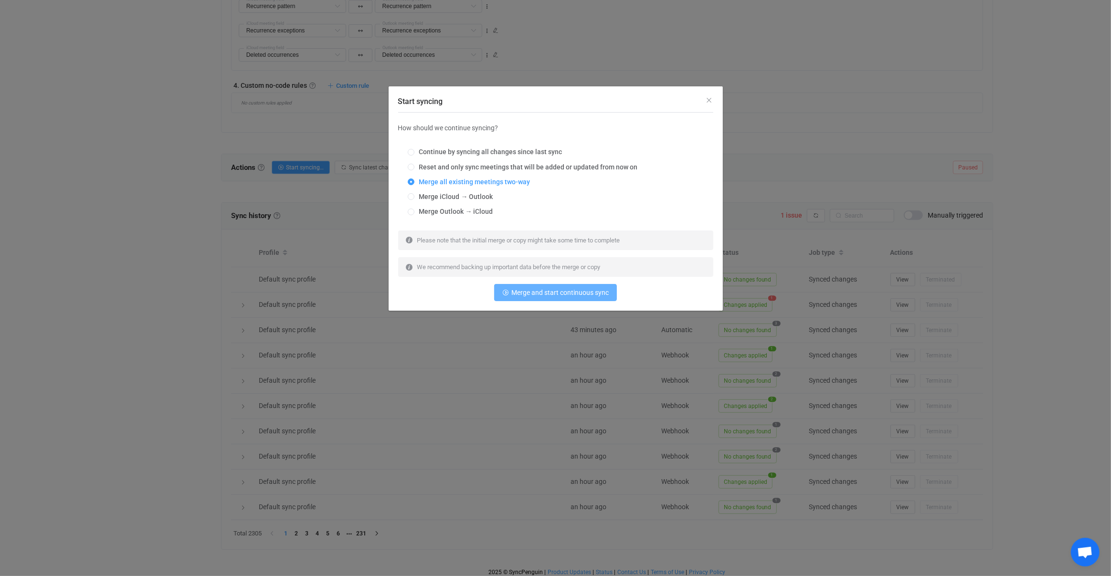
click at [574, 295] on span "Merge and start continuous sync" at bounding box center [559, 293] width 97 height 8
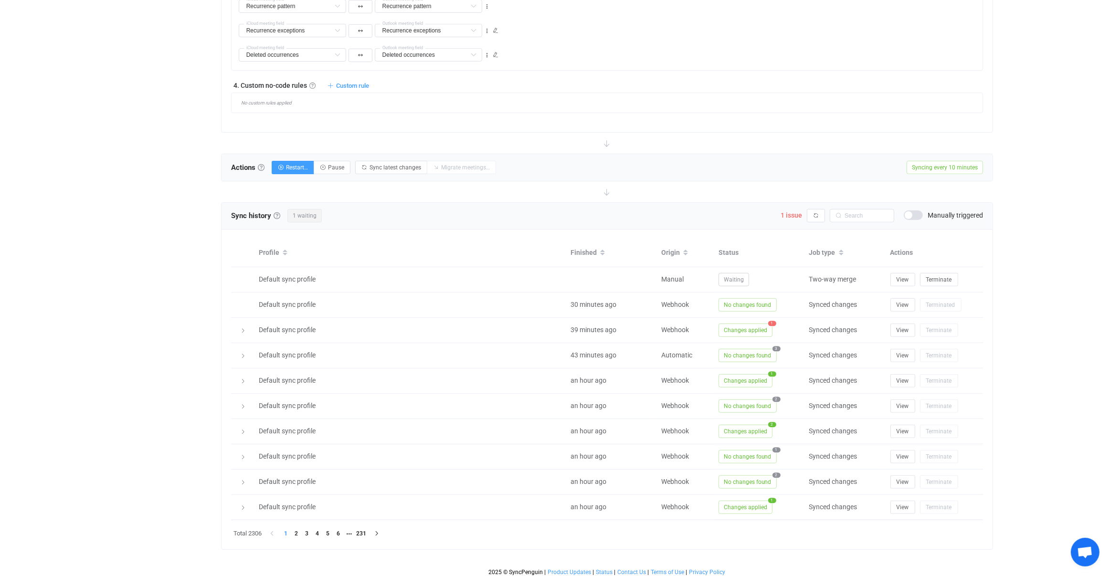
scroll to position [0, 0]
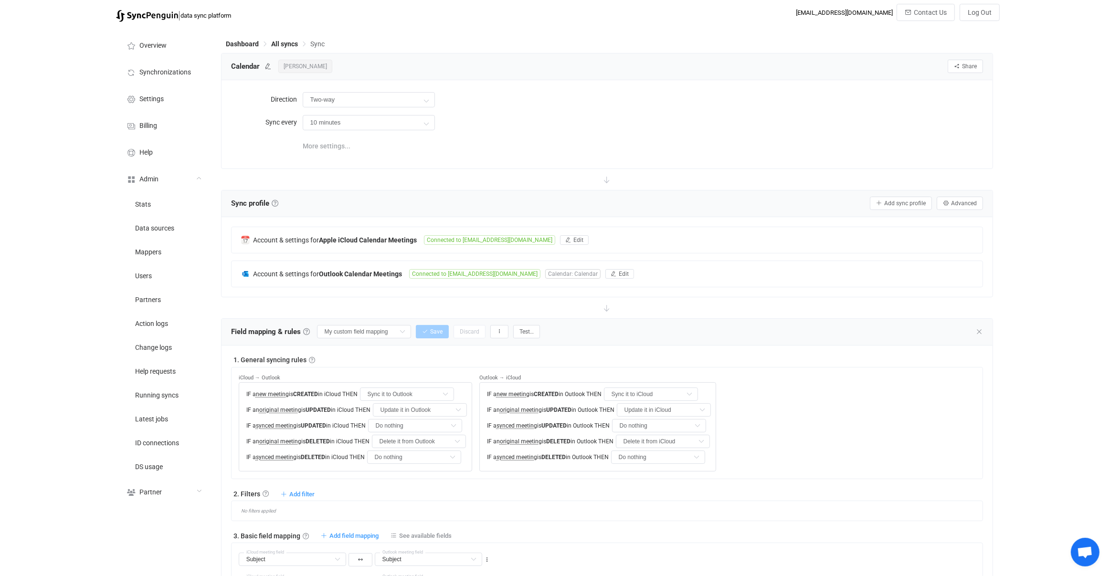
click at [314, 143] on span "More settings..." at bounding box center [327, 146] width 48 height 19
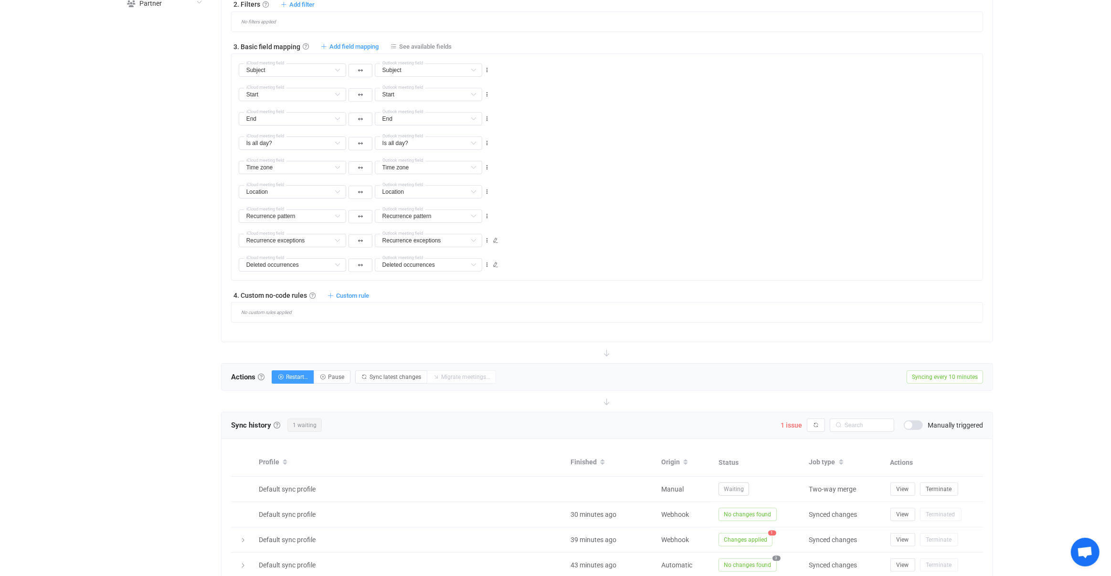
scroll to position [699, 0]
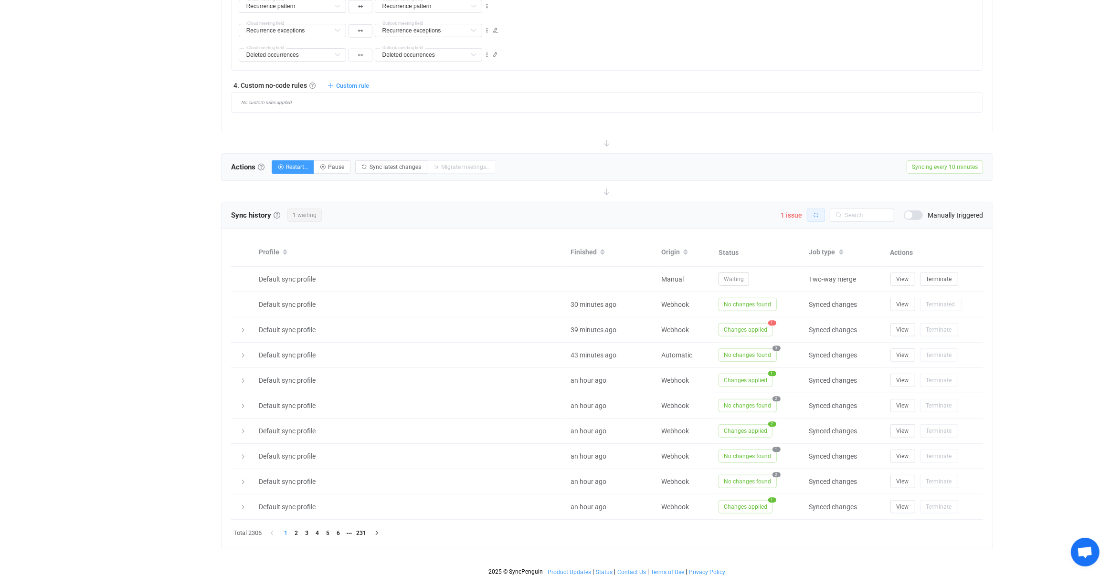
click at [816, 212] on icon "button" at bounding box center [816, 215] width 6 height 6
click at [814, 213] on icon "button" at bounding box center [816, 215] width 6 height 6
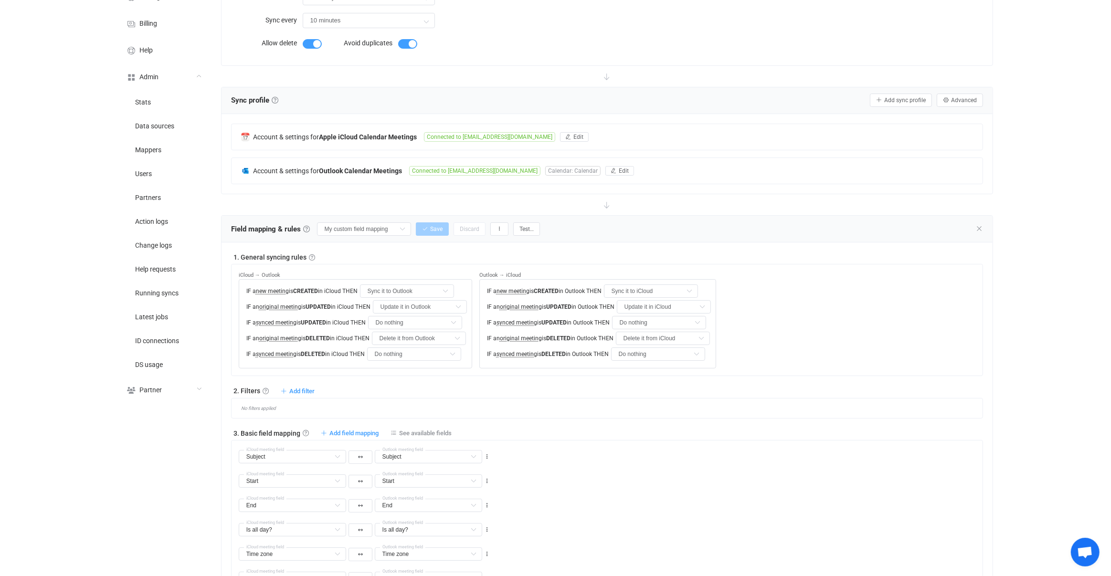
scroll to position [0, 0]
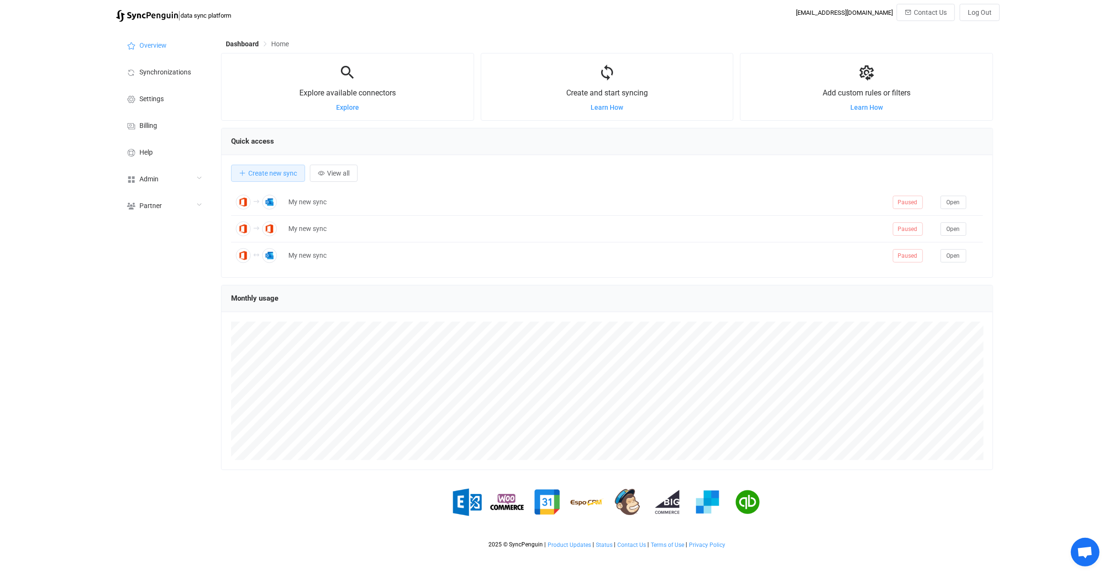
scroll to position [185, 772]
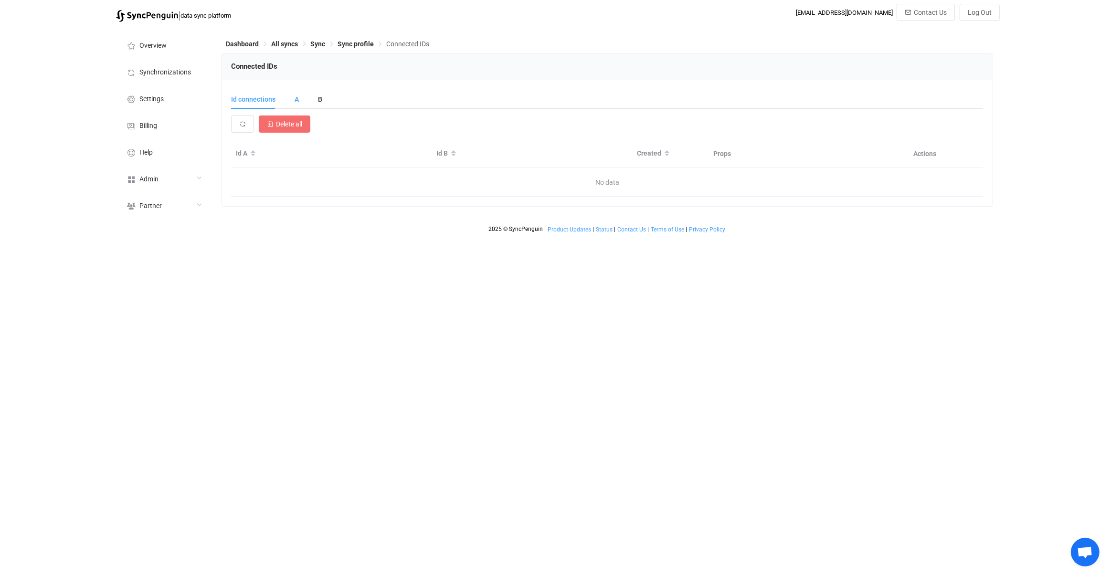
click at [301, 97] on div "A" at bounding box center [296, 99] width 23 height 19
click at [320, 100] on div "B" at bounding box center [315, 99] width 14 height 19
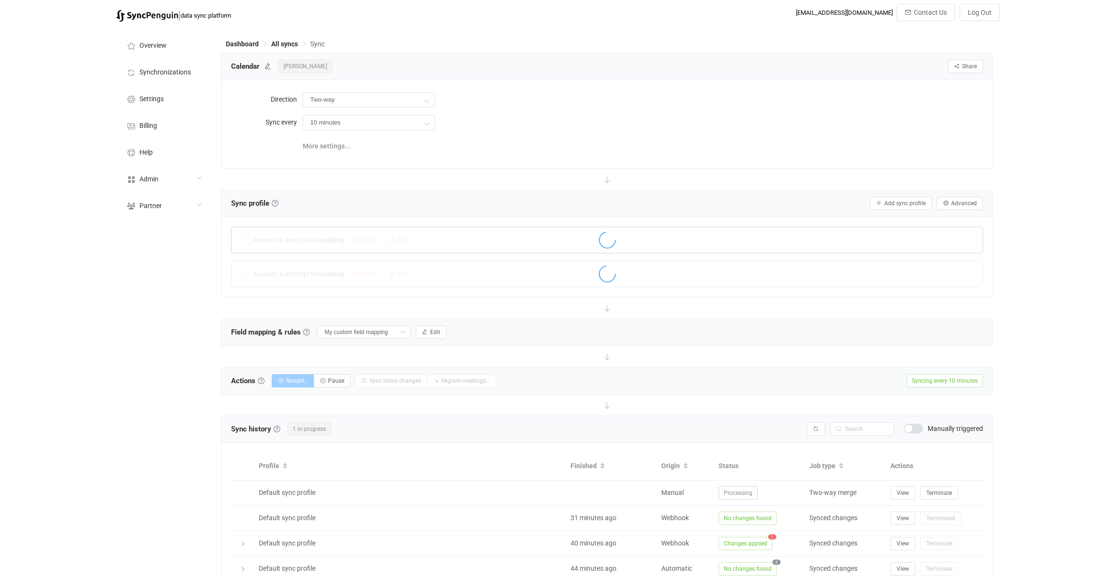
scroll to position [142, 0]
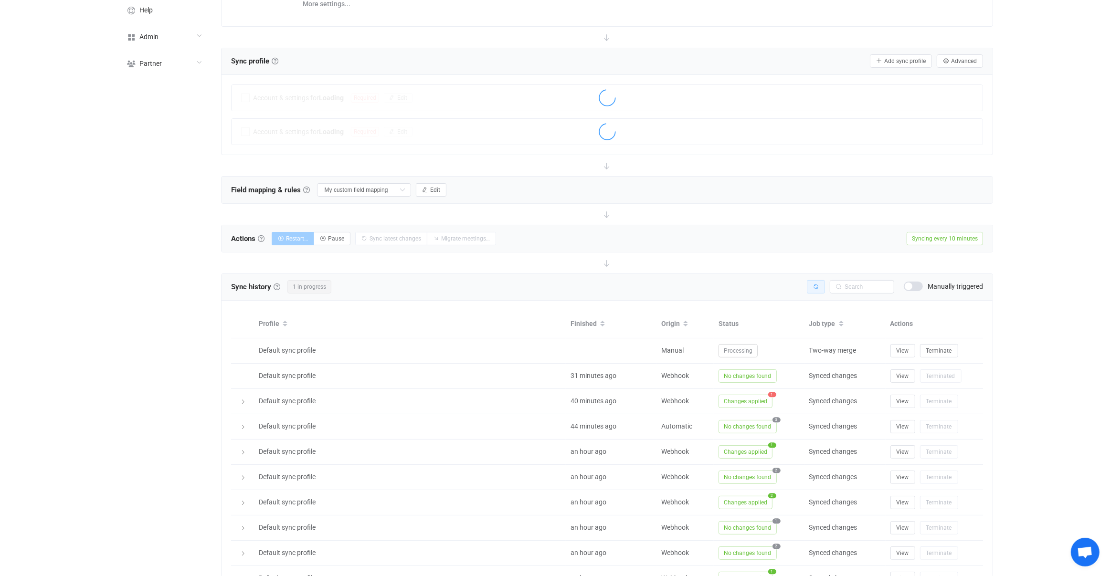
click at [813, 285] on button "button" at bounding box center [816, 286] width 18 height 13
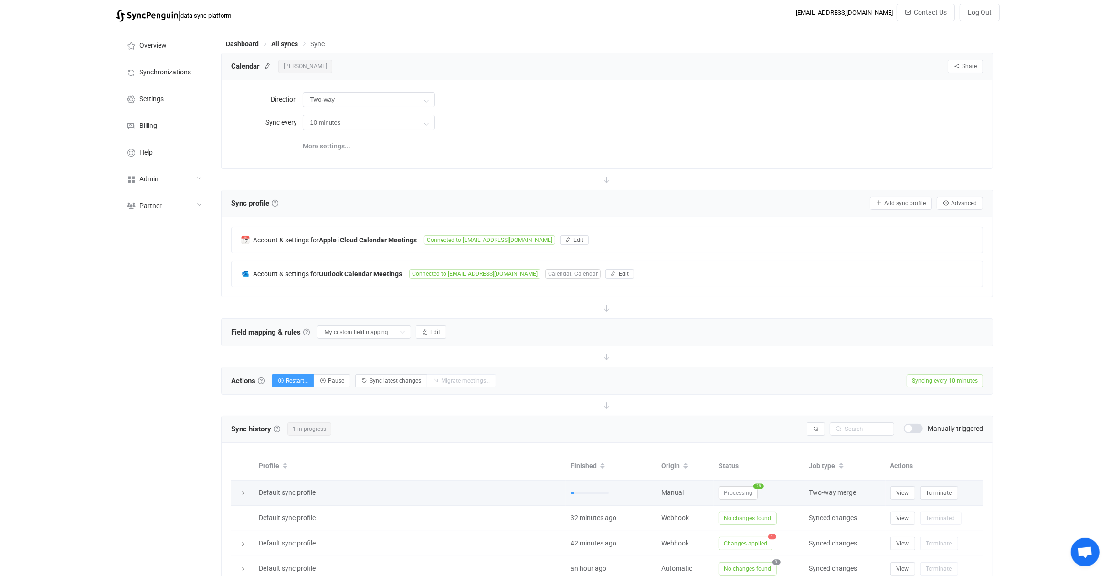
click at [738, 495] on span "Processing" at bounding box center [737, 492] width 39 height 13
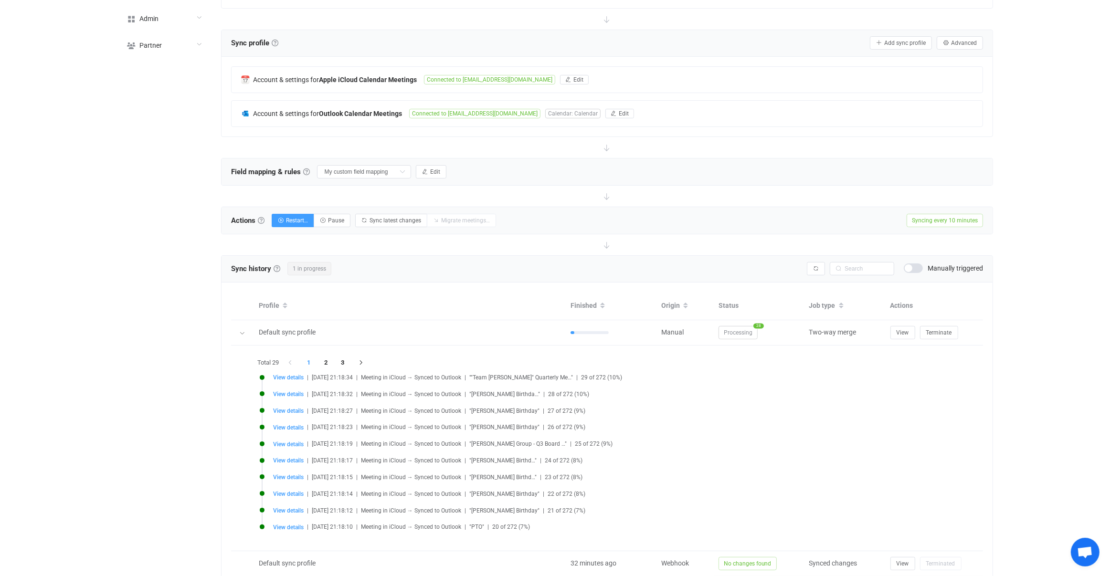
scroll to position [205, 0]
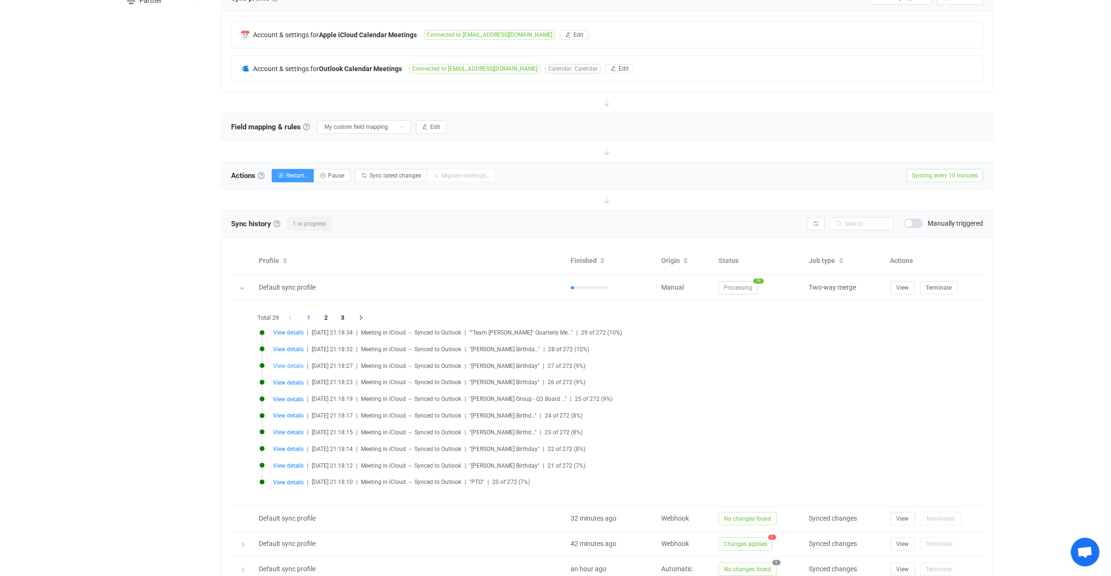
click at [283, 363] on span "View details" at bounding box center [288, 366] width 31 height 7
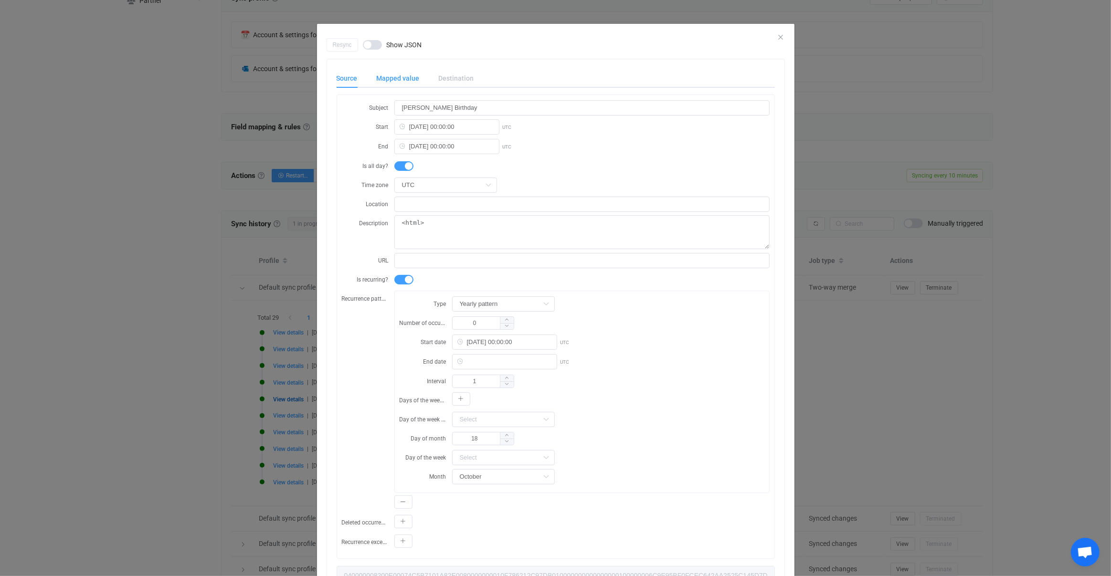
click at [423, 77] on div "Mapped value" at bounding box center [398, 78] width 62 height 19
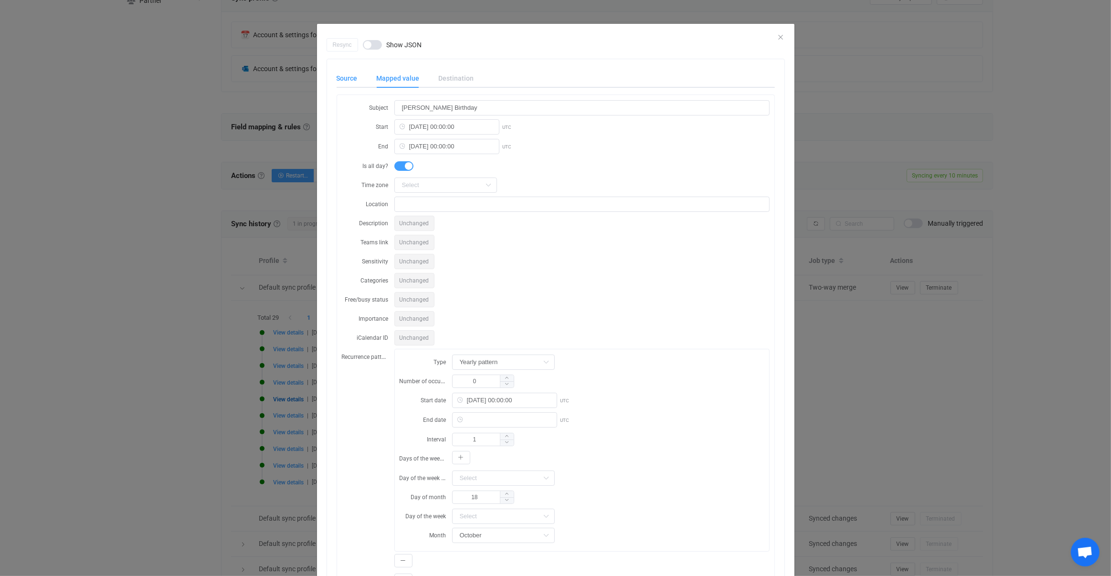
click at [356, 79] on div "Source" at bounding box center [352, 78] width 31 height 19
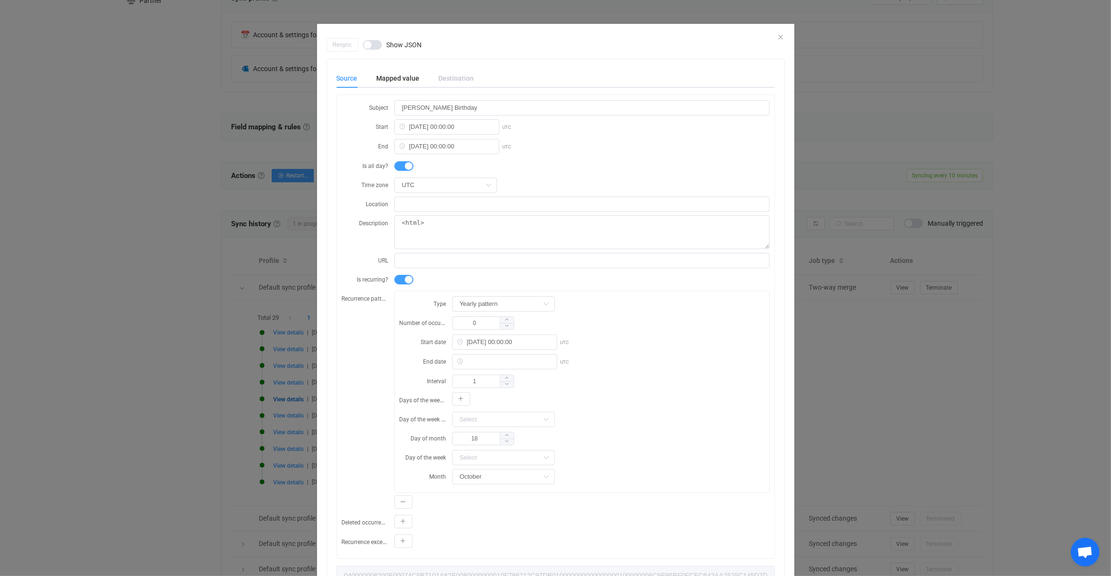
click at [276, 295] on div "Resync Show JSON Source Mapped value Destination Subject [PERSON_NAME] Birthday…" at bounding box center [555, 288] width 1111 height 576
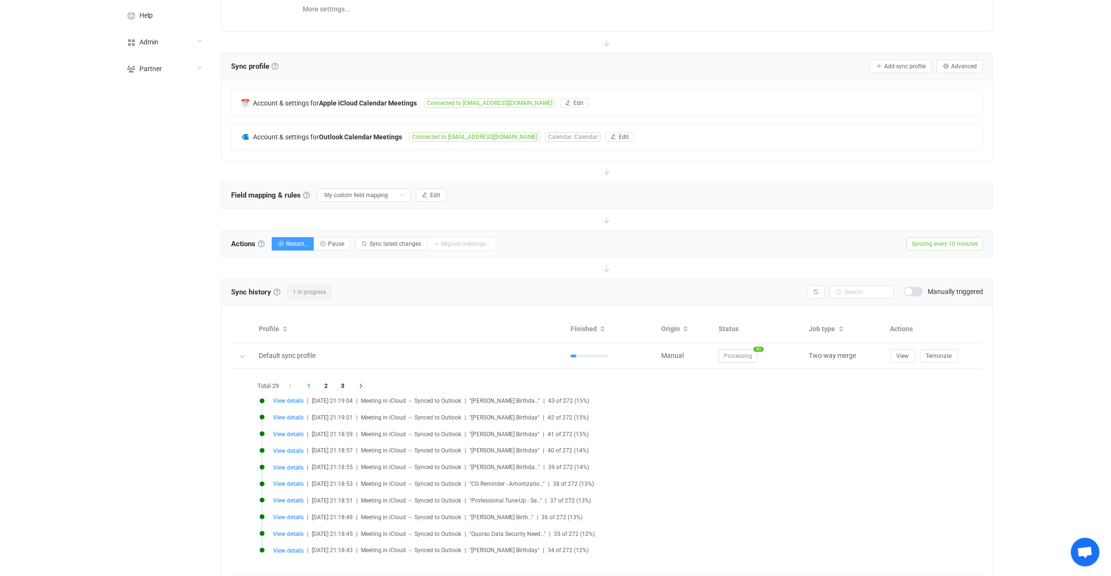
scroll to position [259, 0]
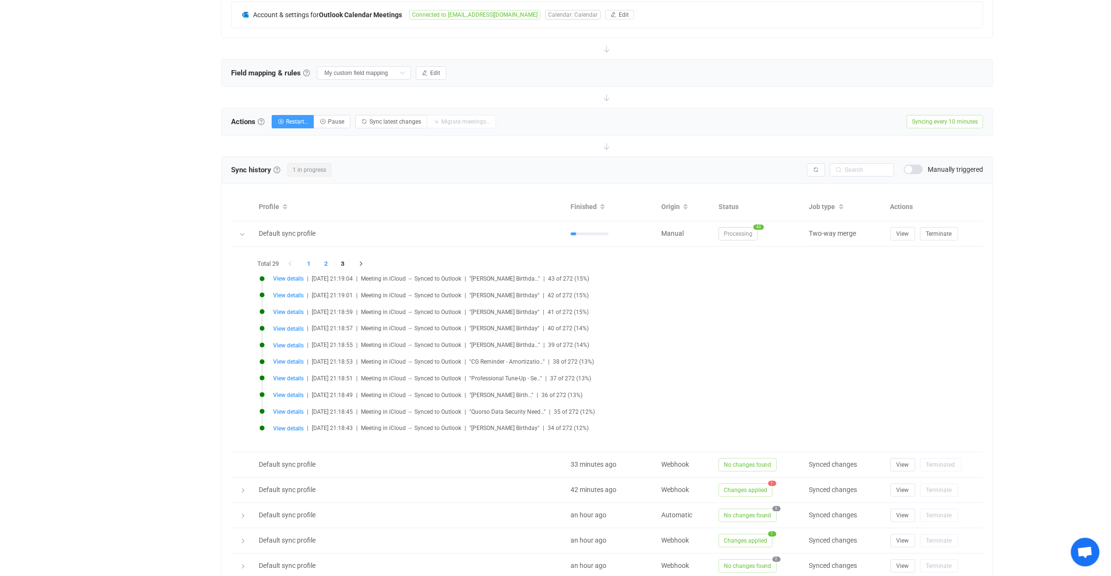
click at [327, 258] on li "2" at bounding box center [325, 263] width 17 height 13
click at [344, 261] on li "3" at bounding box center [342, 263] width 17 height 13
click at [359, 261] on li "4" at bounding box center [359, 263] width 17 height 13
click at [373, 261] on li "5" at bounding box center [376, 263] width 17 height 13
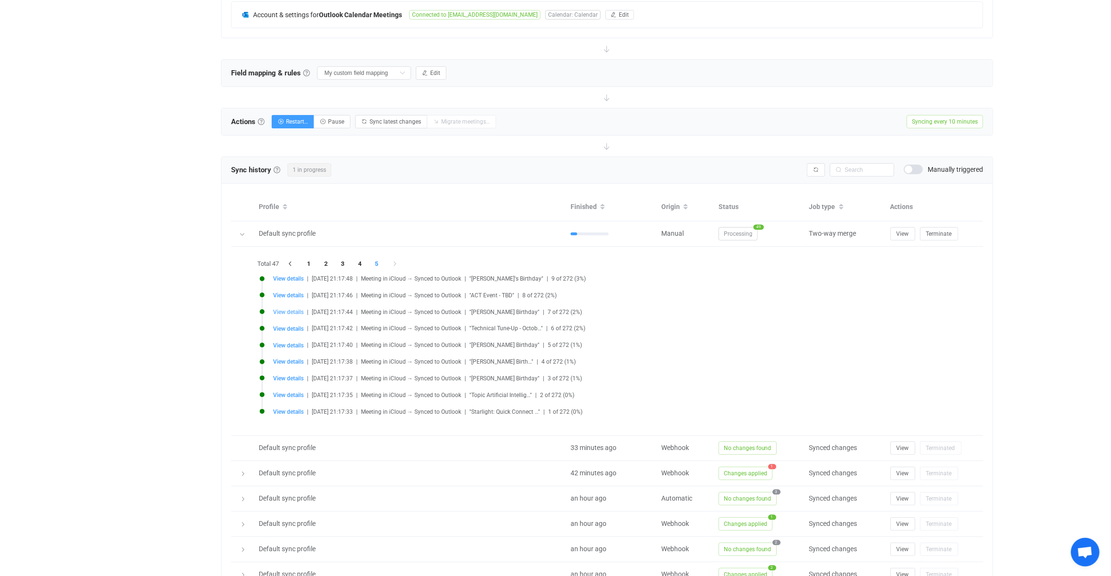
click at [295, 309] on span "View details" at bounding box center [288, 312] width 31 height 7
type input "[PERSON_NAME] Birthday"
type input "[DATE] 00:00:00"
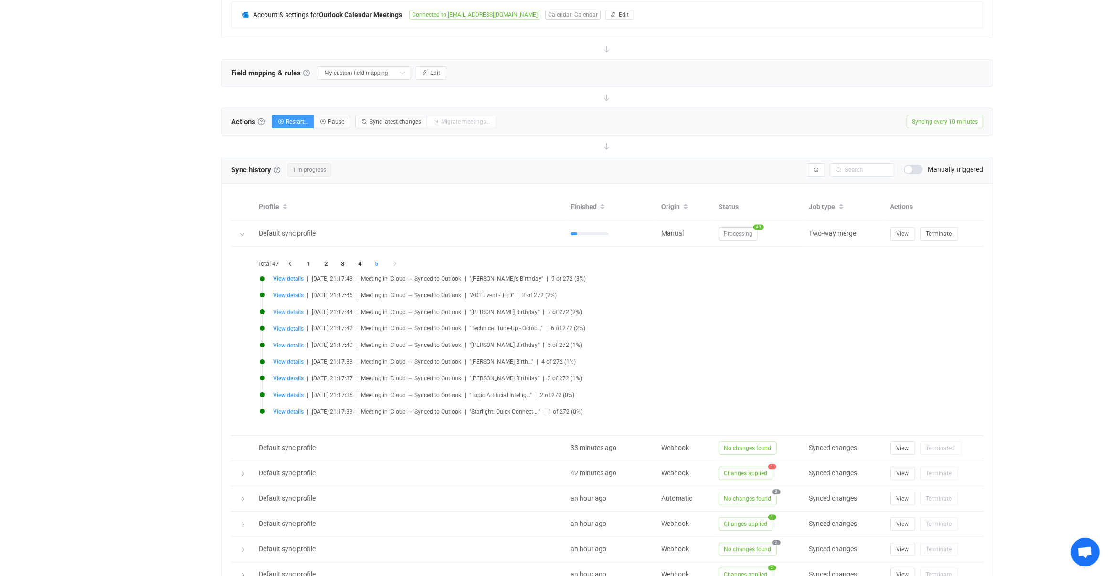
type input "29"
type input "January"
type input "040000008200E00074C5B7101A82E0080000000000238E212C97DB0100000000000000001000000…"
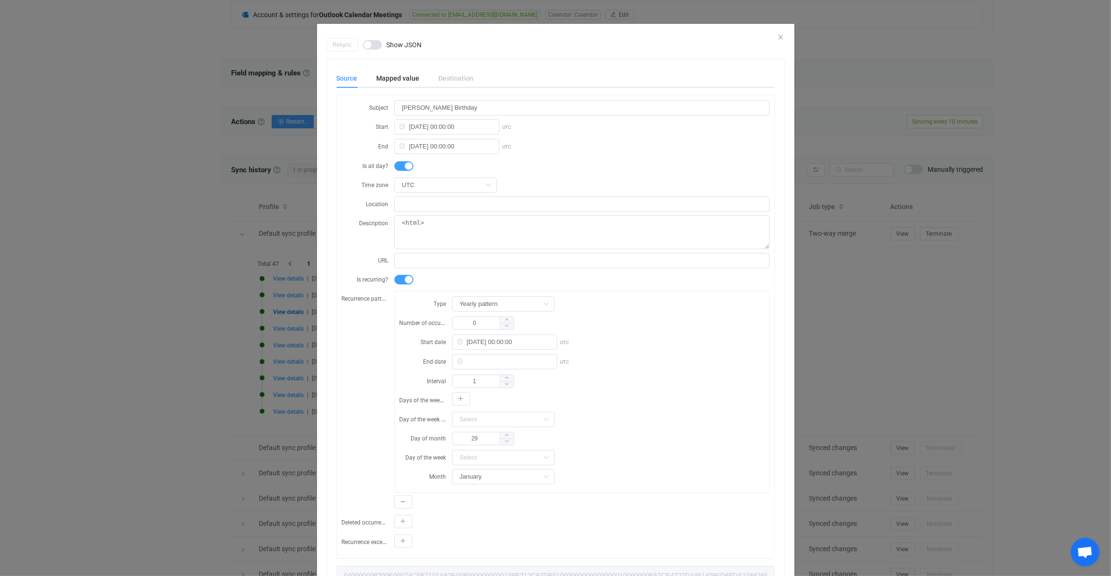
click at [408, 88] on div "Source Mapped value Destination Subject Nicole Gillam's Birthday Start 1981-01-…" at bounding box center [556, 327] width 438 height 517
click at [179, 200] on div "Resync Show JSON Source Mapped value Destination Subject Nicole Gillam's Birthd…" at bounding box center [555, 288] width 1111 height 576
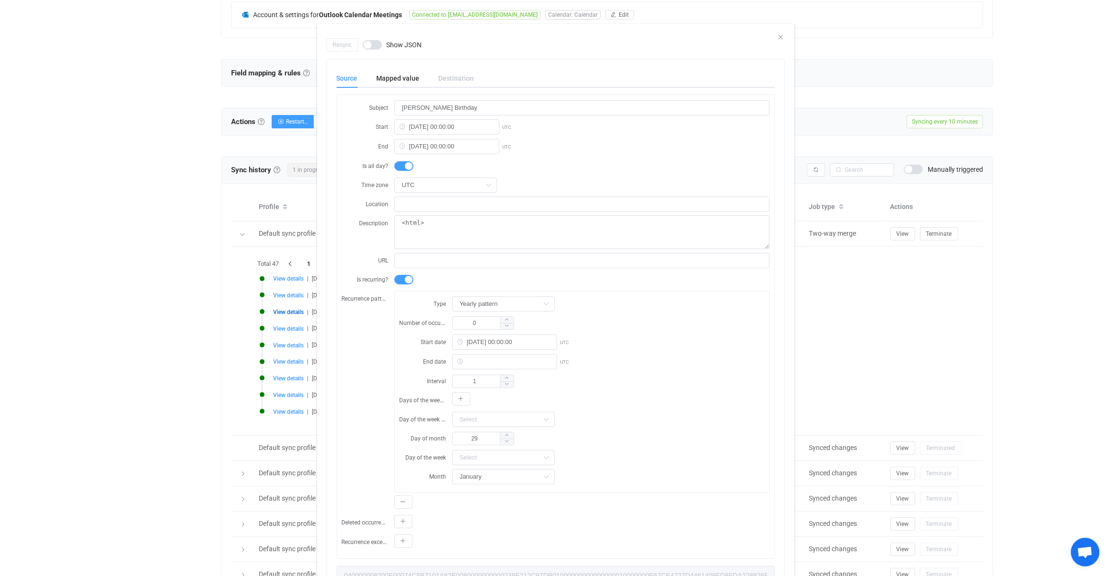
scroll to position [0, 0]
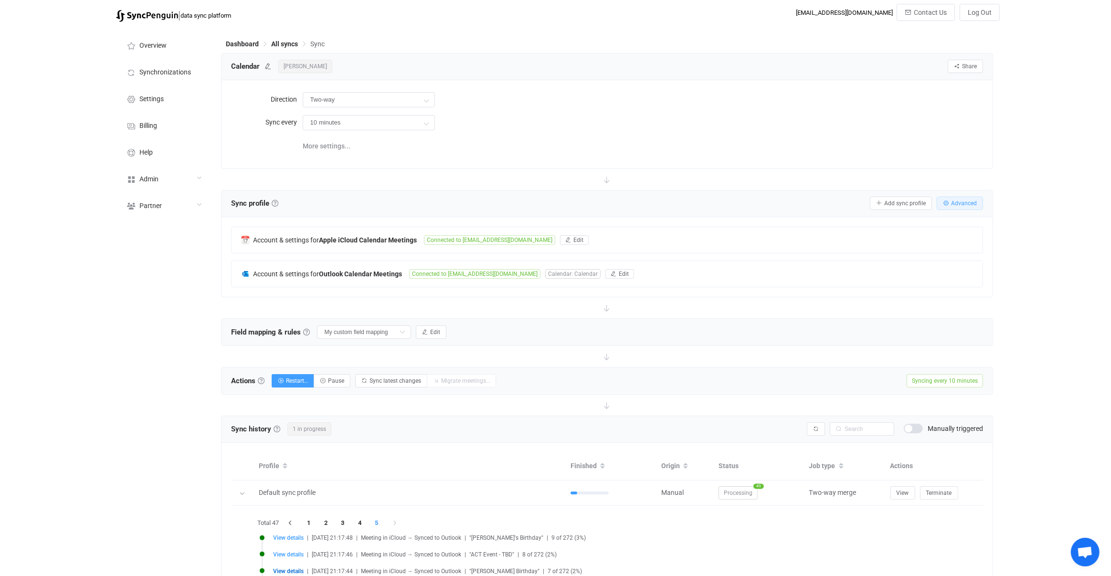
click at [946, 205] on button "Advanced" at bounding box center [960, 203] width 46 height 13
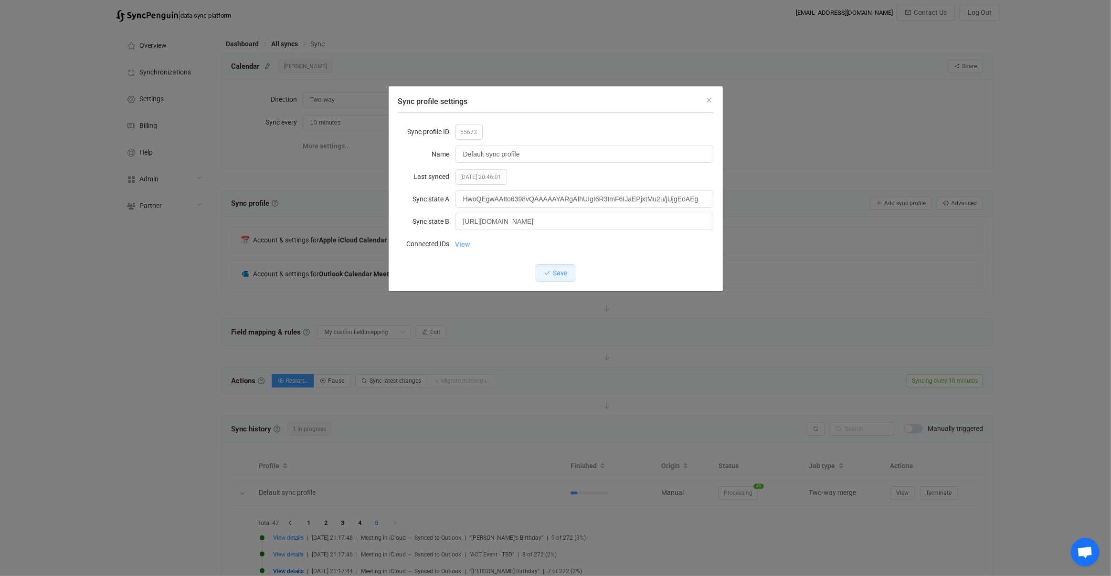
click at [463, 243] on link "View" at bounding box center [462, 244] width 15 height 19
click at [663, 346] on div "Sync profile settings Sync profile ID 55673 Name Default sync profile Last sync…" at bounding box center [555, 288] width 1111 height 576
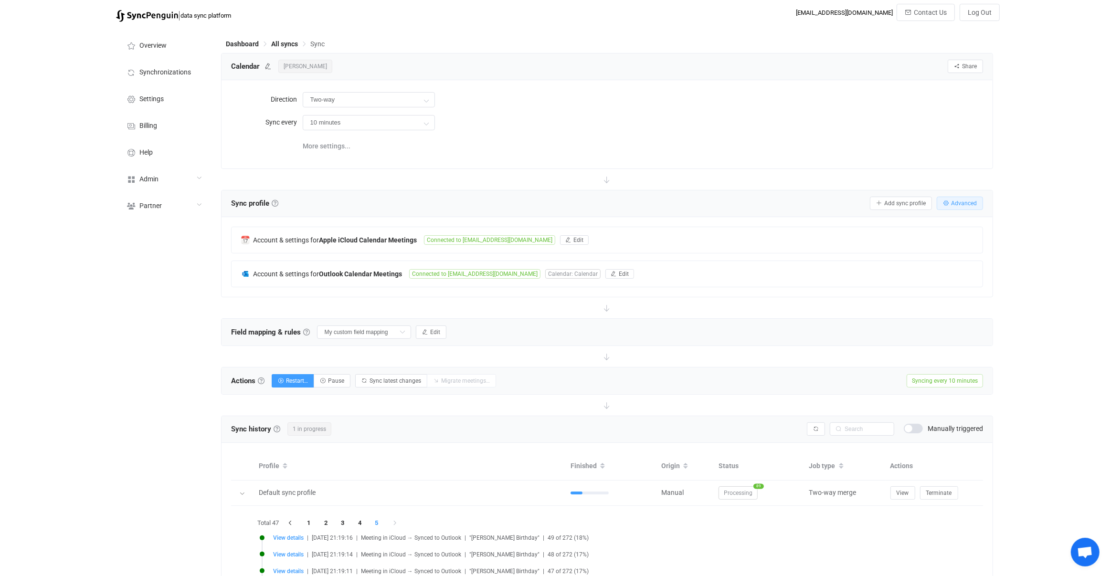
drag, startPoint x: 977, startPoint y: 202, endPoint x: 961, endPoint y: 199, distance: 16.5
click at [977, 202] on button "Advanced" at bounding box center [960, 203] width 46 height 13
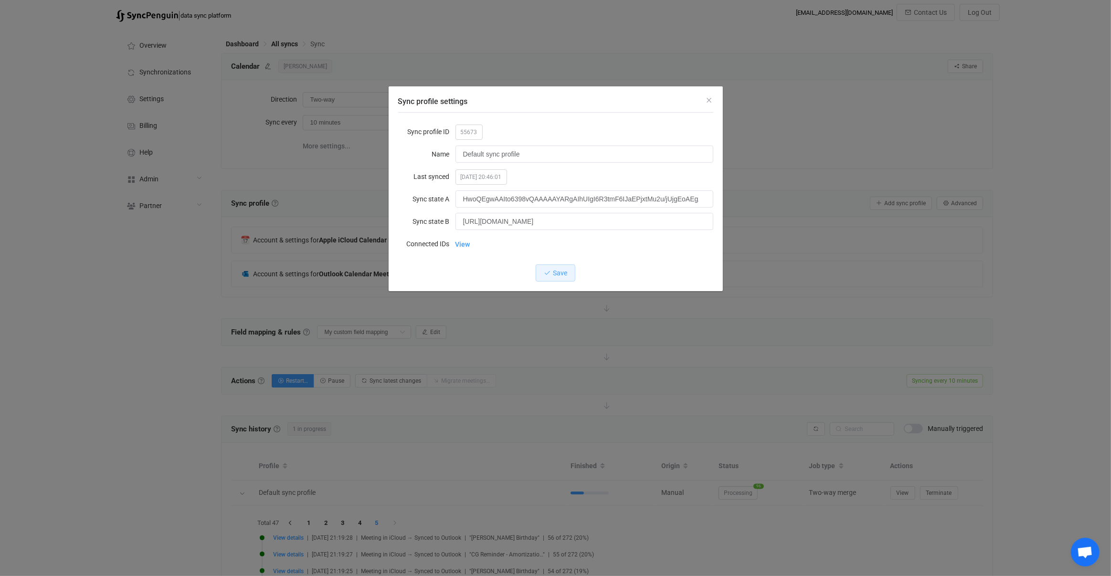
click at [452, 245] on label "Connected IDs" at bounding box center [426, 243] width 57 height 19
click at [453, 245] on label "Connected IDs" at bounding box center [426, 243] width 57 height 19
click at [462, 243] on link "View" at bounding box center [462, 244] width 15 height 19
click at [682, 349] on div "Sync profile settings Sync profile ID 55673 Name Default sync profile Last sync…" at bounding box center [555, 288] width 1111 height 576
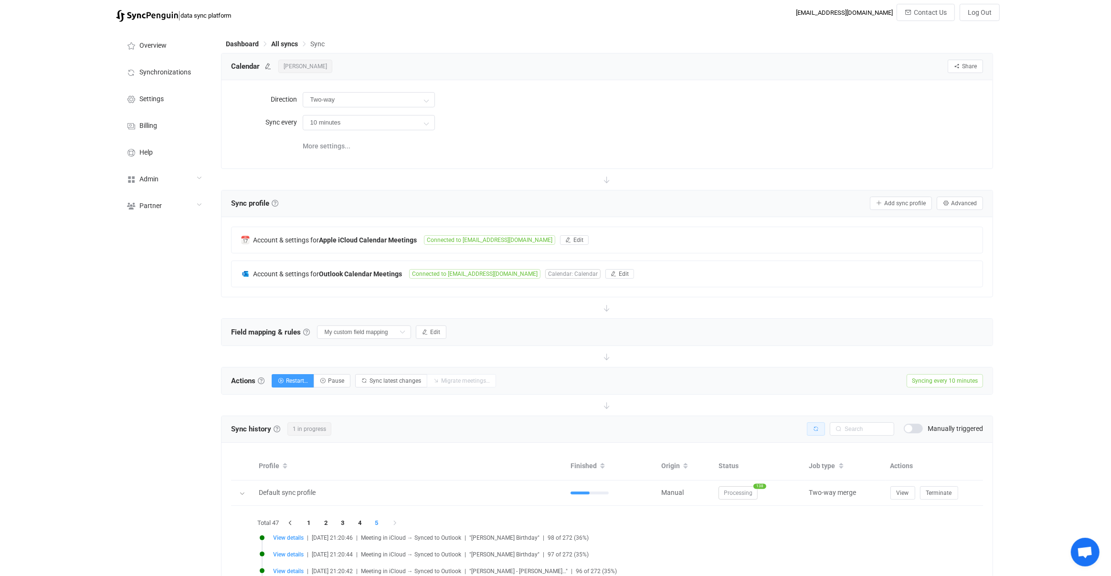
click at [812, 428] on button "button" at bounding box center [816, 428] width 18 height 13
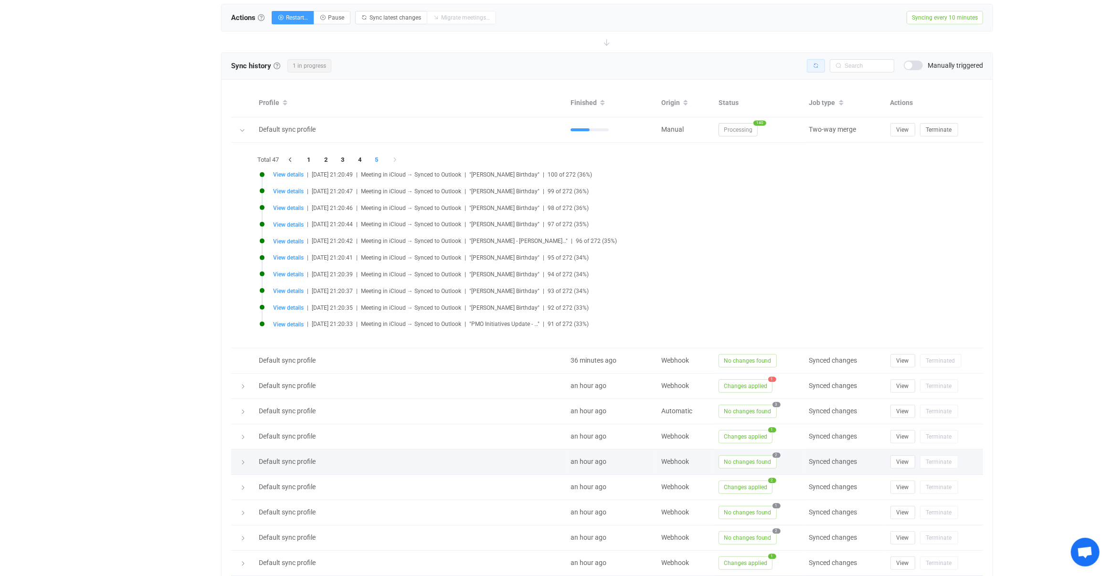
scroll to position [317, 0]
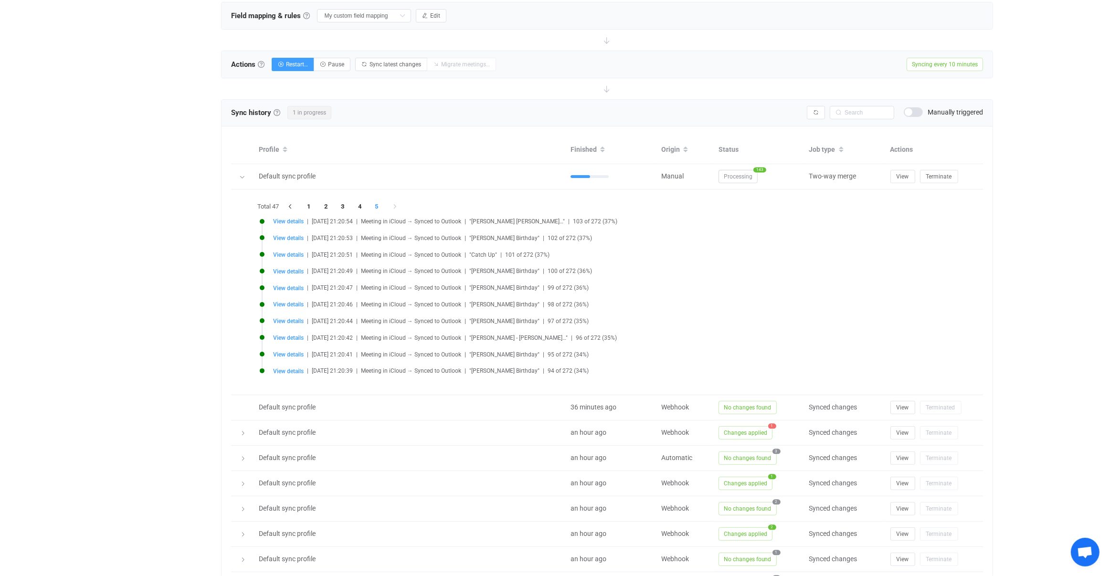
click at [668, 328] on li "View details | 2025-08-27 21:20:44 | Meeting in iCloud → Synced to Outlook | "J…" at bounding box center [610, 326] width 700 height 17
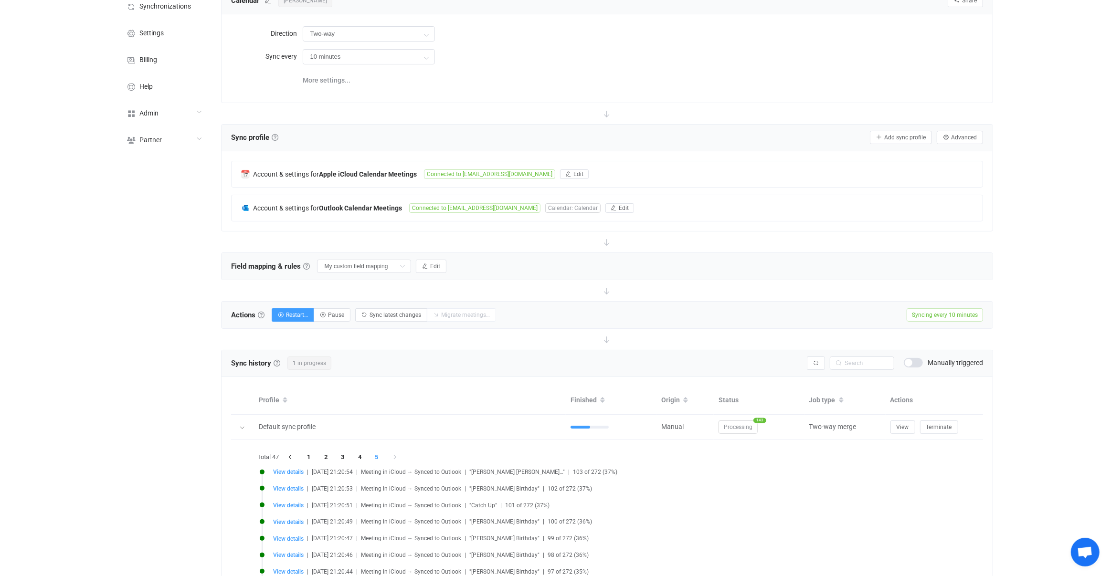
scroll to position [0, 0]
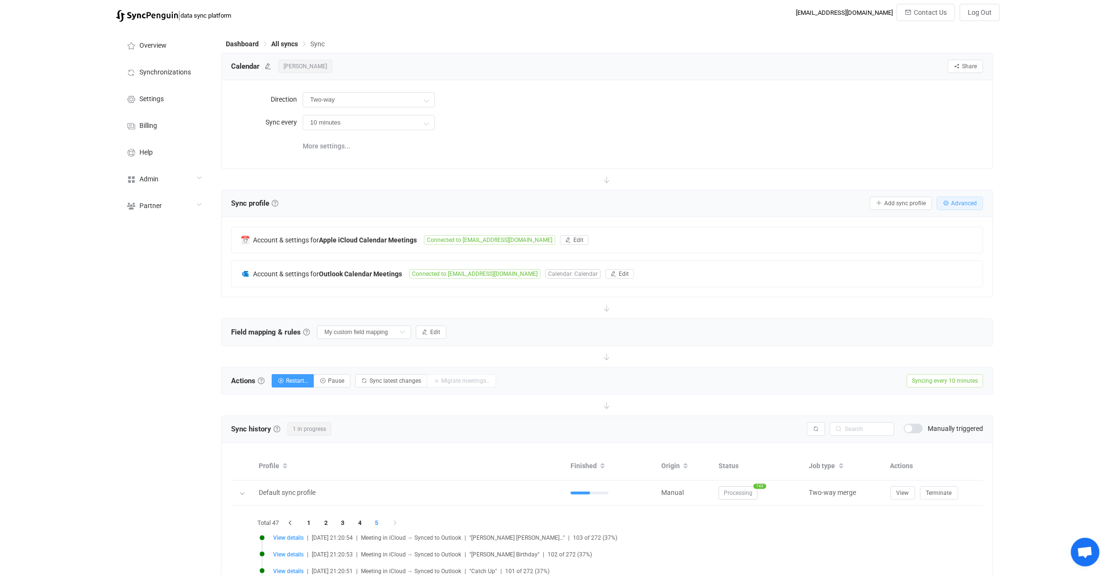
click at [967, 198] on button "Advanced" at bounding box center [960, 203] width 46 height 13
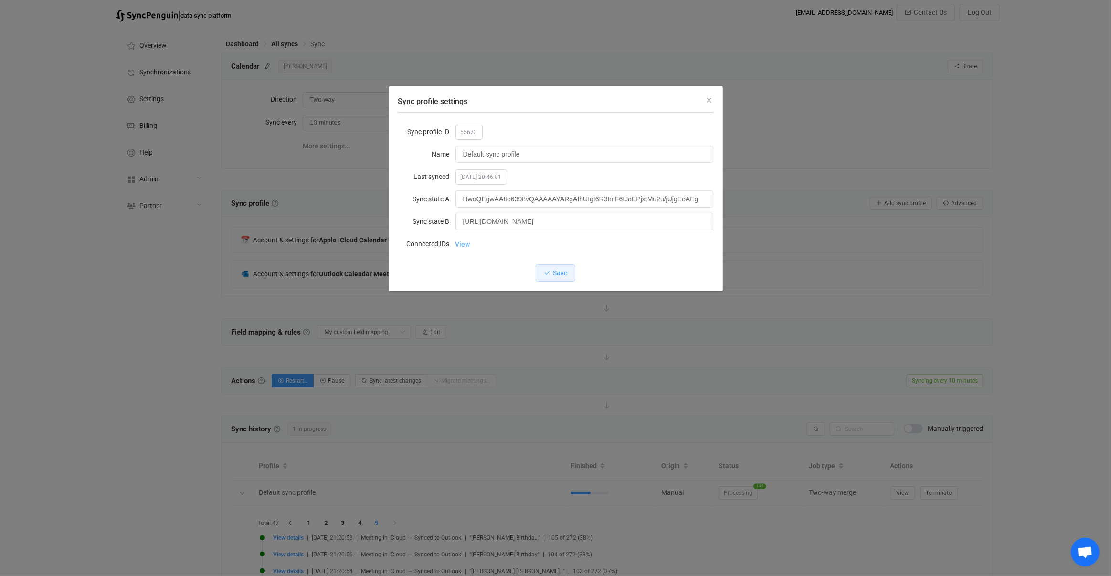
click at [467, 241] on link "View" at bounding box center [462, 244] width 15 height 19
click at [443, 457] on div "Sync profile settings Sync profile ID 55673 Name Default sync profile Last sync…" at bounding box center [555, 288] width 1111 height 576
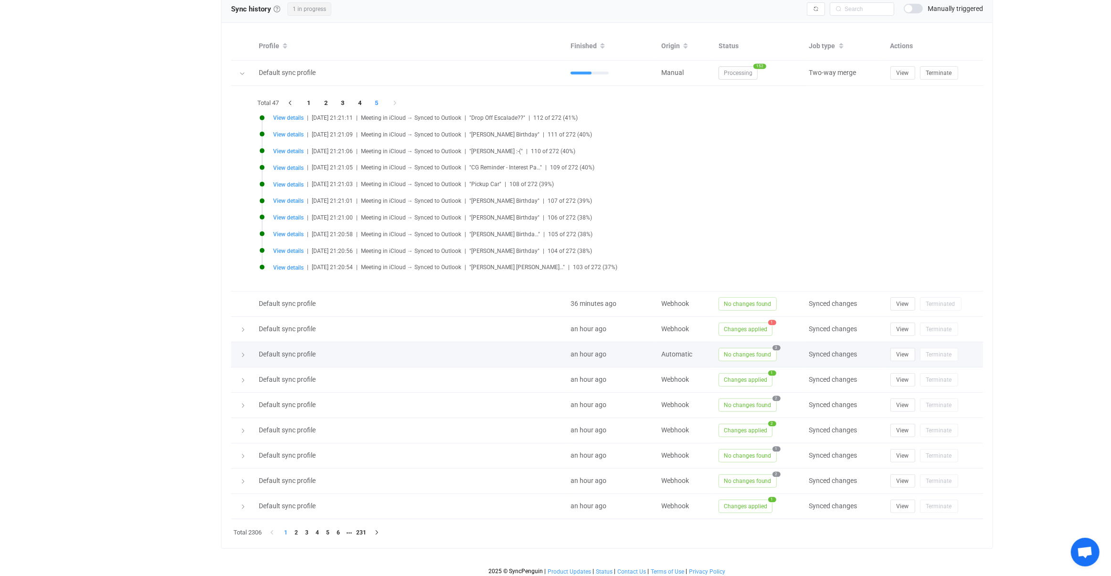
scroll to position [323, 0]
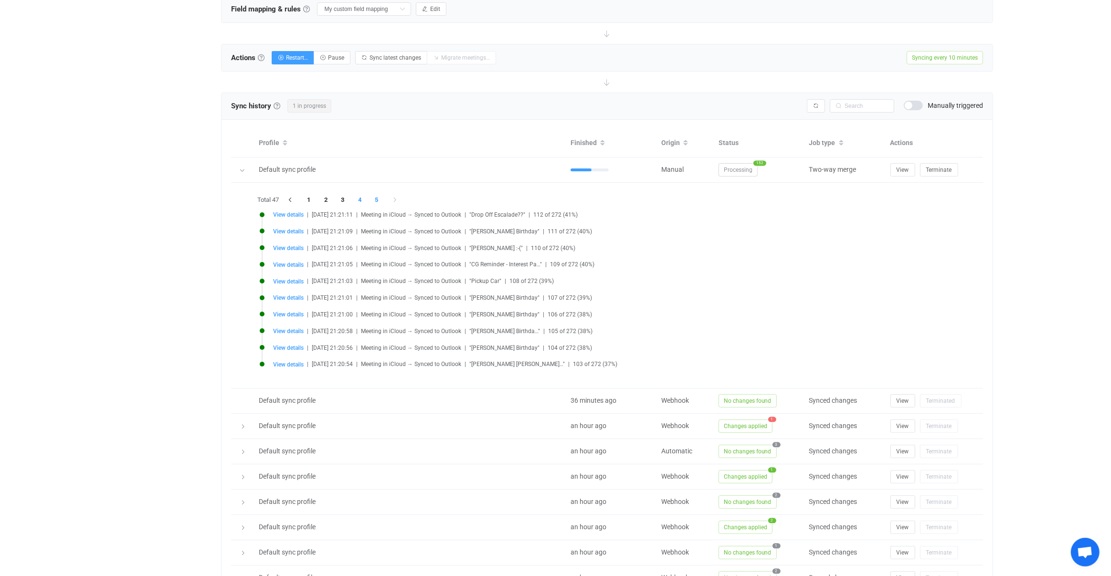
click at [366, 201] on li "4" at bounding box center [359, 199] width 17 height 13
click at [344, 200] on li "3" at bounding box center [346, 199] width 17 height 13
click at [340, 201] on li "3" at bounding box center [346, 199] width 17 height 13
click at [370, 199] on li "4" at bounding box center [363, 199] width 17 height 13
click at [394, 200] on li "6" at bounding box center [397, 199] width 17 height 13
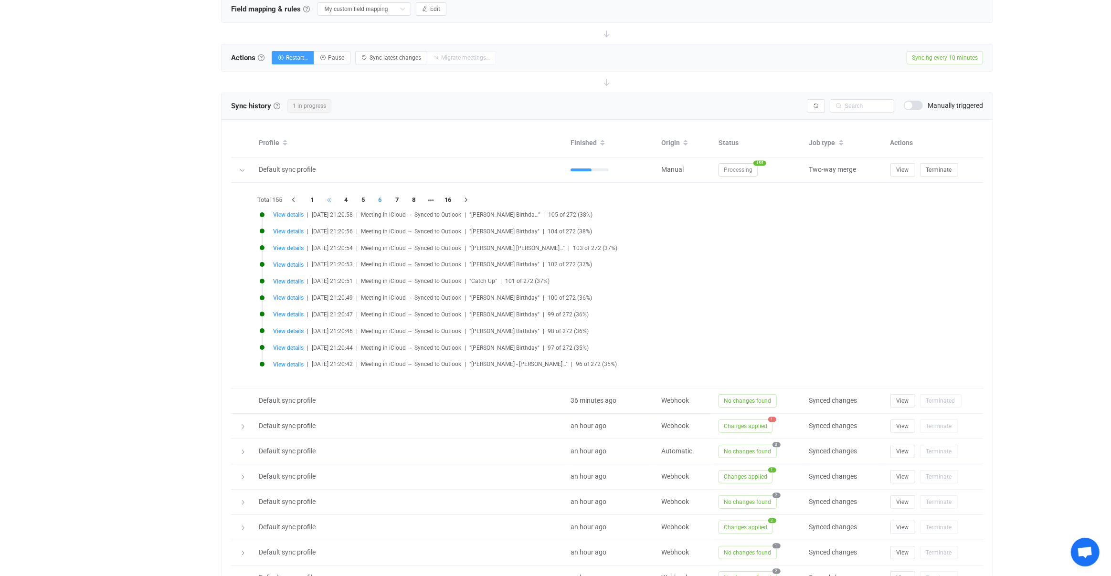
click at [324, 201] on li at bounding box center [329, 199] width 17 height 13
click at [309, 197] on li "1" at bounding box center [312, 199] width 17 height 13
click at [242, 168] on icon at bounding box center [242, 171] width 6 height 6
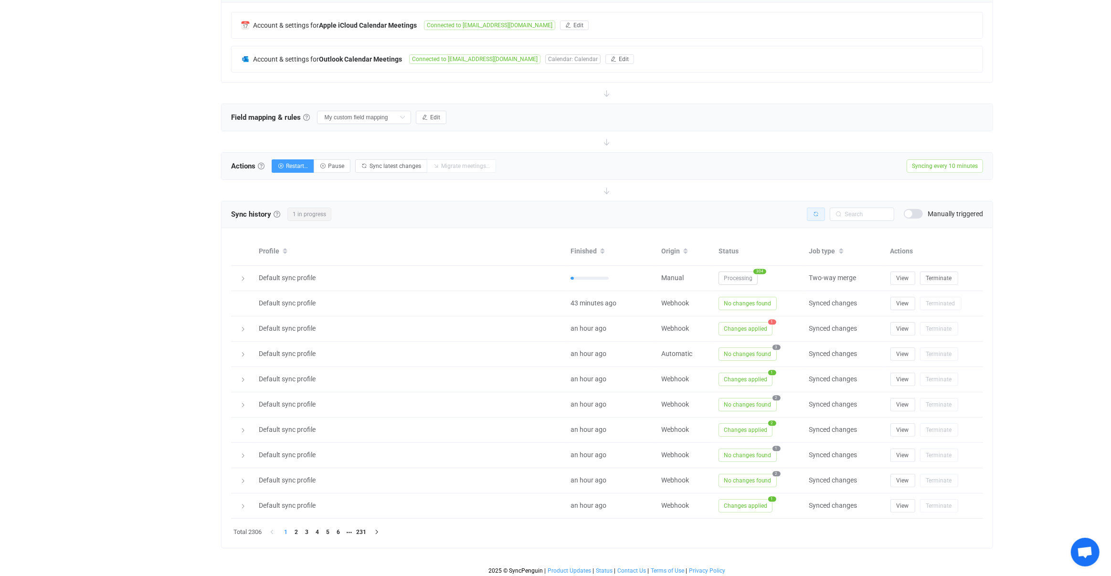
click at [816, 212] on icon "button" at bounding box center [816, 214] width 6 height 6
click at [751, 274] on span "Processing" at bounding box center [737, 278] width 39 height 13
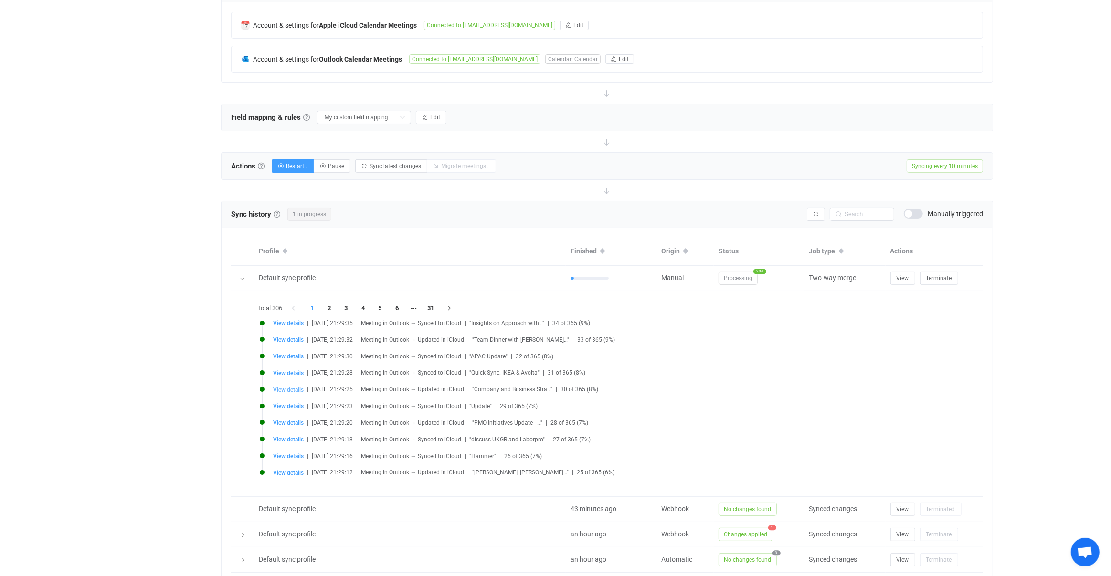
click at [290, 389] on span "View details" at bounding box center [288, 390] width 31 height 7
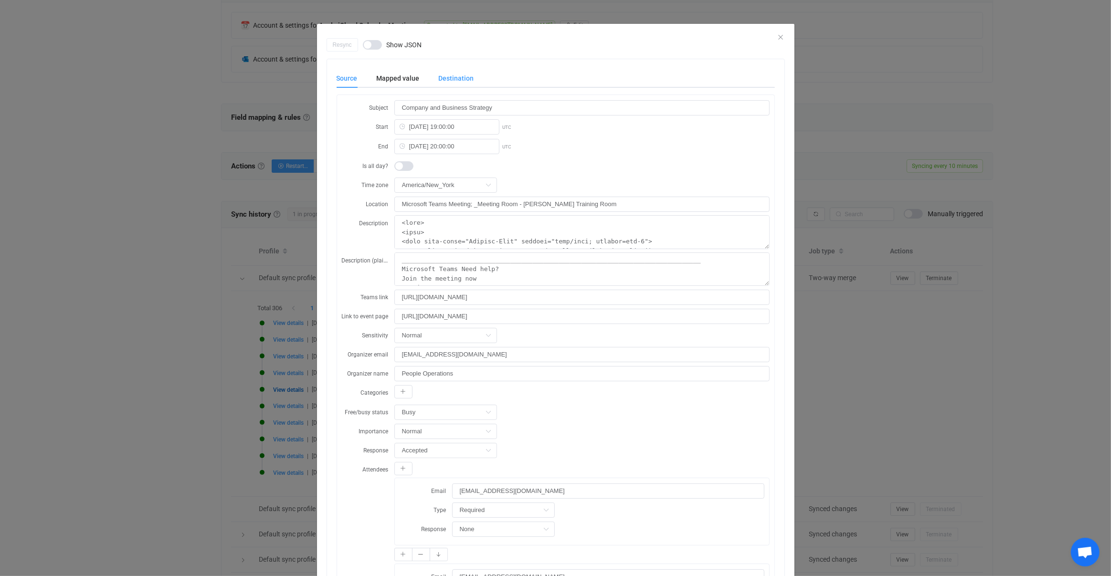
click at [452, 83] on div "Destination" at bounding box center [451, 78] width 45 height 19
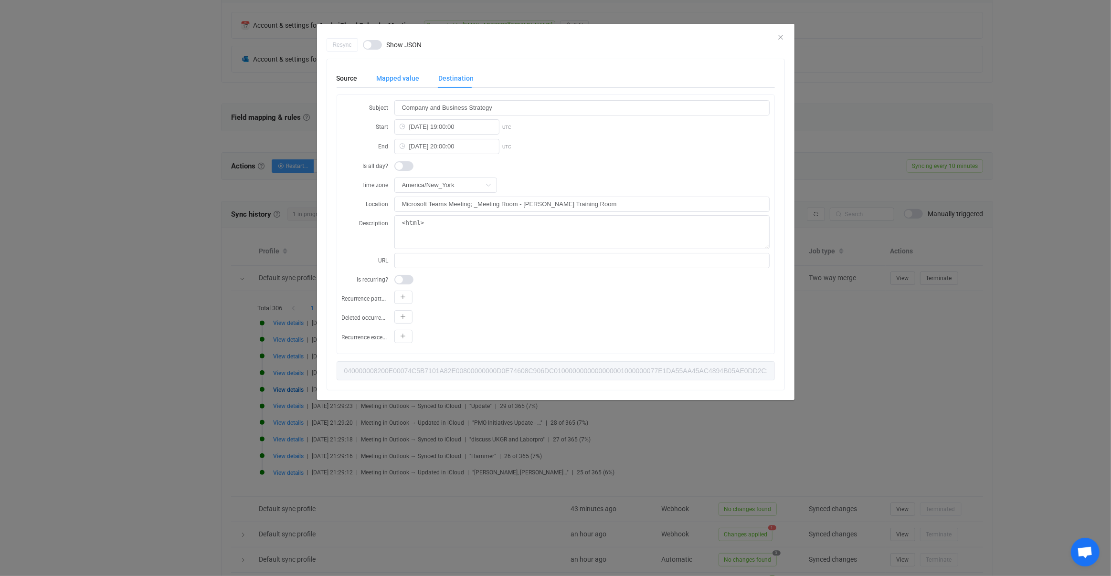
click at [403, 81] on div "Mapped value" at bounding box center [398, 78] width 62 height 19
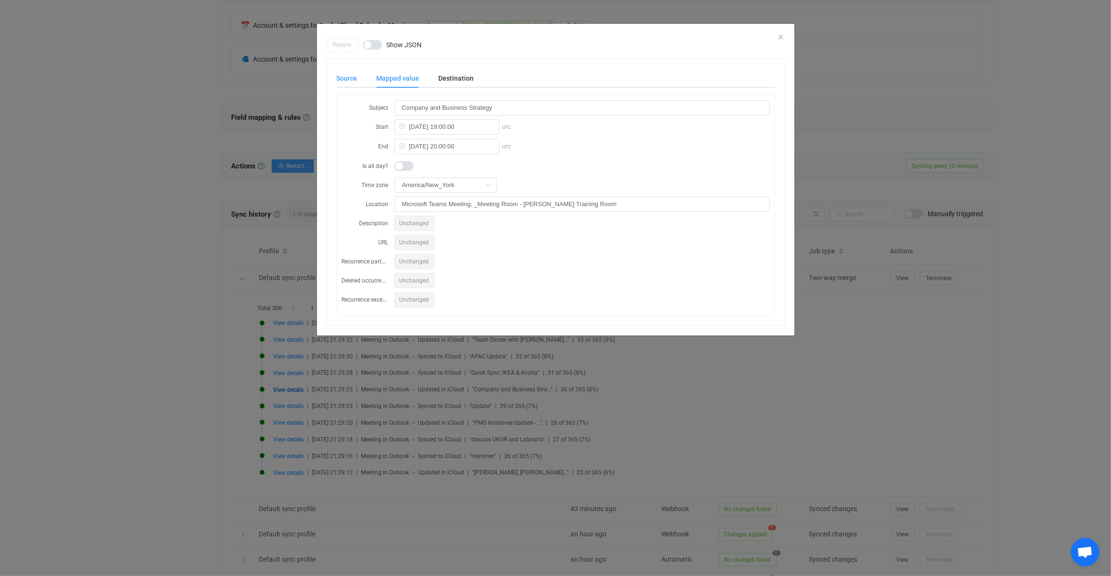
click at [357, 82] on div "Source" at bounding box center [352, 78] width 31 height 19
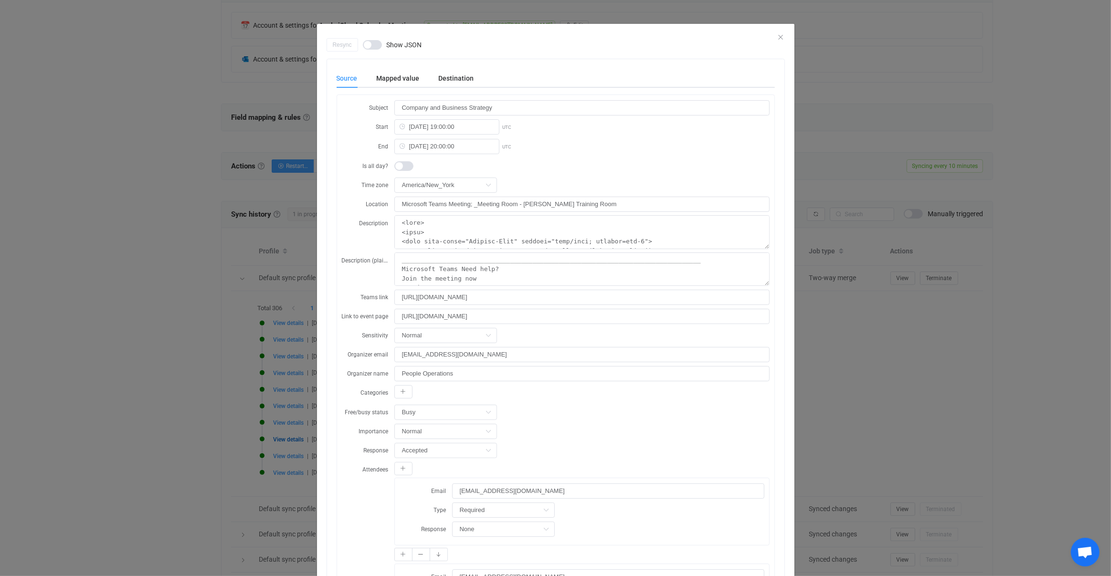
click at [259, 304] on div "Resync Show JSON Source Mapped value Destination Subject Company and Business S…" at bounding box center [555, 288] width 1111 height 576
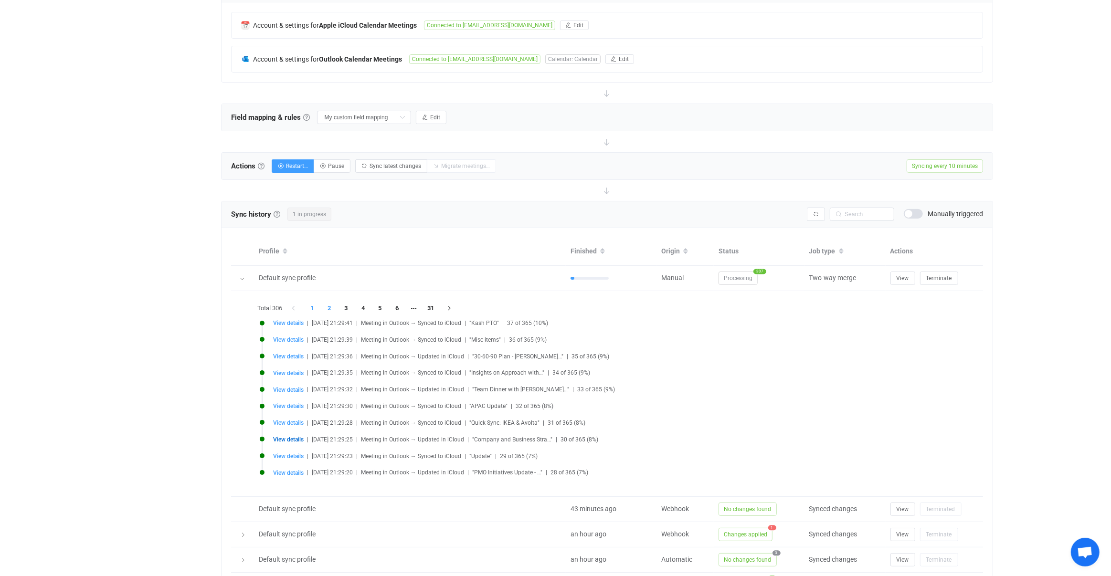
click at [332, 306] on li "2" at bounding box center [329, 308] width 17 height 13
click at [348, 306] on li "3" at bounding box center [346, 308] width 17 height 13
click at [368, 306] on li "4" at bounding box center [363, 308] width 17 height 13
click at [348, 312] on li "3" at bounding box center [346, 308] width 17 height 13
click at [337, 309] on li "2" at bounding box center [329, 308] width 17 height 13
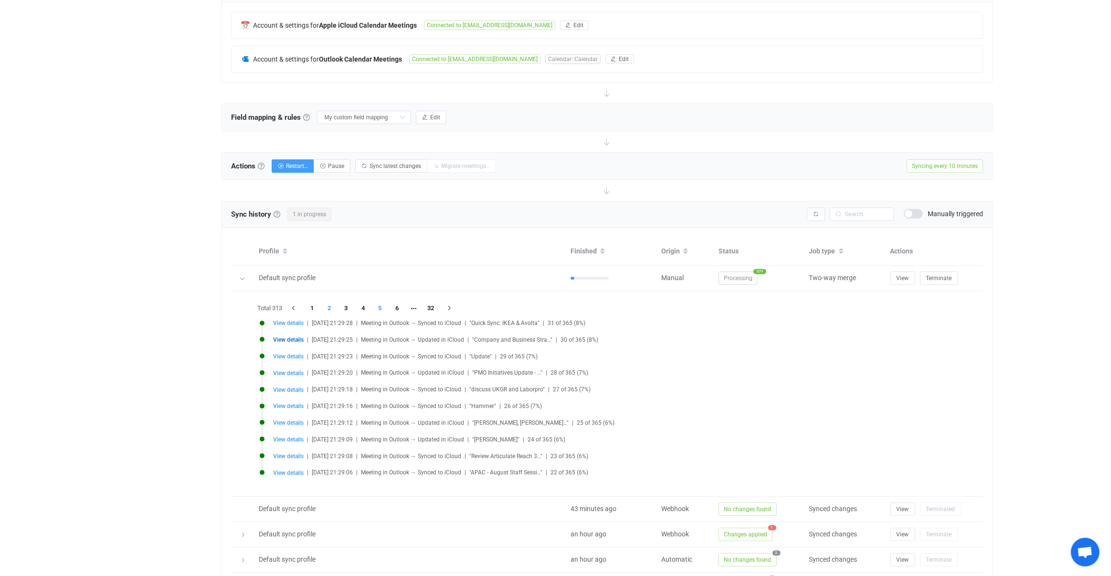
click at [380, 309] on li "5" at bounding box center [379, 308] width 17 height 13
click at [291, 405] on span "View details" at bounding box center [288, 406] width 31 height 7
type input "Reservation at Renaissance Chicago Downtown Hotel, Starts:08/05/25, Ends:08/06/…"
type input "2025-08-04 00:00:00"
type input "2025-08-07 00:00:00"
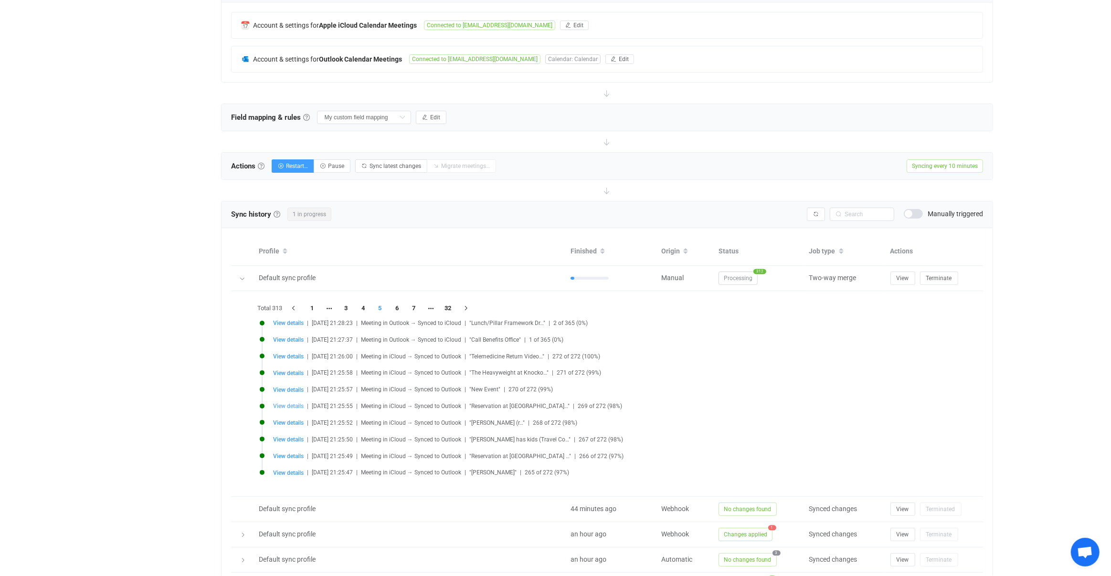
type input "UTC"
type input "1 West Upper Wacker Drive Chicago"
type textarea "<html>"
type input "8d63445e-06d3-4f33-9f57-2ee66cf42bb4.ics"
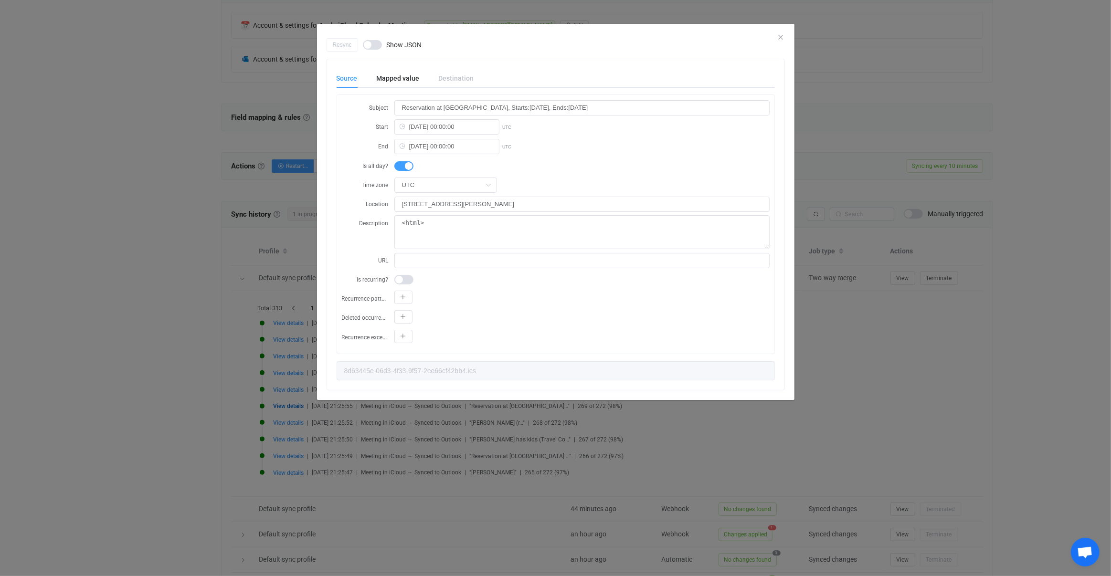
click at [250, 331] on div "Resync Show JSON Source Mapped value Destination Subject Reservation at Renaiss…" at bounding box center [555, 288] width 1111 height 576
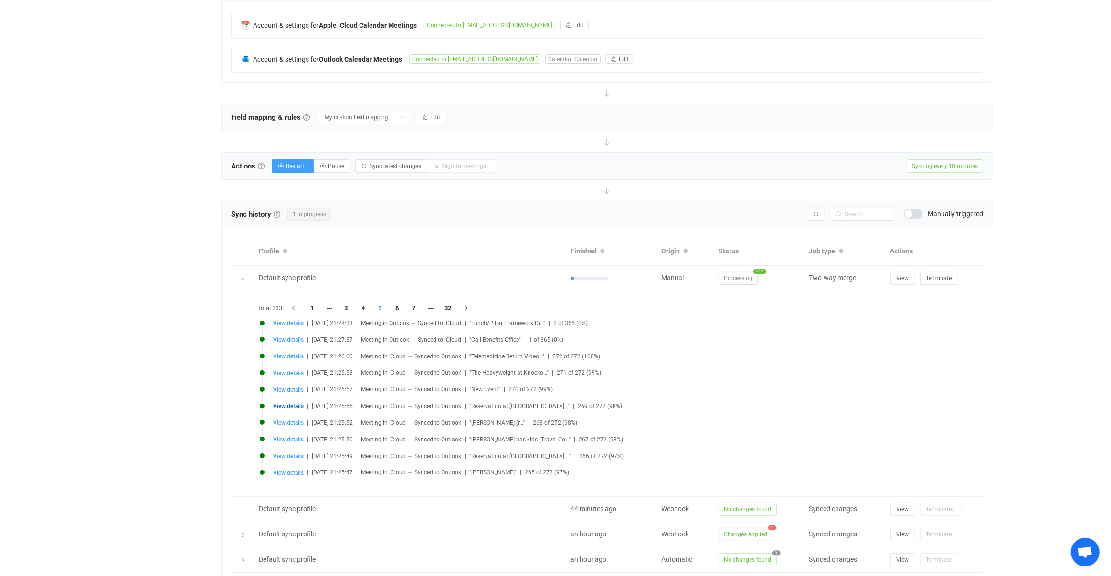
click at [313, 304] on li "1" at bounding box center [312, 308] width 17 height 13
click at [296, 378] on li "View details | 2025-08-27 21:29:47 | Meeting in Outlook → Synced to iCloud | "V…" at bounding box center [610, 378] width 700 height 17
click at [292, 366] on li "View details | 2025-08-27 21:29:53 | Meeting in Outlook → Synced to iCloud | "Q…" at bounding box center [610, 362] width 700 height 17
click at [292, 370] on span "View details" at bounding box center [288, 373] width 31 height 7
type input "Holiday"
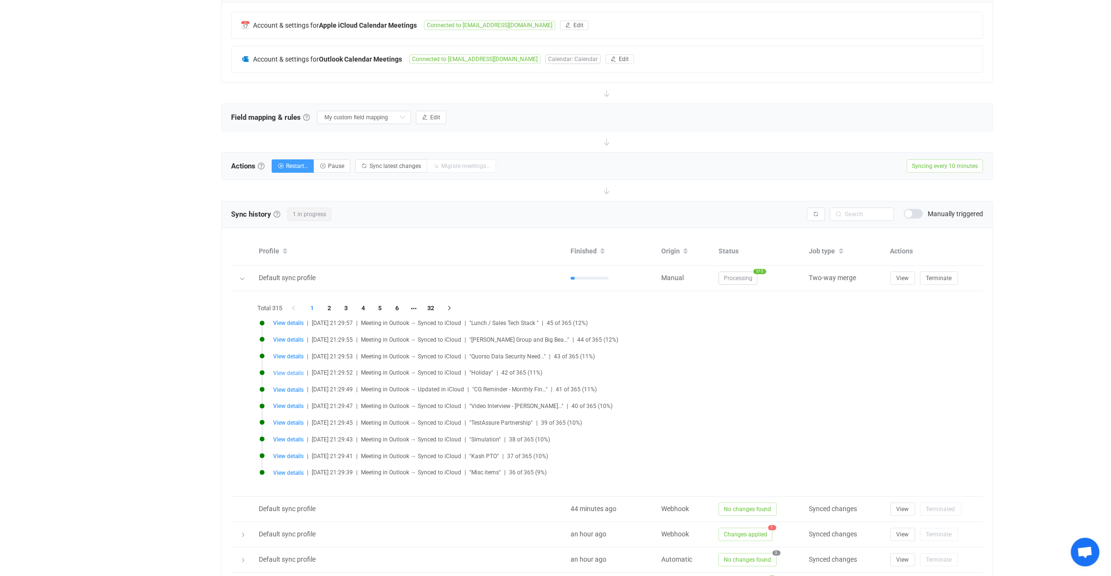
type input "2025-09-01 12:00:00"
type input "2025-09-01 21:00:00"
type input "America/New_York"
type input "AQMkAGJmZGViMDE2LTE2YWItNDI3NC05YjRiLWQ0MWYyMDJjZjUyOABGAAADBs9Iu-4rHk2xw-MeeW3…"
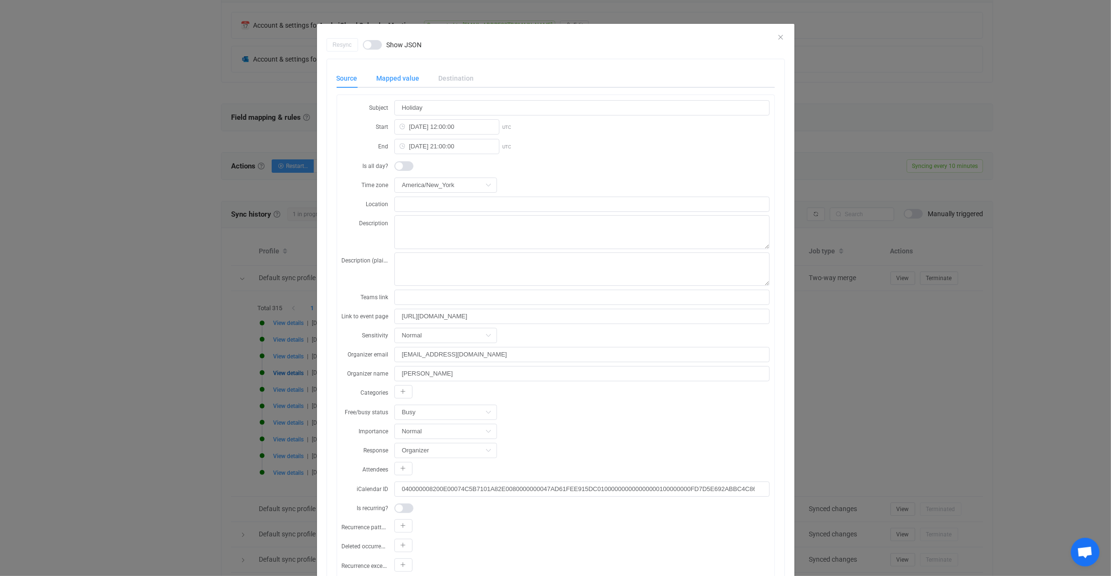
click at [400, 82] on div "Mapped value" at bounding box center [398, 78] width 62 height 19
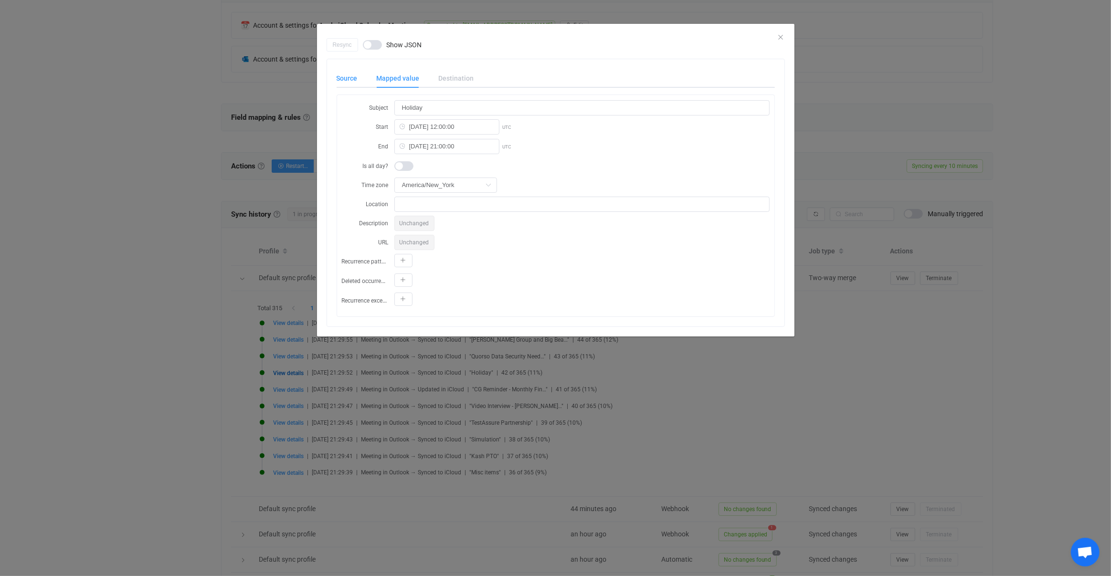
click at [361, 82] on div "Source" at bounding box center [352, 78] width 31 height 19
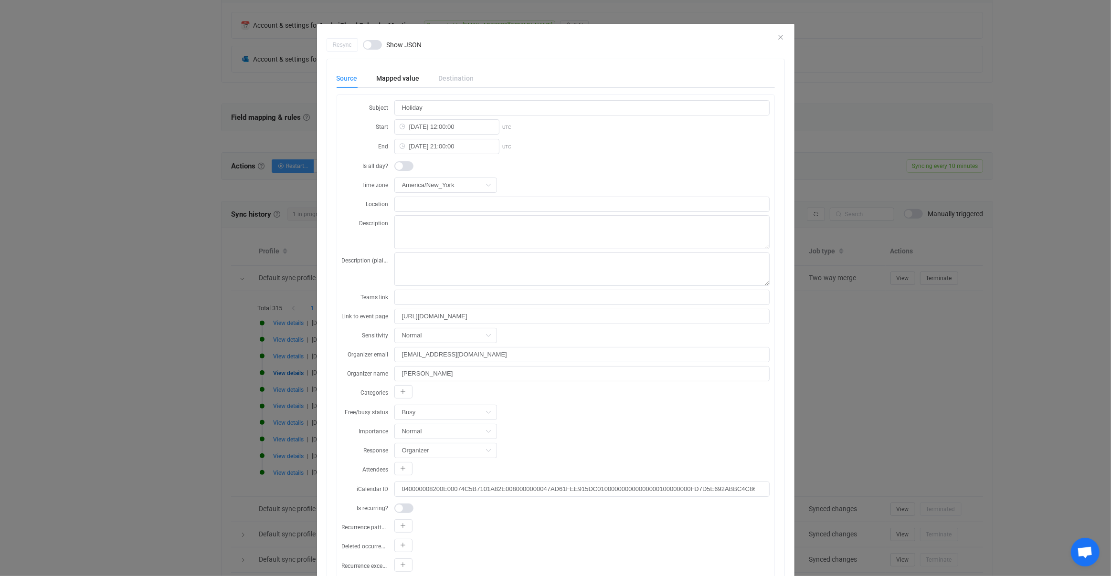
click at [246, 256] on div "Resync Show JSON Source Mapped value Destination Subject Holiday Start 2025-09-…" at bounding box center [555, 288] width 1111 height 576
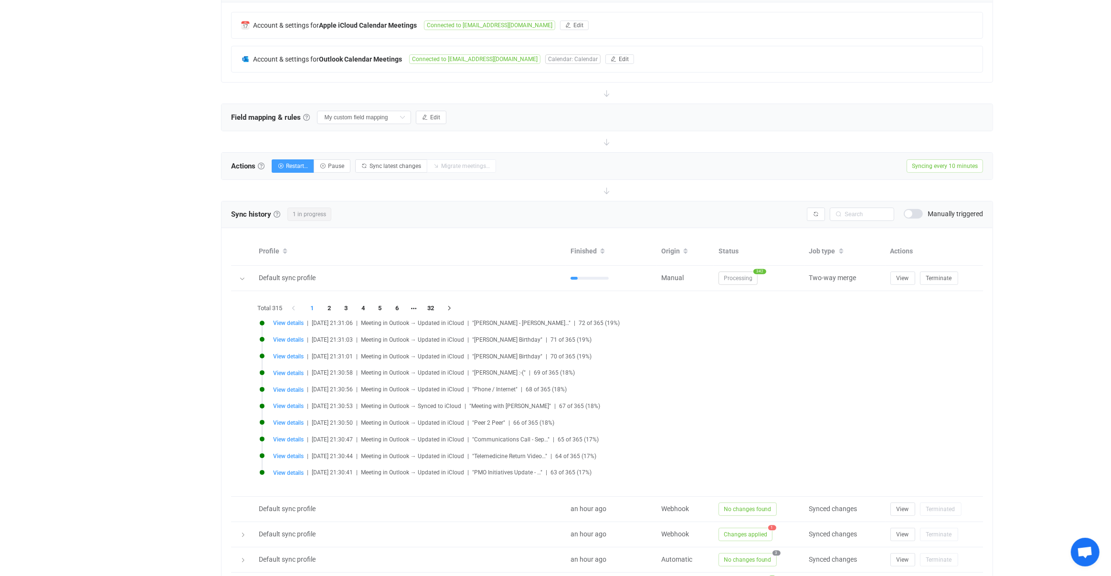
click at [666, 397] on li "View details | 2025-08-27 21:30:56 | Meeting in Outlook → Updated in iCloud | "…" at bounding box center [610, 395] width 700 height 17
click at [816, 211] on icon "button" at bounding box center [816, 214] width 6 height 6
click at [336, 308] on li "2" at bounding box center [329, 308] width 17 height 13
click at [343, 307] on li "3" at bounding box center [346, 308] width 17 height 13
click at [323, 308] on li "2" at bounding box center [329, 308] width 17 height 13
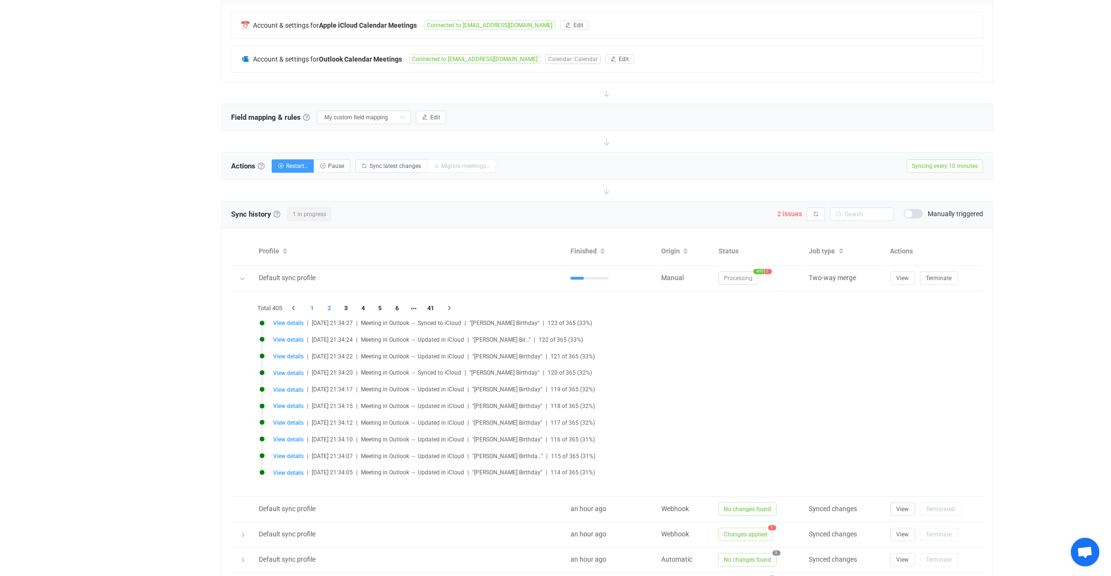
click at [318, 307] on li "1" at bounding box center [312, 308] width 17 height 13
click at [281, 387] on span "View details" at bounding box center [288, 390] width 31 height 7
type input "Matthew Polacek's Birthday"
type input "1986-06-01 00:00:00"
type input "1986-06-02 00:00:00"
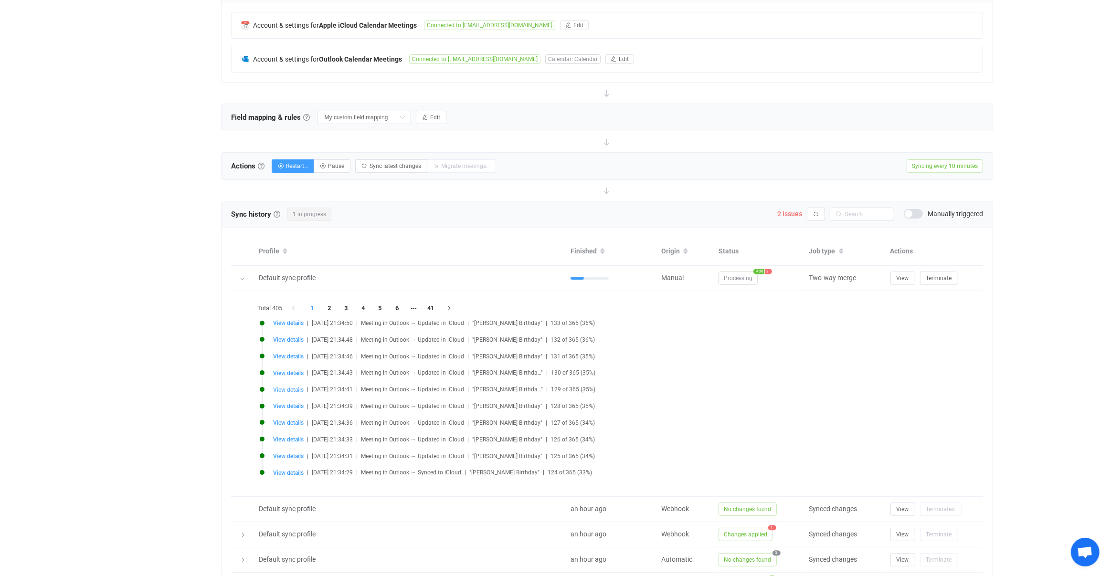
type input "Etc/UTC"
type textarea "<html> <head> <meta http-equiv="Content-Type" content="text/html; charset=utf-8…"
type input "https://outlook.office365.com/owa/?itemid=AQMkAGJmZGViMDE2LTE2YWItNDI3NC05YjRiL…"
type input "Free"
type input "040000008200E00074C5B7101A82E0080000000060CC1F1D2C97DB0100000000000000001000000…"
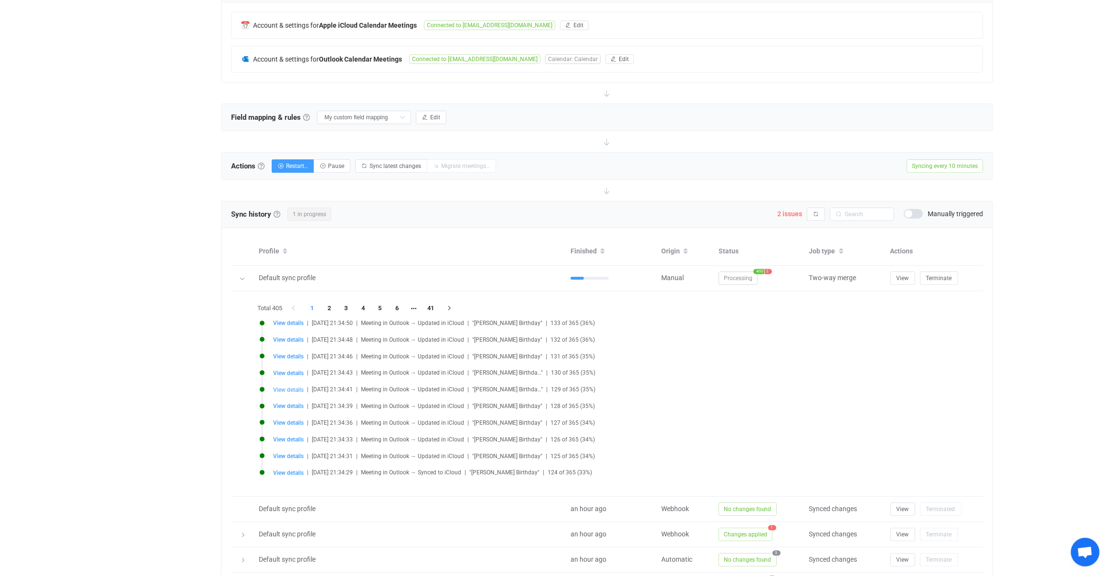
type input "AQMkAGJmZGViMDE2LTE2YWItNDI3NC05YjRiLWQ0MWYyMDJjZjUyOABGAAADBs9Iu-4rHk2xw-MeeW3…"
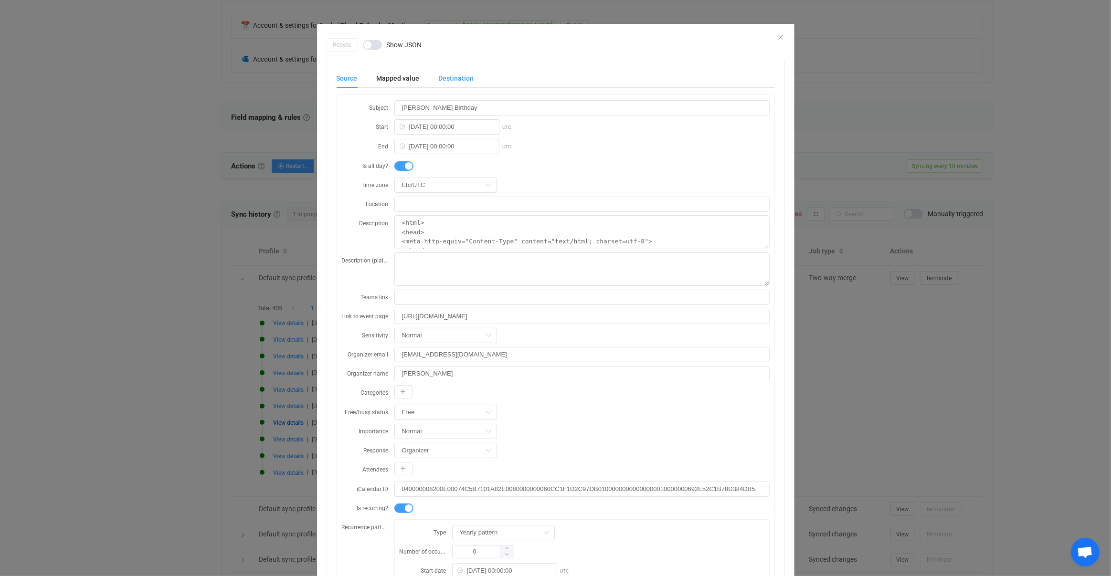
click at [446, 77] on div "Destination" at bounding box center [451, 78] width 45 height 19
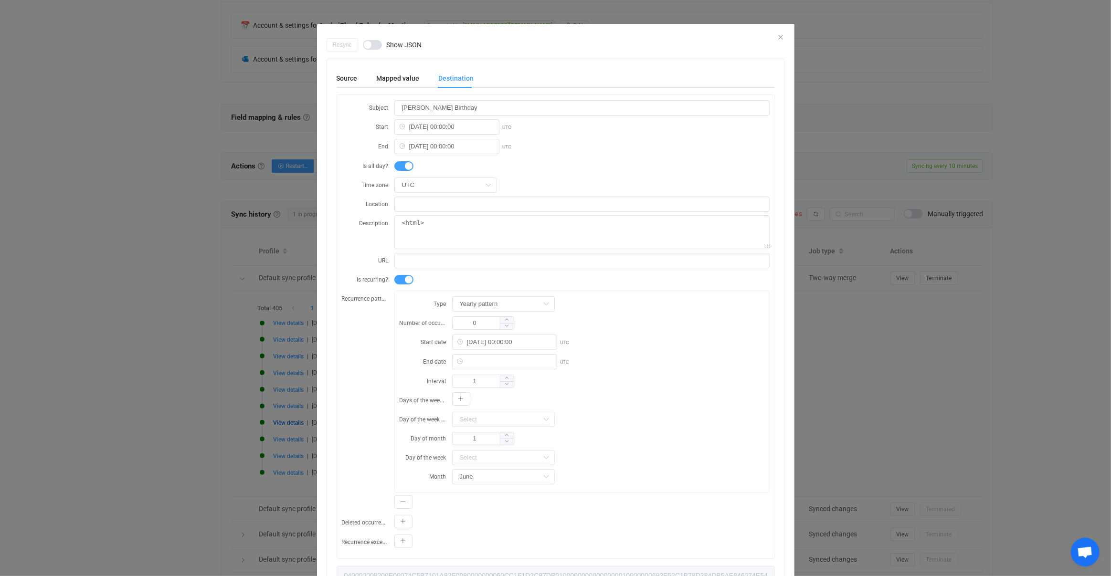
click at [158, 251] on div "Resync Show JSON Source Mapped value Destination Subject Matthew Polacek's Birt…" at bounding box center [555, 288] width 1111 height 576
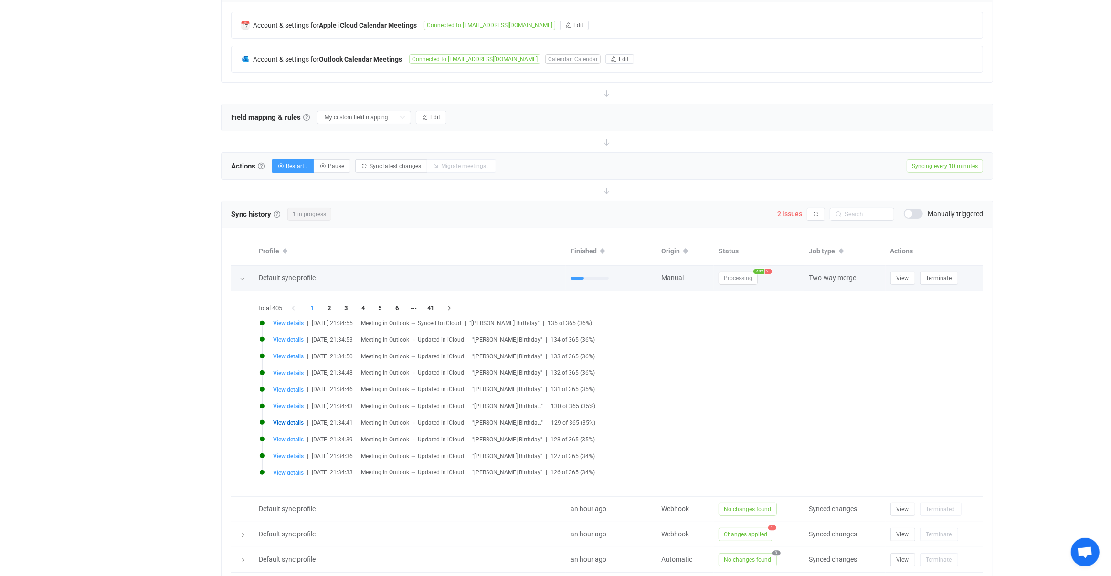
click at [236, 277] on div at bounding box center [242, 279] width 23 height 10
click at [238, 276] on div at bounding box center [243, 278] width 10 height 13
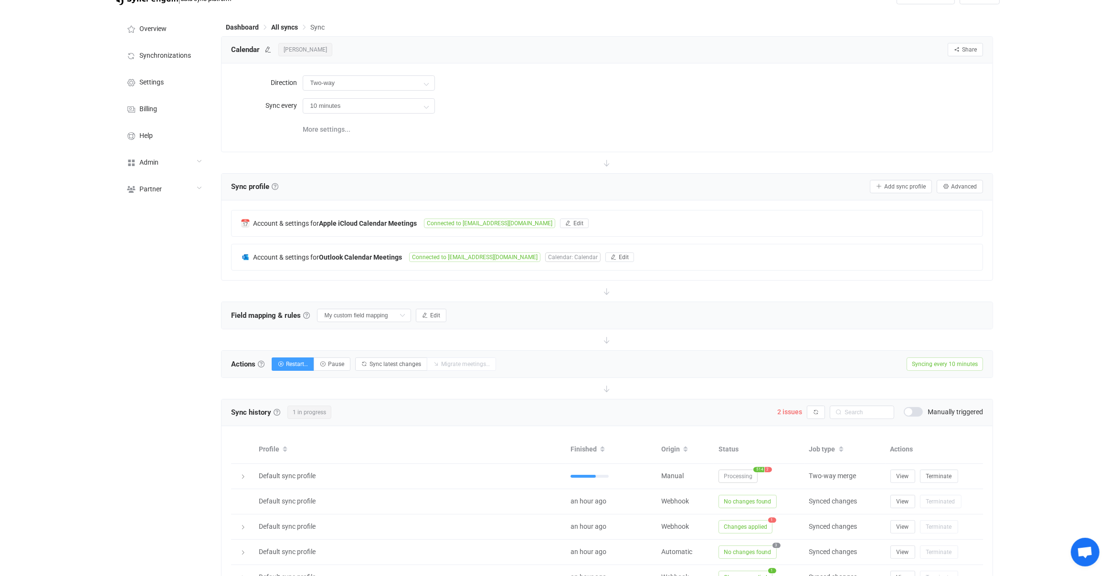
scroll to position [24, 0]
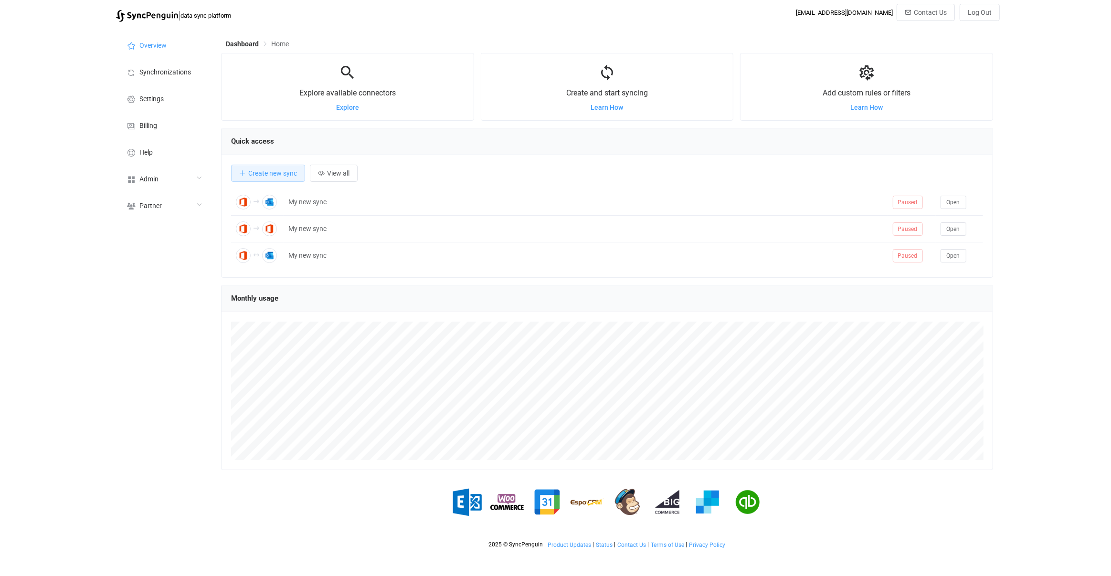
scroll to position [185, 772]
click at [216, 183] on div "Dashboard Home Explore available connectors Explore Create and start syncing Le…" at bounding box center [608, 290] width 784 height 527
click at [196, 187] on div "Admin" at bounding box center [163, 178] width 95 height 27
click at [179, 282] on li "Users" at bounding box center [163, 276] width 95 height 24
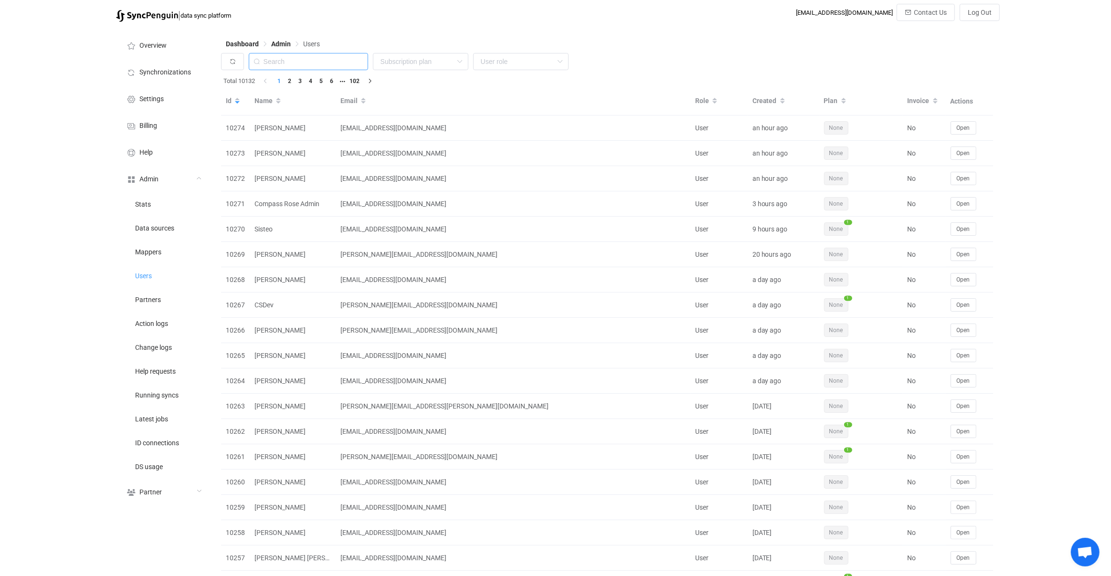
click at [334, 60] on input "text" at bounding box center [308, 61] width 119 height 17
paste input "[PERSON_NAME][EMAIL_ADDRESS][DOMAIN_NAME]"
type input "[PERSON_NAME][EMAIL_ADDRESS][DOMAIN_NAME]"
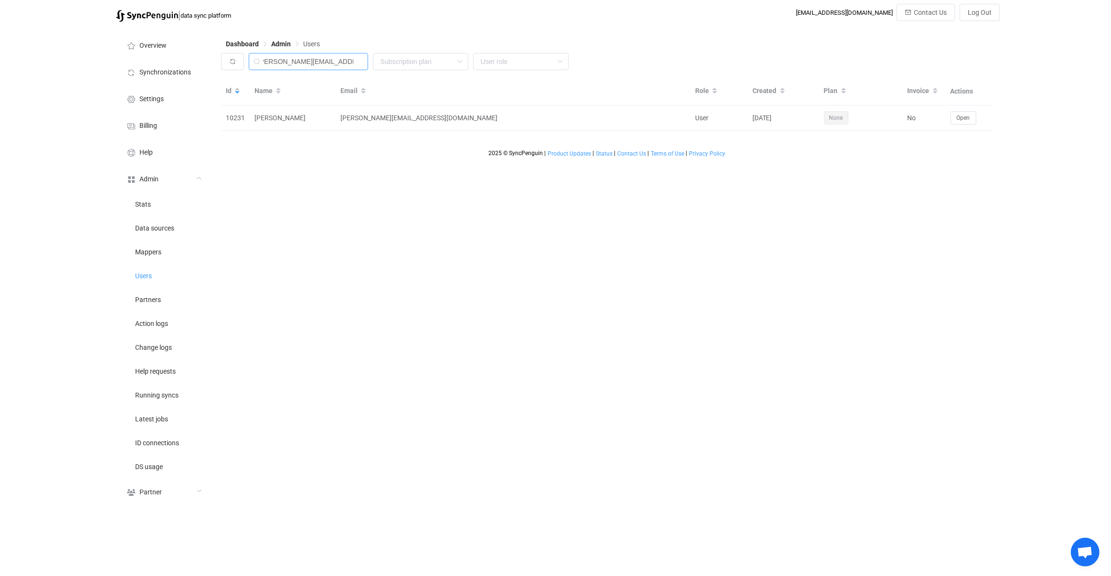
scroll to position [0, 0]
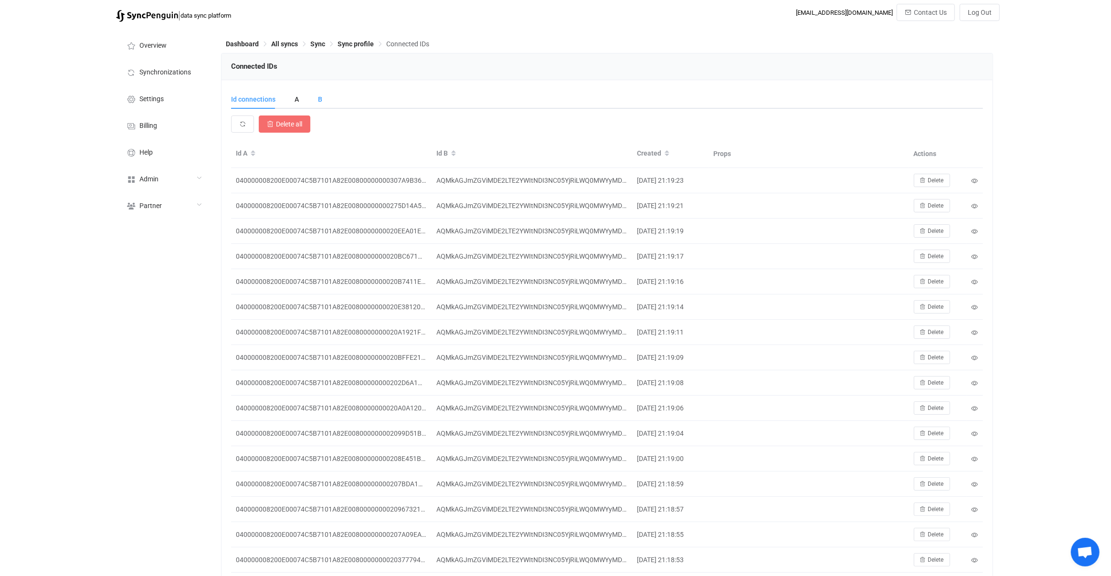
click at [321, 101] on div "B" at bounding box center [315, 99] width 14 height 19
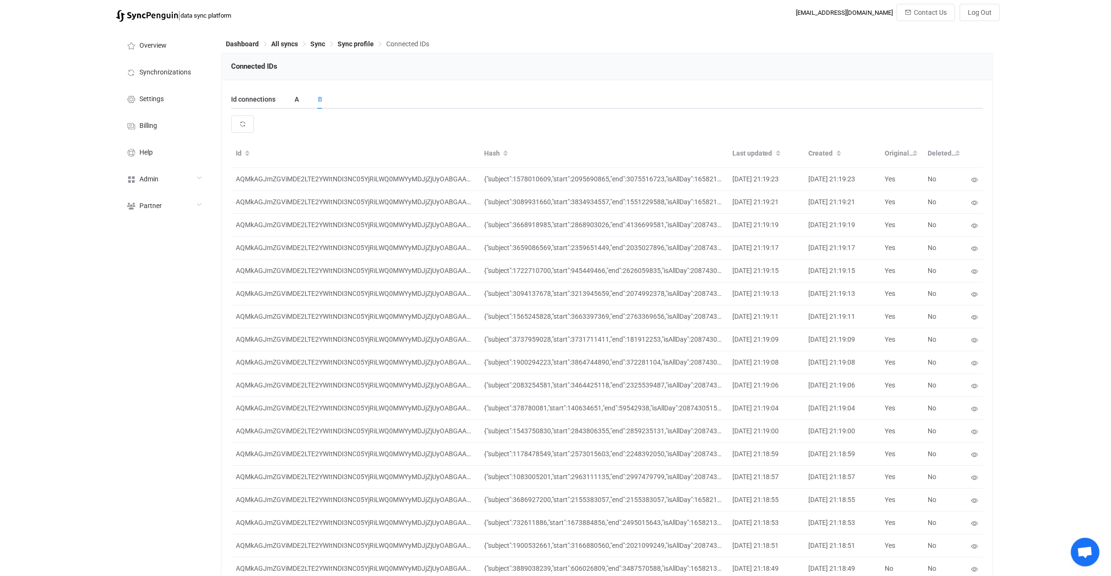
click at [299, 97] on div "A" at bounding box center [296, 99] width 23 height 19
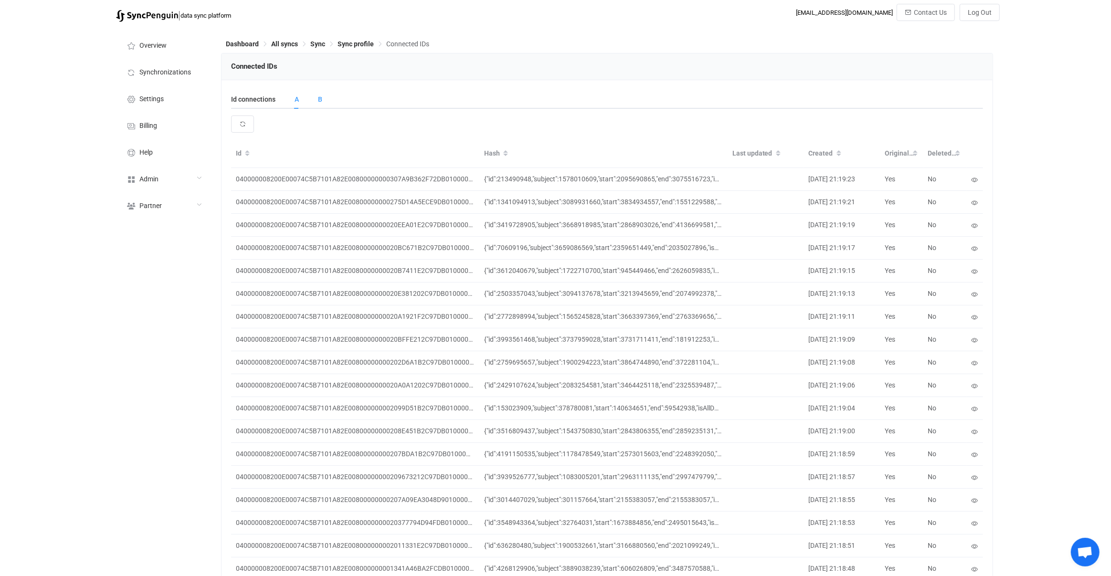
click at [318, 100] on div "B" at bounding box center [315, 99] width 14 height 19
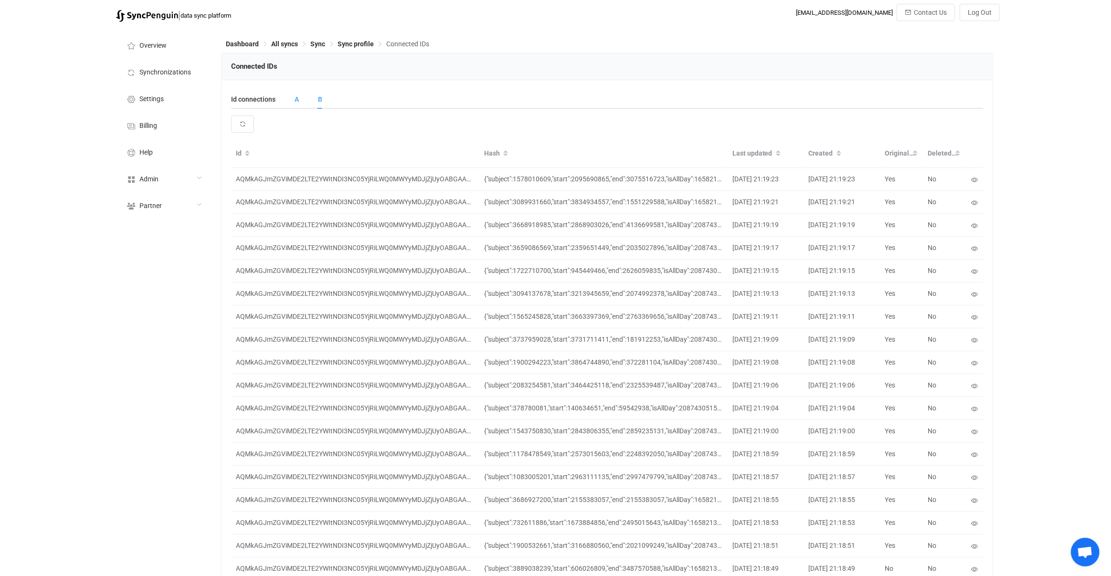
click at [297, 101] on div "A" at bounding box center [296, 99] width 23 height 19
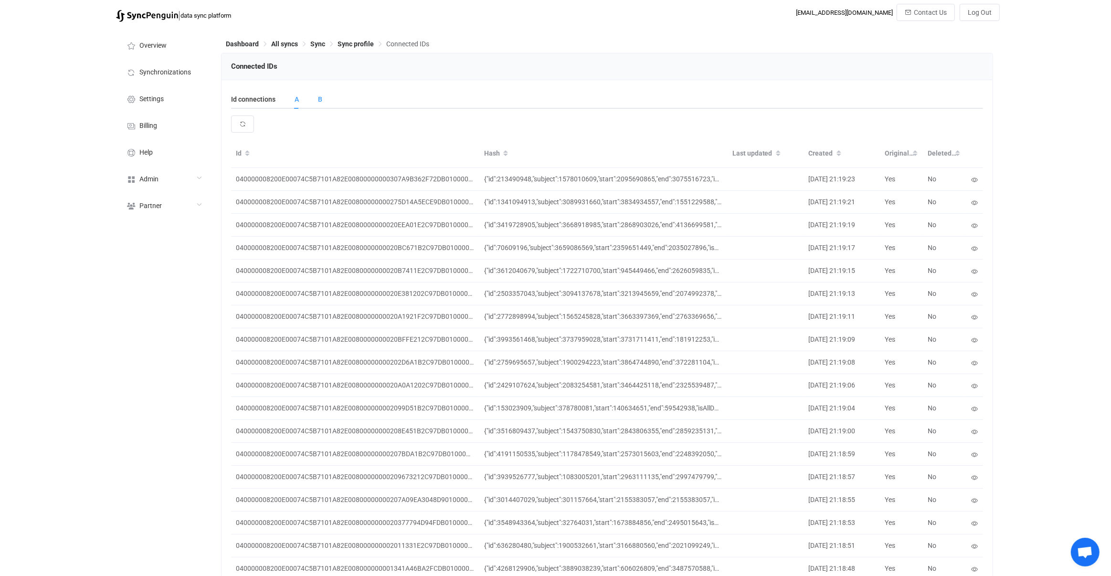
click at [317, 94] on div "B" at bounding box center [315, 99] width 14 height 19
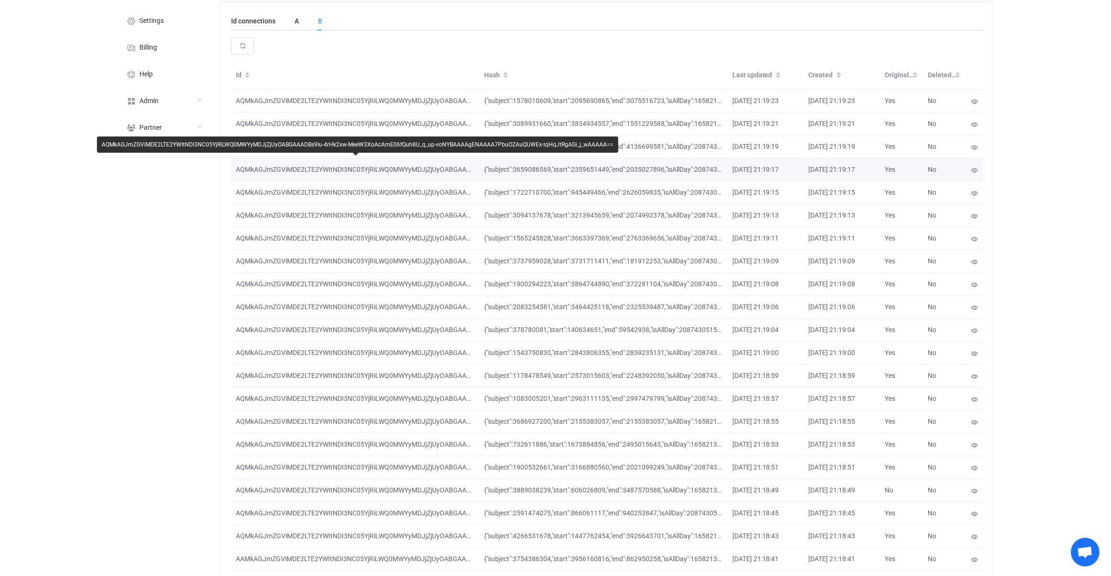
scroll to position [119, 0]
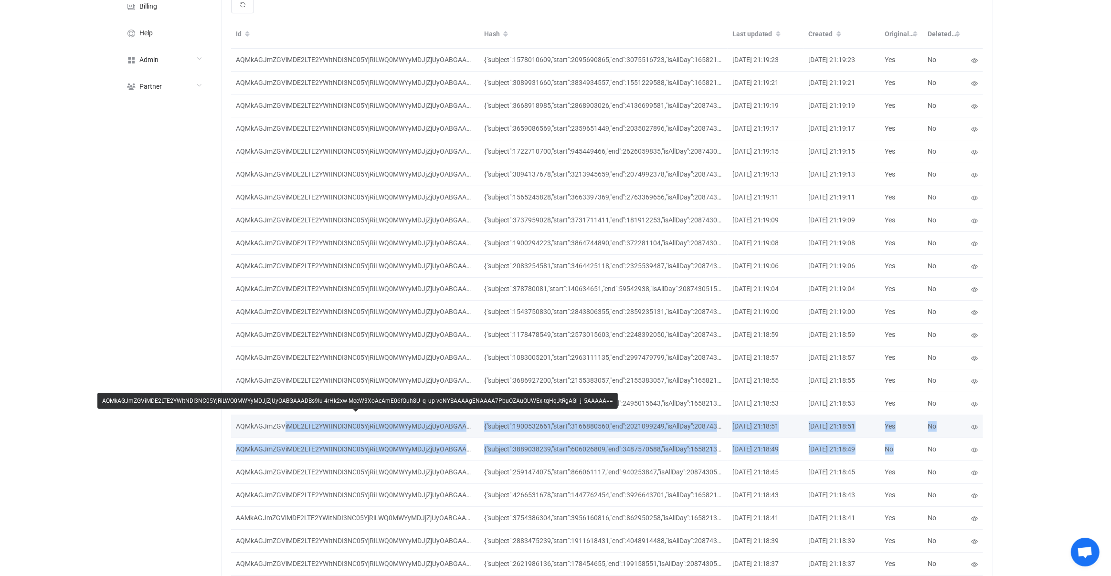
drag, startPoint x: 897, startPoint y: 449, endPoint x: 283, endPoint y: 429, distance: 614.2
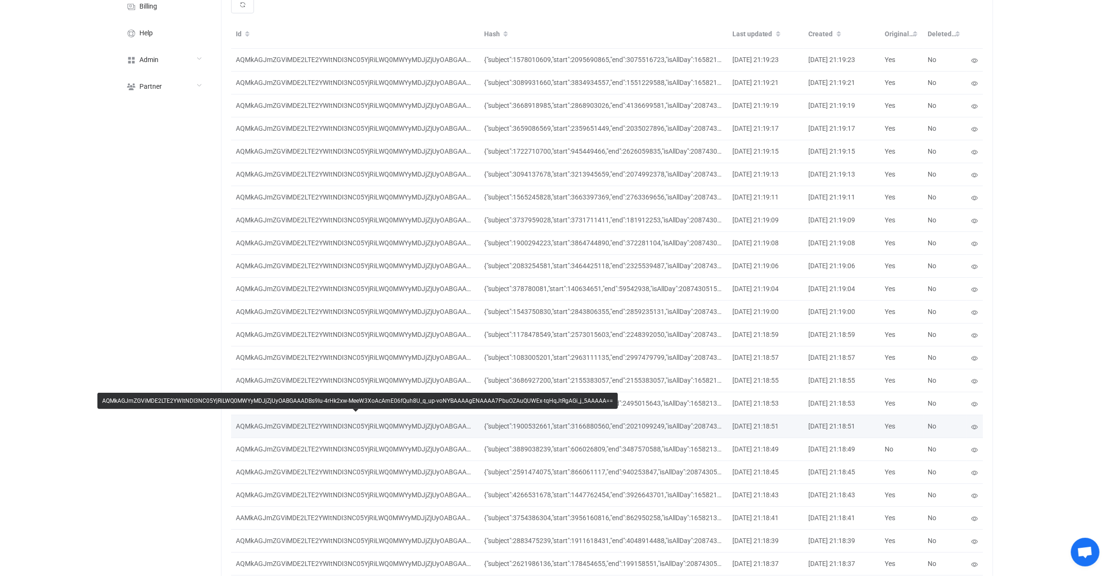
click at [286, 436] on td "AQMkAGJmZGViMDE2LTE2YWItNDI3NC05YjRiLWQ0MWYyMDJjZjUyOABGAAADBs9Iu-4rHk2xw-MeeW3…" at bounding box center [355, 426] width 248 height 23
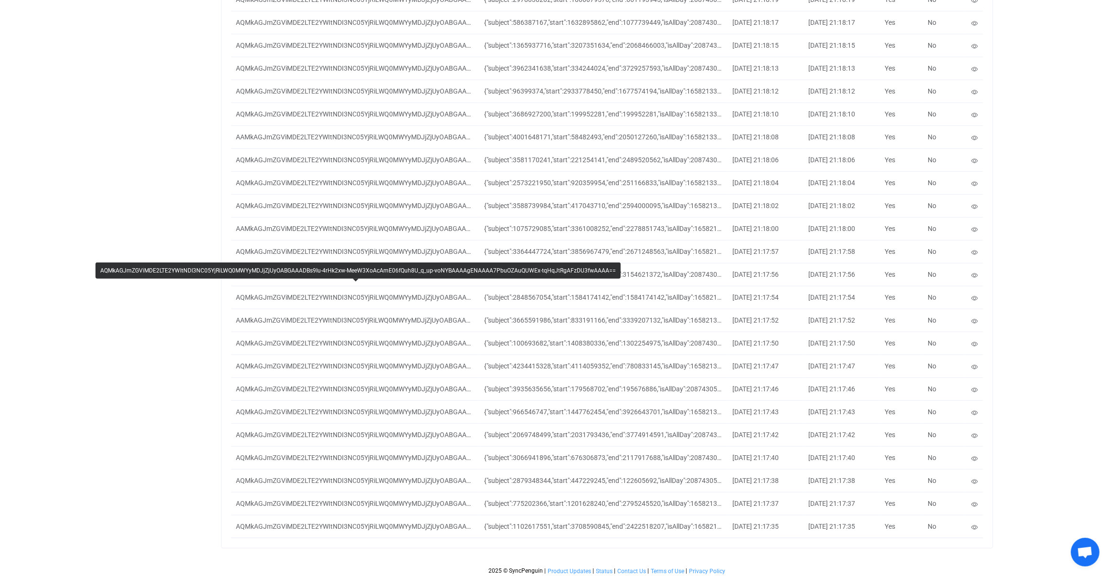
scroll to position [0, 0]
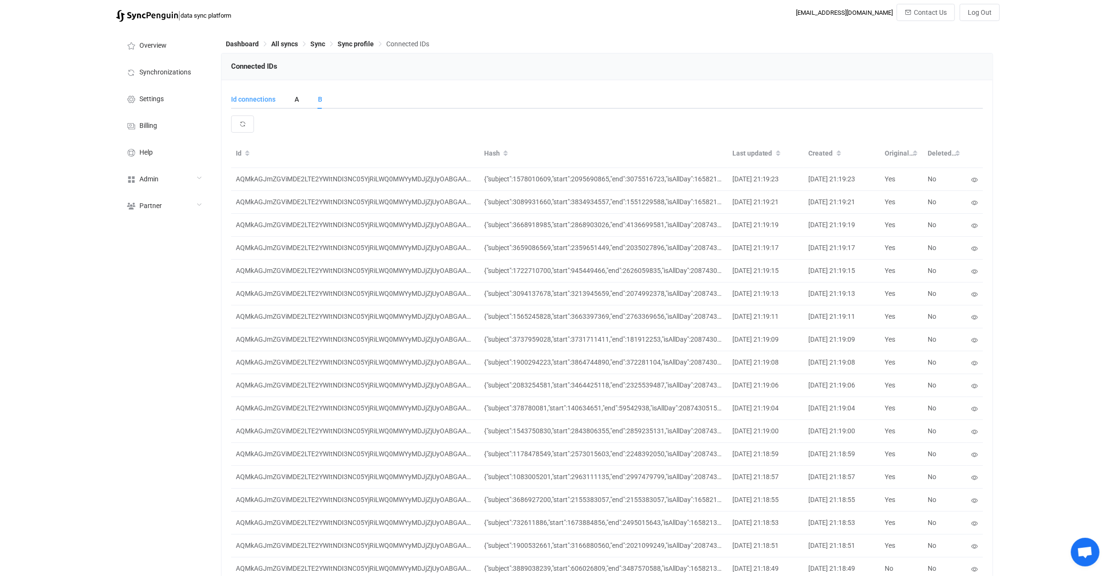
click at [266, 102] on div "Id connections" at bounding box center [258, 99] width 54 height 19
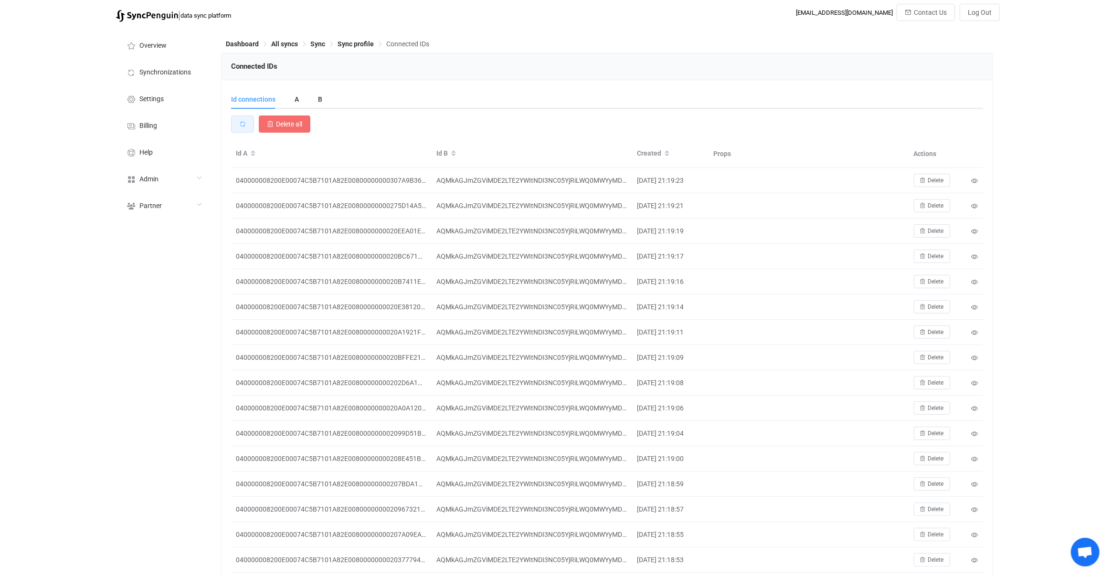
click at [241, 120] on button "button" at bounding box center [242, 124] width 23 height 17
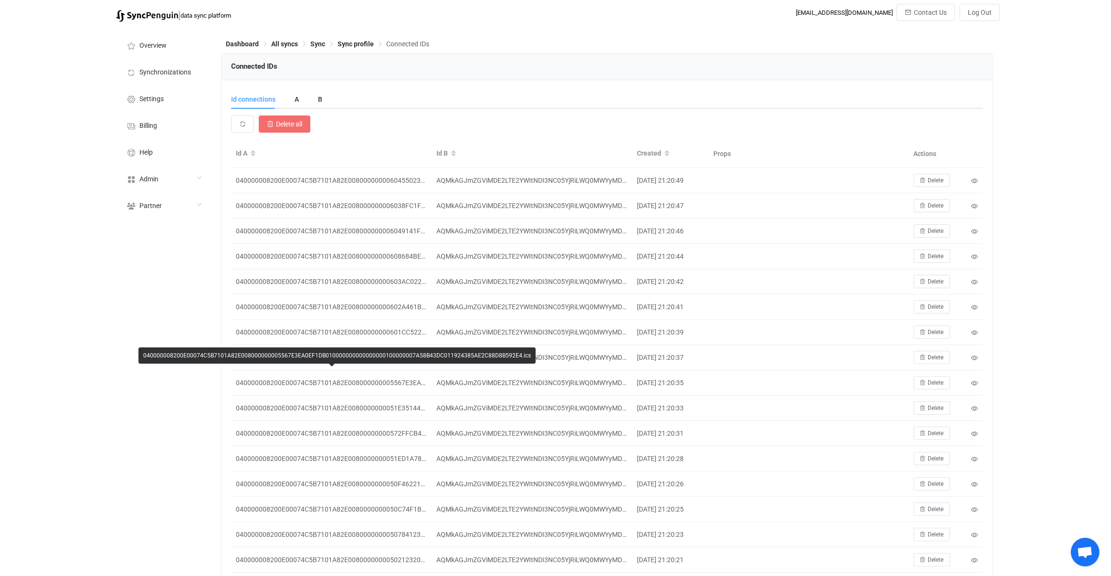
click at [398, 375] on td "040000008200E00074C5B7101A82E008000000005567E3EA0EF1DB0100000000000000001000000…" at bounding box center [331, 382] width 201 height 25
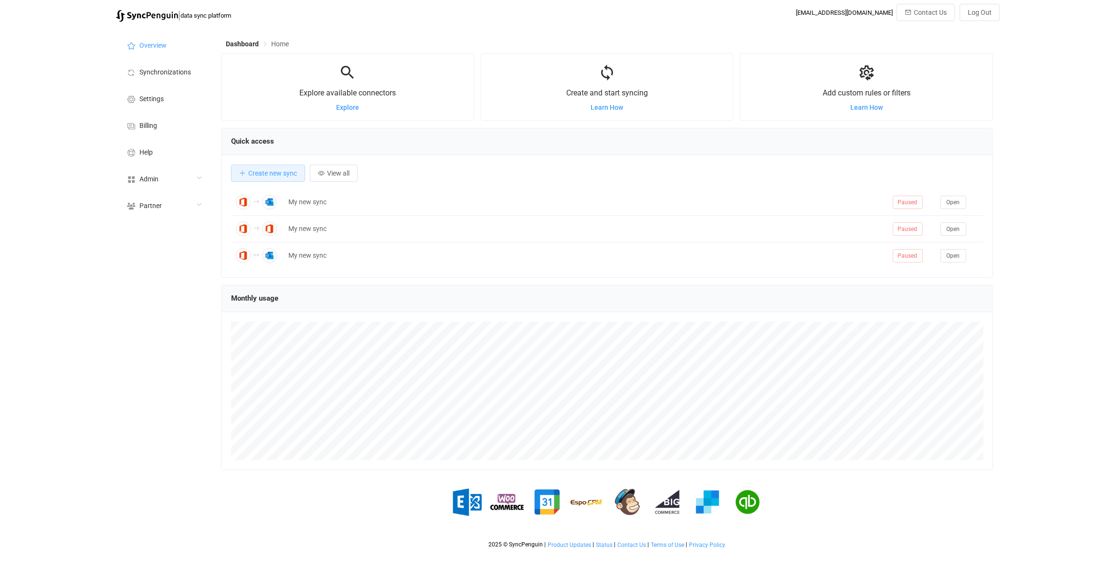
scroll to position [185, 772]
click at [192, 173] on div "Admin" at bounding box center [163, 178] width 95 height 27
click at [177, 270] on li "Users" at bounding box center [163, 276] width 95 height 24
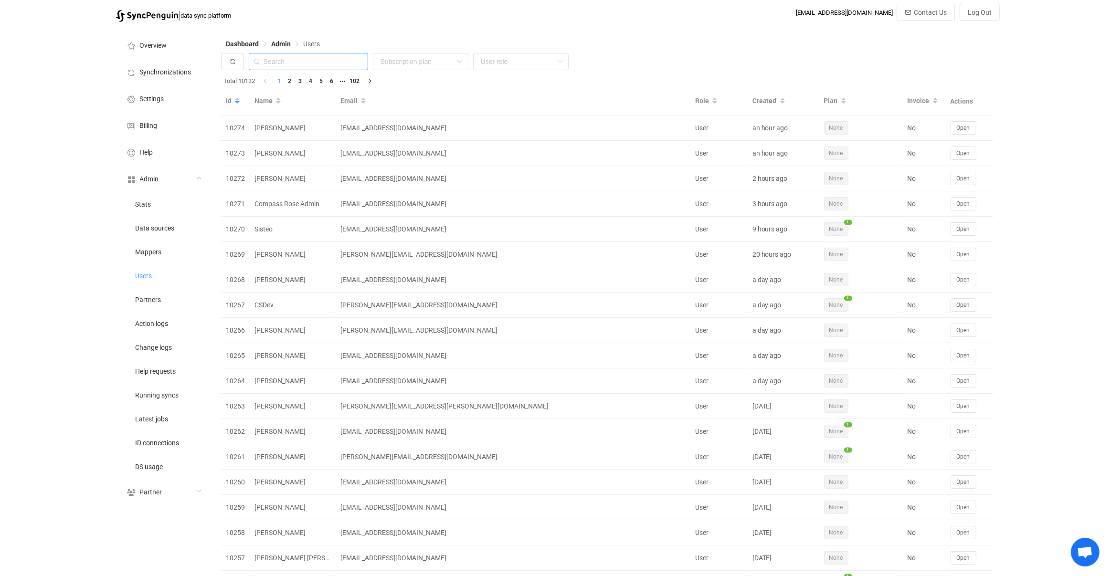
click at [338, 60] on input "text" at bounding box center [308, 61] width 119 height 17
type input "ç"
paste input "anne@windowcleancentre.co.uk"
type input "anne@windowcleancentre.co.uk"
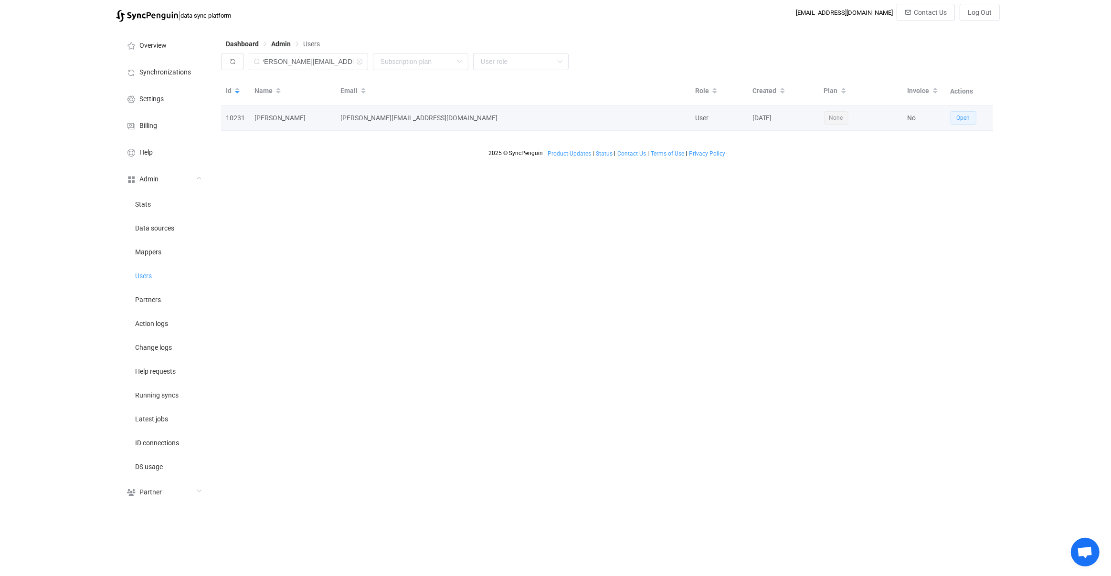
click at [965, 118] on span "Open" at bounding box center [963, 118] width 13 height 7
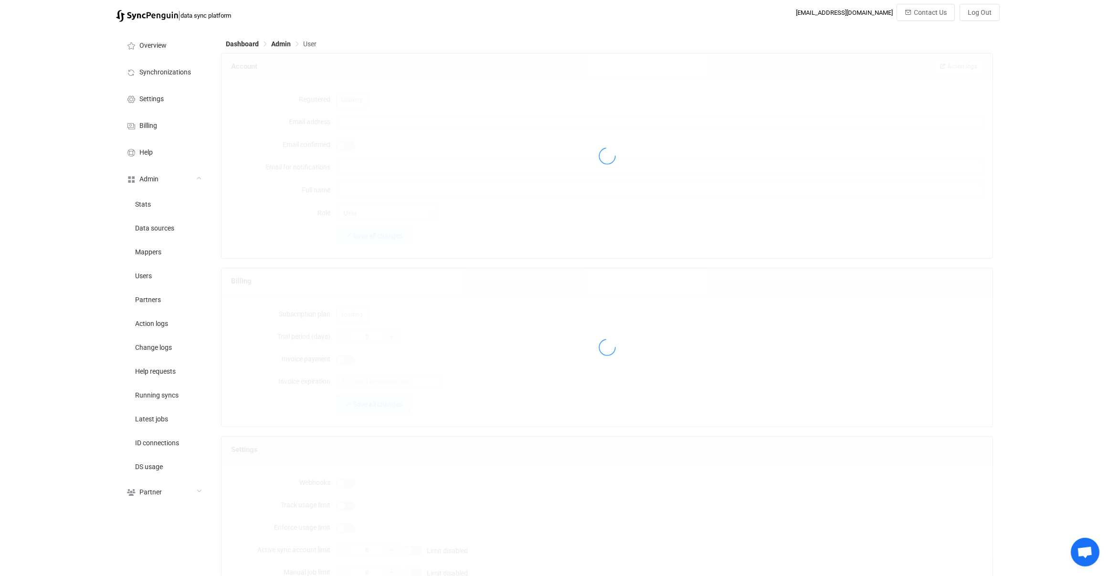
type input "anne@windowcleancentre.co.uk"
type input "Anne Tooth"
type input "14"
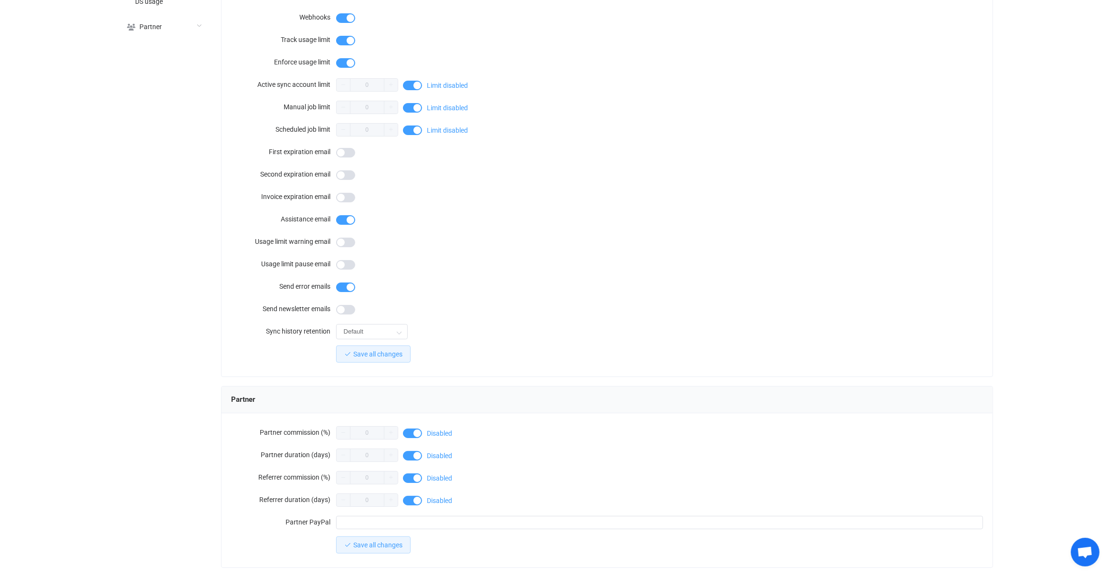
scroll to position [628, 0]
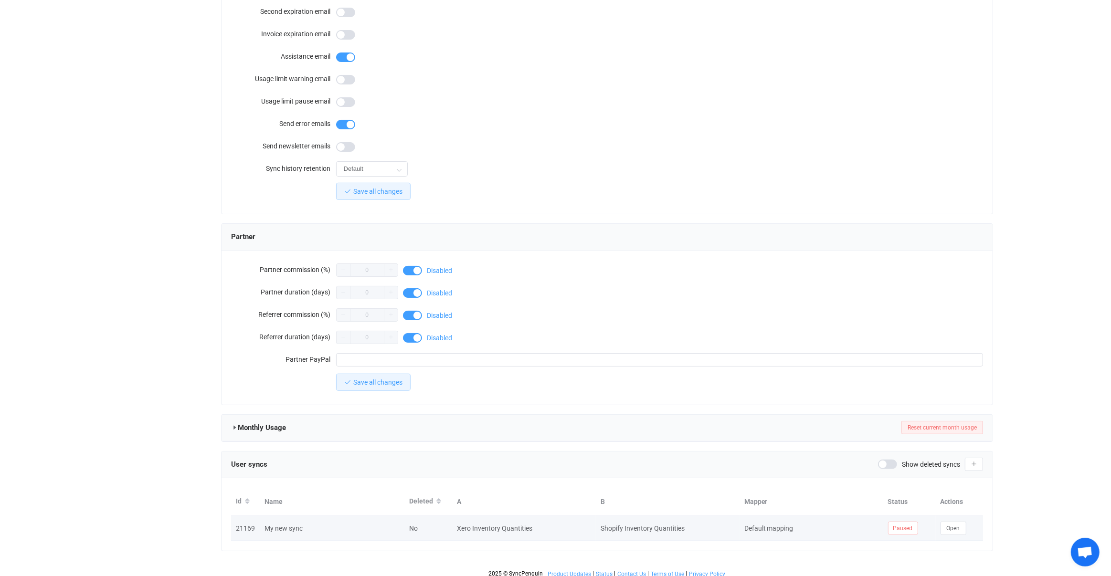
click at [950, 516] on td "Open" at bounding box center [960, 528] width 48 height 25
click at [951, 522] on button "Open" at bounding box center [953, 528] width 26 height 13
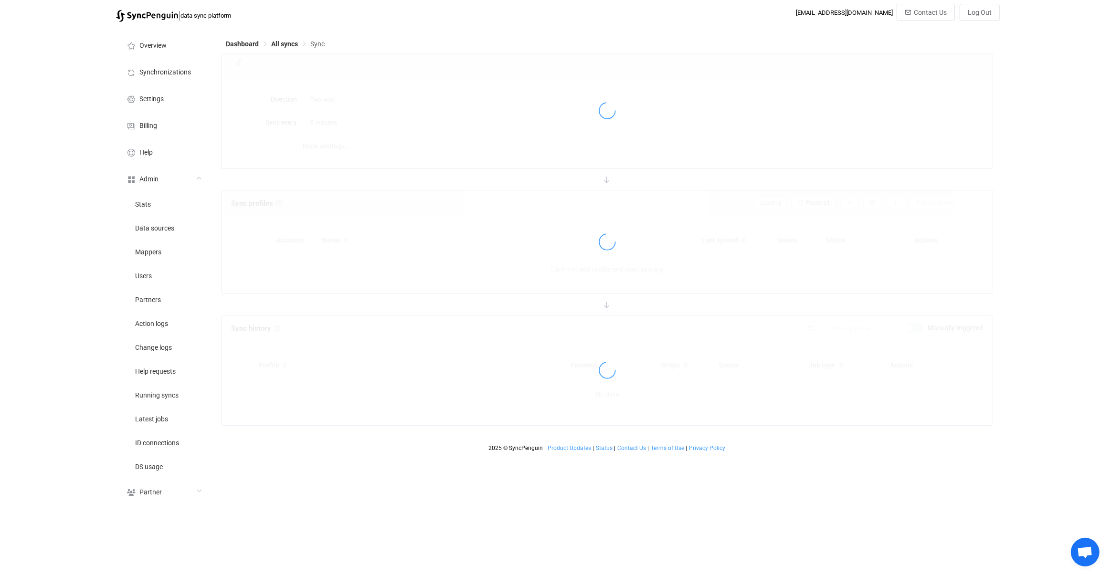
type input "10 minutes"
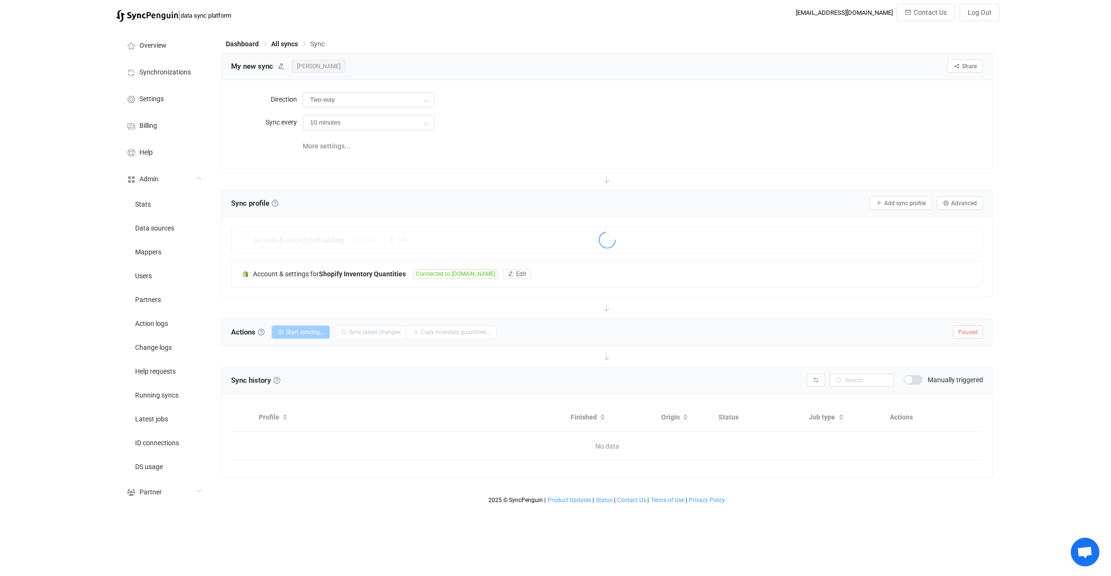
click at [490, 163] on div "Direction Two-way Two-way Xero Shopify Shopify Xero Sync every 10 minutes 10 mi…" at bounding box center [607, 124] width 771 height 88
click at [369, 282] on div "Account & settings for Shopify Inventory Quantities Connected to the-windowclea…" at bounding box center [607, 274] width 751 height 26
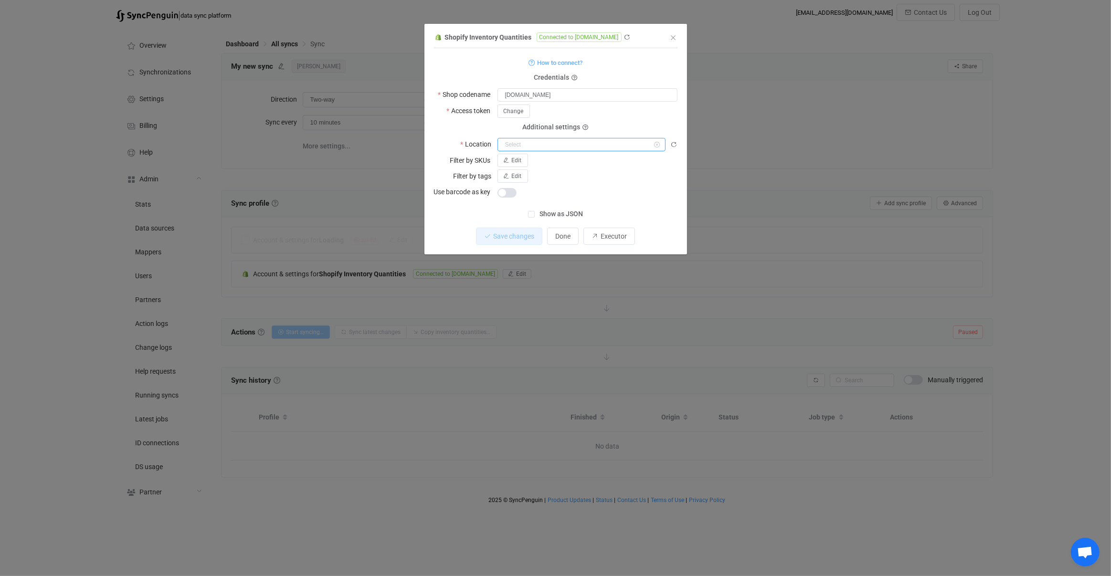
click at [547, 147] on input "dialog" at bounding box center [581, 144] width 168 height 13
click at [277, 213] on div "Shopify Inventory Quantities Connected to the-windowclean-centre.myshopify.com …" at bounding box center [555, 288] width 1111 height 576
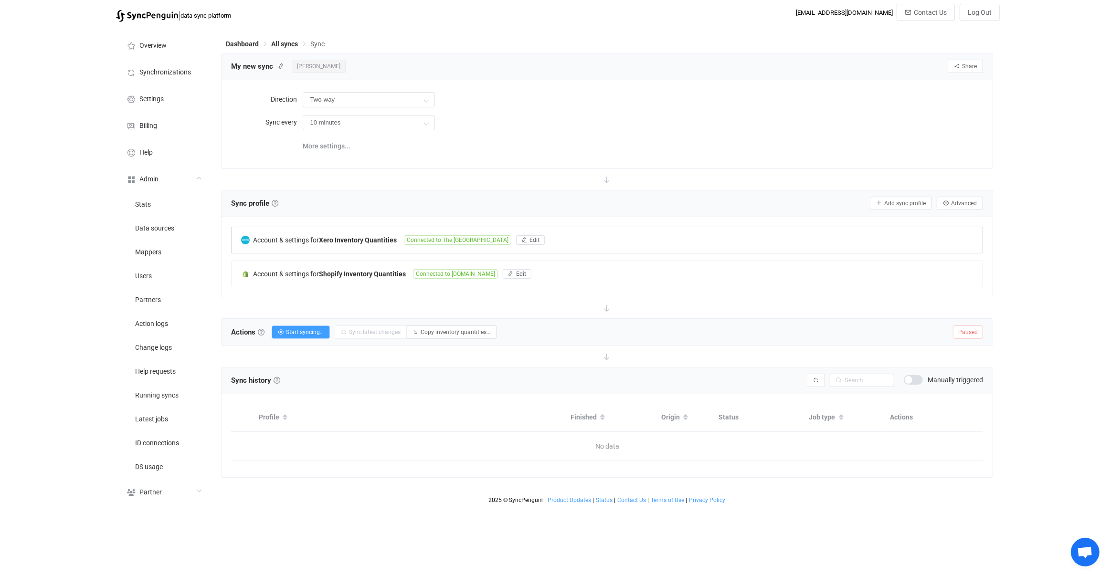
click at [391, 241] on b "Xero Inventory Quantities" at bounding box center [358, 240] width 78 height 8
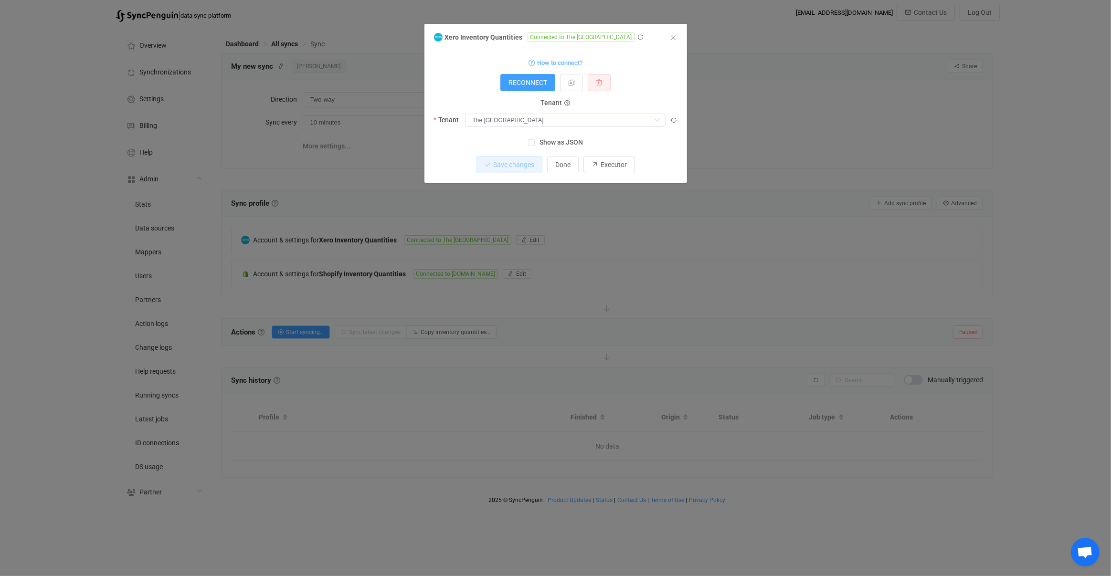
click at [331, 241] on div "Xero Inventory Quantities Connected to The Windowclean Centre 1 { { "accessToke…" at bounding box center [555, 288] width 1111 height 576
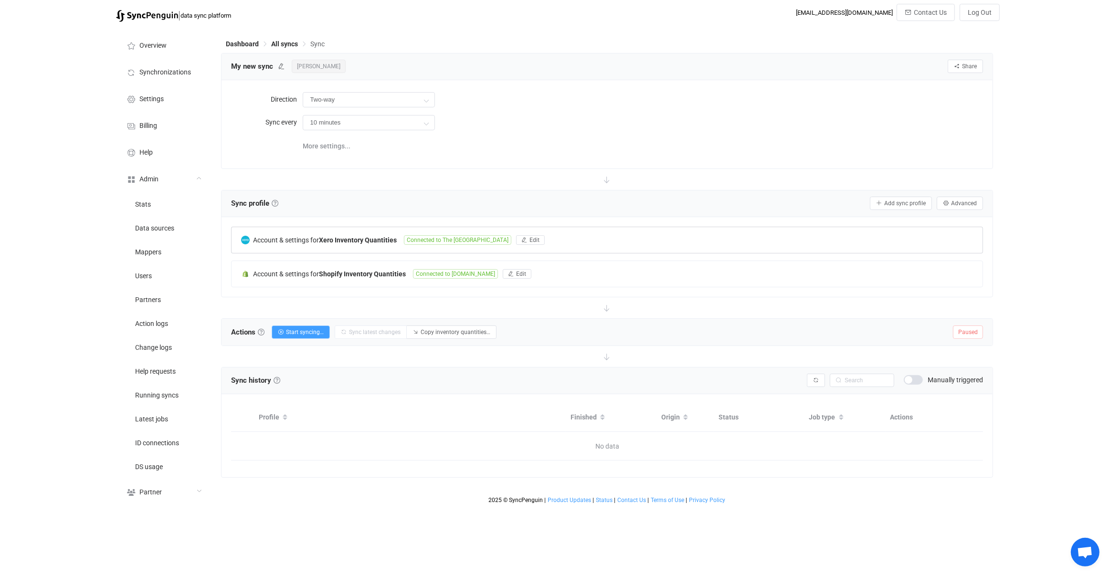
click at [367, 244] on div "Account & settings for Xero Inventory Quantities Connected to The Windowclean C…" at bounding box center [607, 240] width 751 height 26
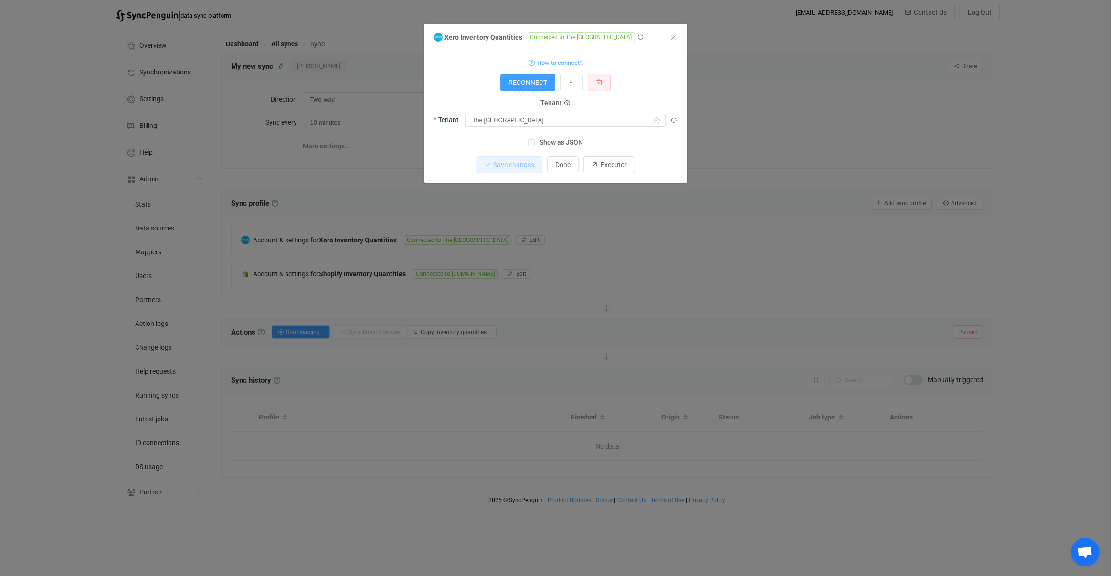
click at [530, 127] on div "1 { { "accessToken": "***", "refreshToken": "***", "tenantId": "929637e1-54de-4…" at bounding box center [555, 91] width 243 height 76
click at [529, 126] on input "dialog" at bounding box center [565, 120] width 201 height 13
drag, startPoint x: 324, startPoint y: 148, endPoint x: 333, endPoint y: 209, distance: 61.8
click at [325, 152] on div "Xero Inventory Quantities Connected to The Windowclean Centre 1 { { "accessToke…" at bounding box center [555, 288] width 1111 height 576
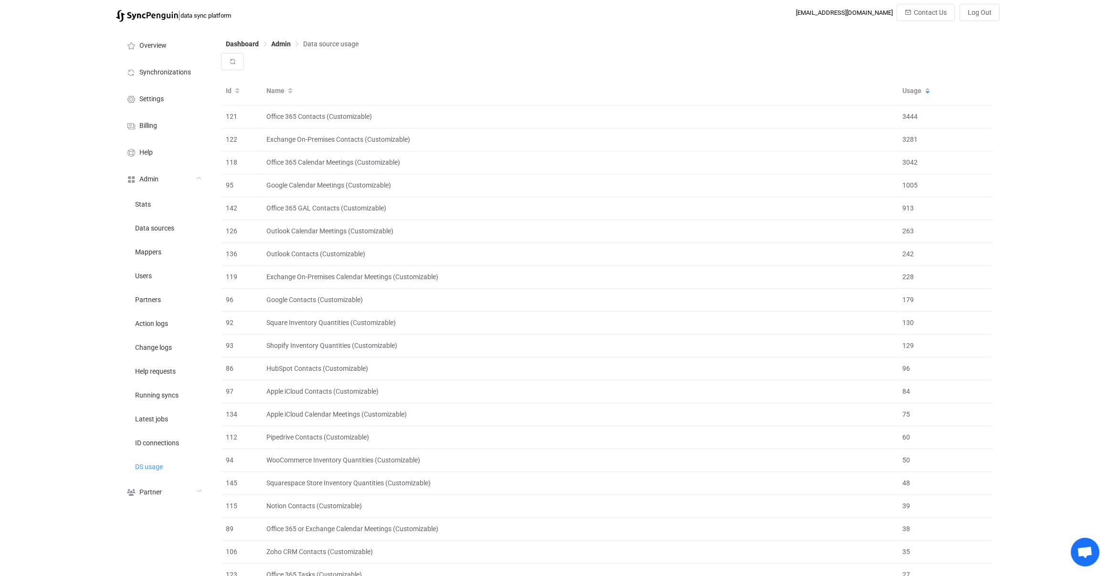
scroll to position [492, 0]
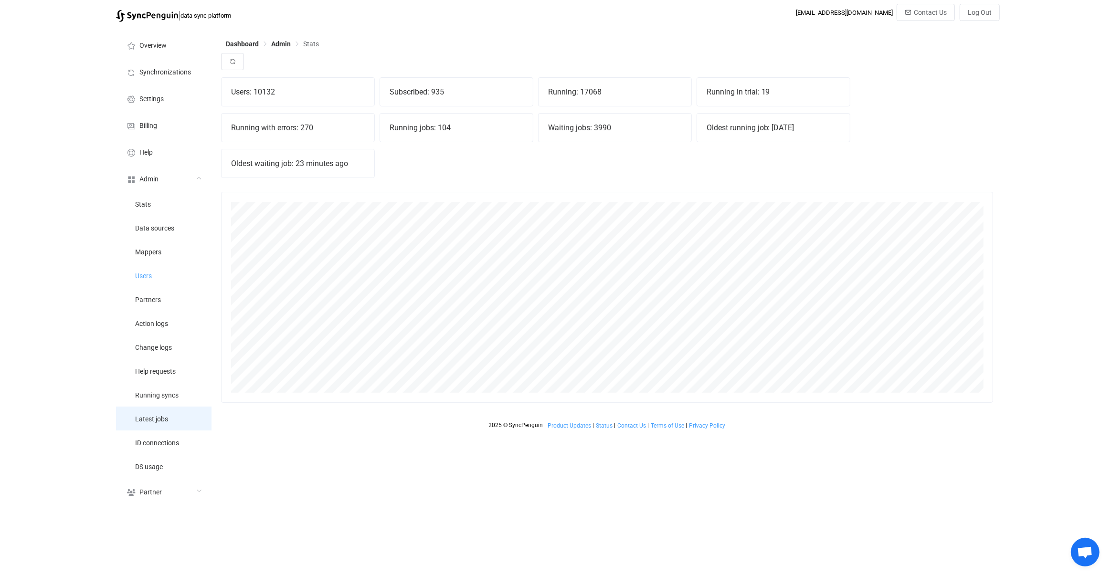
scroll to position [211, 772]
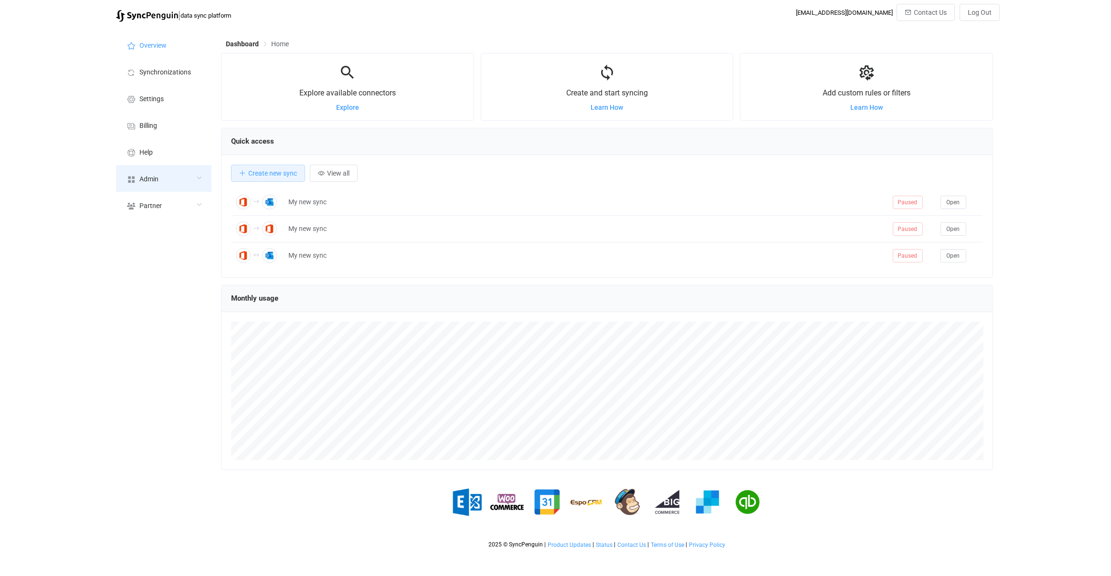
scroll to position [185, 772]
click at [136, 170] on div "Admin" at bounding box center [163, 178] width 95 height 27
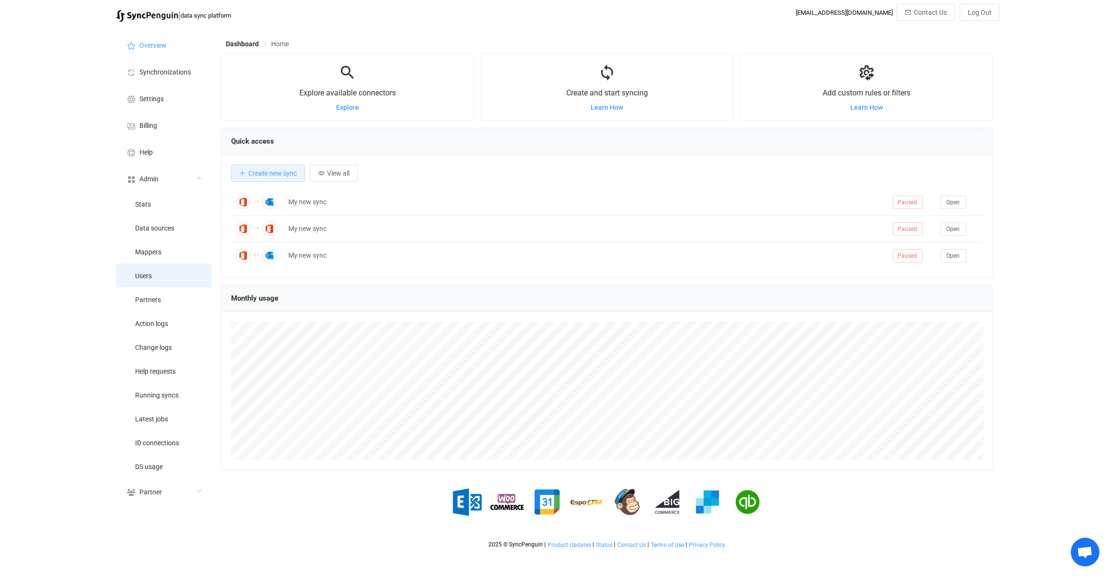
click at [145, 271] on li "Users" at bounding box center [163, 276] width 95 height 24
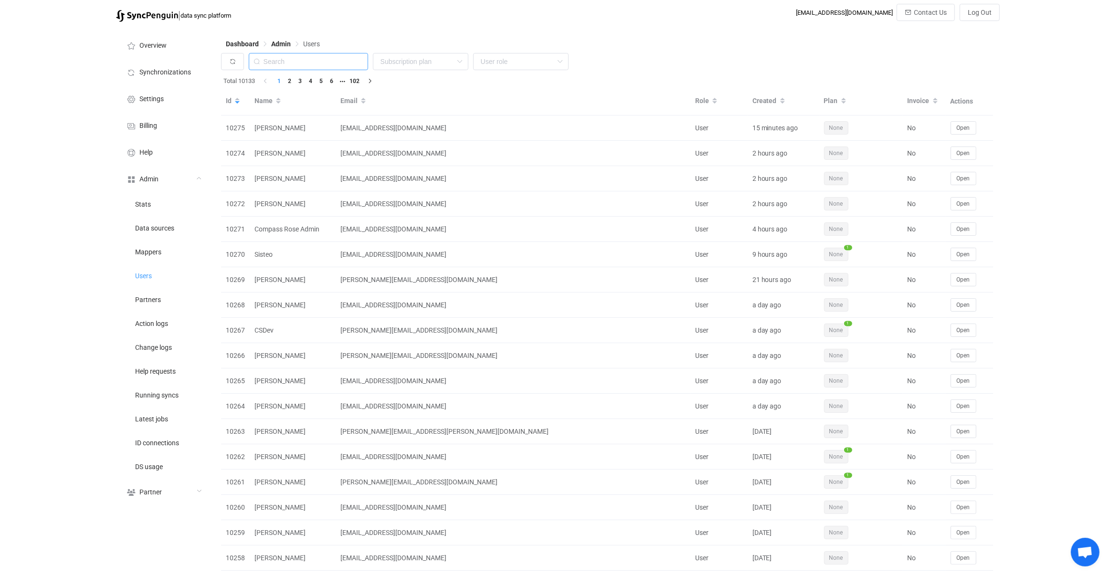
click at [322, 54] on input "text" at bounding box center [308, 61] width 119 height 17
paste input "[PERSON_NAME][EMAIL_ADDRESS][DOMAIN_NAME]"
type input "[PERSON_NAME][EMAIL_ADDRESS][DOMAIN_NAME]"
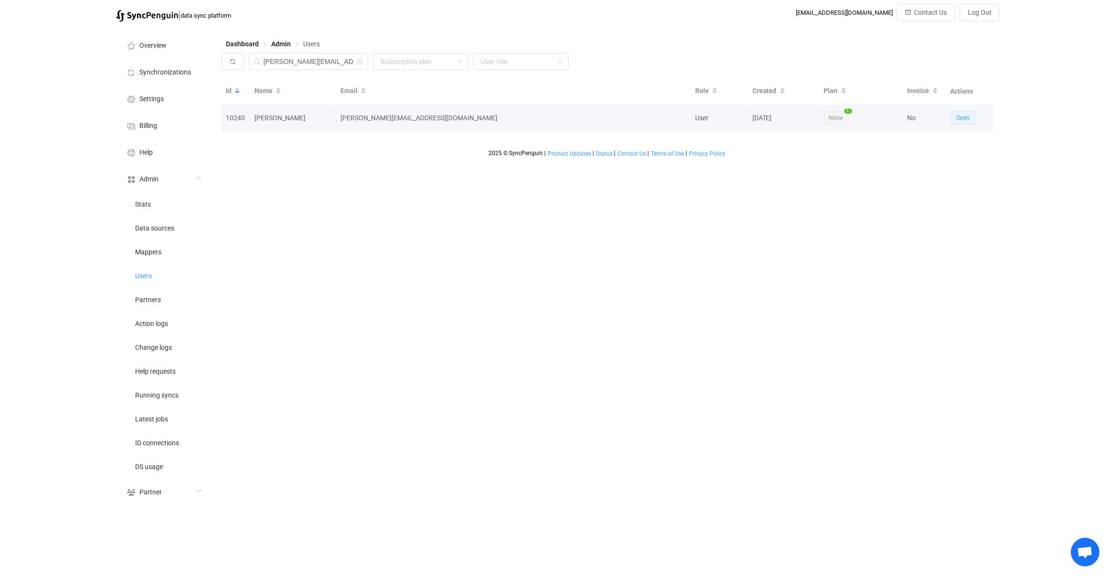
click at [963, 119] on span "Open" at bounding box center [963, 118] width 13 height 7
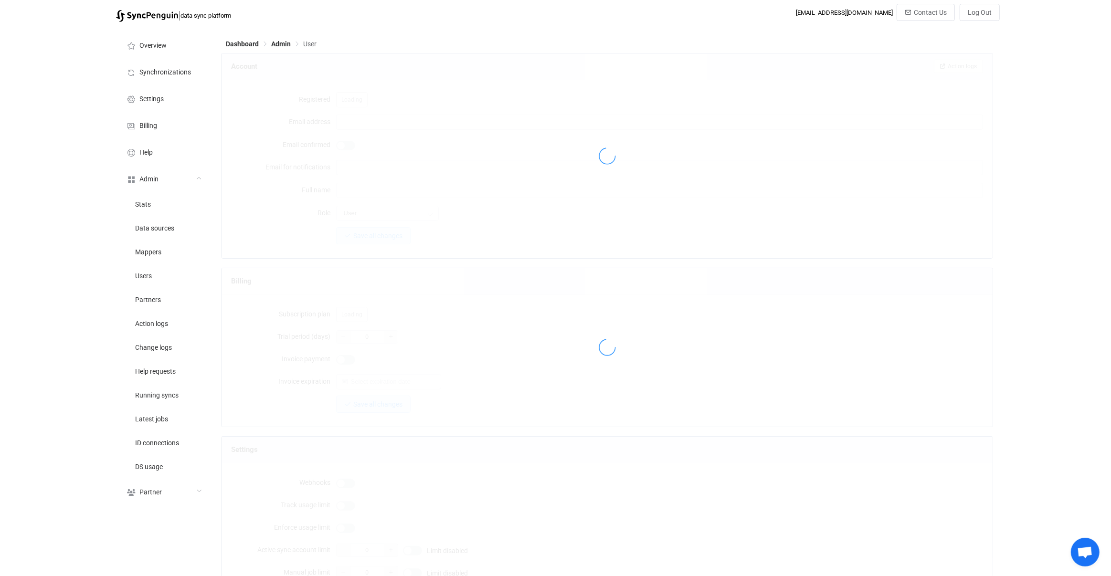
type input "laura@Turquoisewinebar.com"
type input "Laura Hernandez"
type input "14"
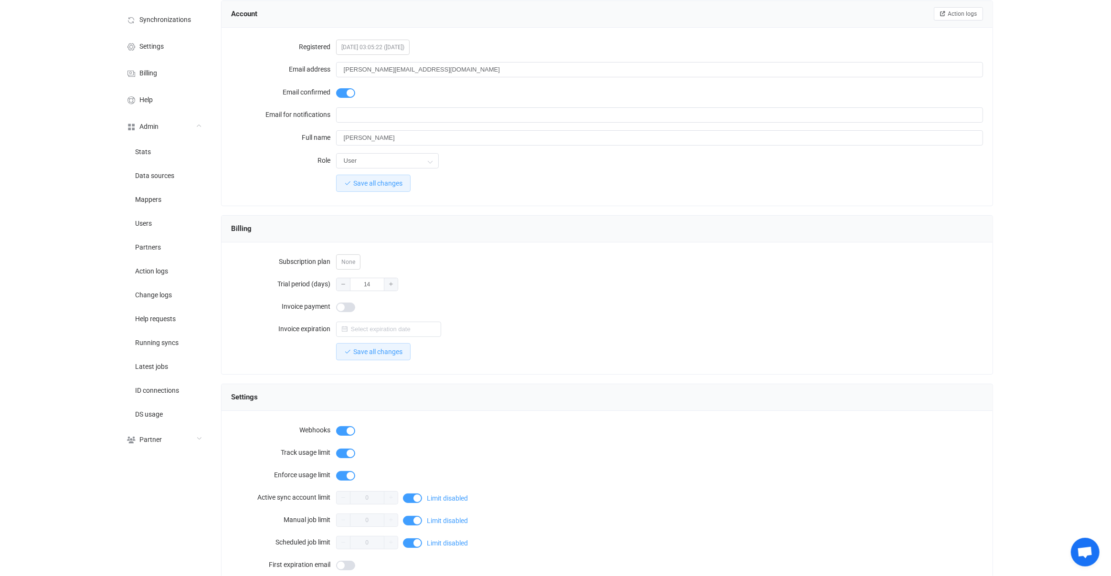
scroll to position [654, 0]
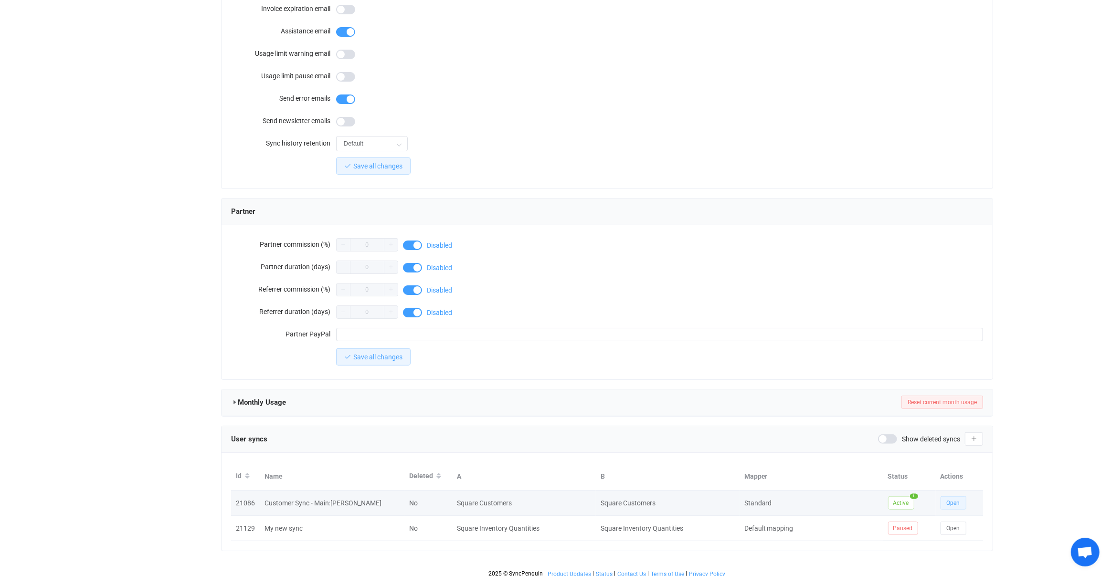
click at [950, 500] on span "Open" at bounding box center [953, 503] width 13 height 7
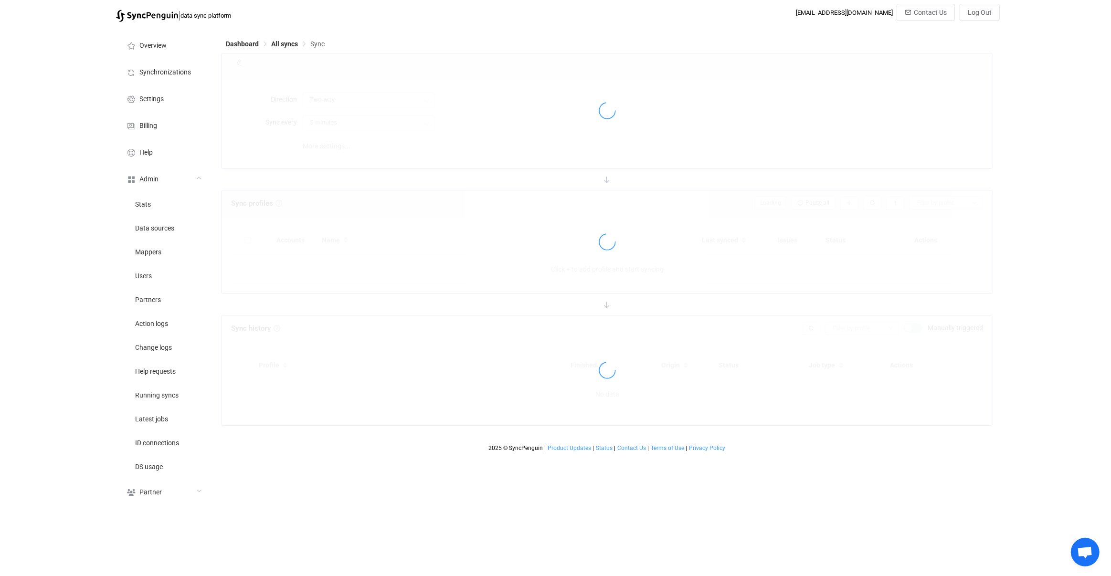
type input "10 minutes"
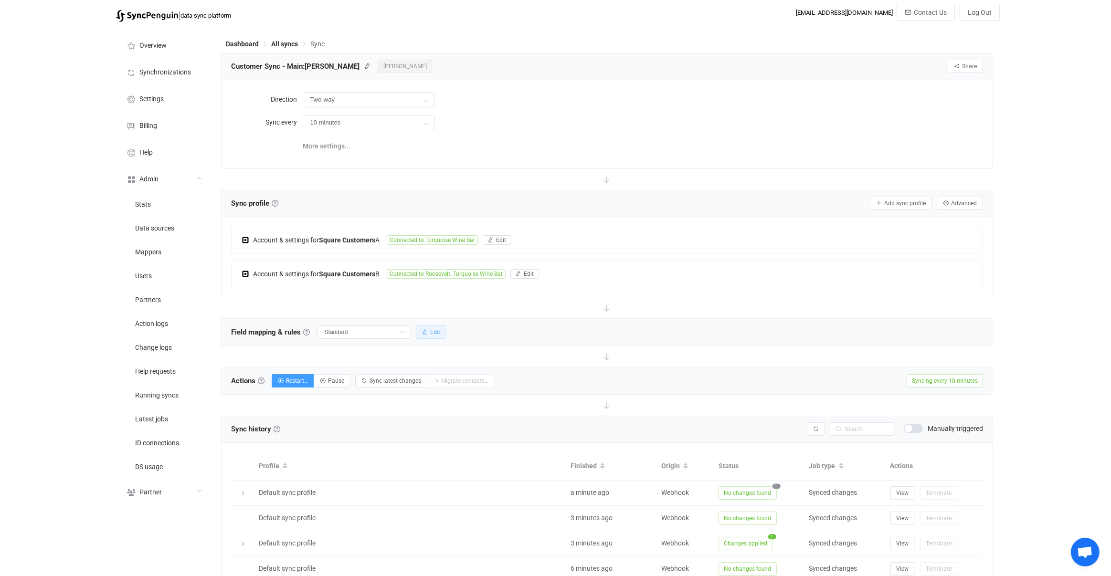
click at [429, 326] on button "Edit" at bounding box center [431, 332] width 31 height 13
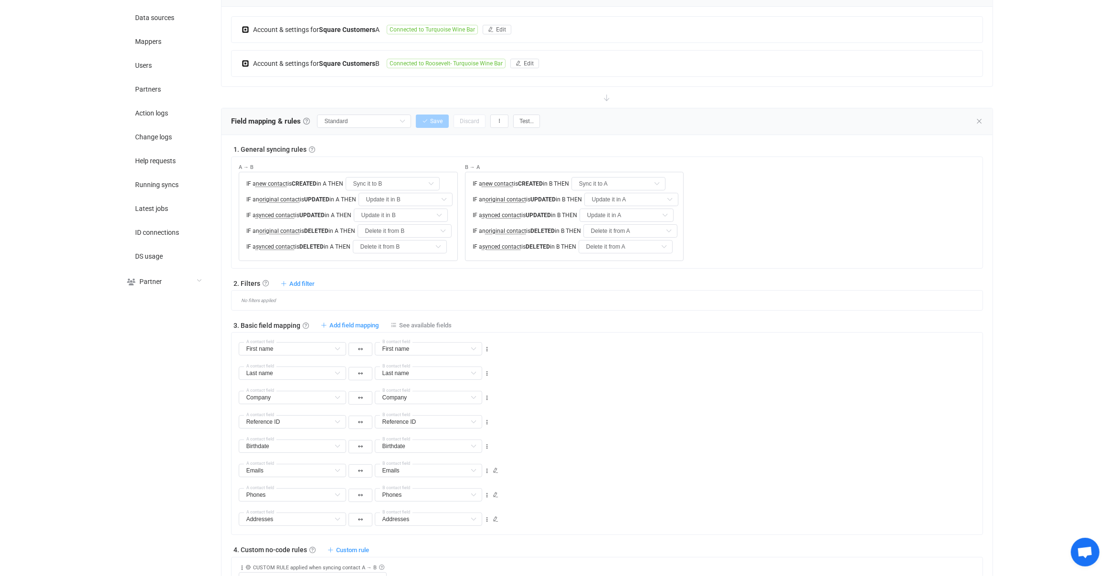
scroll to position [145, 0]
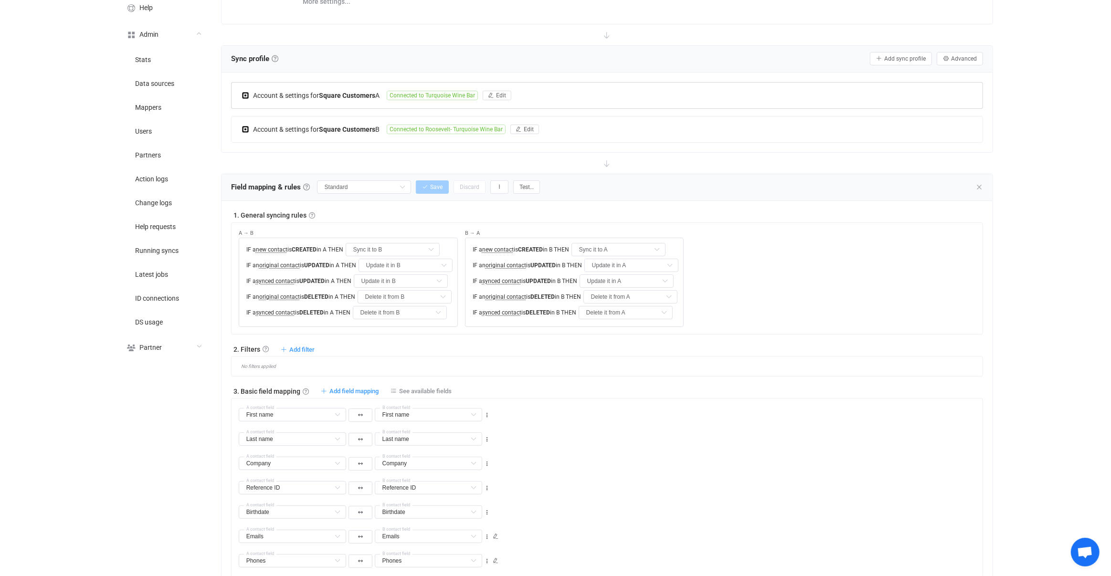
click at [338, 86] on div "Account & settings for Square Customers A Connected to Turquoise Wine Bar Edit" at bounding box center [607, 96] width 751 height 26
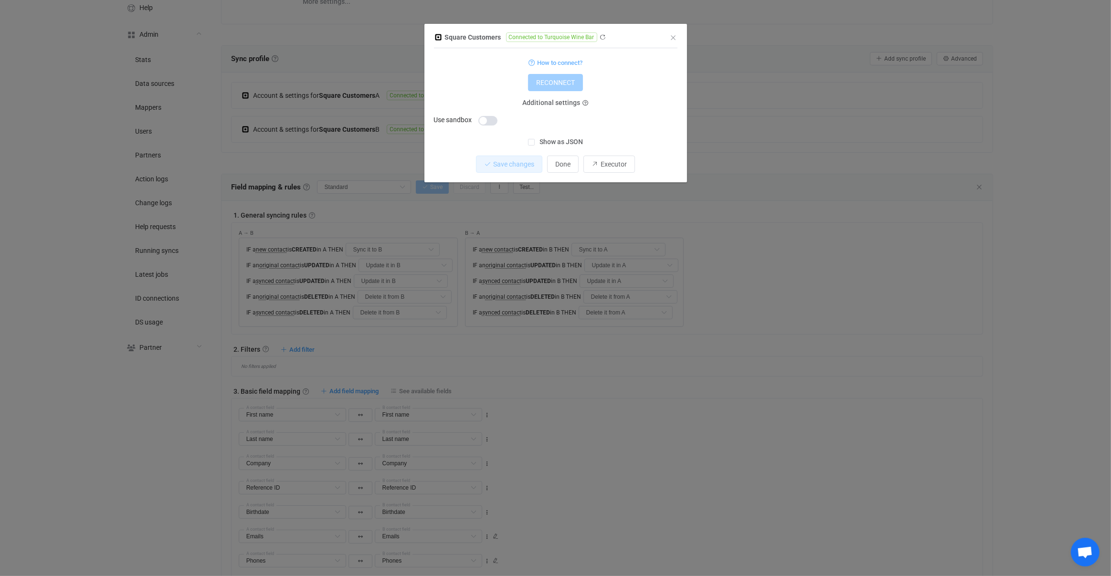
click at [315, 130] on div "Square Customers Connected to Turquoise Wine Bar 1 { { "refreshToken": "***", "…" at bounding box center [555, 288] width 1111 height 576
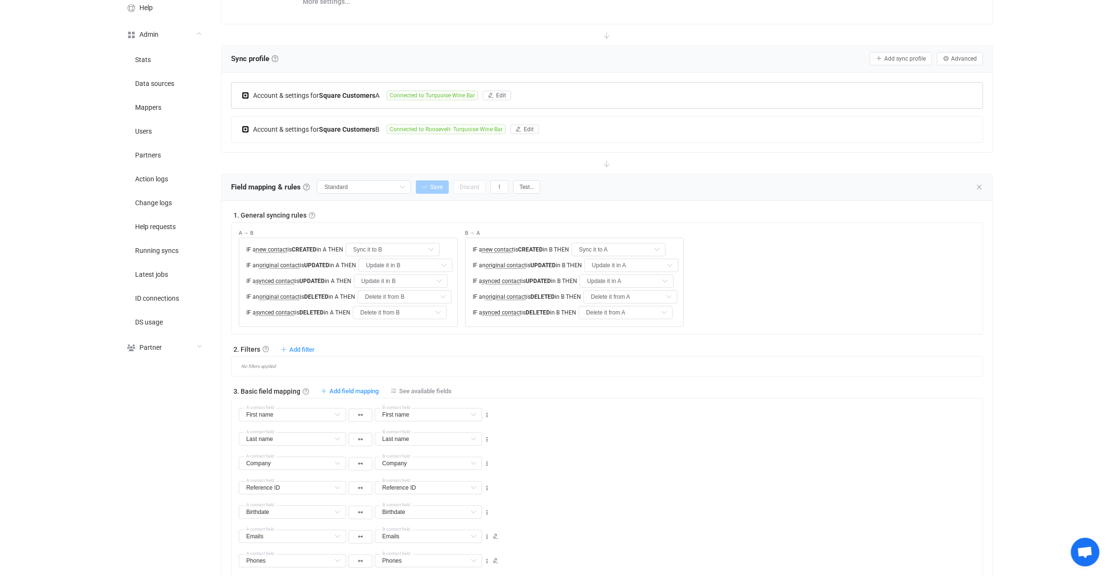
click at [274, 92] on span "Account & settings for" at bounding box center [286, 96] width 66 height 8
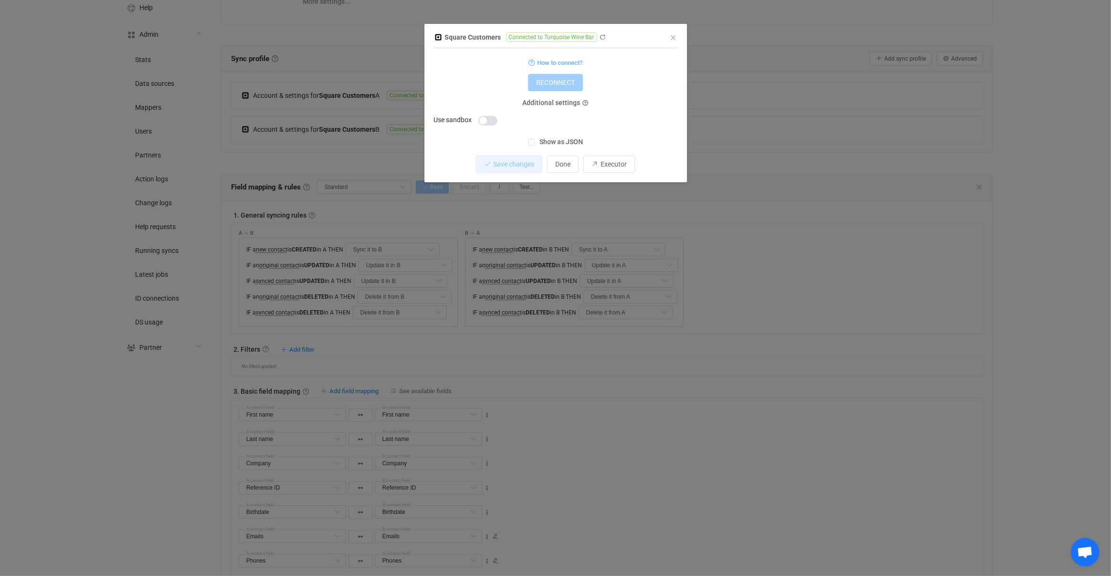
click at [256, 172] on div "Square Customers Connected to Turquoise Wine Bar 1 { { "refreshToken": "***", "…" at bounding box center [555, 288] width 1111 height 576
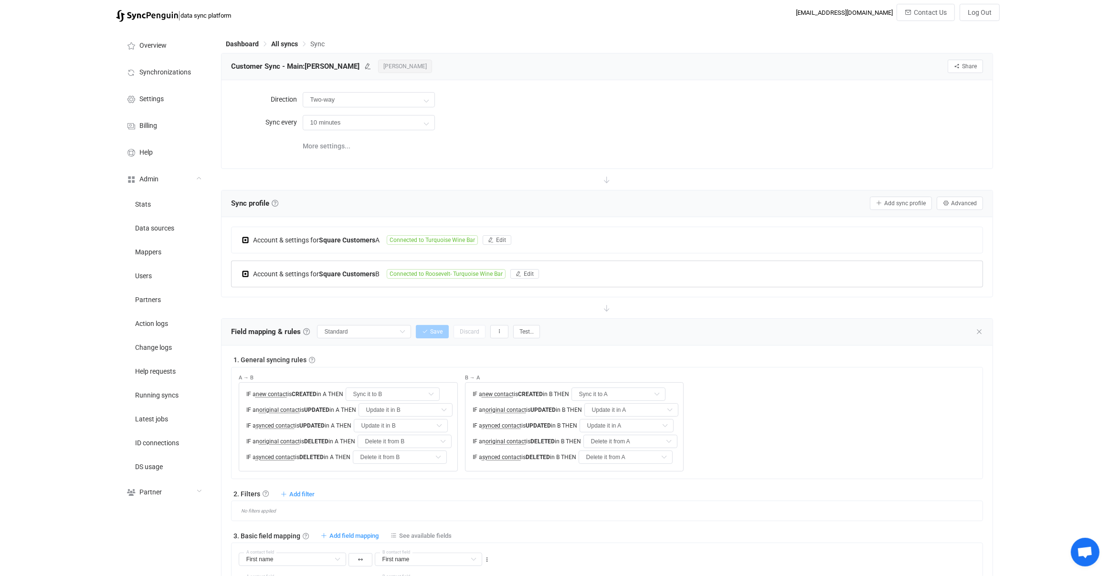
scroll to position [706, 0]
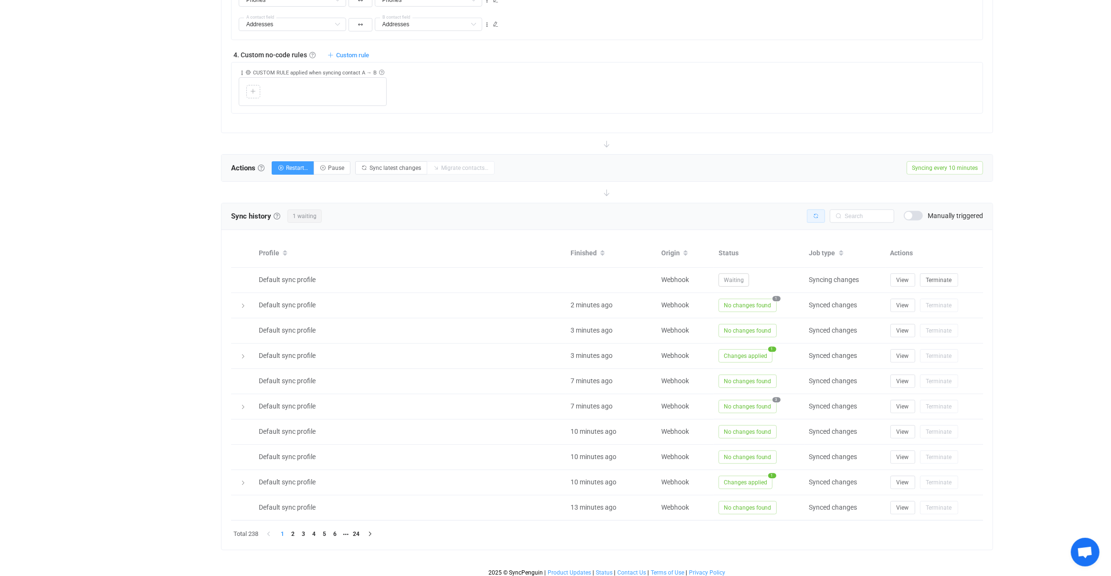
click at [824, 215] on button "button" at bounding box center [816, 216] width 18 height 13
click at [816, 213] on icon "button" at bounding box center [816, 216] width 6 height 6
click at [816, 213] on div "Sync history History Sync history All sync executions are recorded in the sync …" at bounding box center [607, 377] width 772 height 348
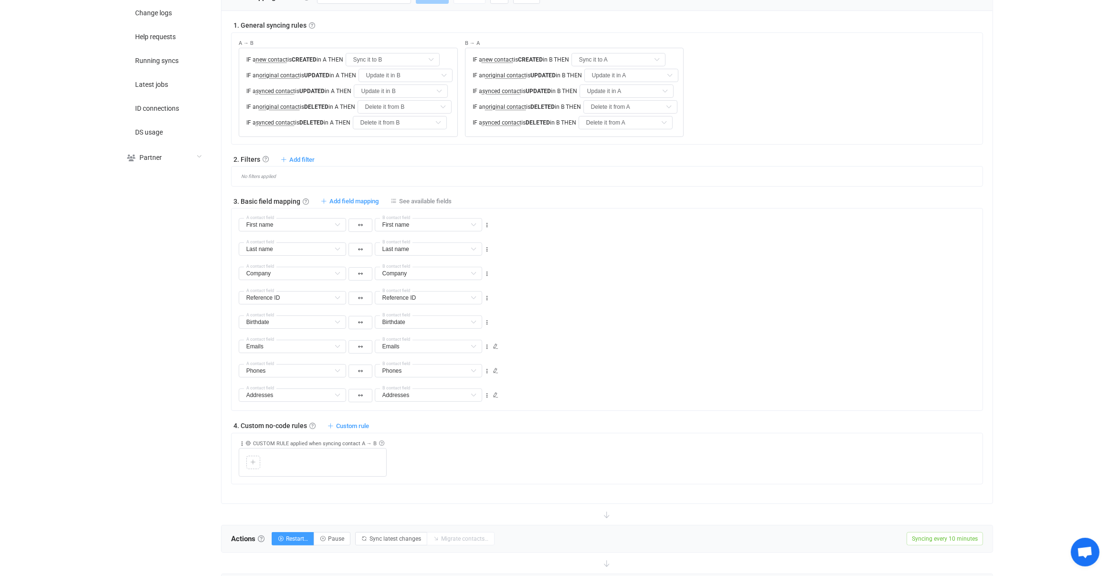
scroll to position [0, 0]
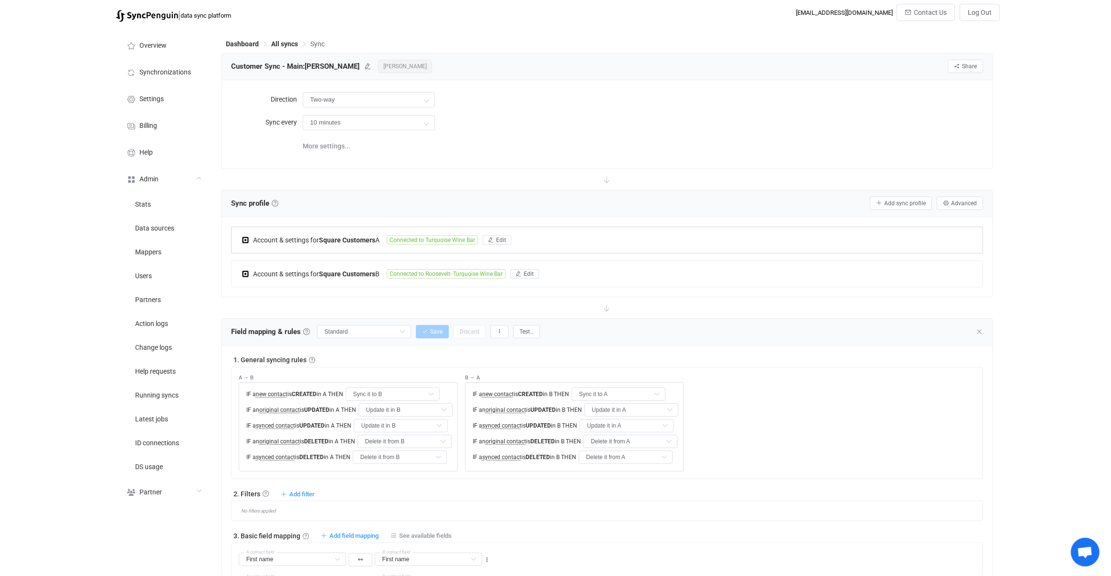
click at [557, 240] on div "Account & settings for Square Customers A Connected to Turquoise Wine Bar Edit" at bounding box center [607, 240] width 751 height 26
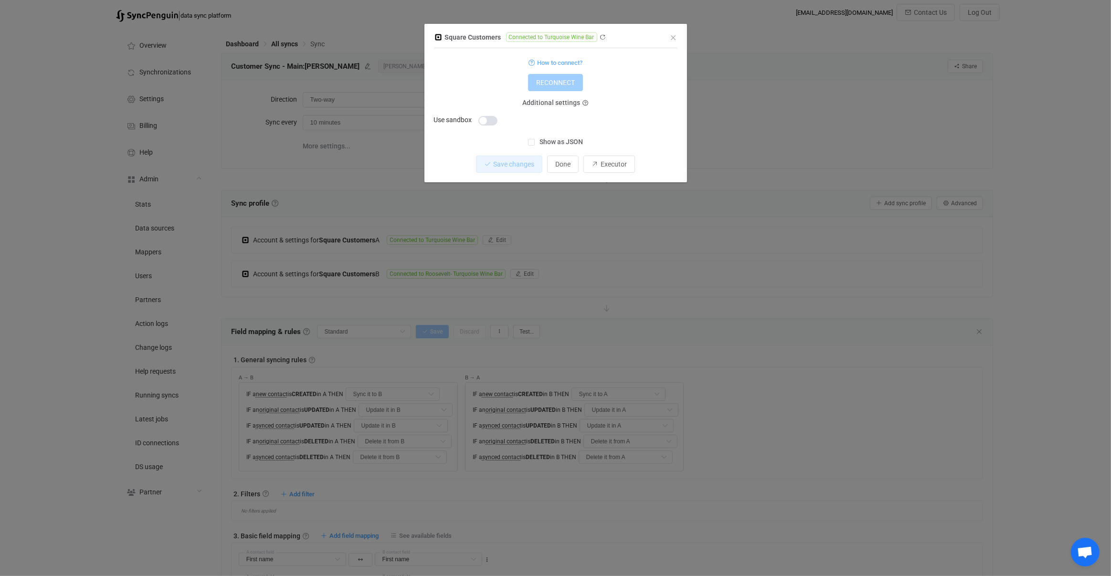
click at [673, 315] on div "Square Customers Connected to Turquoise Wine Bar 1 { { "refreshToken": "***", "…" at bounding box center [555, 288] width 1111 height 576
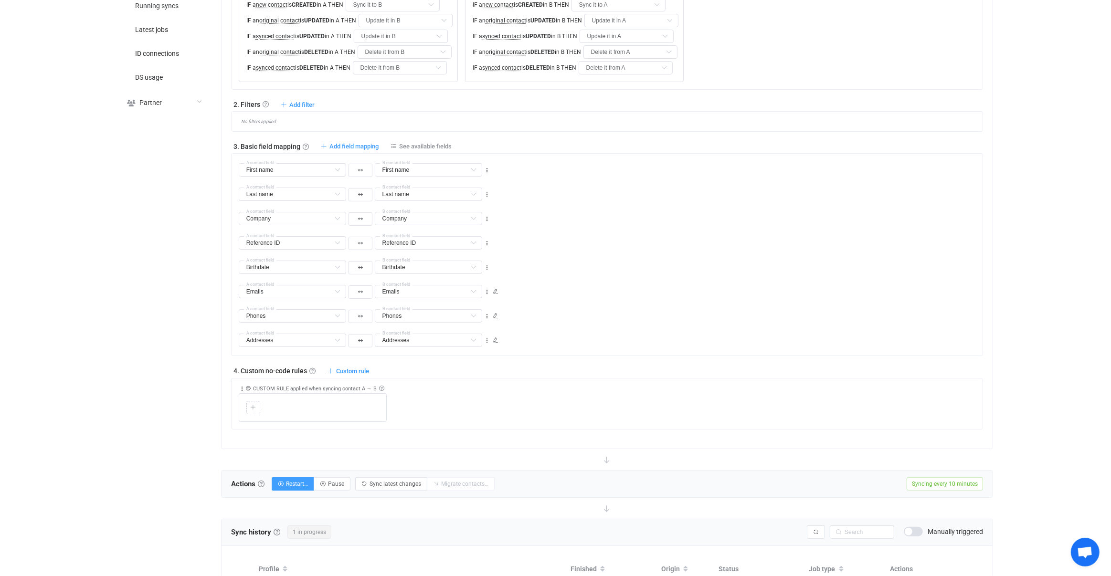
scroll to position [604, 0]
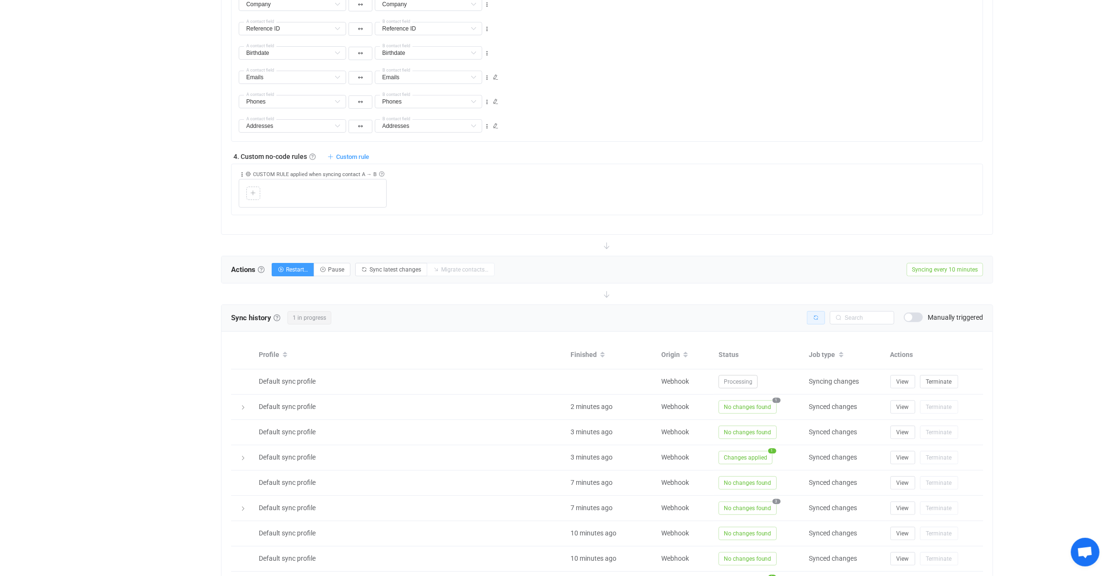
click at [819, 319] on button "button" at bounding box center [816, 317] width 18 height 13
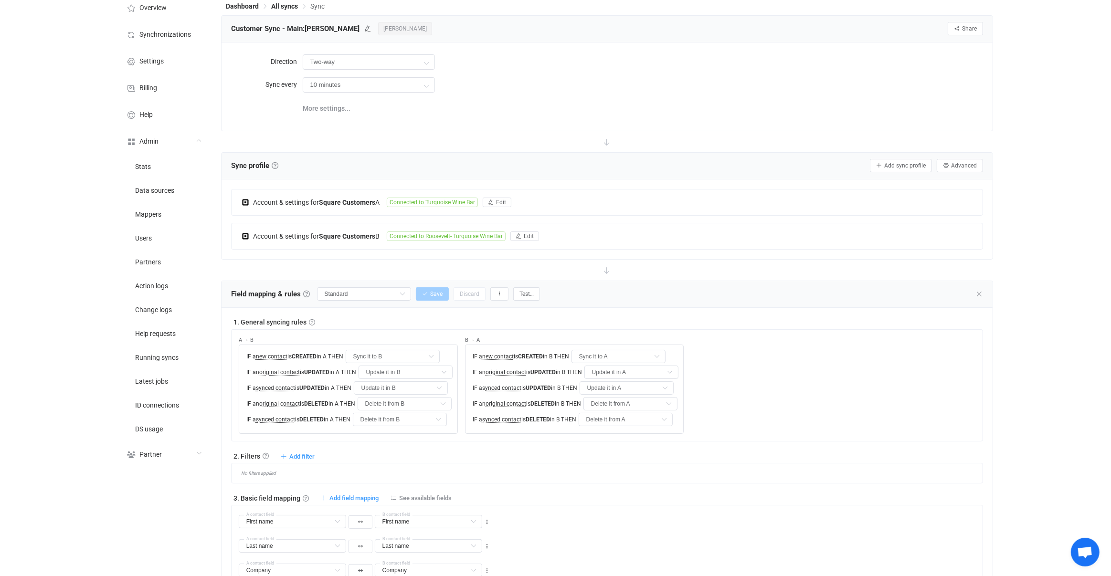
scroll to position [0, 0]
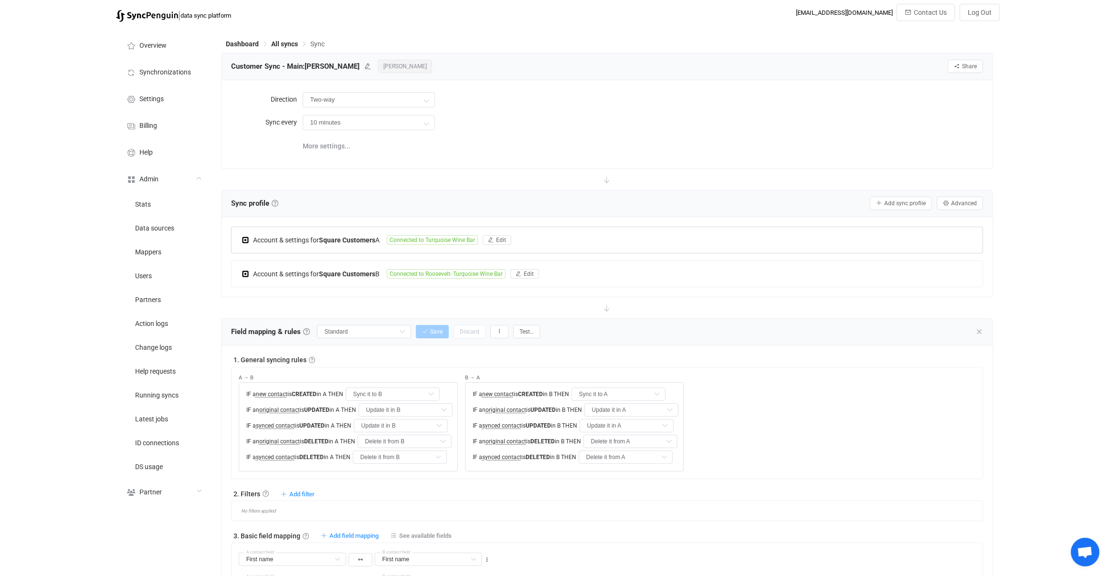
click at [440, 231] on div "Account & settings for Square Customers A Connected to Turquoise Wine Bar Edit" at bounding box center [607, 240] width 751 height 26
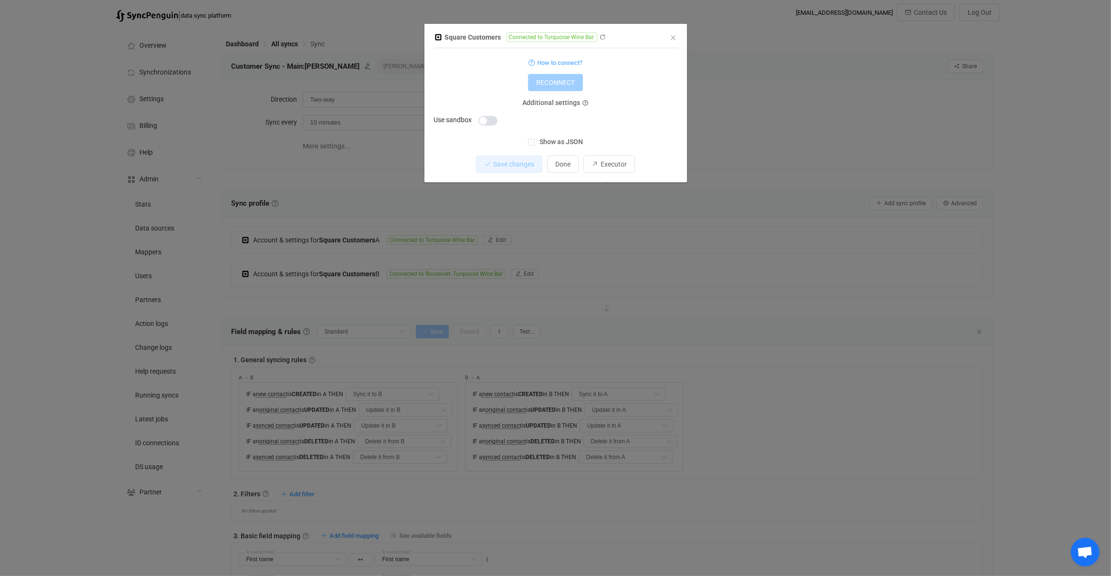
click at [418, 242] on div "Square Customers Connected to Turquoise Wine Bar 1 { { "refreshToken": "***", "…" at bounding box center [555, 288] width 1111 height 576
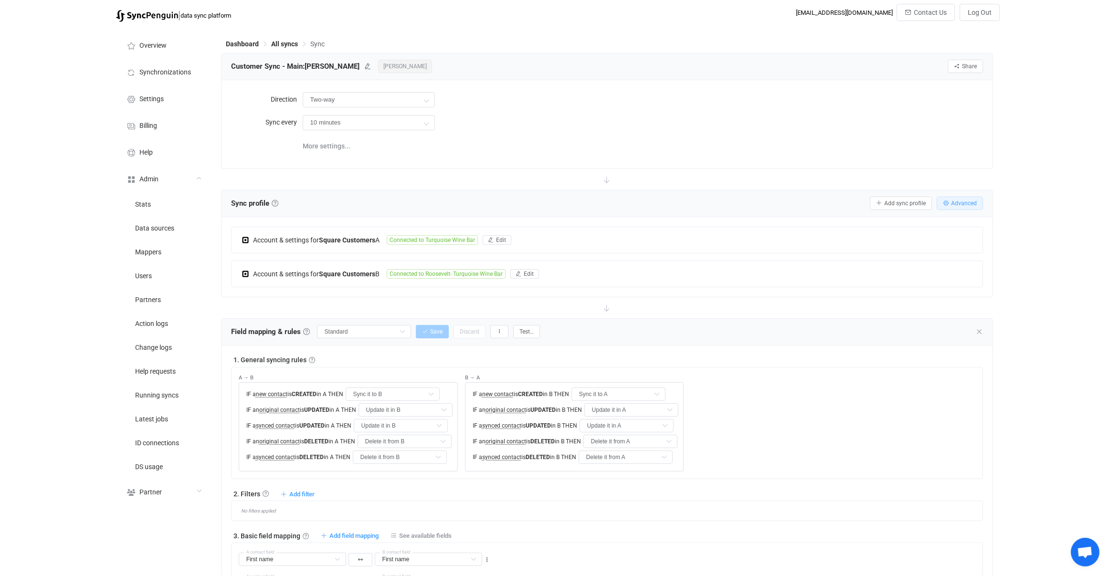
click at [955, 197] on button "Advanced" at bounding box center [960, 203] width 46 height 13
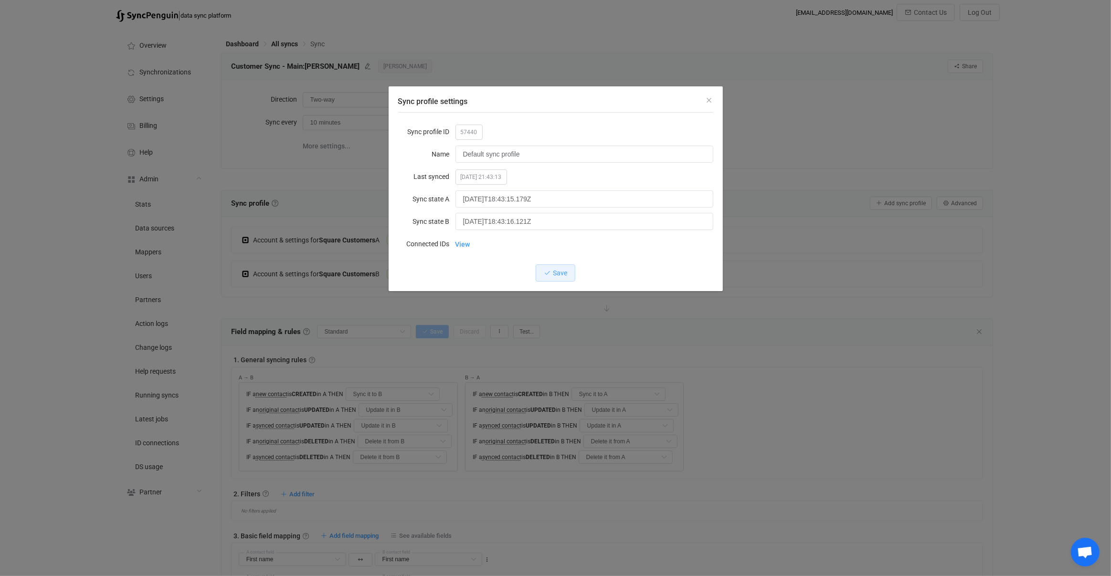
click at [468, 131] on span "57440" at bounding box center [468, 132] width 27 height 15
copy span "57440"
click at [350, 286] on div "Sync profile settings Sync profile ID 57440 Name Default sync profile Last sync…" at bounding box center [555, 288] width 1111 height 576
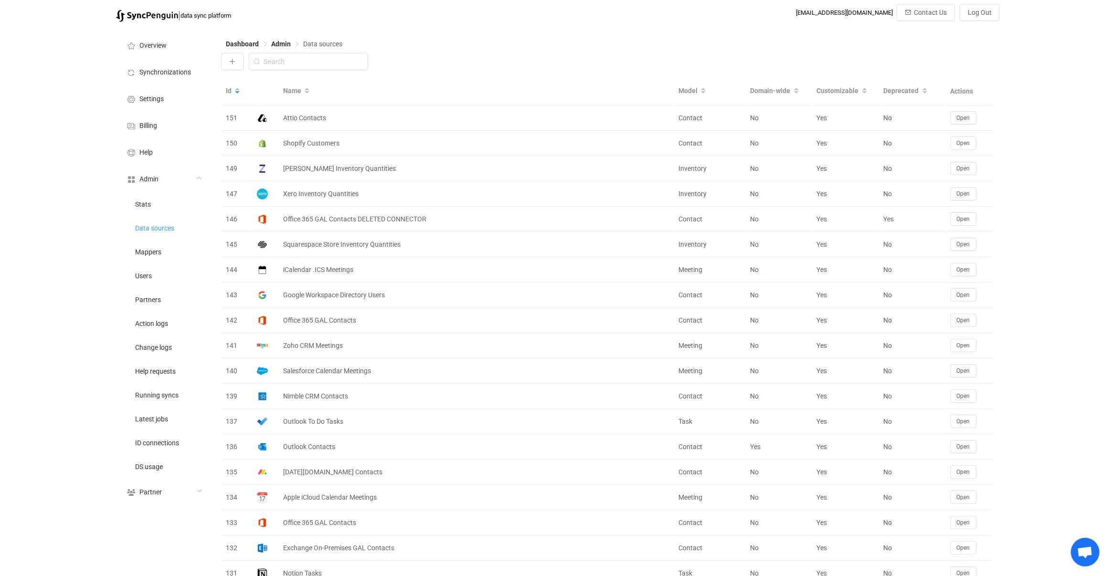
scroll to position [635, 0]
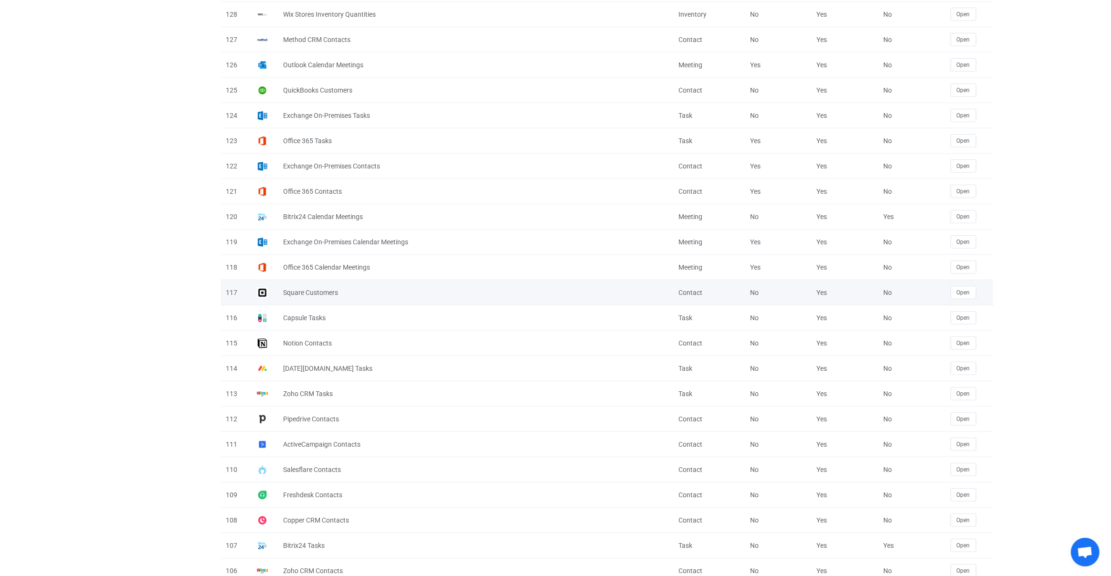
click at [977, 287] on div "Open" at bounding box center [970, 292] width 48 height 13
click at [973, 287] on button "Open" at bounding box center [963, 292] width 26 height 13
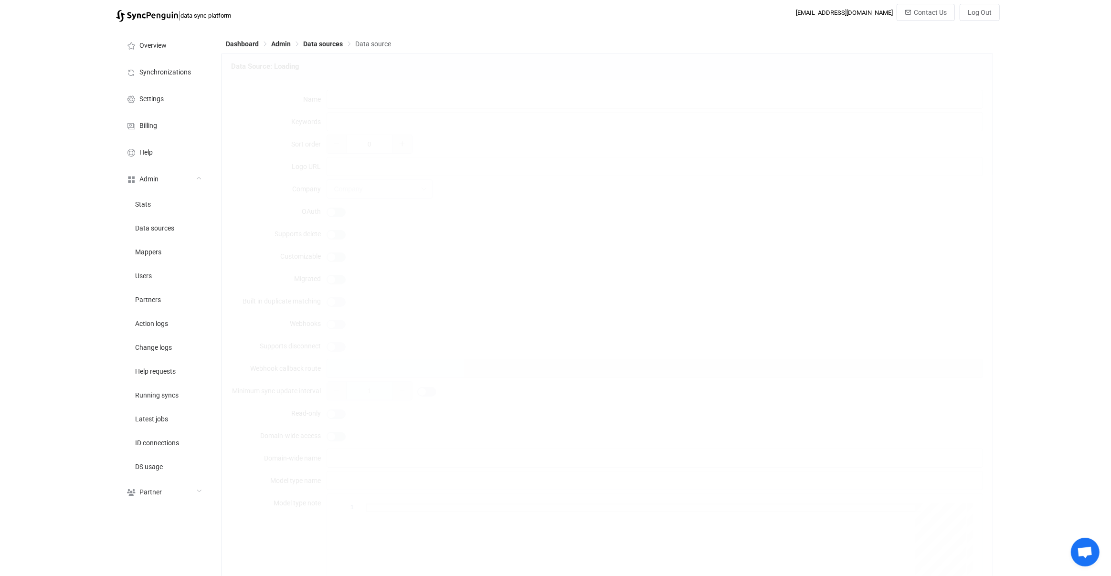
type input "Square Customers"
type input "square contacts"
type input "[URL][DOMAIN_NAME]"
type input "21"
type input "square-customers"
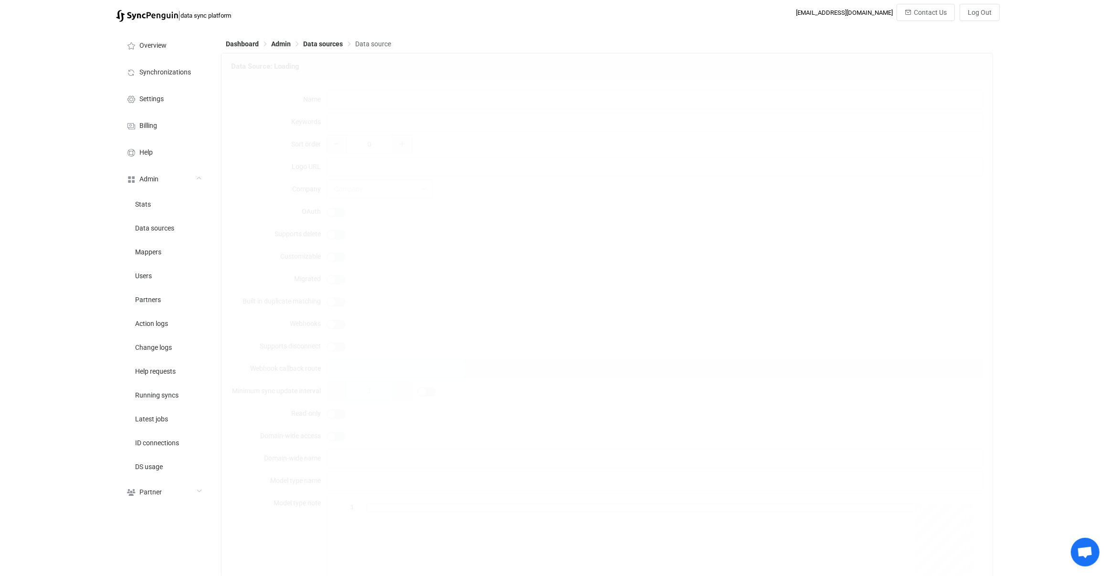
type input "Customers"
type input "Contact"
type input "Contacts"
type textarea "{ "type": "object", "additionalProperties": false, "required": [ "refreshToken"…"
type textarea "To connect your Square account just click the *Connect* button. If you wish to …"
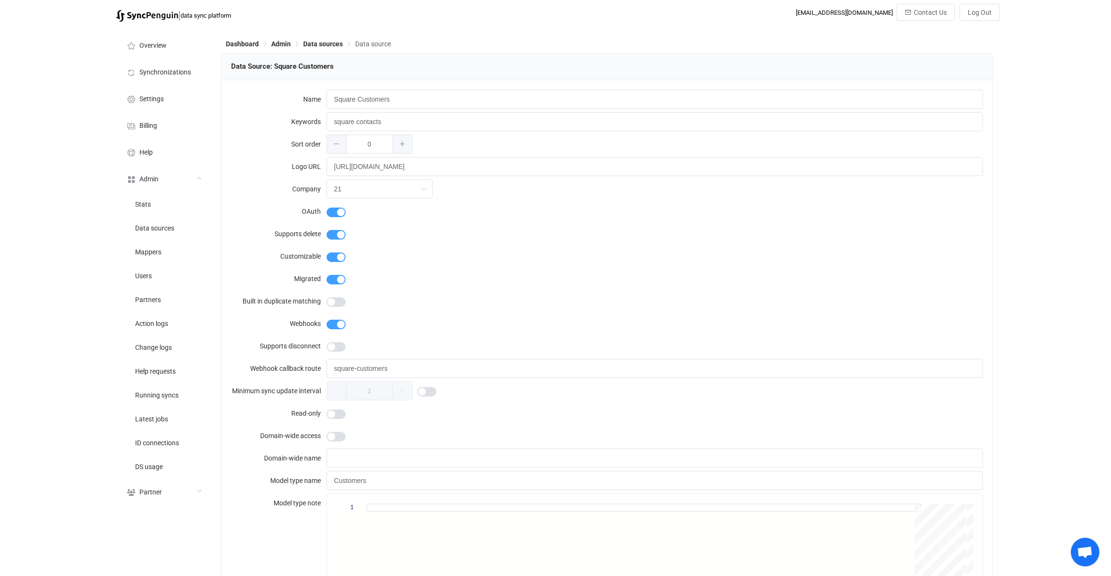
type input "Square"
